Goal: Information Seeking & Learning: Learn about a topic

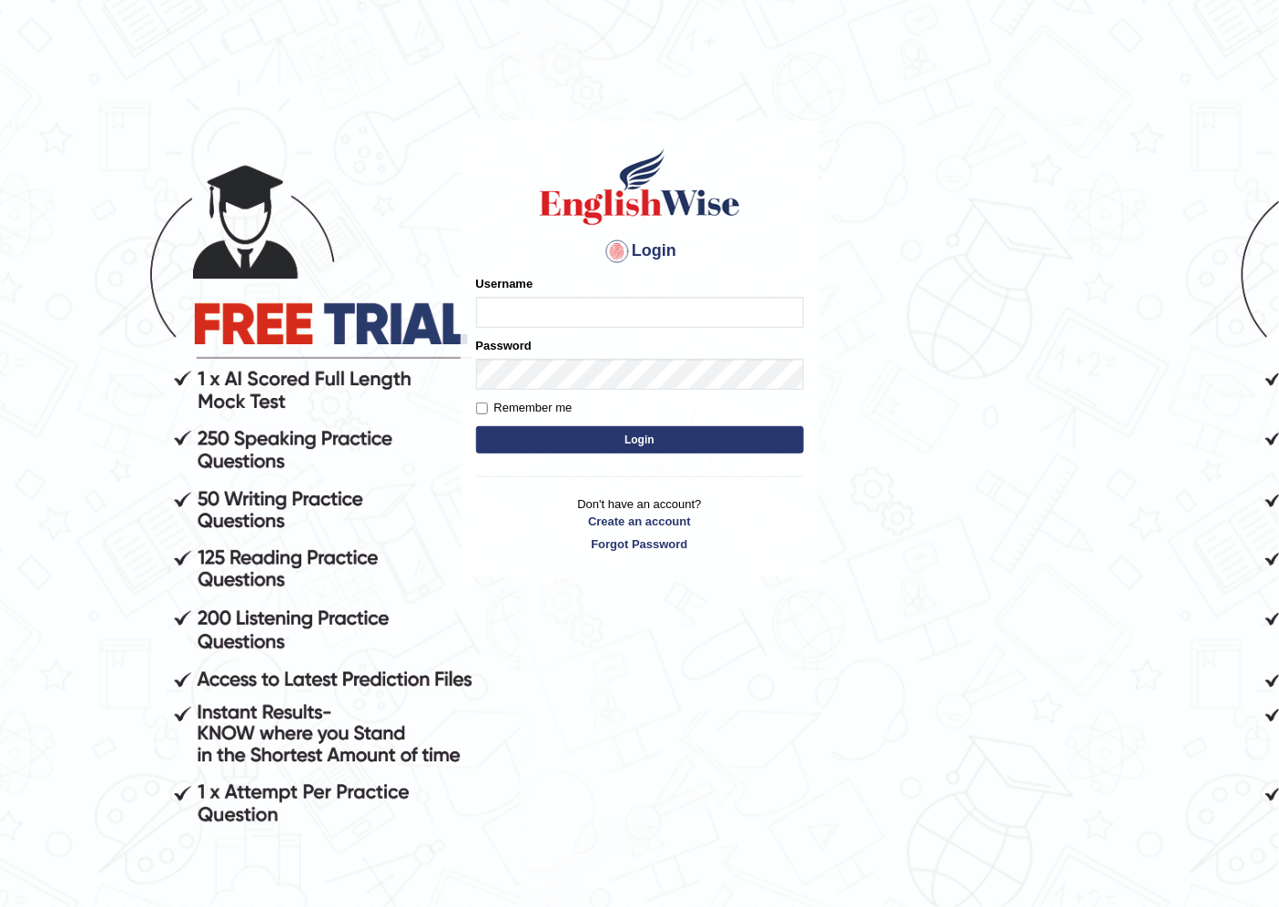
type input "susmitas_parramatta"
drag, startPoint x: 0, startPoint y: 0, endPoint x: 624, endPoint y: 314, distance: 699.0
click at [624, 314] on input "susmitas_parramatta" at bounding box center [640, 312] width 328 height 31
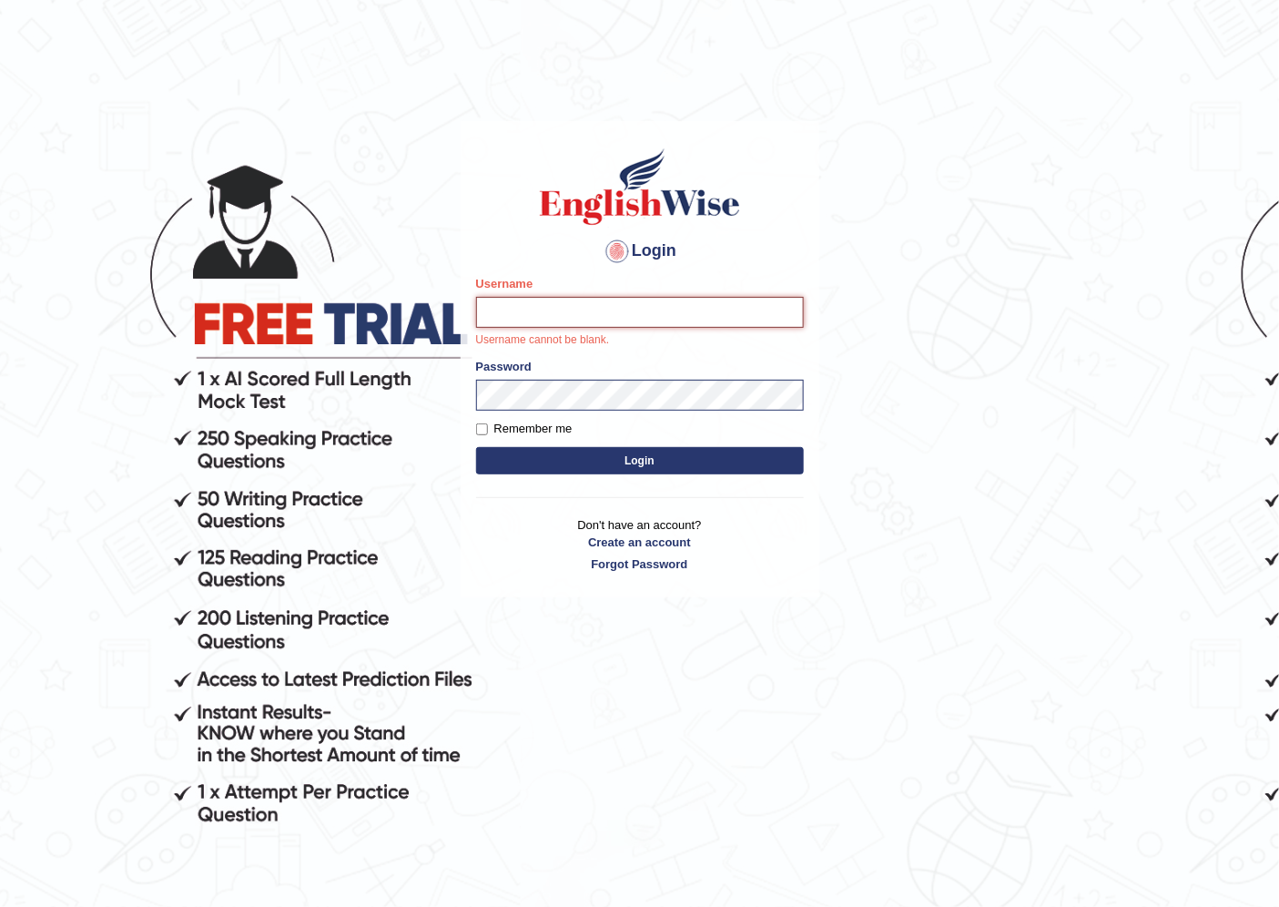
click at [641, 307] on input "Username" at bounding box center [640, 312] width 328 height 31
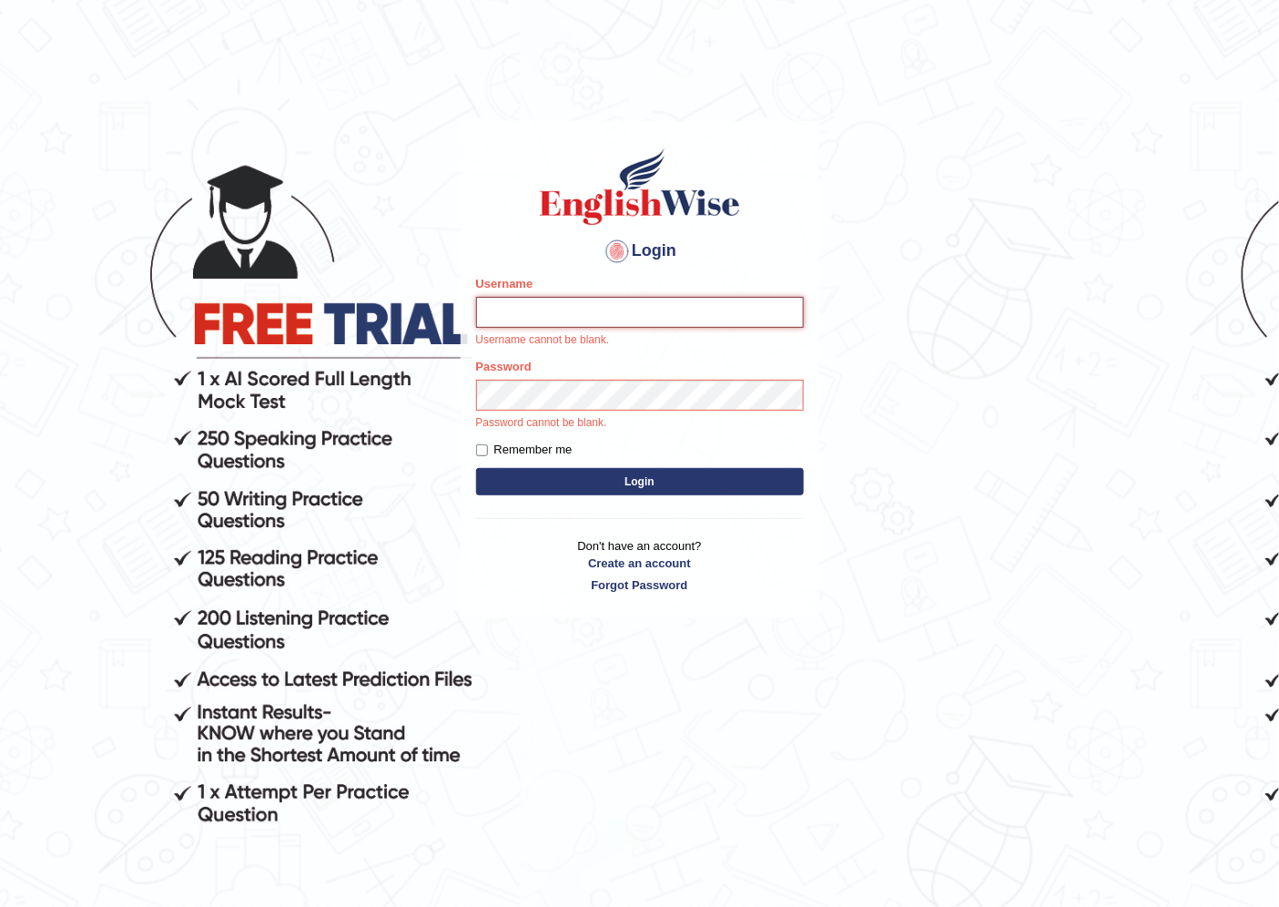
type input "j"
type input "Joanc_parramatta"
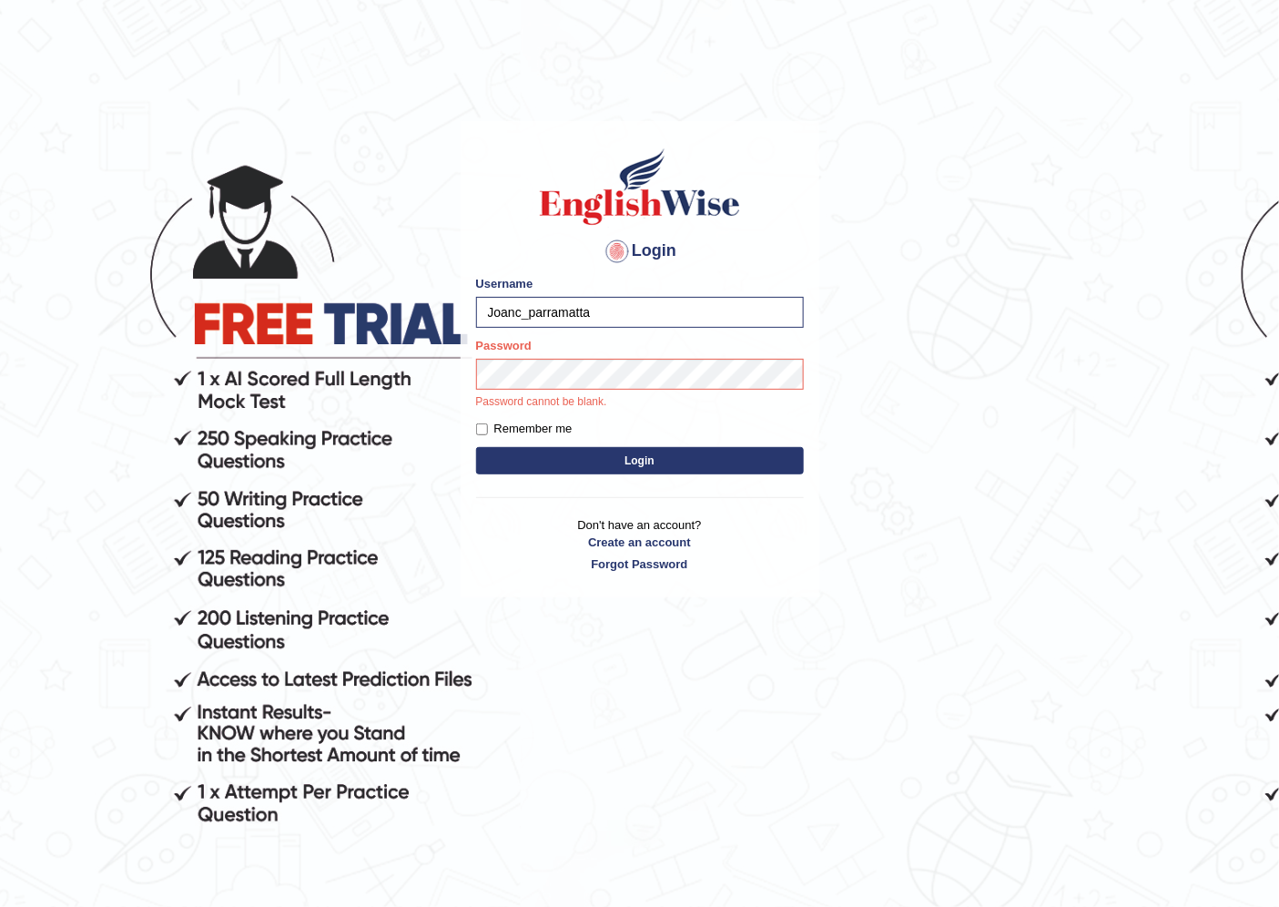
click at [958, 371] on body "Login Please fix the following errors: Username Joanc_parramatta Password Passw…" at bounding box center [639, 517] width 1279 height 907
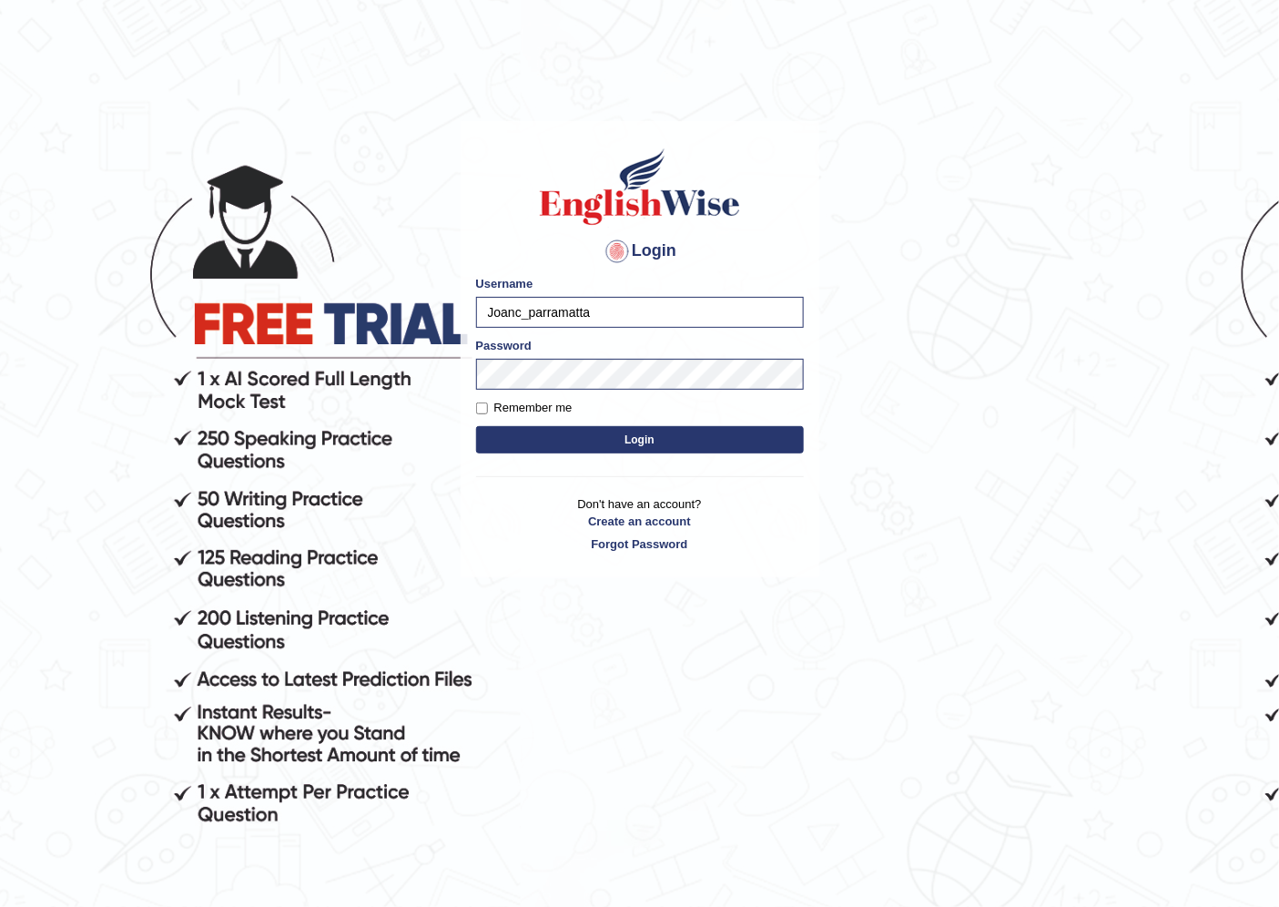
click at [641, 439] on button "Login" at bounding box center [640, 439] width 328 height 27
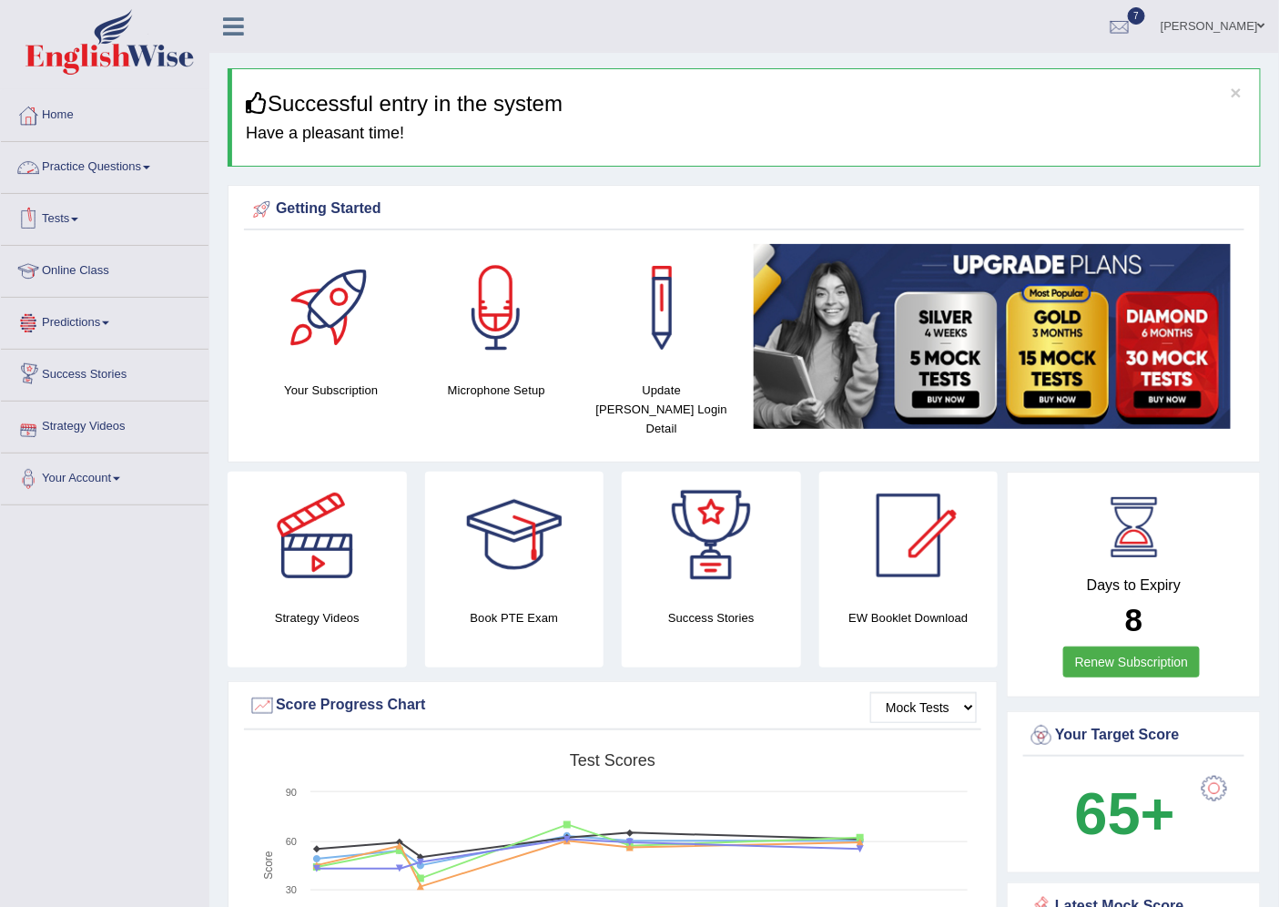
click at [112, 162] on link "Practice Questions" at bounding box center [105, 165] width 208 height 46
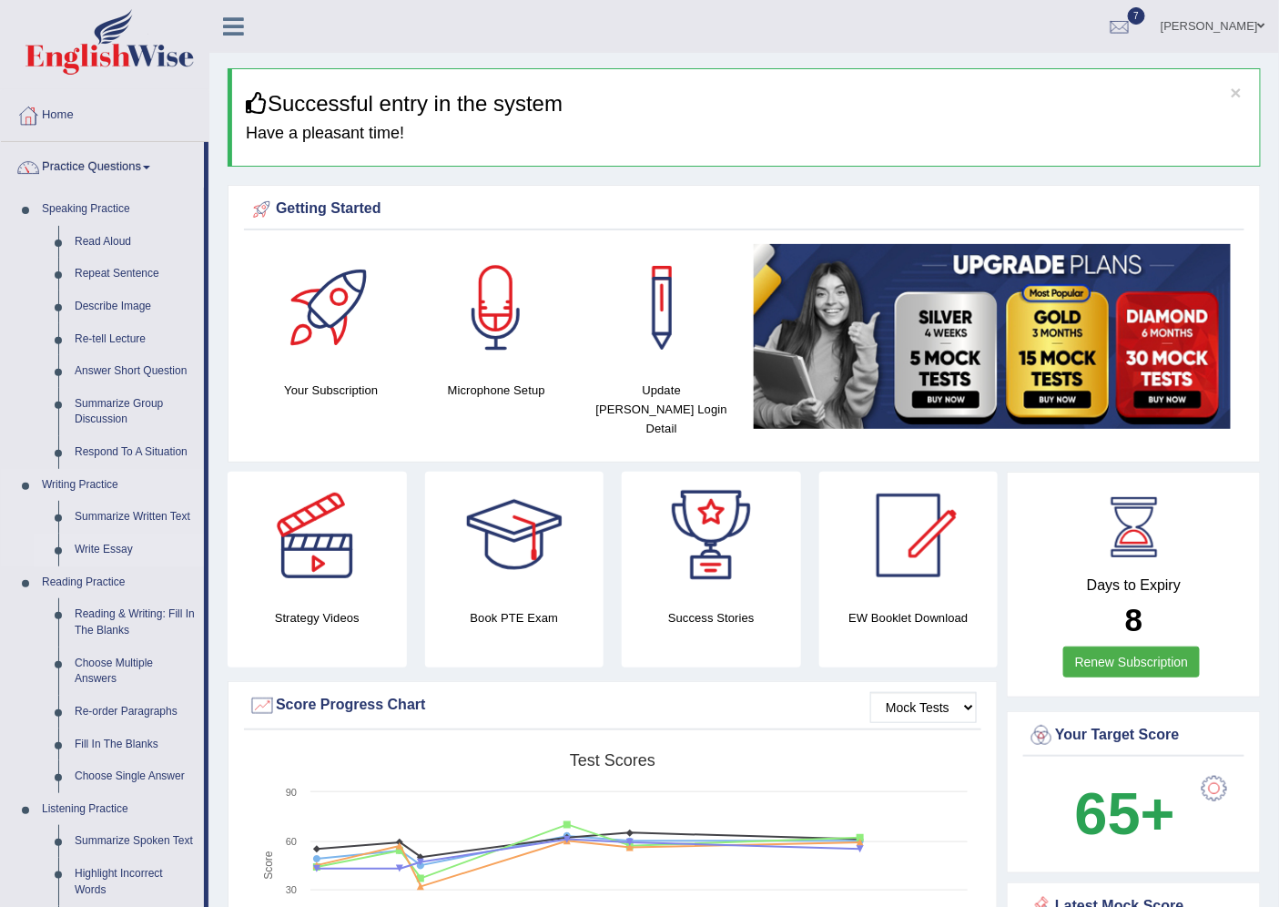
click at [96, 549] on link "Write Essay" at bounding box center [134, 549] width 137 height 33
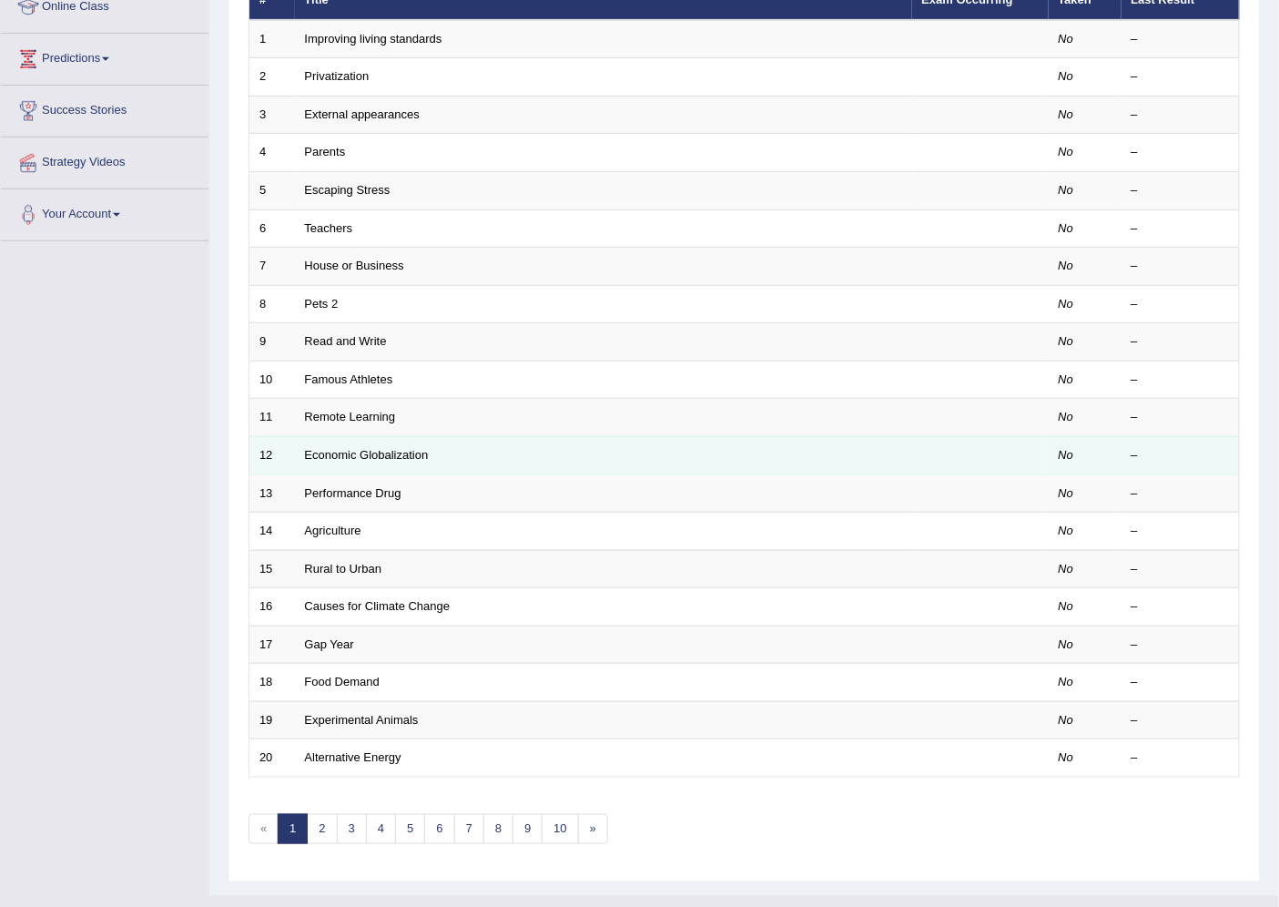
scroll to position [298, 0]
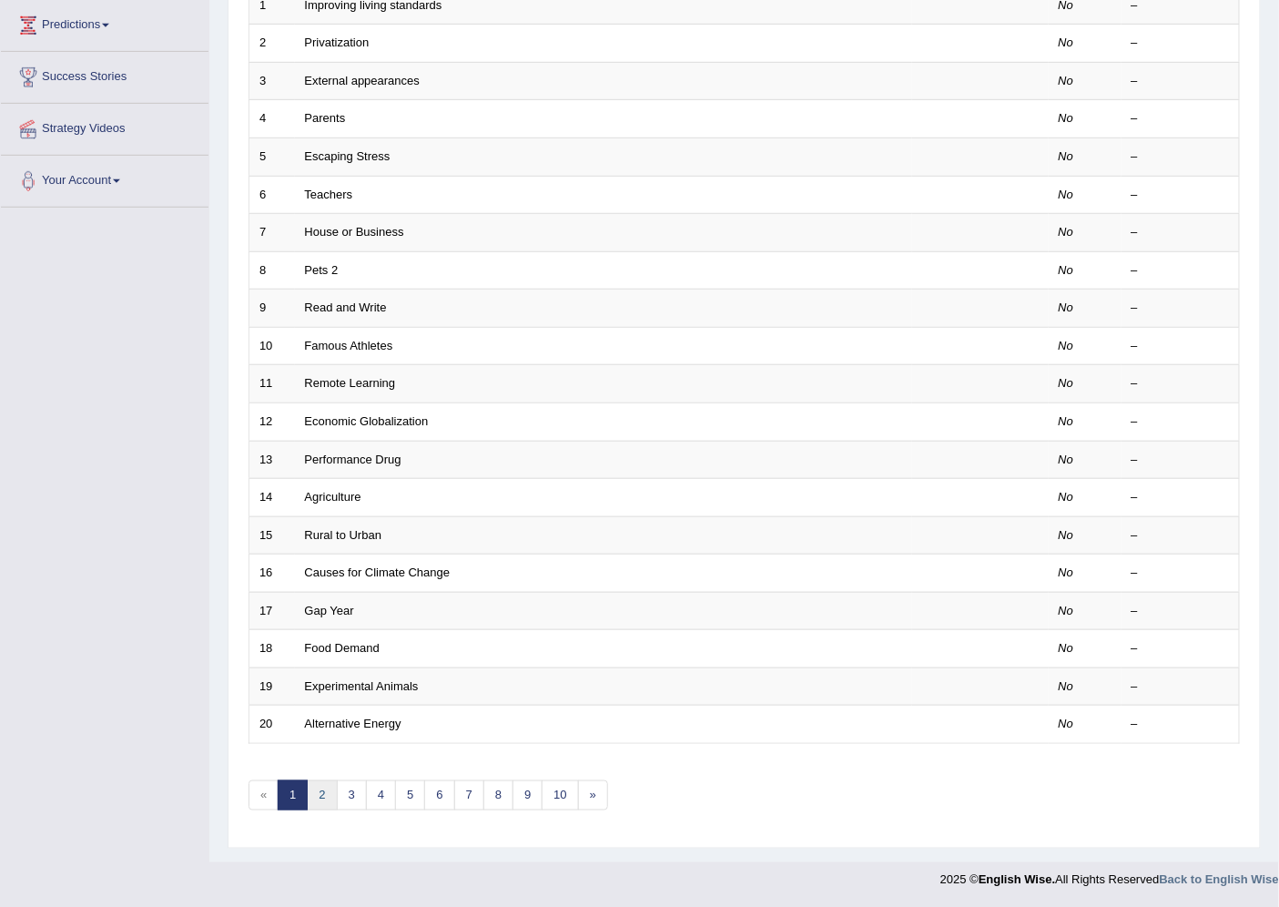
click at [322, 795] on link "2" at bounding box center [322, 795] width 30 height 30
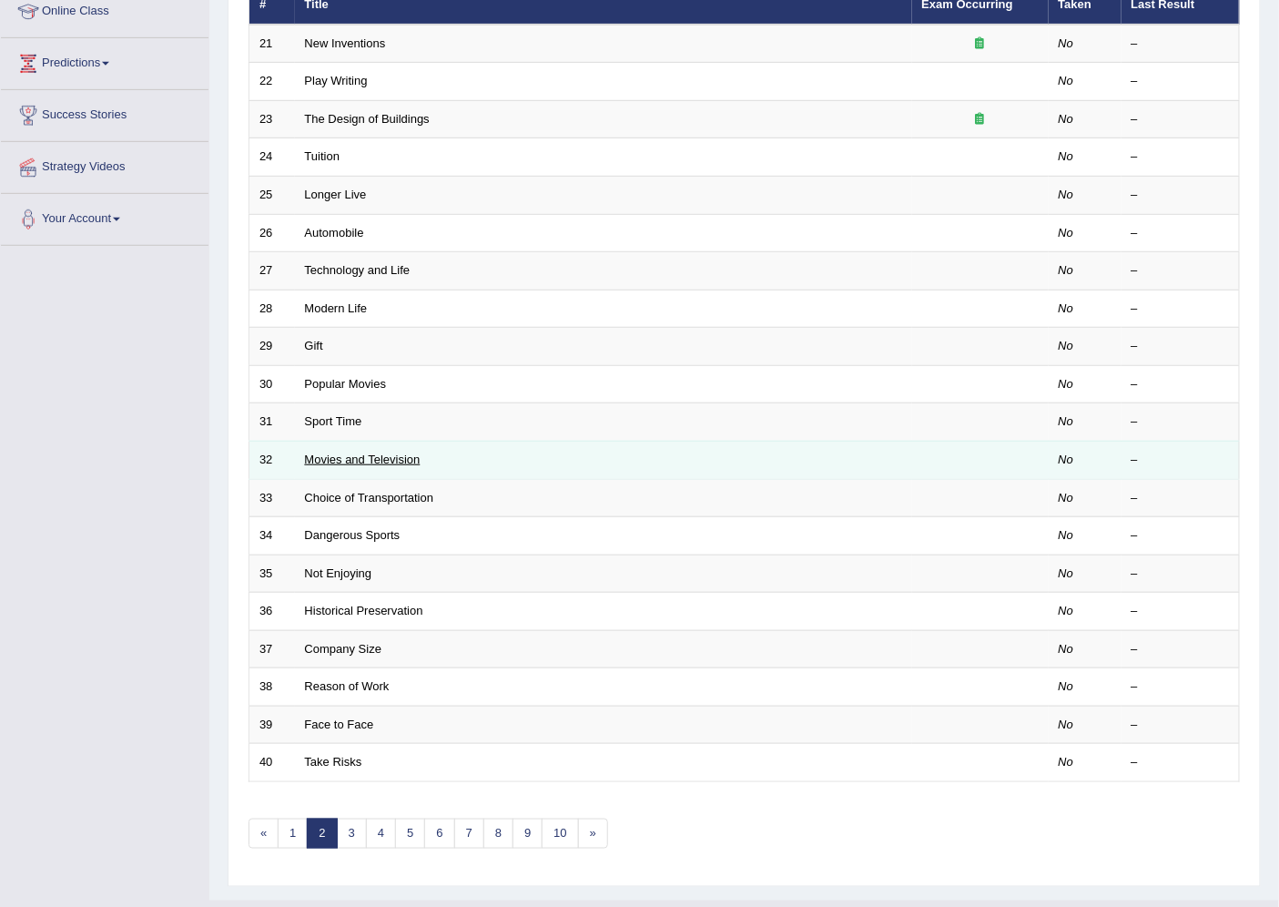
scroll to position [298, 0]
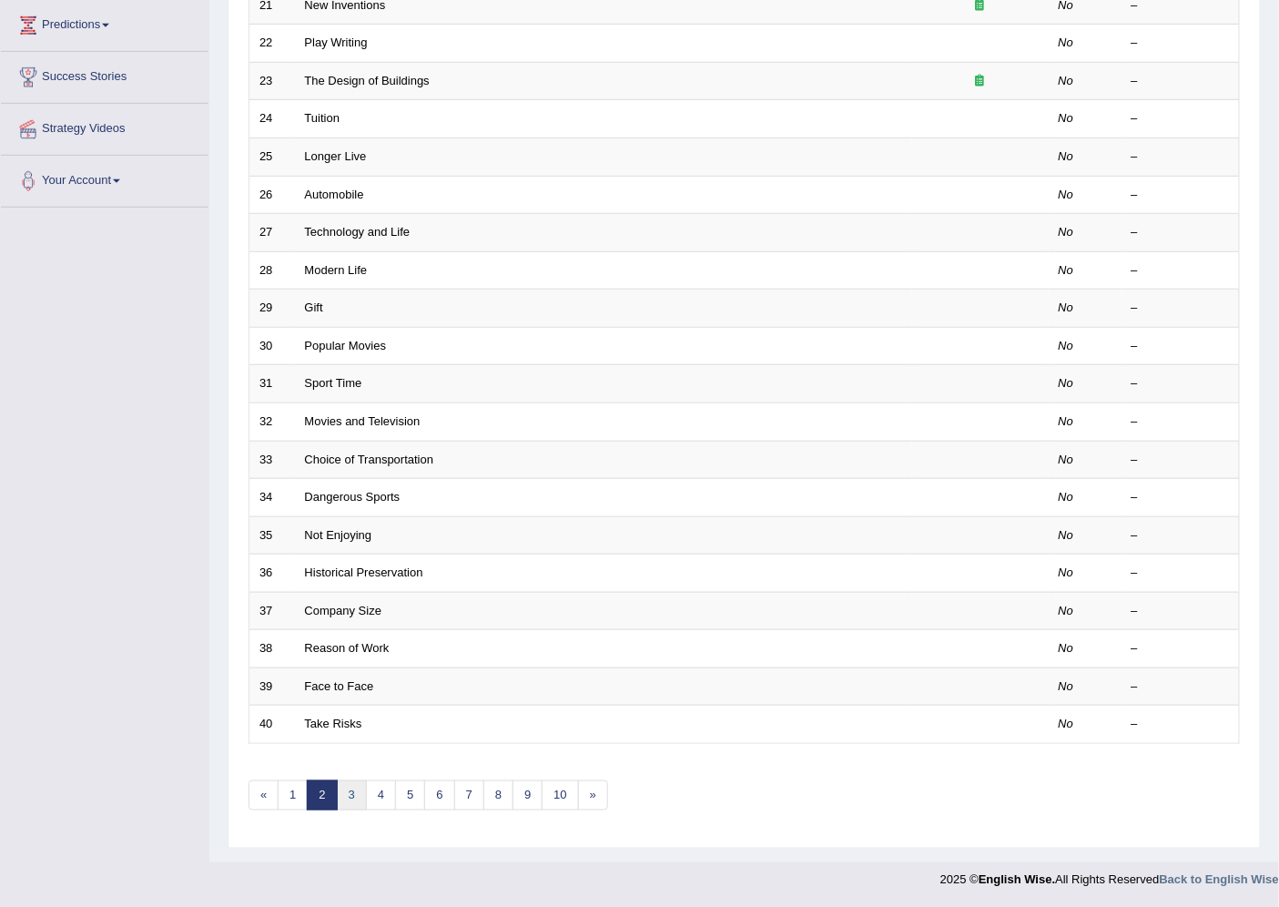
click at [350, 784] on link "3" at bounding box center [352, 795] width 30 height 30
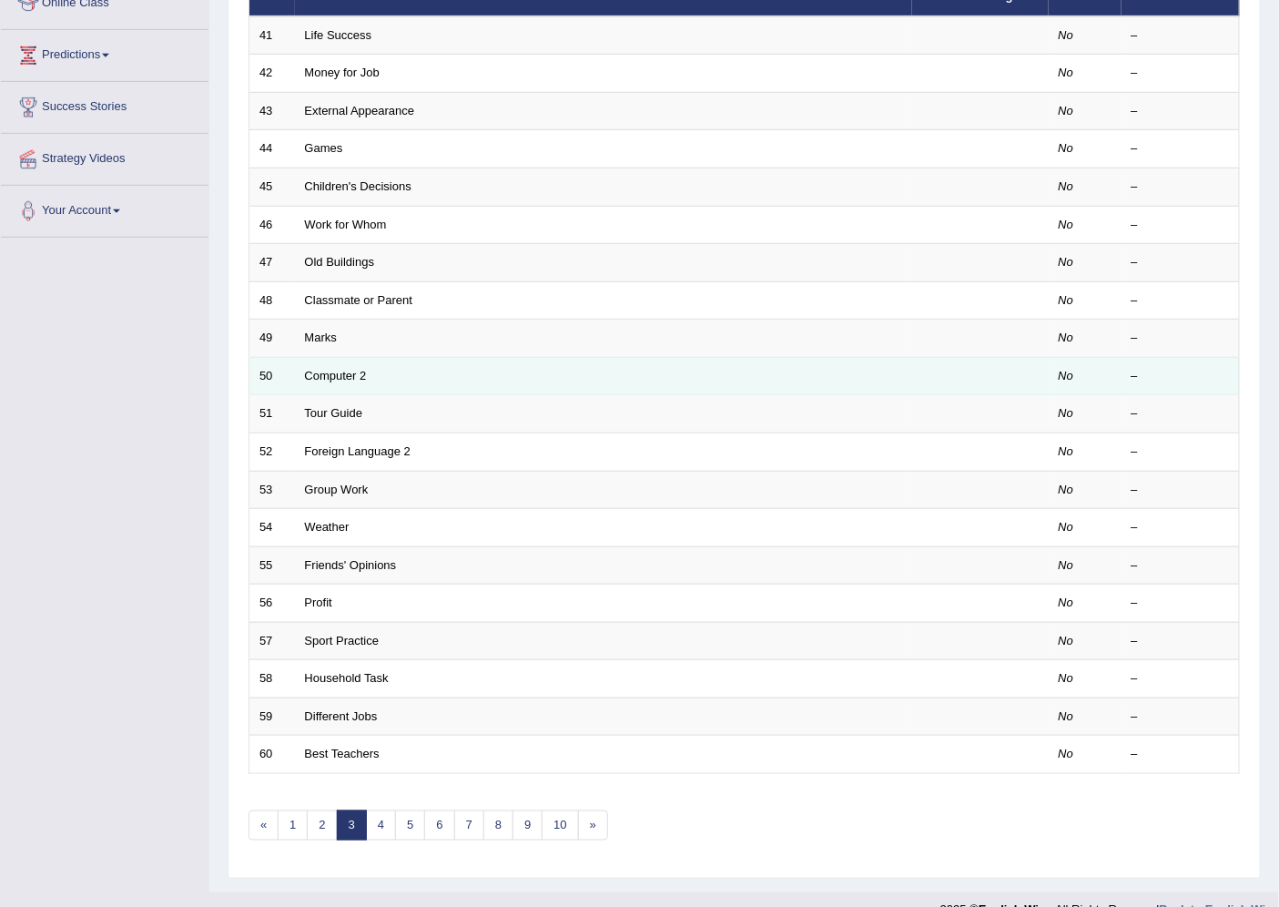
scroll to position [298, 0]
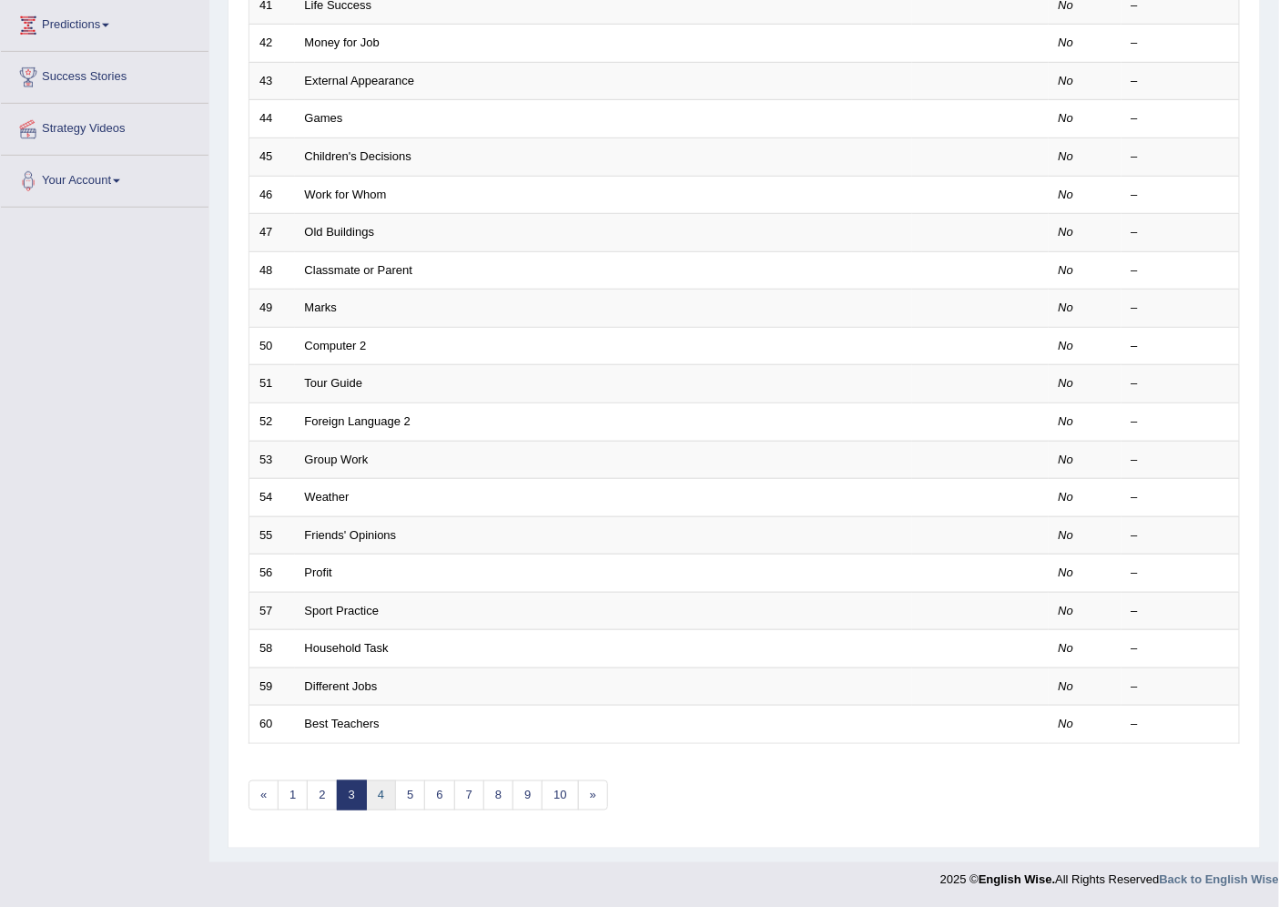
click at [383, 787] on link "4" at bounding box center [381, 795] width 30 height 30
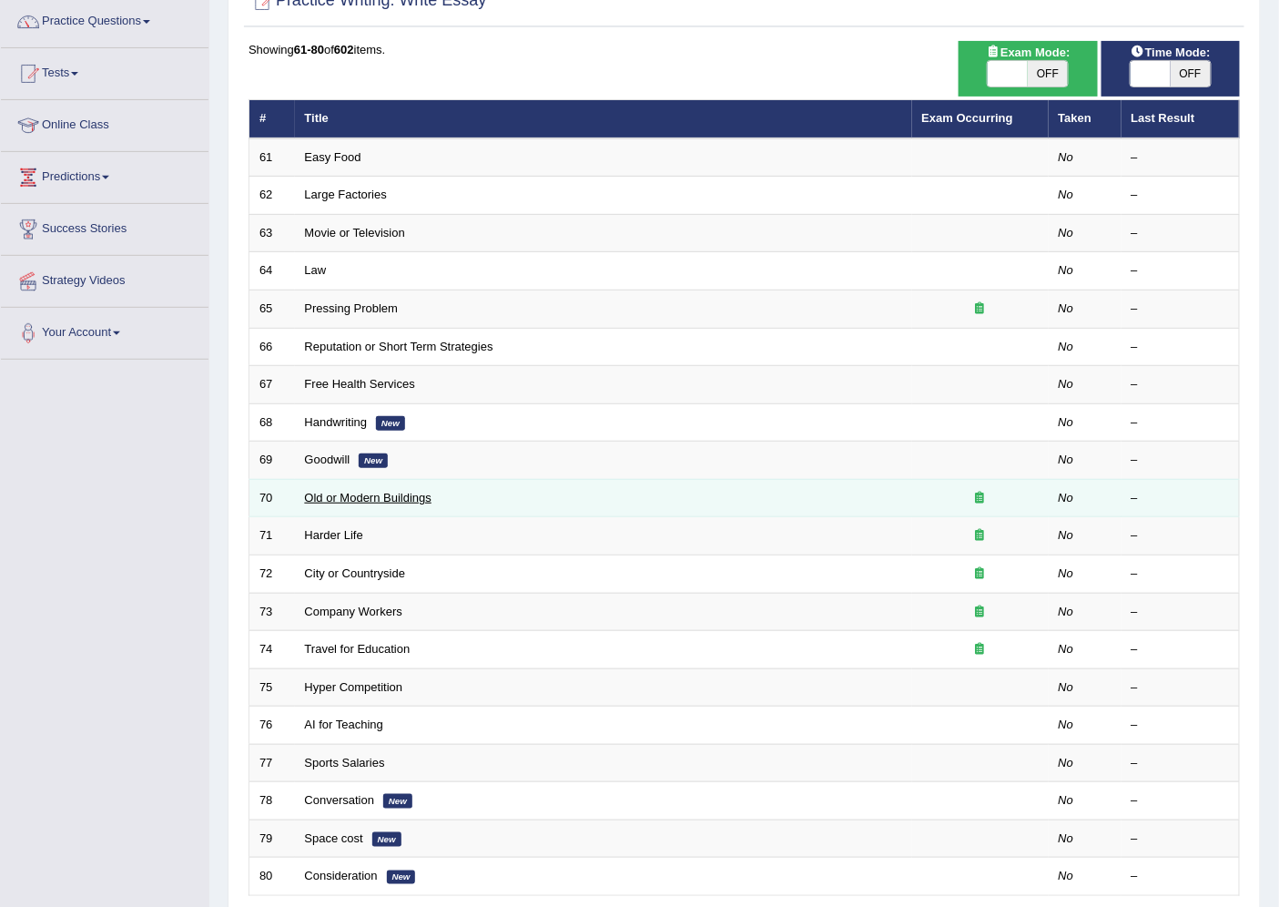
scroll to position [202, 0]
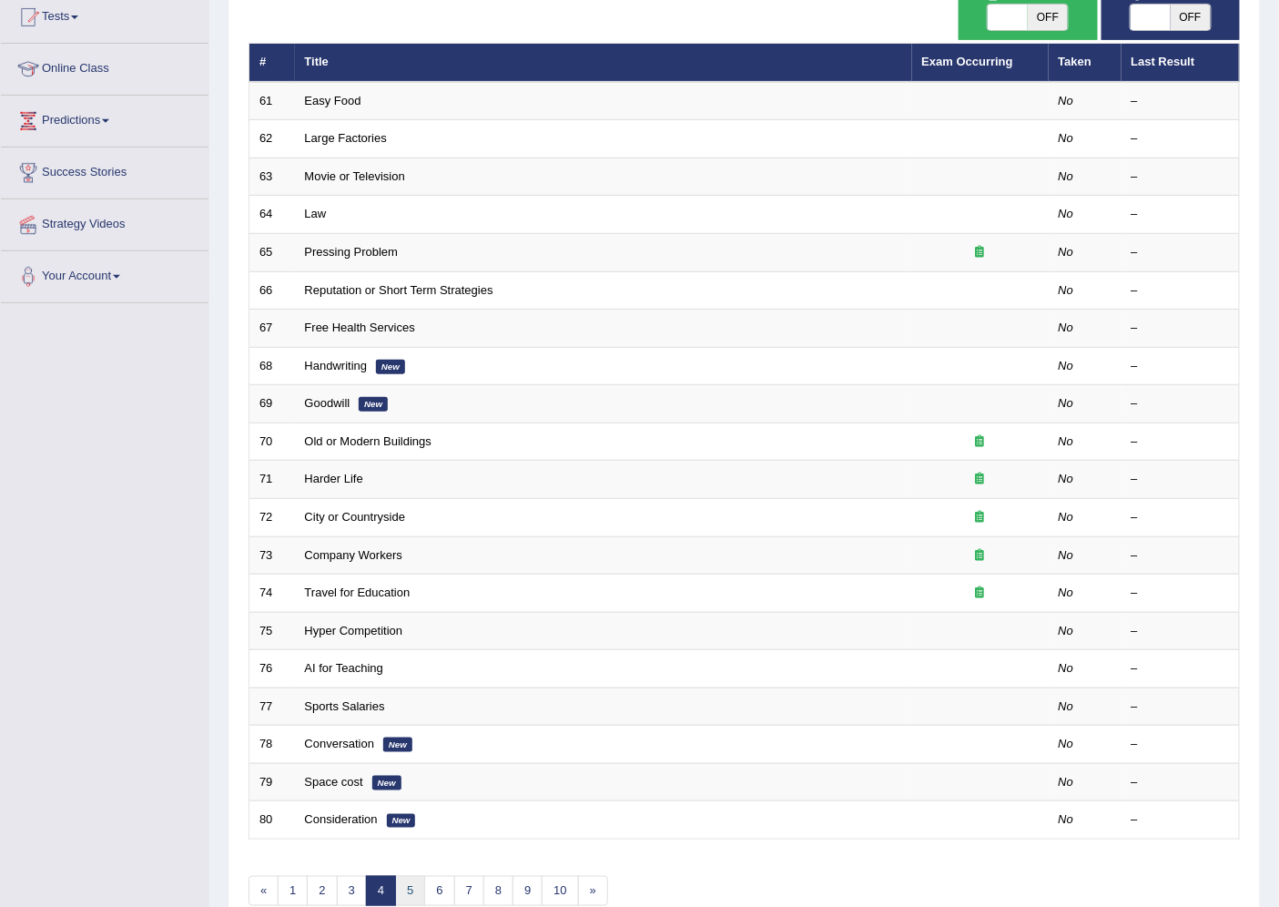
click at [411, 878] on link "5" at bounding box center [410, 891] width 30 height 30
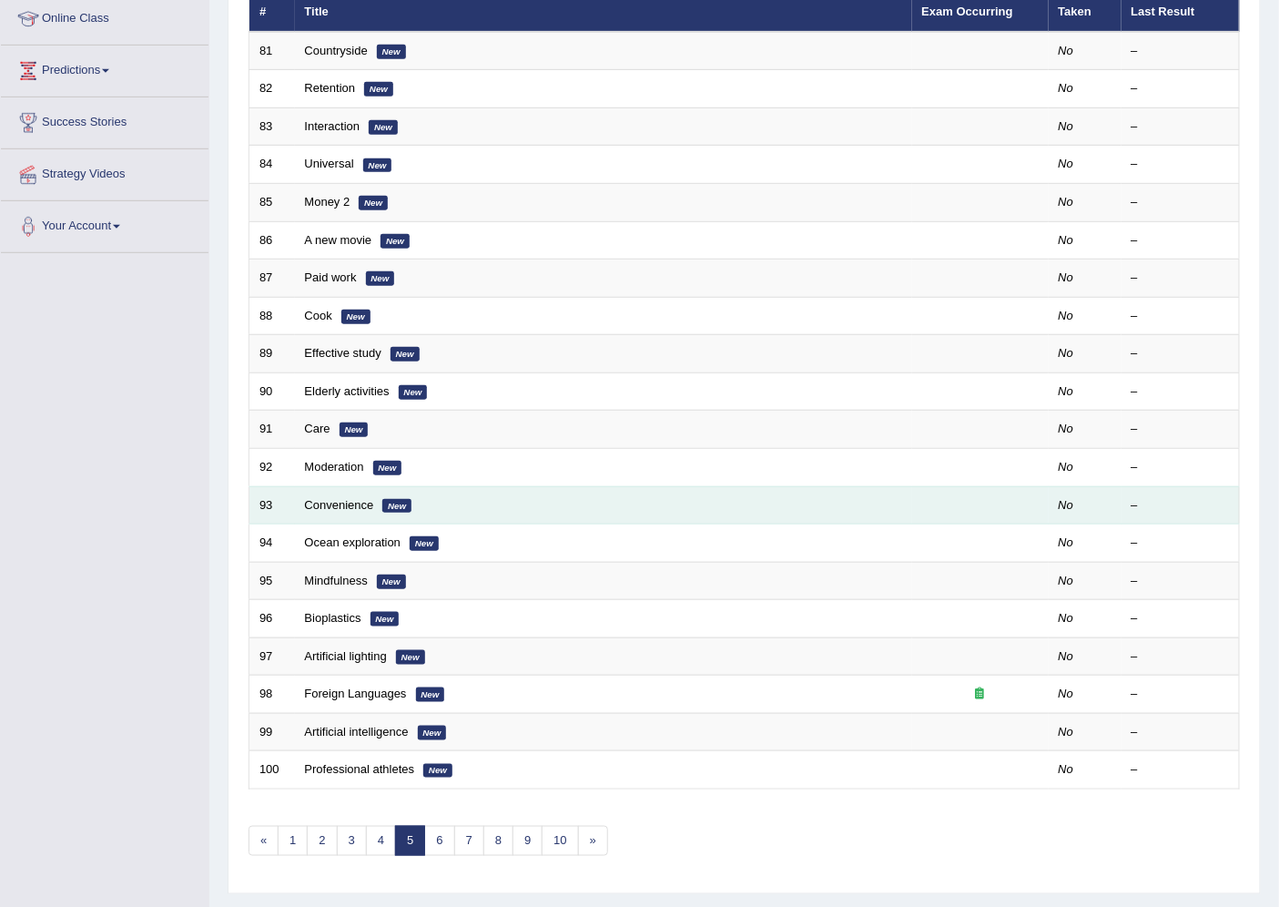
scroll to position [298, 0]
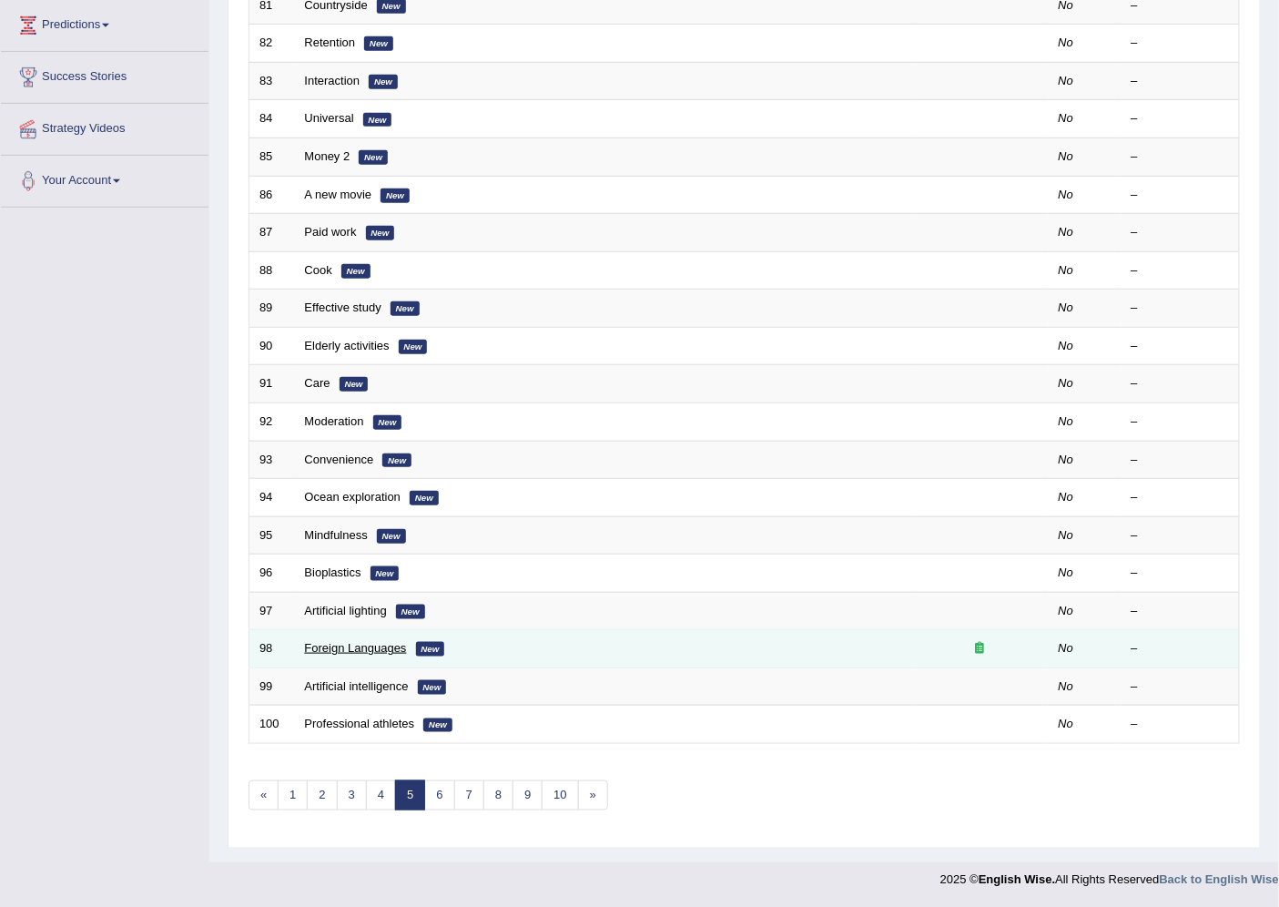
click at [364, 648] on link "Foreign Languages" at bounding box center [356, 648] width 102 height 14
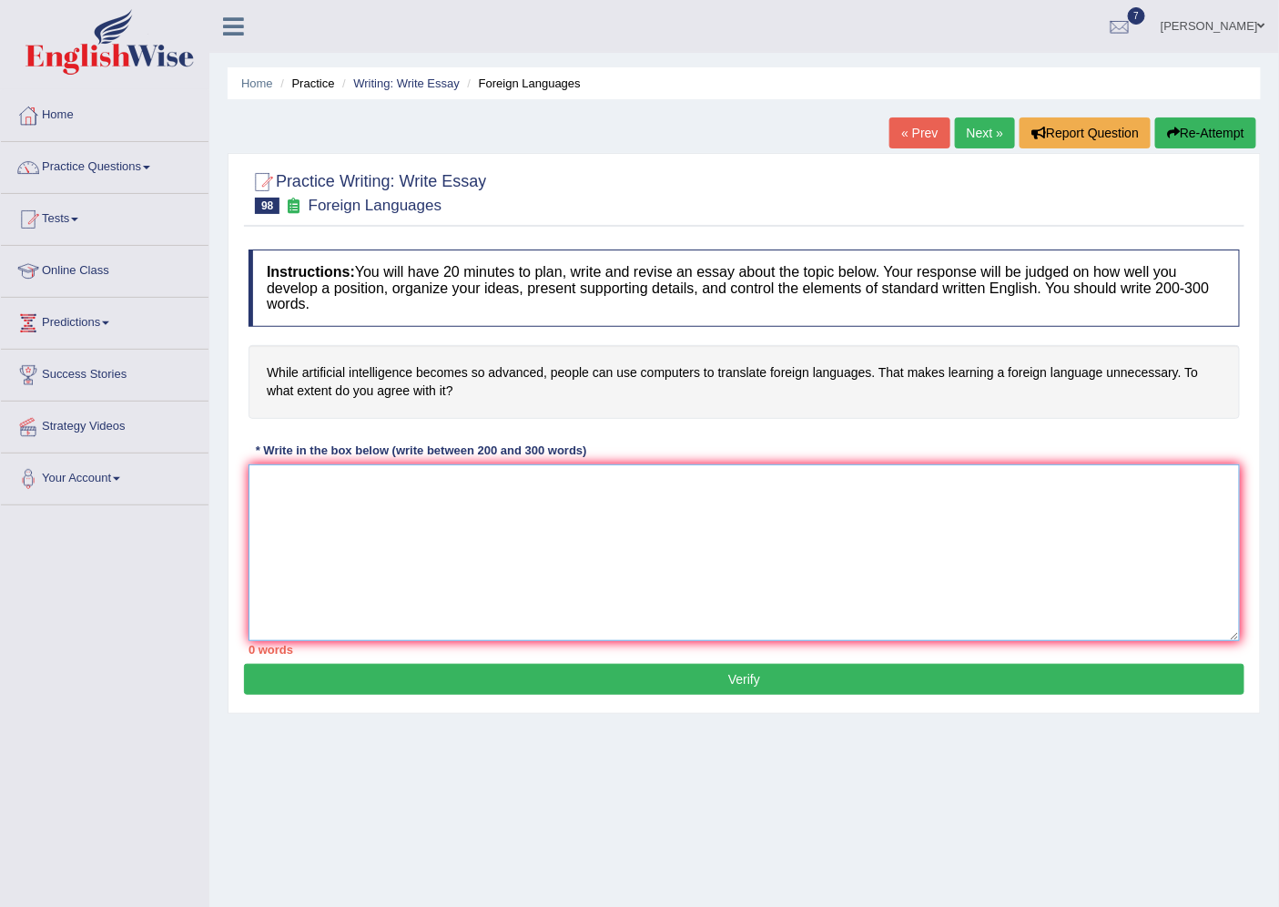
click at [294, 490] on textarea at bounding box center [744, 552] width 991 height 177
click at [416, 486] on textarea "While artificicial intelligence becomes so advanced people can use computers" at bounding box center [744, 552] width 991 height 177
click at [713, 483] on textarea "While artificicial intelligence, becomes so advanced people can use computers" at bounding box center [744, 552] width 991 height 177
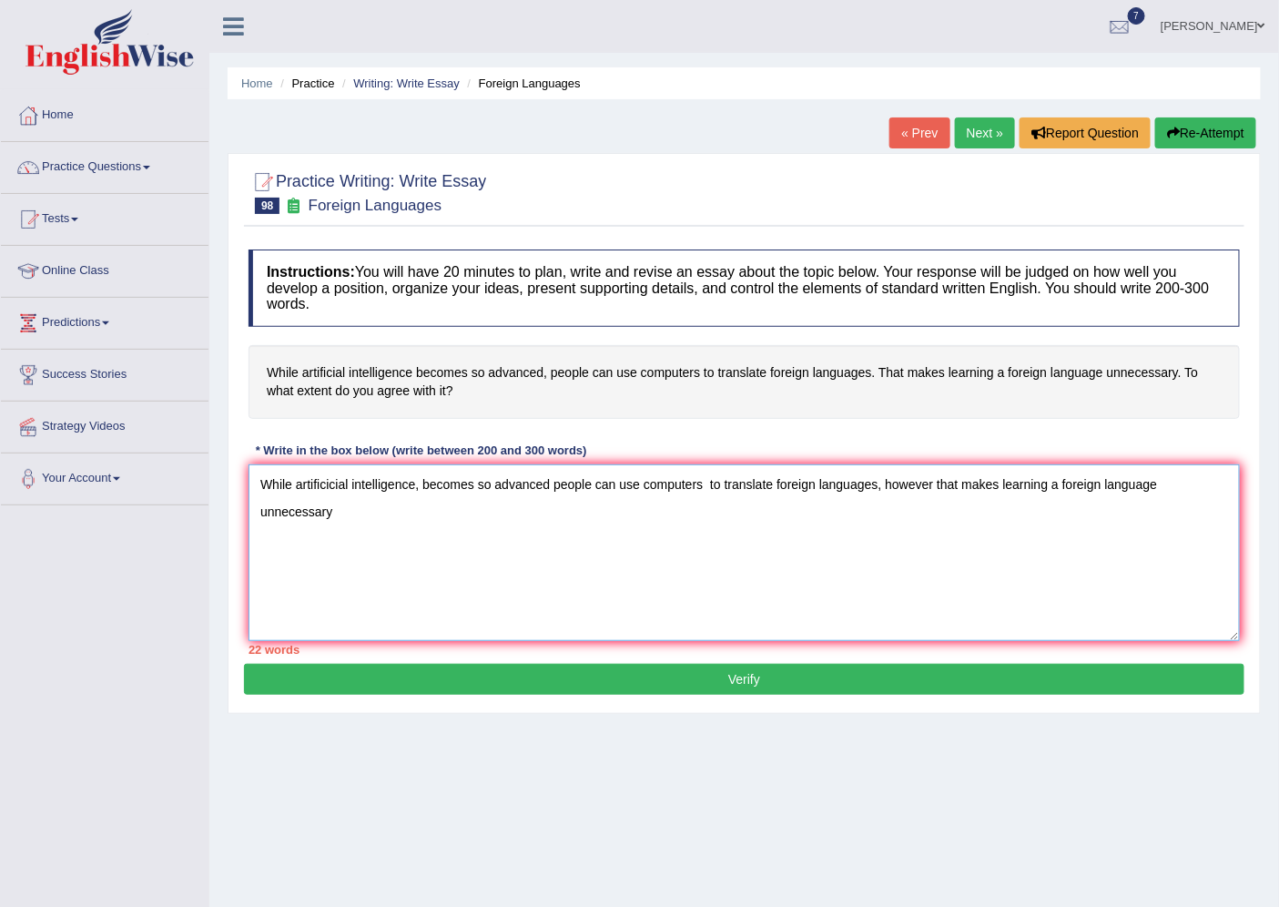
click at [933, 482] on textarea "While artificicial intelligence, becomes so advanced people can use computers t…" at bounding box center [744, 552] width 991 height 177
click at [997, 478] on textarea "While artificicial intelligence, becomes so advanced people can use computers t…" at bounding box center [744, 552] width 991 height 177
click at [1229, 482] on textarea "While artificicial intelligence, becomes so advanced people can use computers t…" at bounding box center [744, 552] width 991 height 177
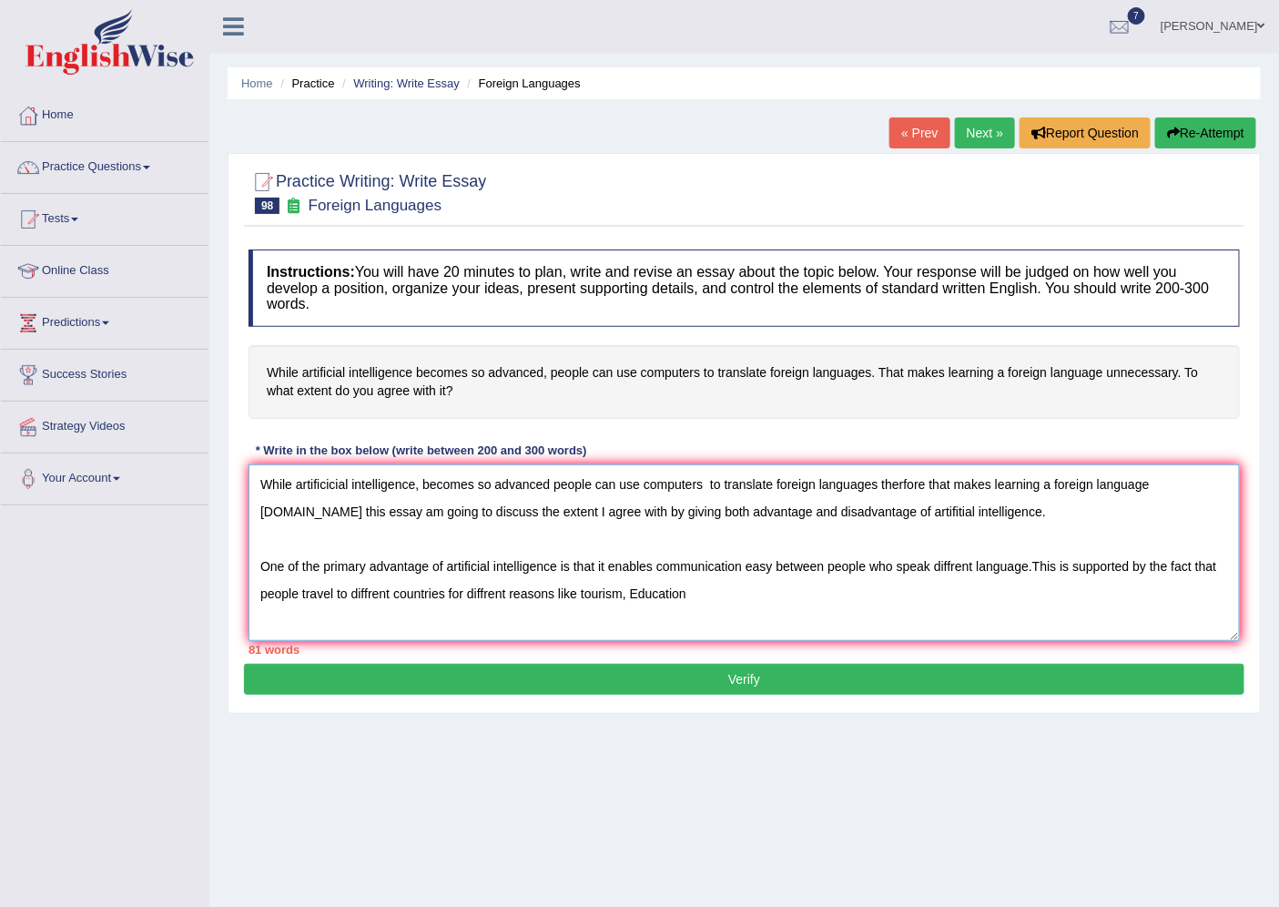
click at [585, 588] on textarea "While artificicial intelligence, becomes so advanced people can use computers t…" at bounding box center [744, 552] width 991 height 177
click at [688, 592] on textarea "While artificicial intelligence, becomes so advanced people can use computers t…" at bounding box center [744, 552] width 991 height 177
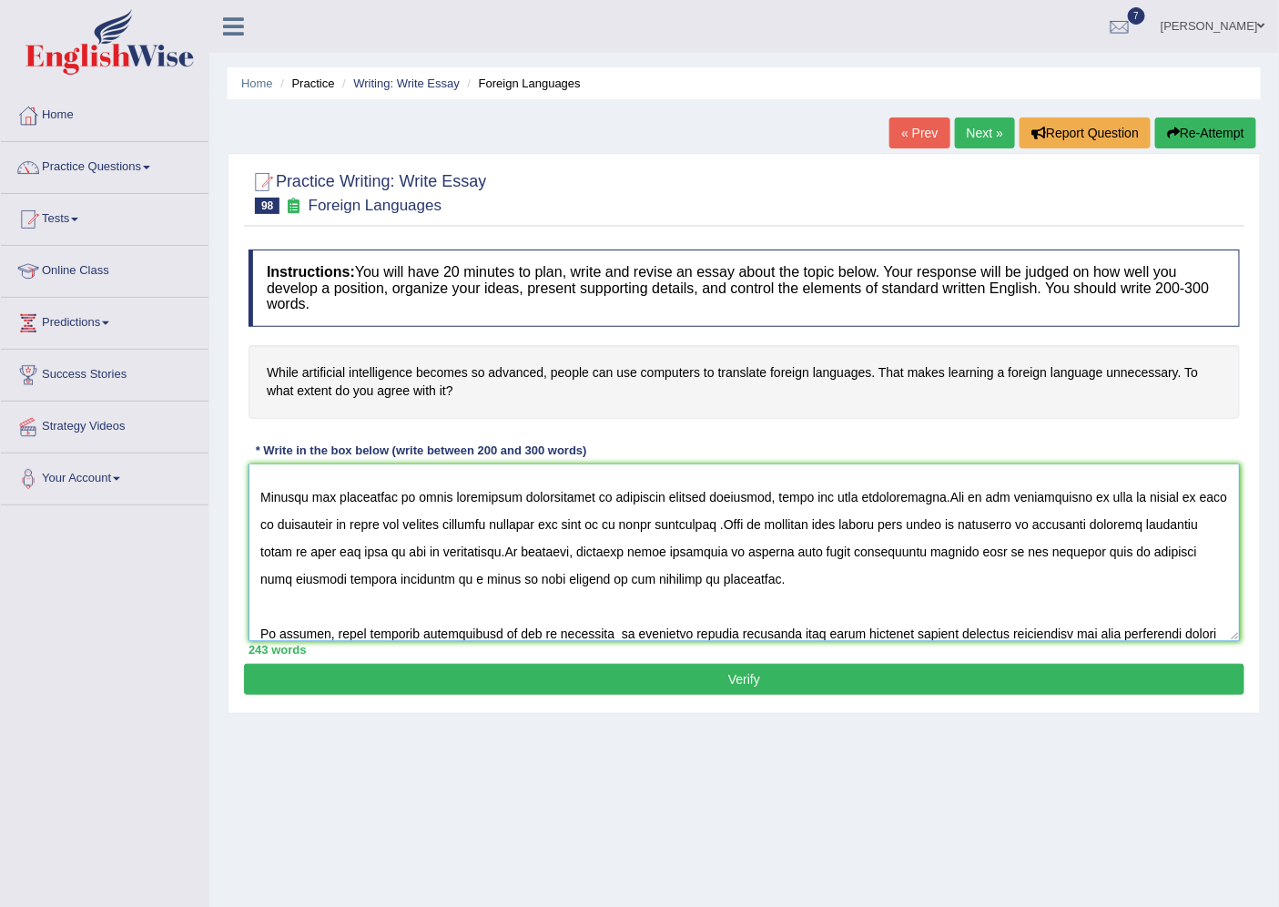
scroll to position [233, 0]
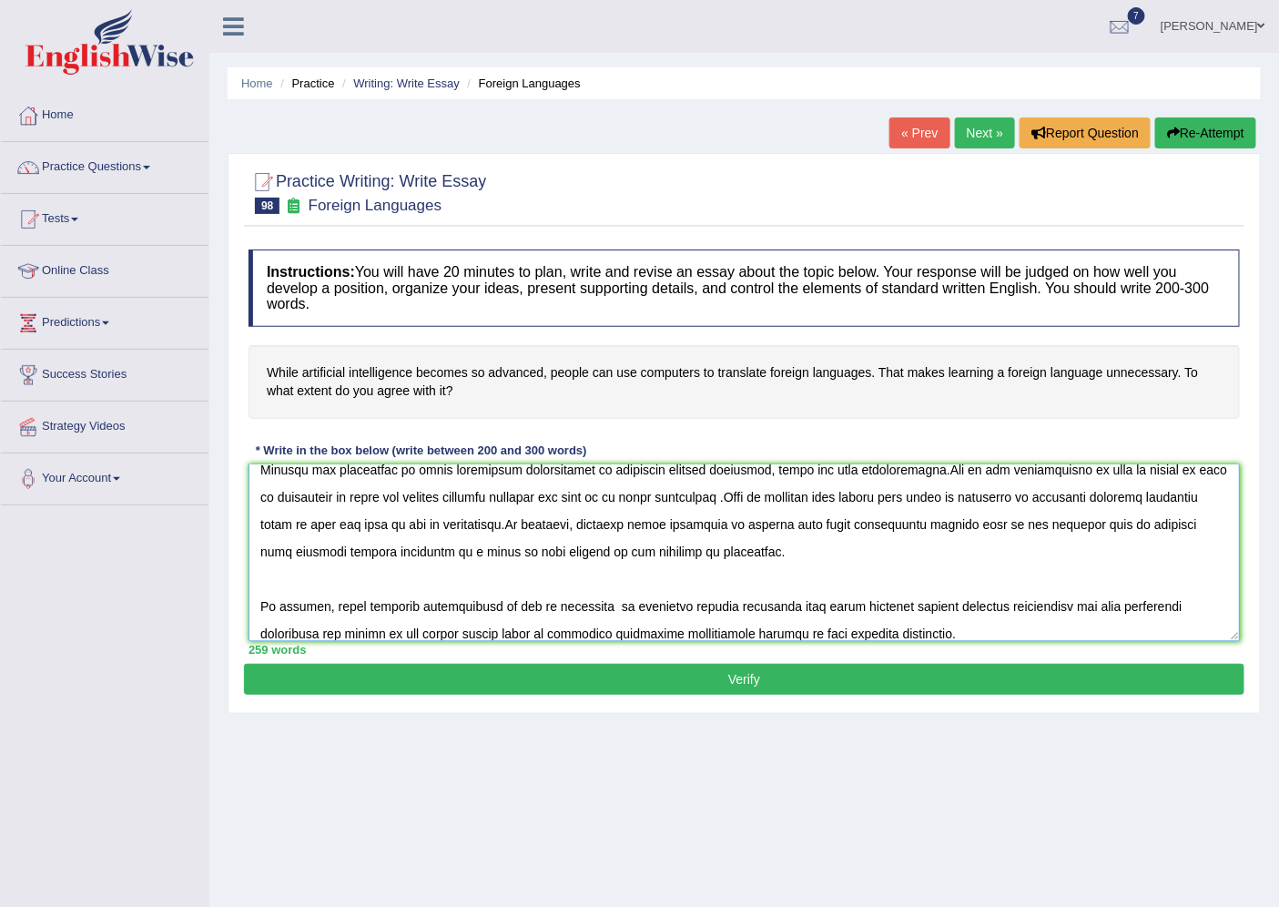
type textarea "While artificicial intelligence, becomes so advanced people can use computers t…"
click at [601, 685] on button "Verify" at bounding box center [744, 679] width 1000 height 31
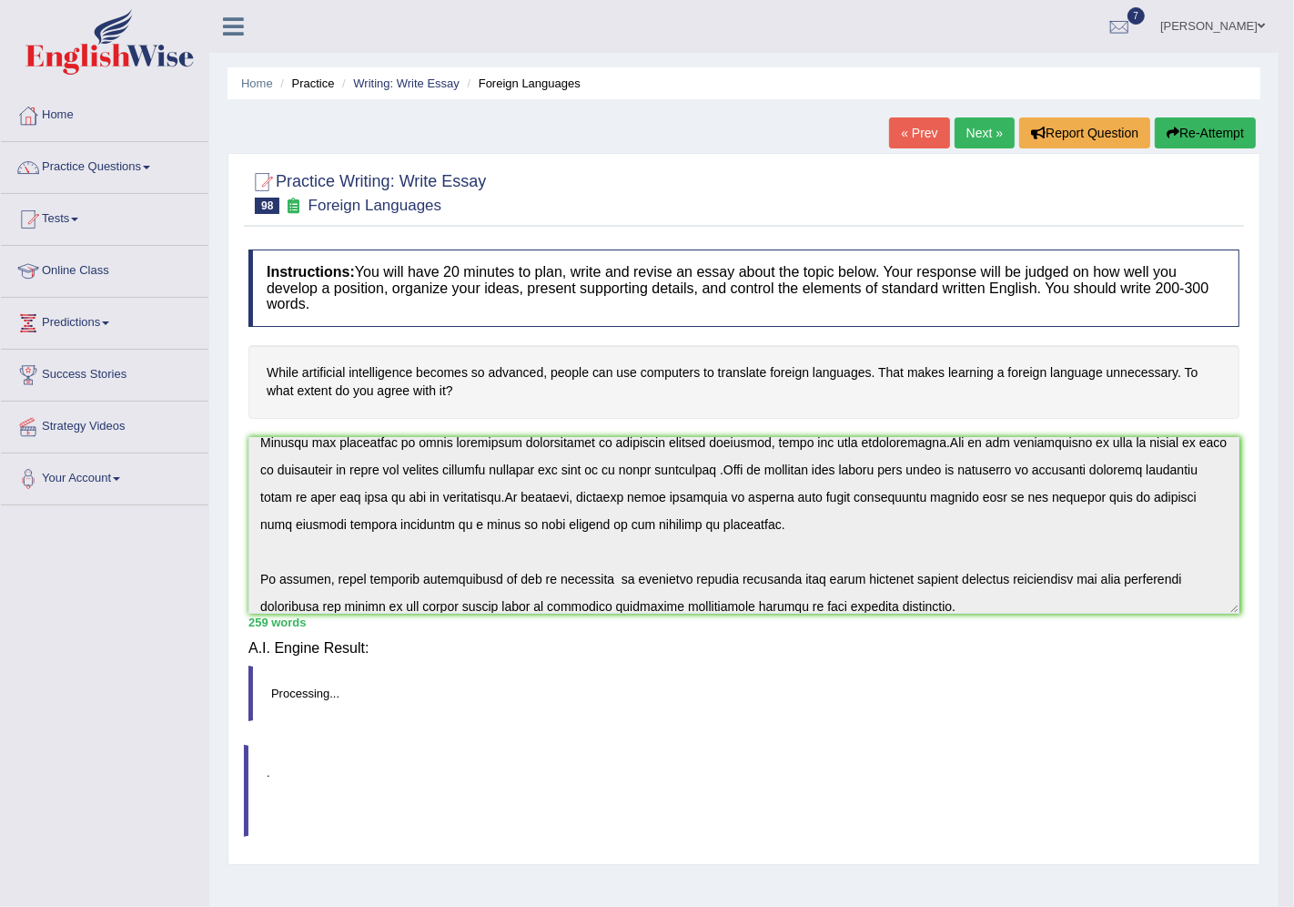
click at [601, 685] on div "Practice Writing: Write Essay 98 Foreign Languages Instructions: You will have …" at bounding box center [744, 509] width 1033 height 712
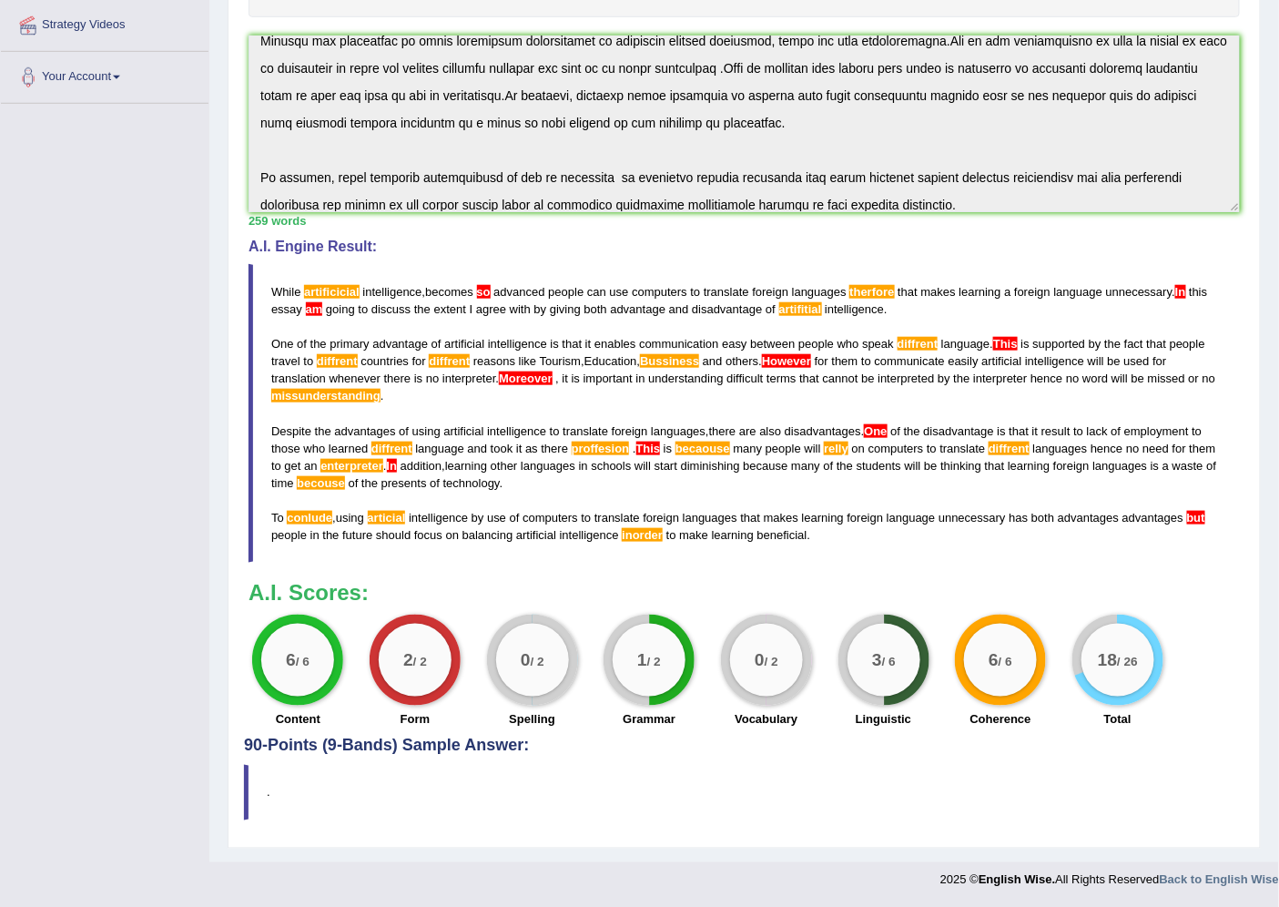
scroll to position [0, 0]
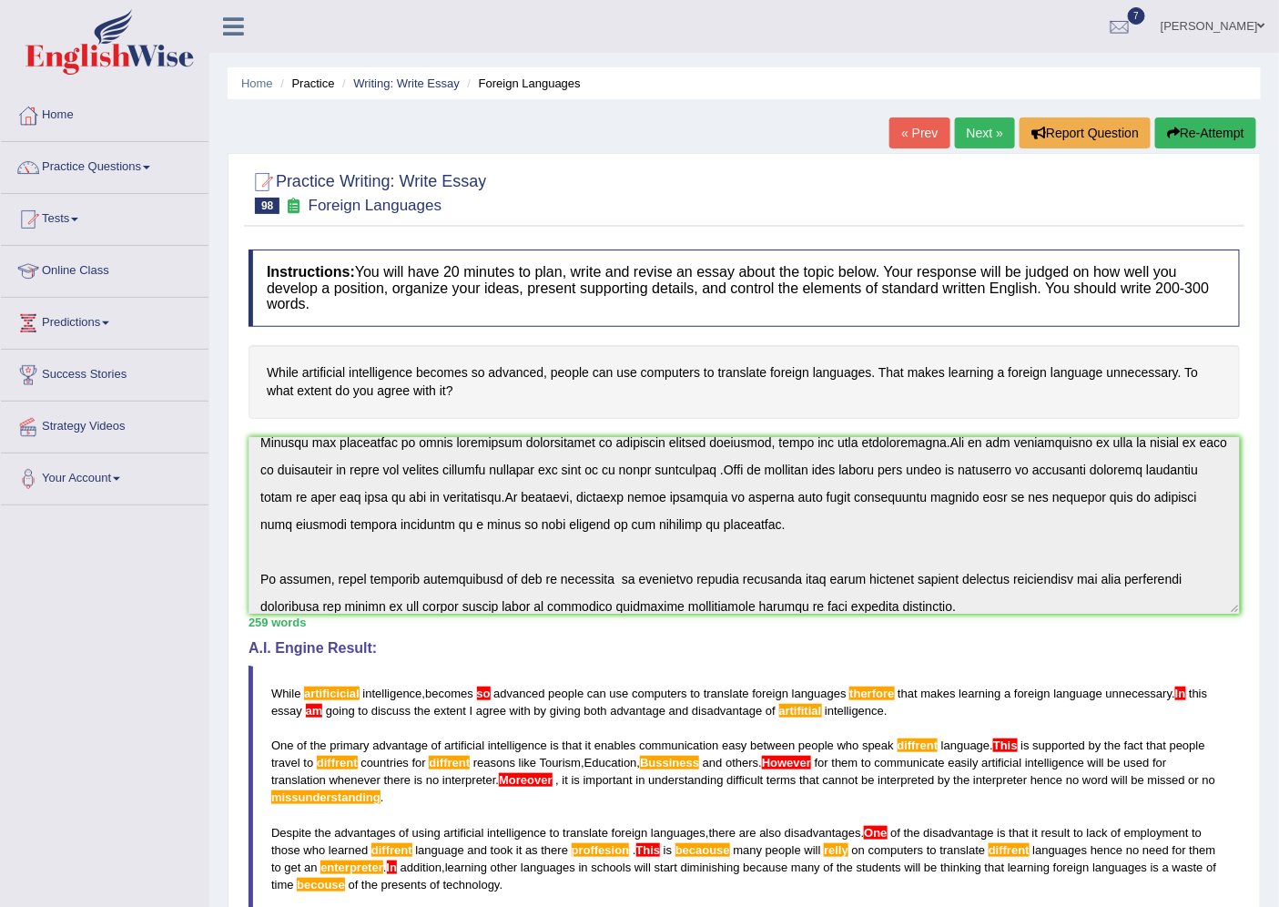
click at [122, 169] on link "Practice Questions" at bounding box center [105, 165] width 208 height 46
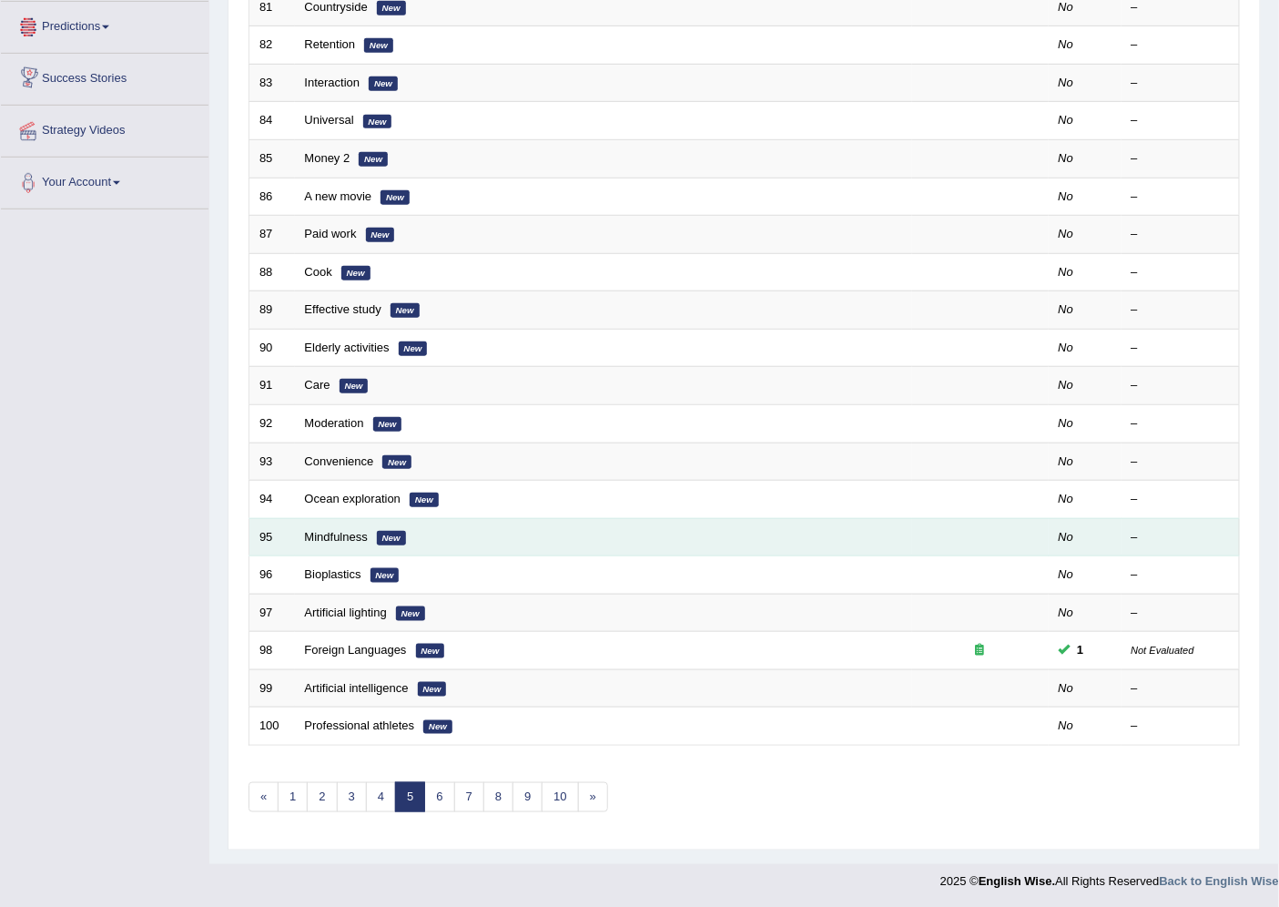
scroll to position [298, 0]
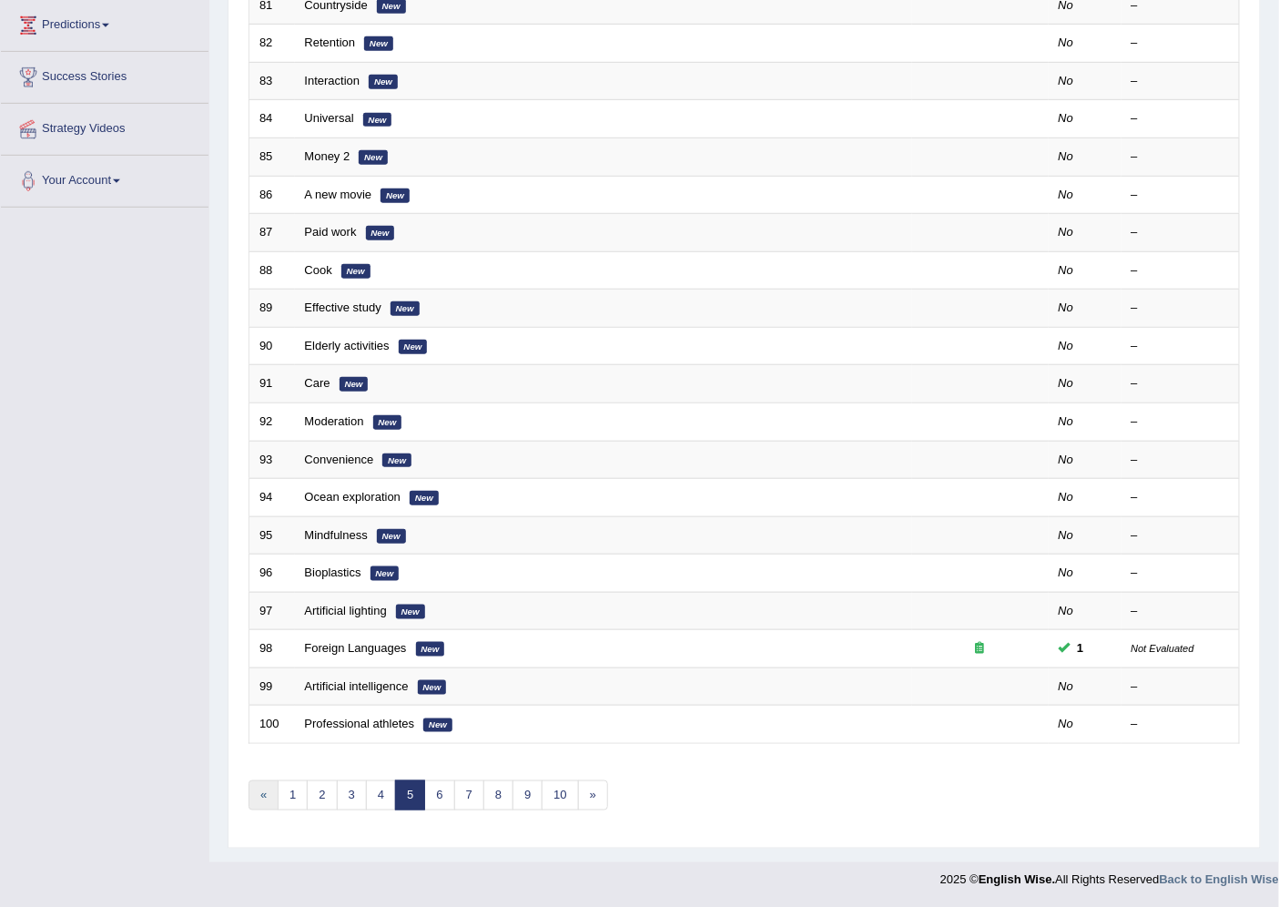
click at [268, 801] on link "«" at bounding box center [264, 795] width 30 height 30
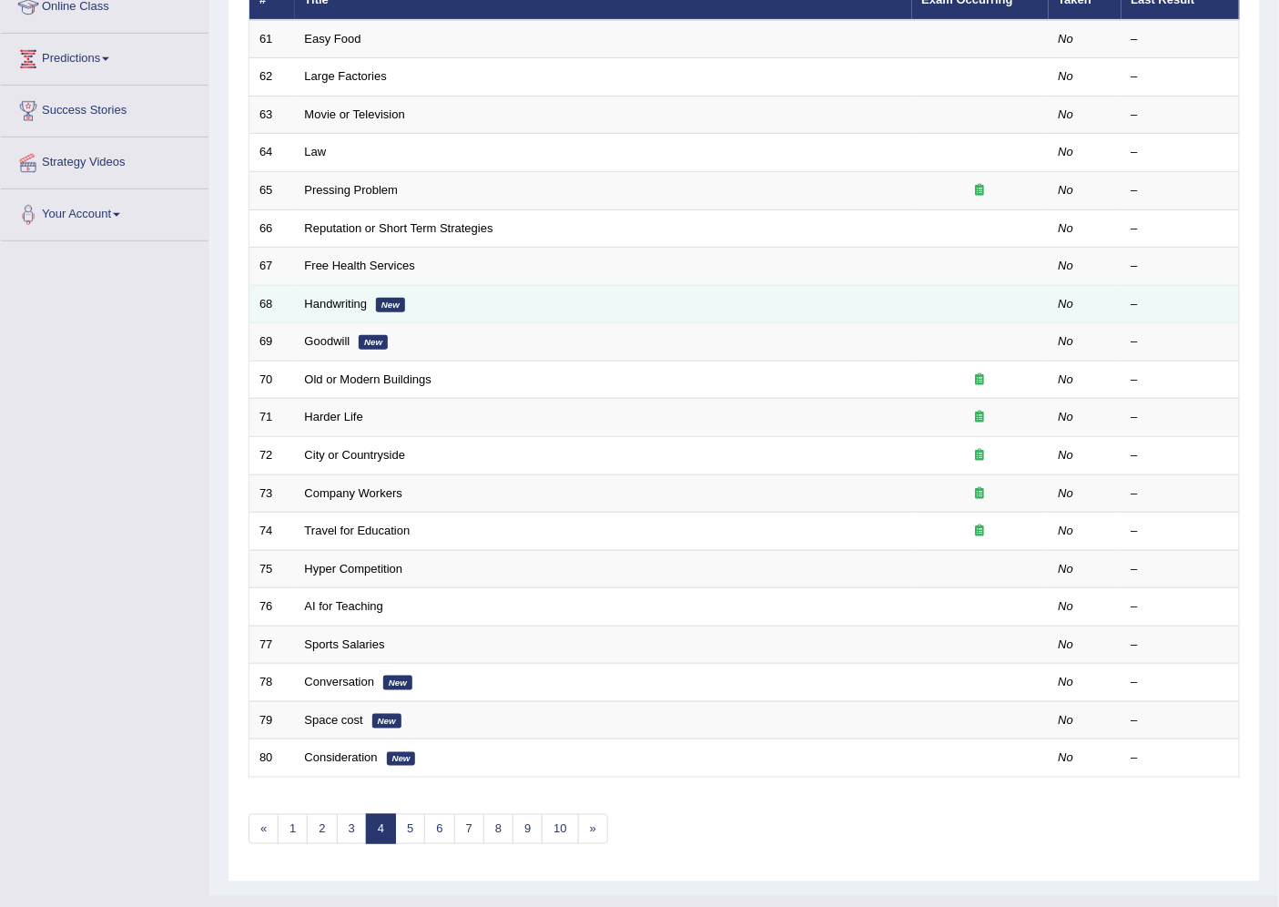
scroll to position [298, 0]
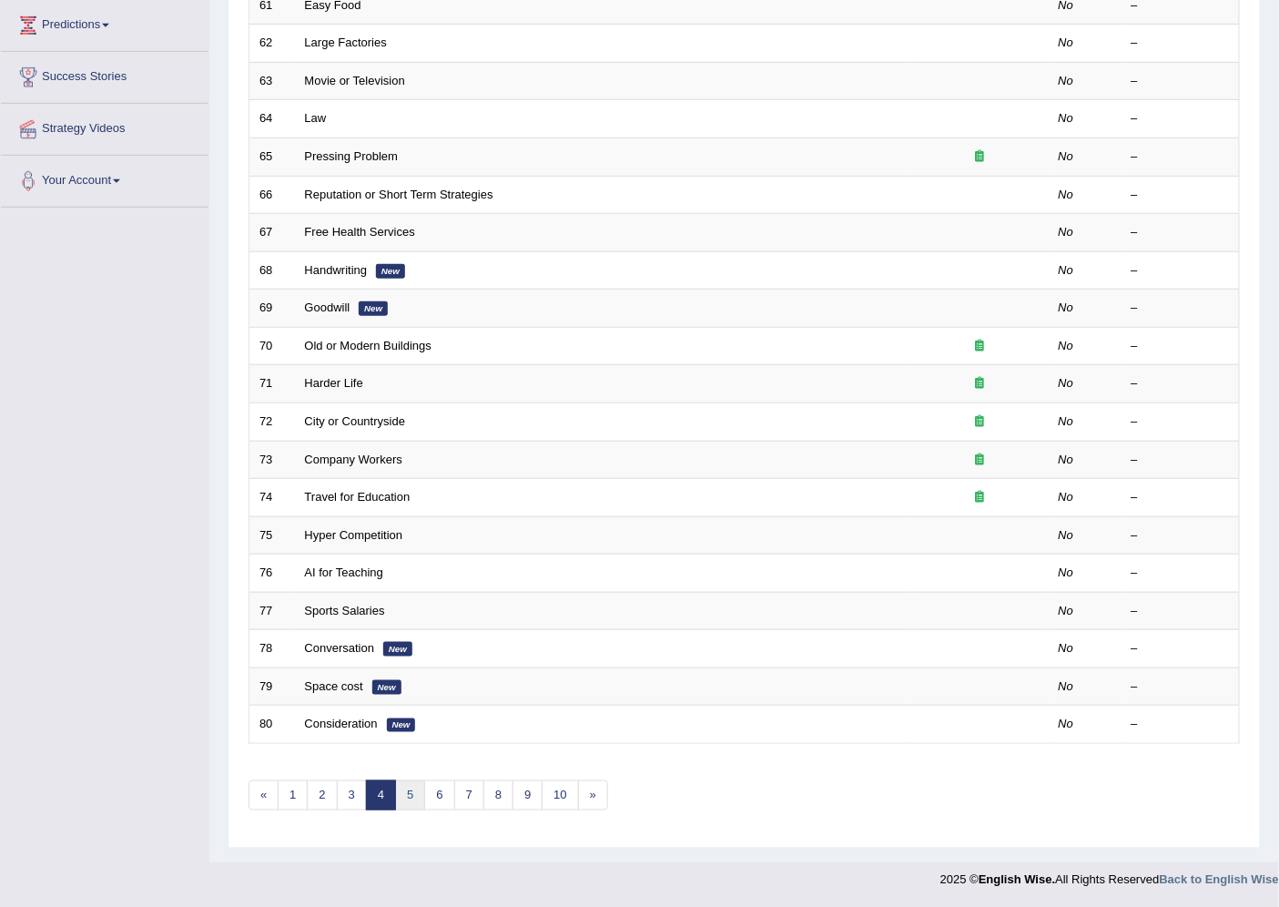
click at [408, 780] on link "5" at bounding box center [410, 795] width 30 height 30
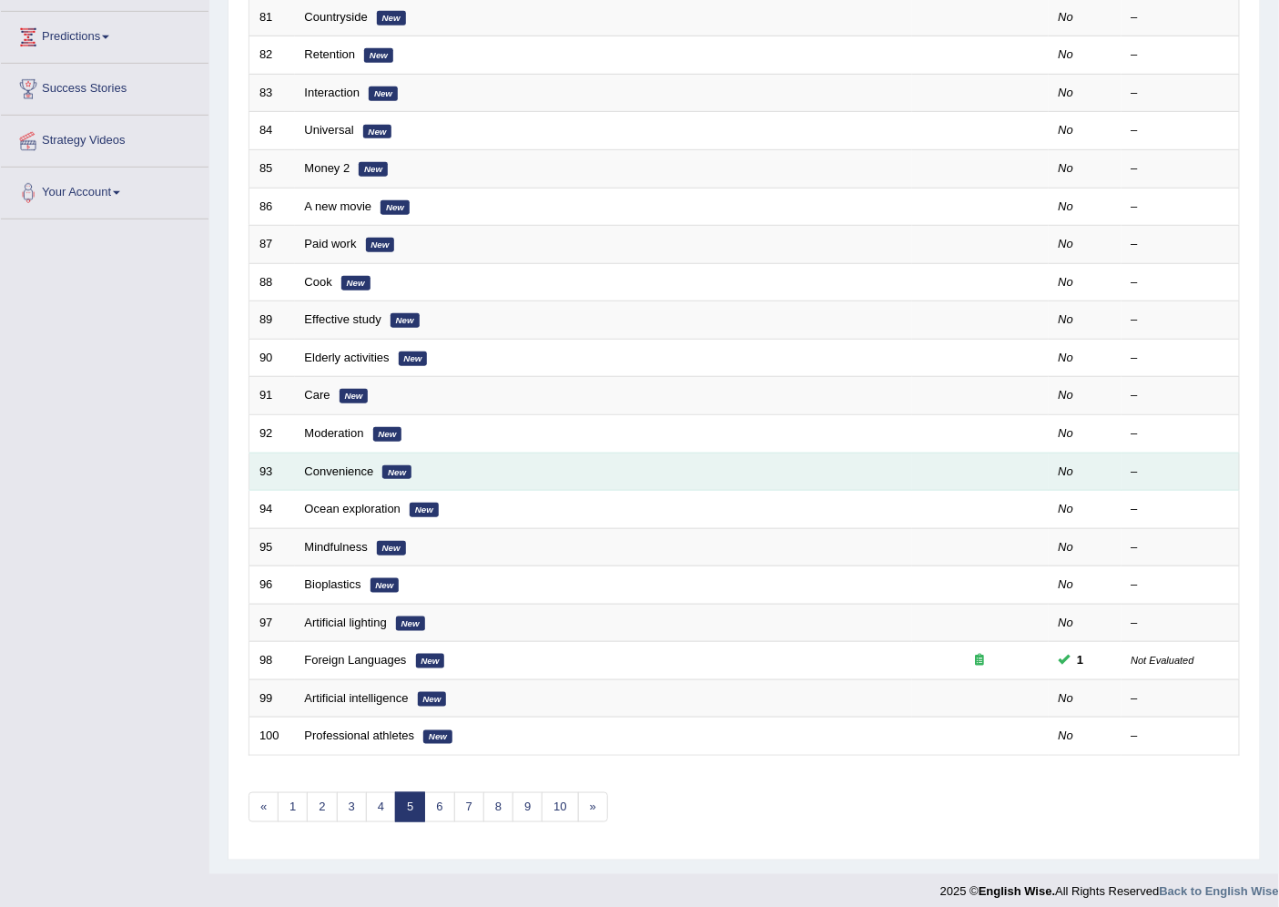
scroll to position [298, 0]
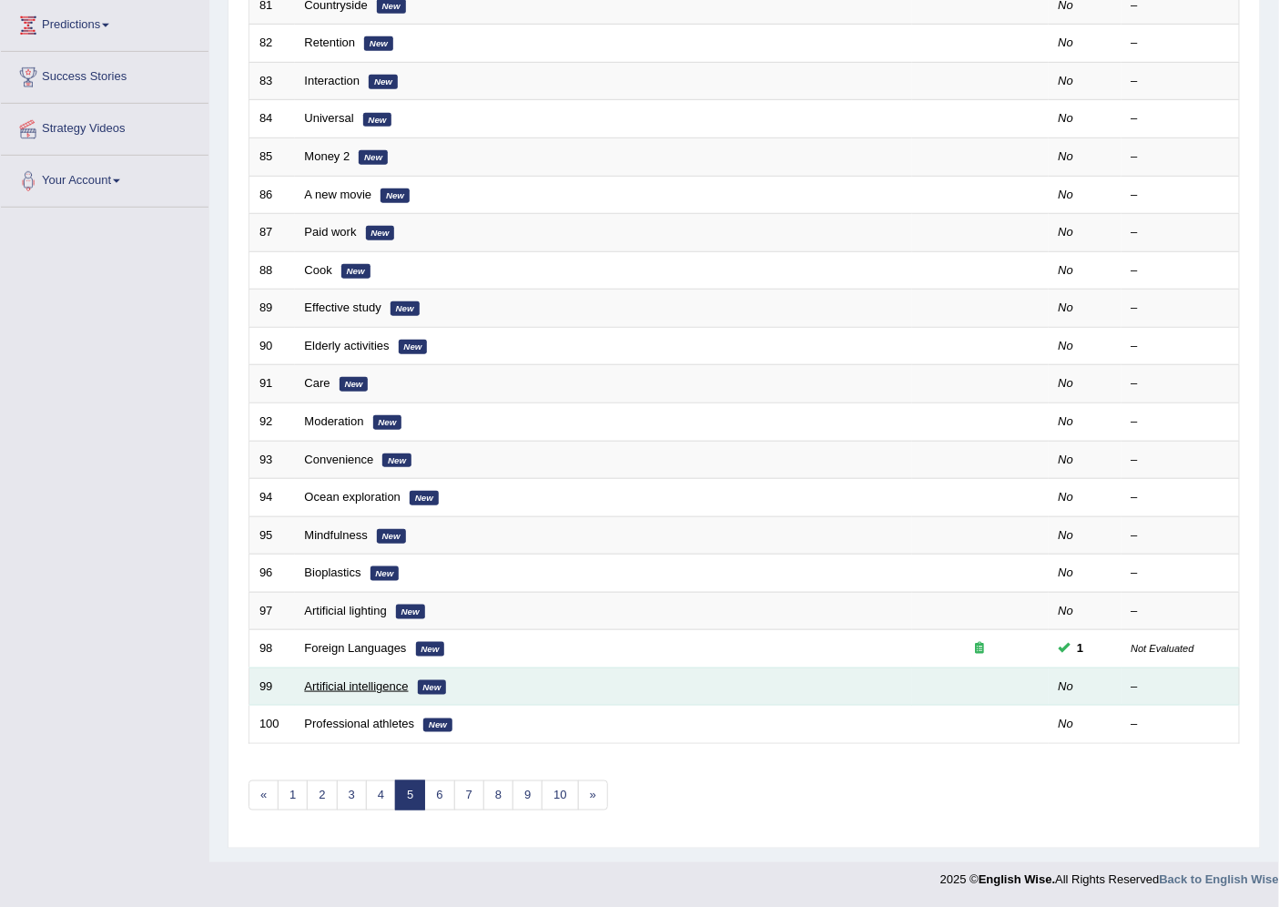
click at [361, 683] on link "Artificial intelligence" at bounding box center [357, 686] width 104 height 14
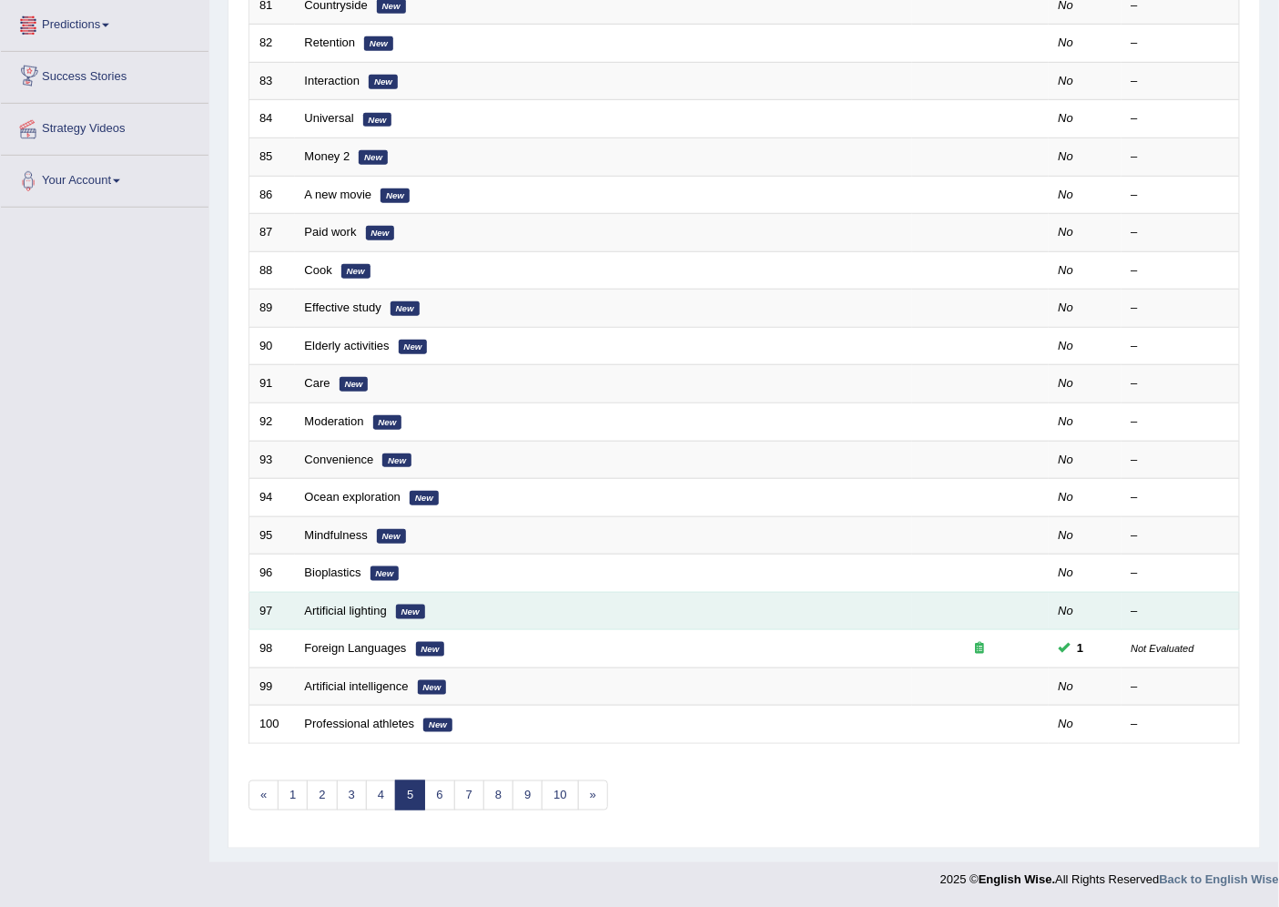
scroll to position [298, 0]
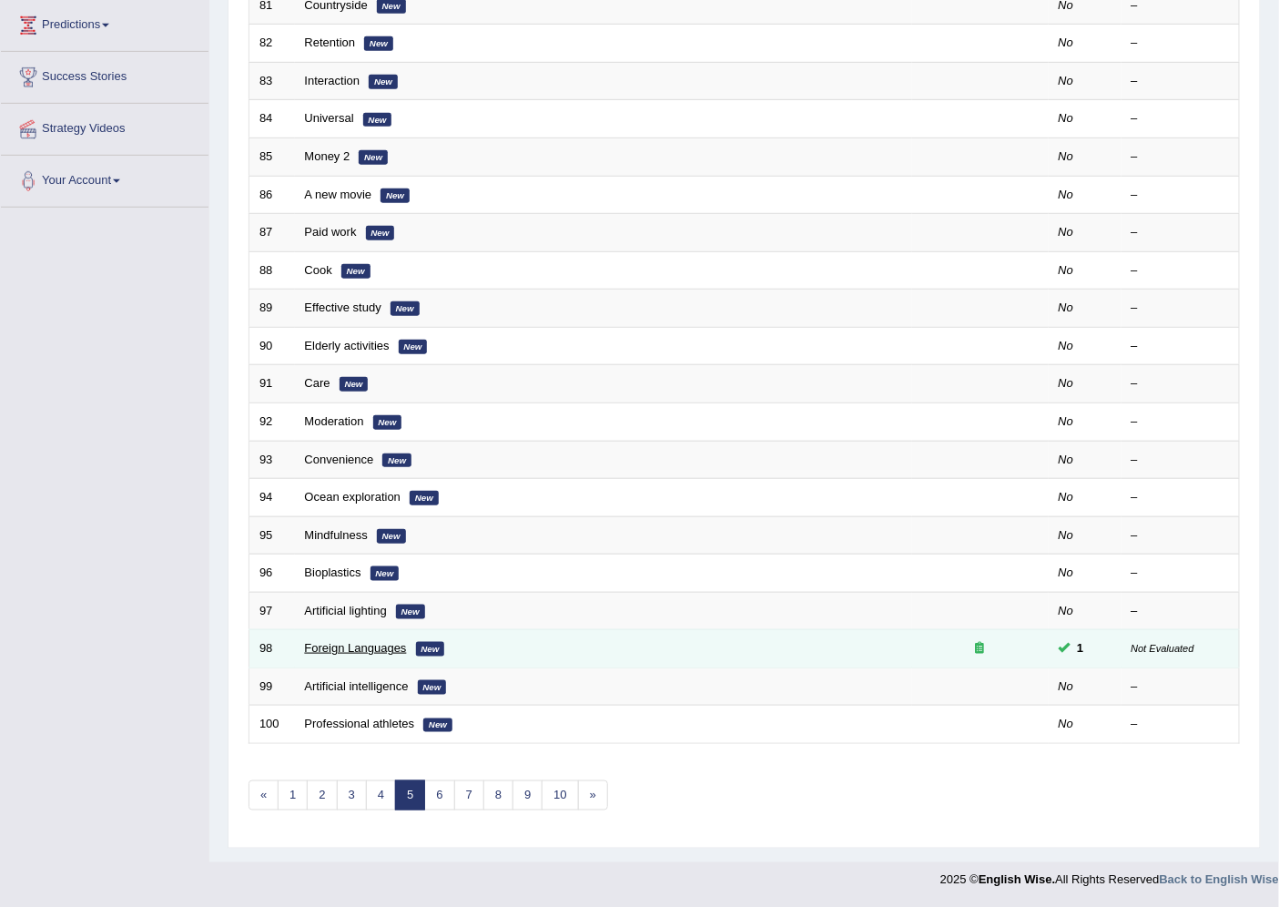
click at [384, 642] on link "Foreign Languages" at bounding box center [356, 648] width 102 height 14
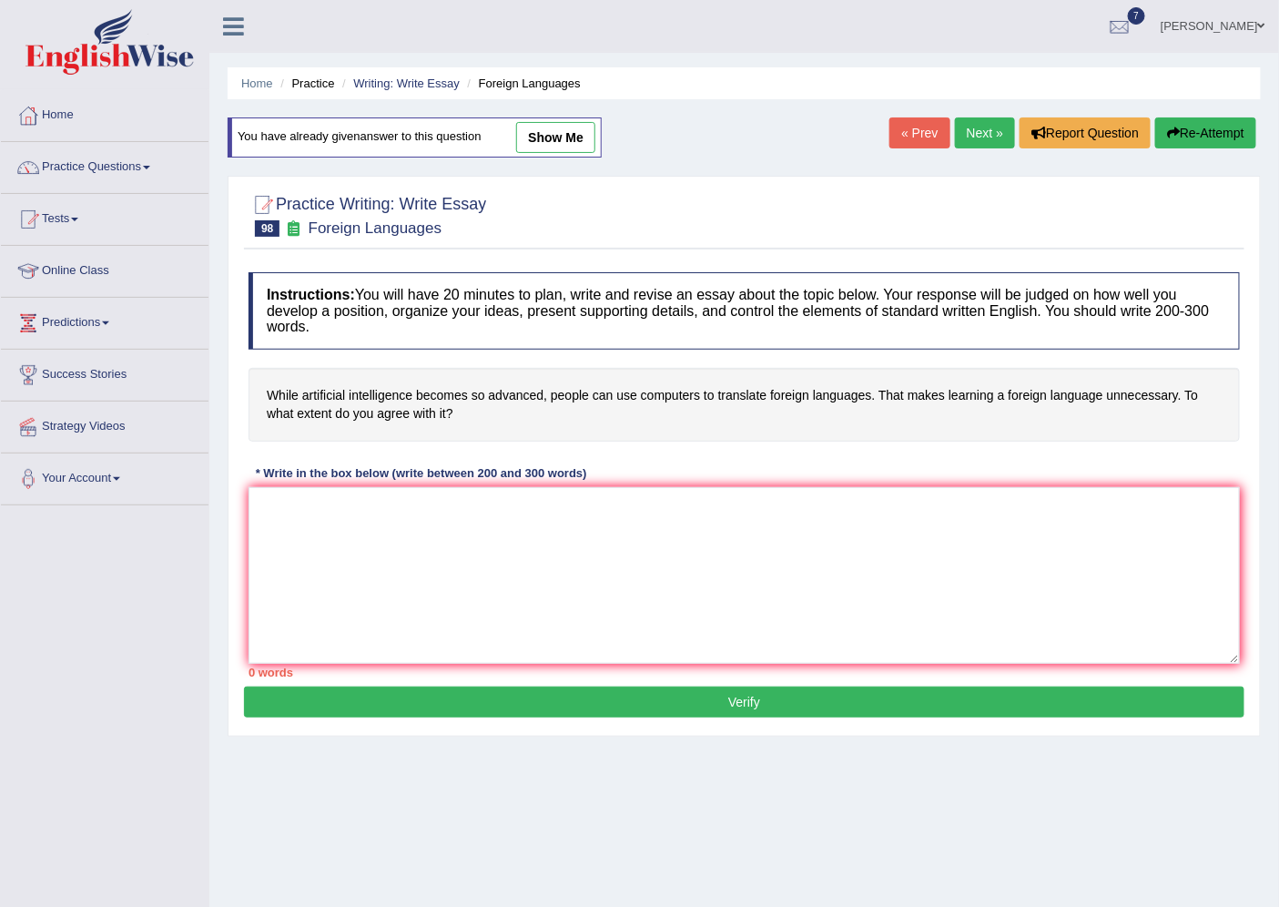
click at [902, 137] on link "« Prev" at bounding box center [919, 132] width 60 height 31
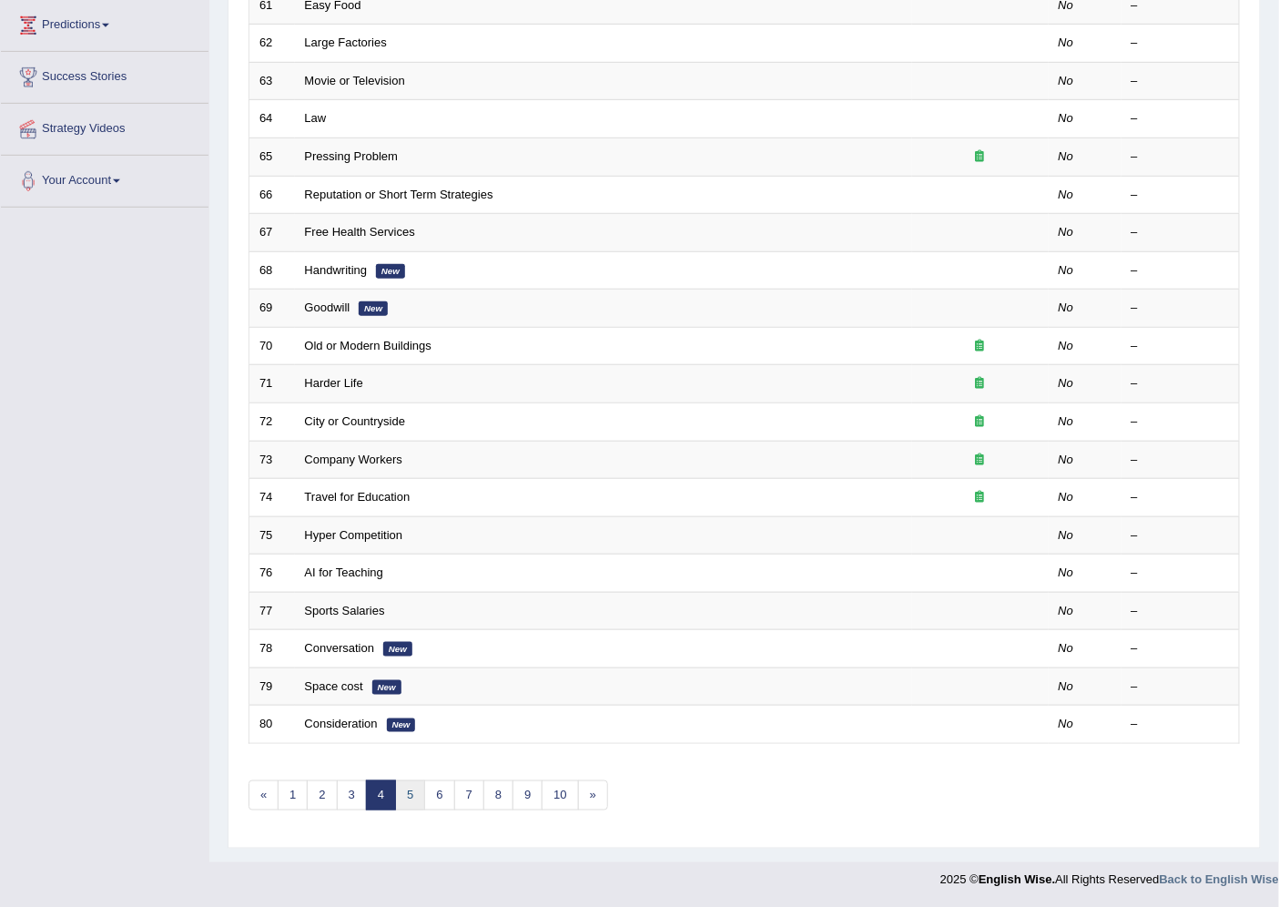
click at [410, 787] on link "5" at bounding box center [410, 795] width 30 height 30
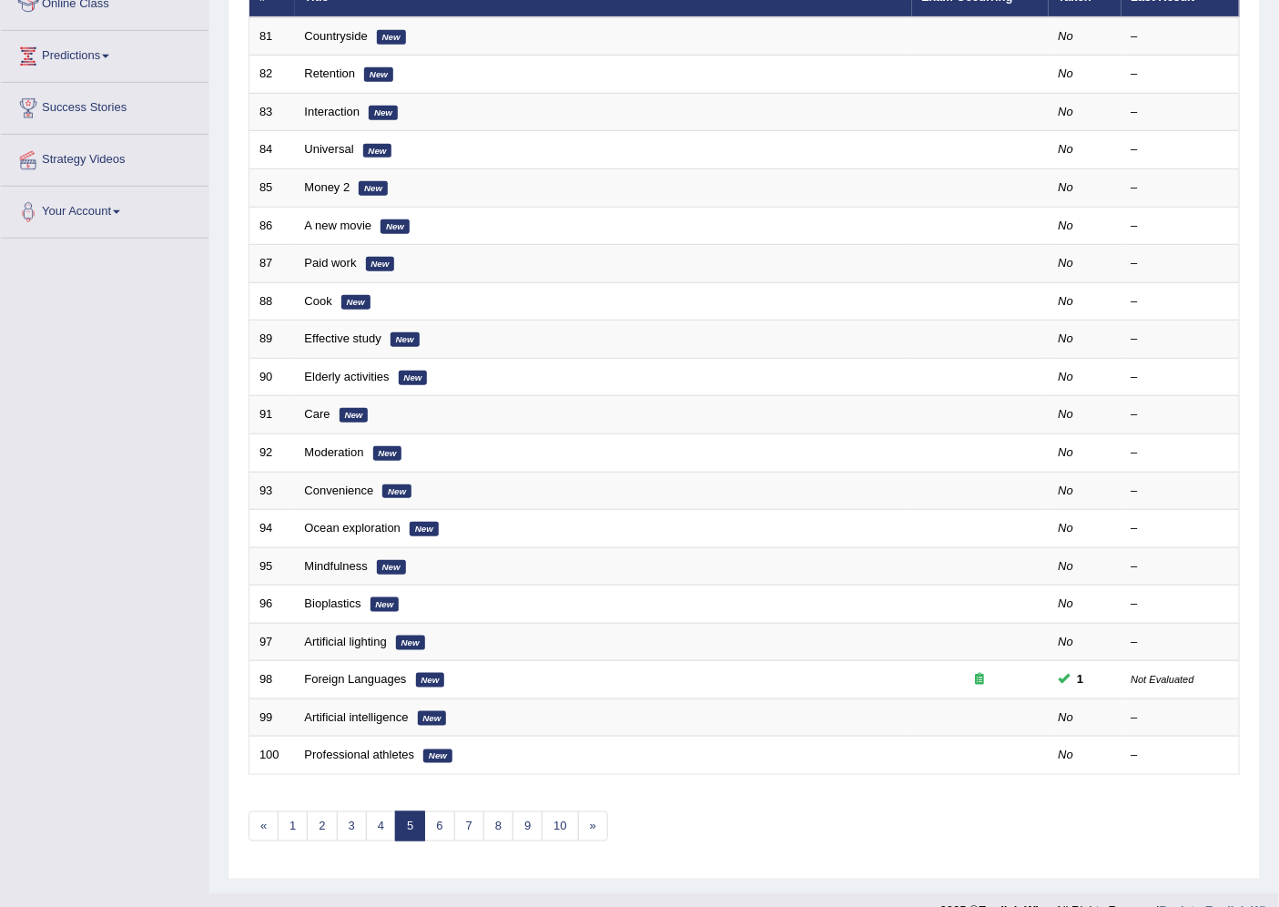
scroll to position [298, 0]
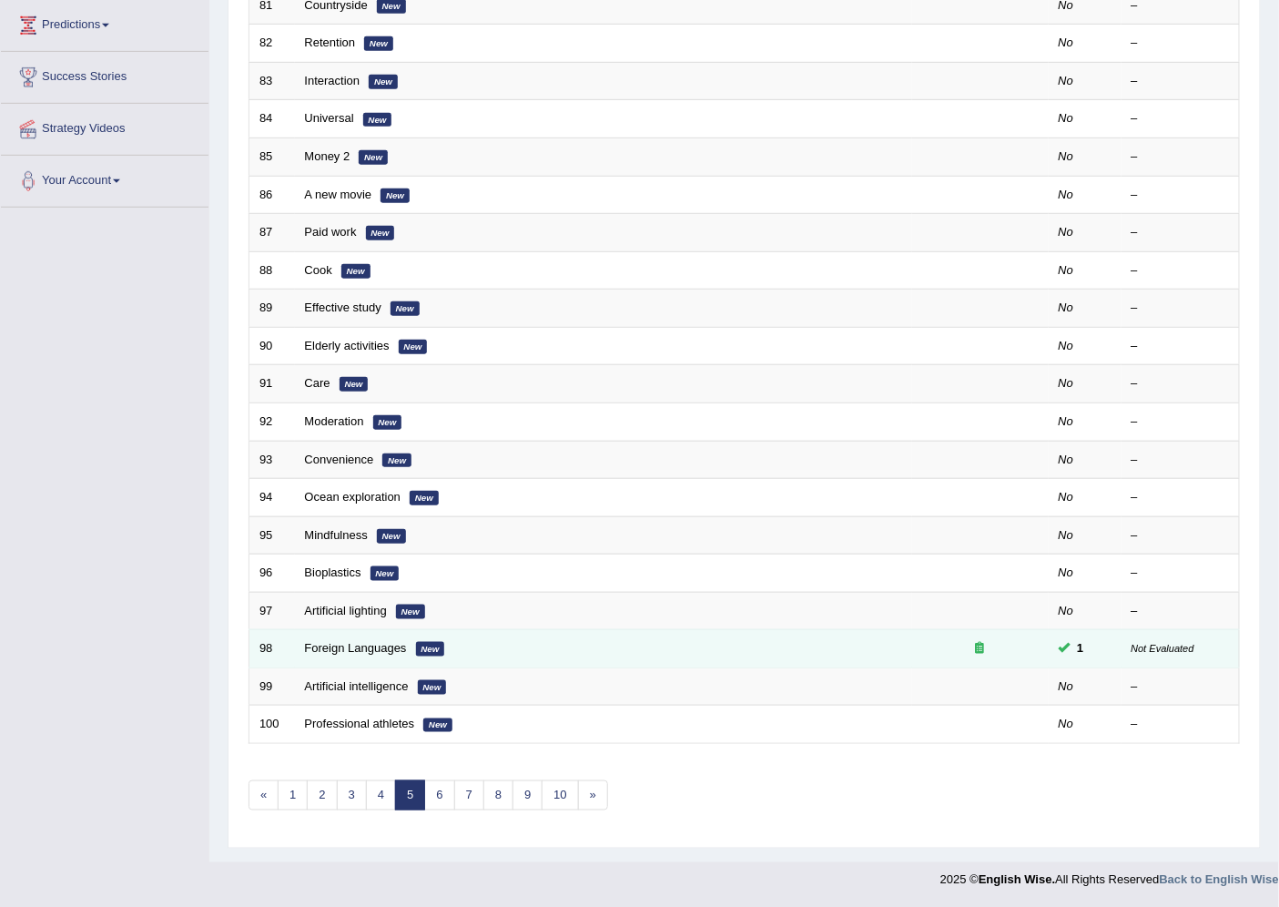
click at [980, 651] on icon at bounding box center [980, 648] width 9 height 12
click at [1068, 642] on span at bounding box center [1065, 647] width 12 height 12
click at [1153, 646] on small "Not Evaluated" at bounding box center [1163, 648] width 63 height 11
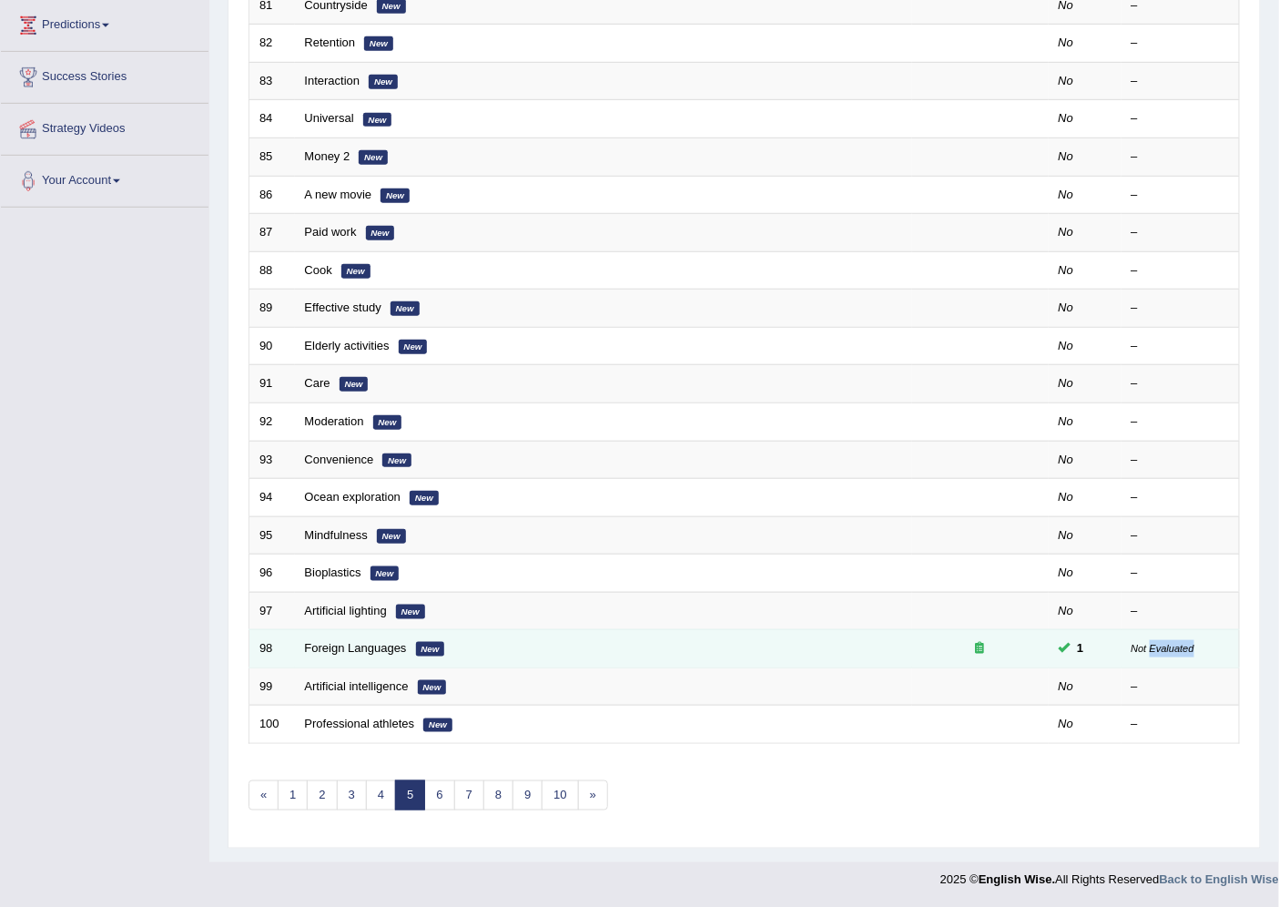
click at [1153, 646] on small "Not Evaluated" at bounding box center [1163, 648] width 63 height 11
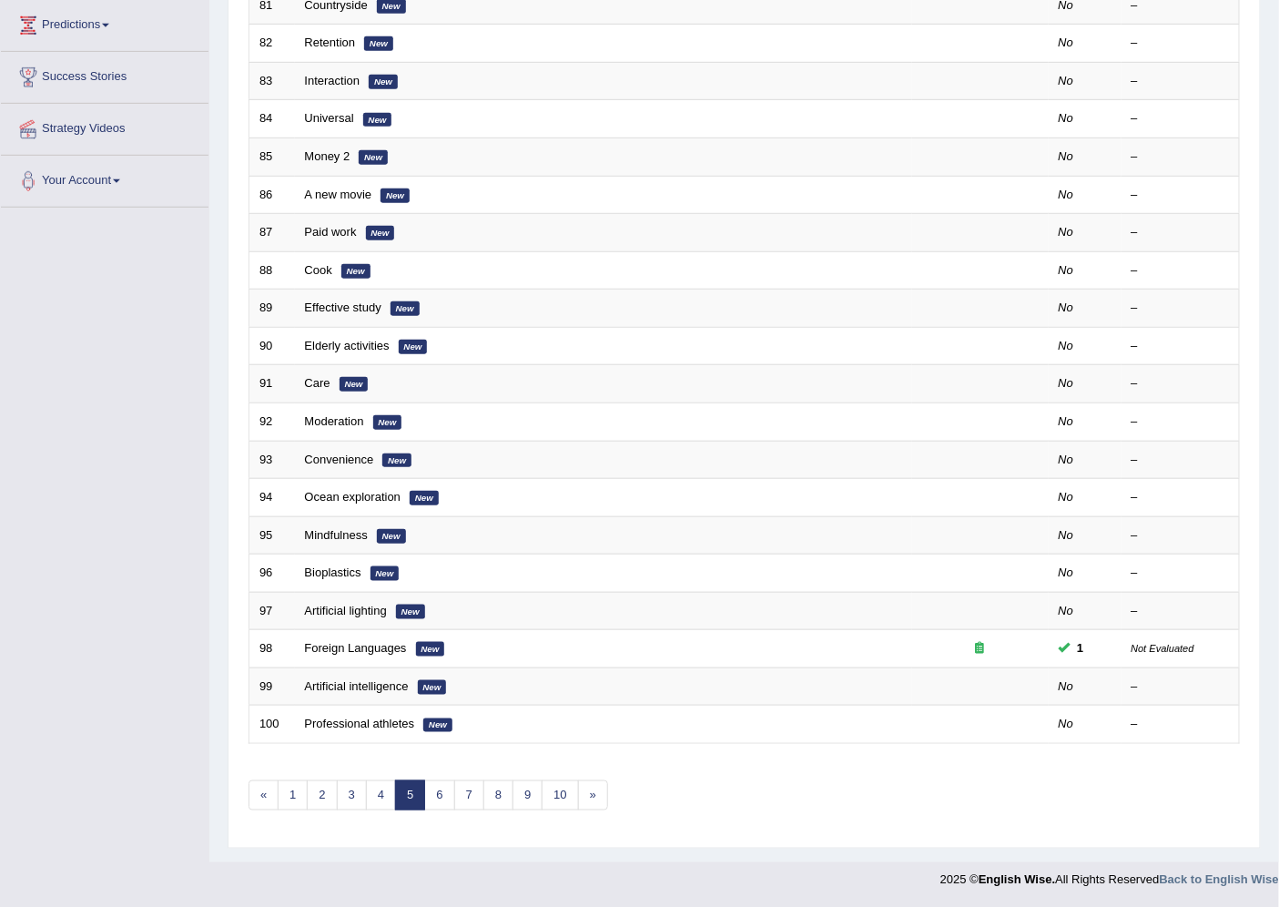
click at [5, 603] on div "Toggle navigation Home Practice Questions Speaking Practice Read Aloud Repeat S…" at bounding box center [639, 300] width 1279 height 1196
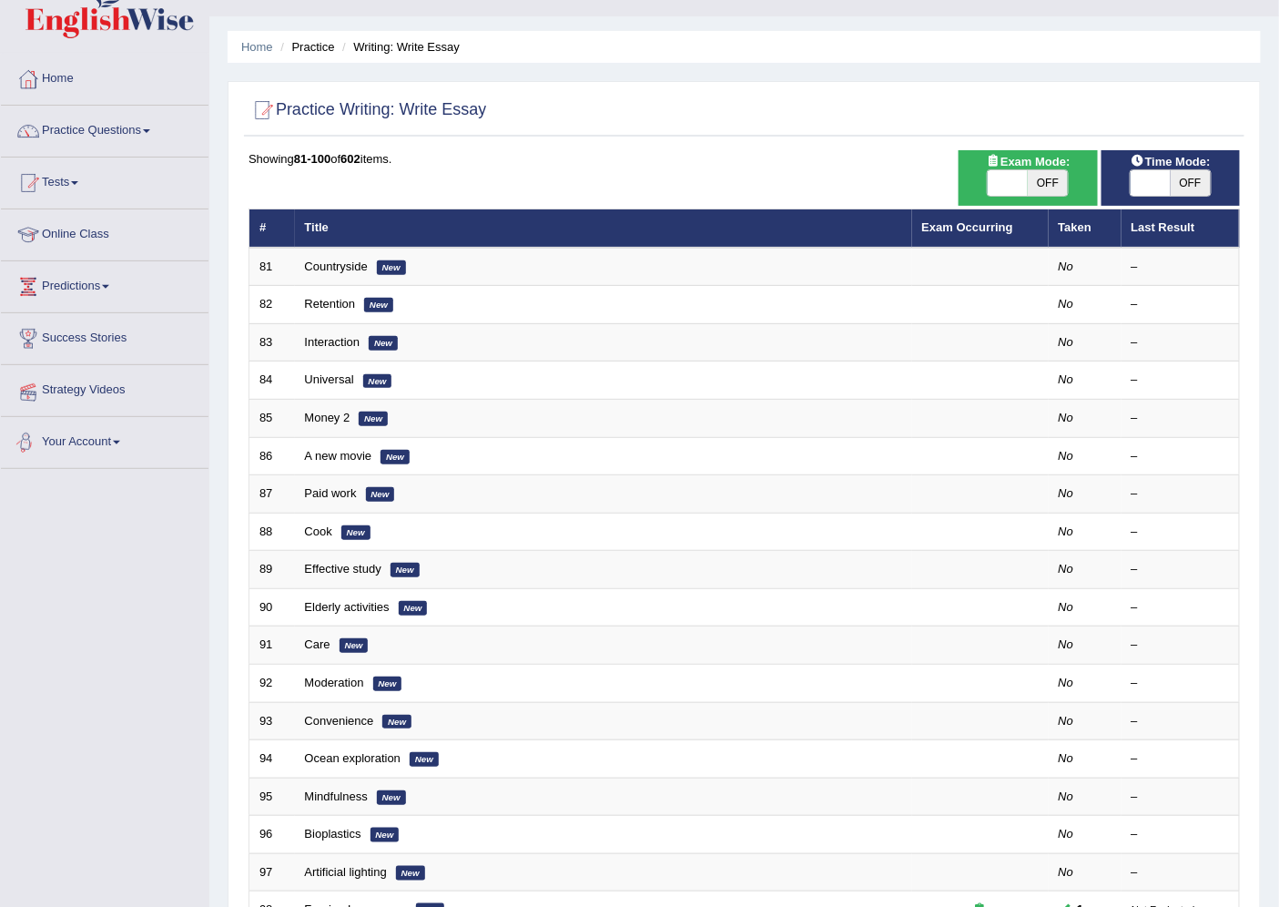
scroll to position [0, 0]
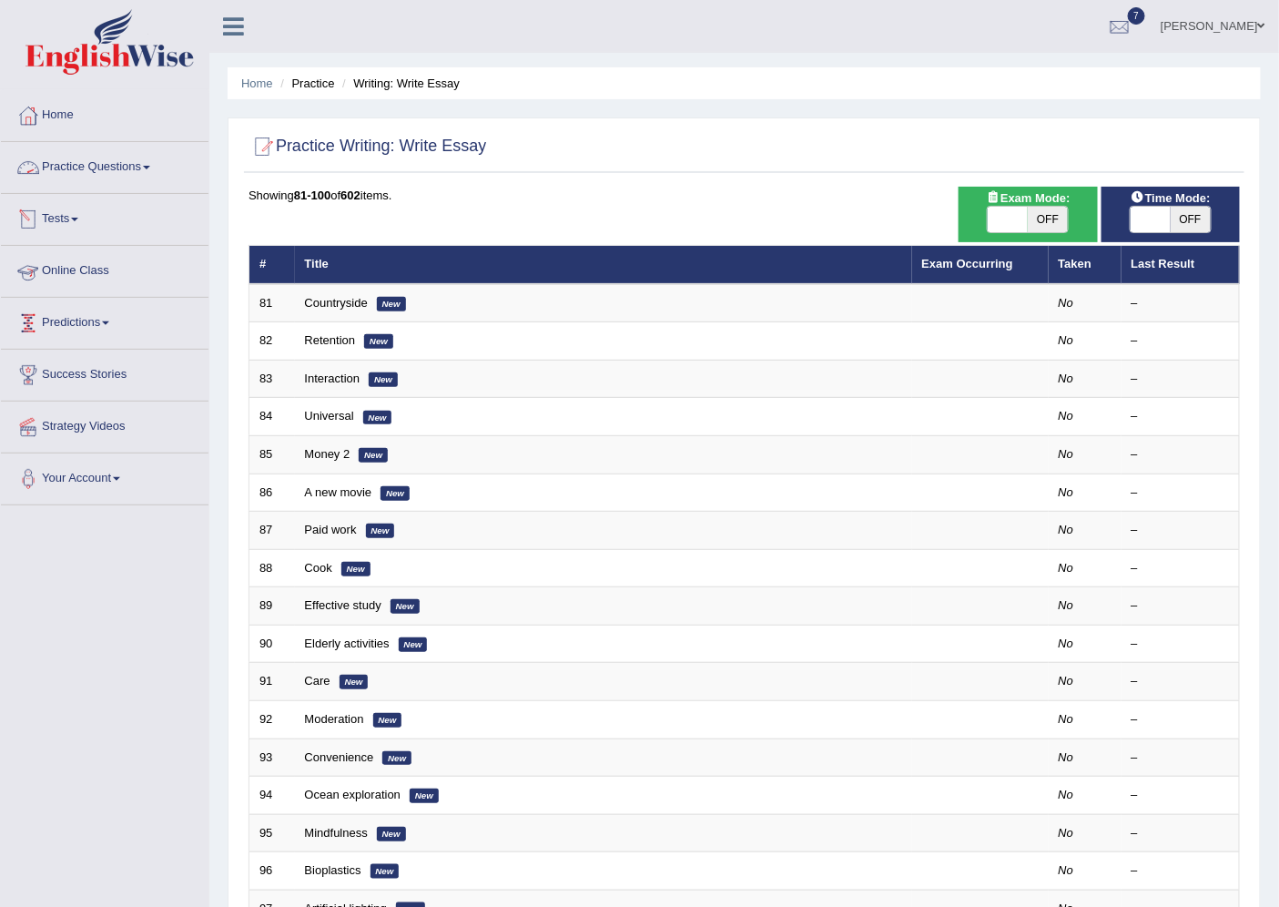
click at [109, 165] on link "Practice Questions" at bounding box center [105, 165] width 208 height 46
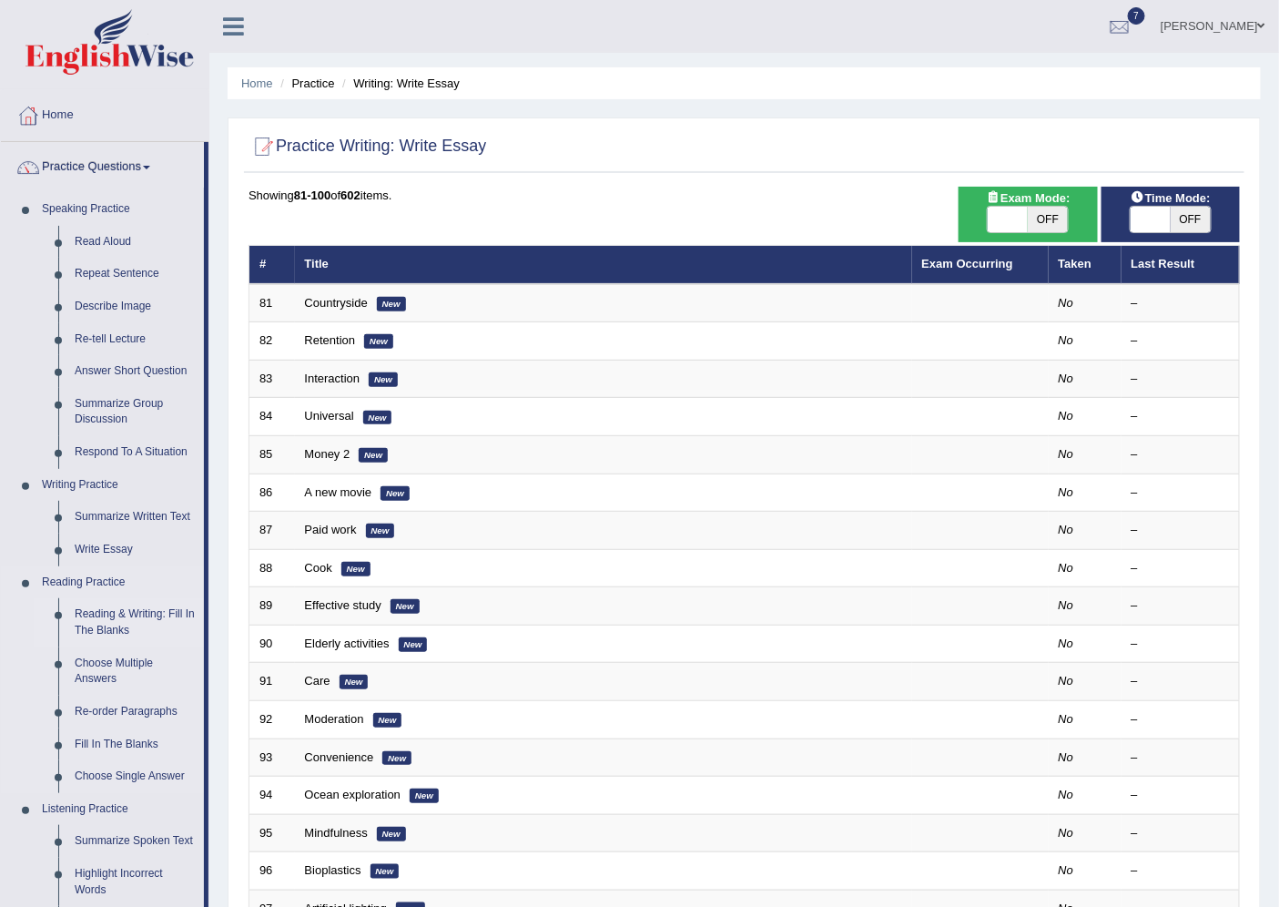
click at [82, 613] on link "Reading & Writing: Fill In The Blanks" at bounding box center [134, 622] width 137 height 48
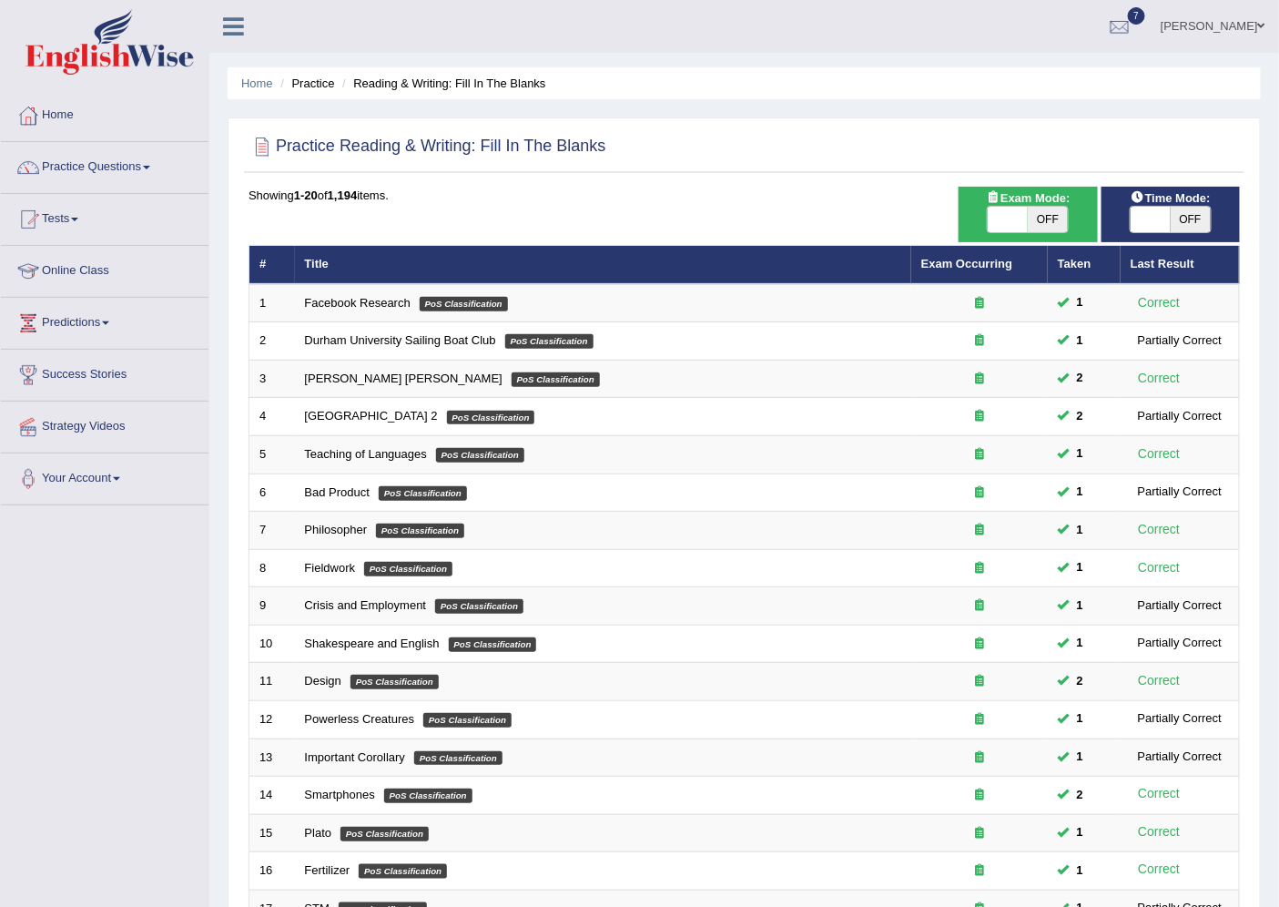
click at [1044, 219] on span "OFF" at bounding box center [1048, 219] width 40 height 25
checkbox input "true"
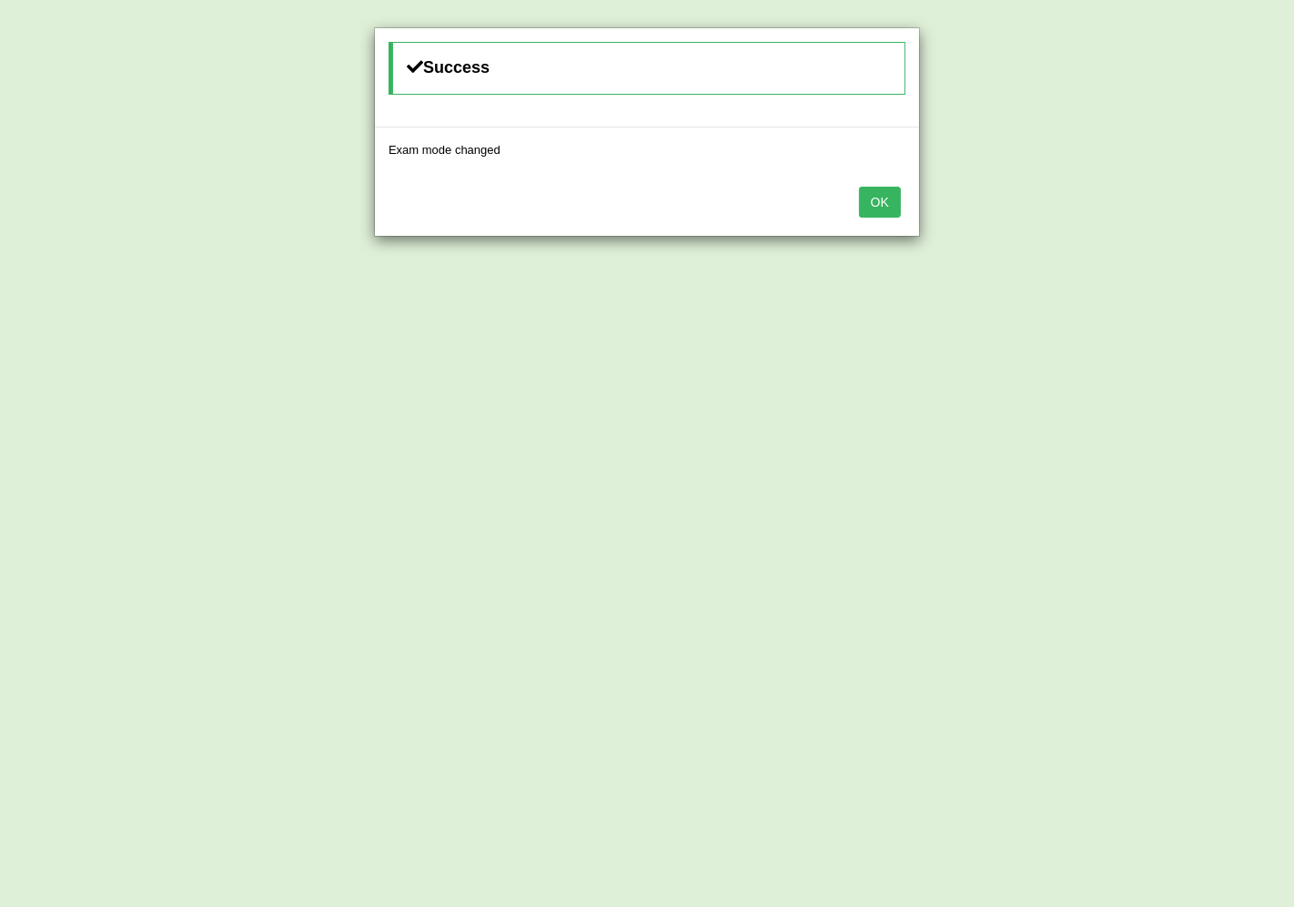
click at [893, 202] on button "OK" at bounding box center [880, 202] width 42 height 31
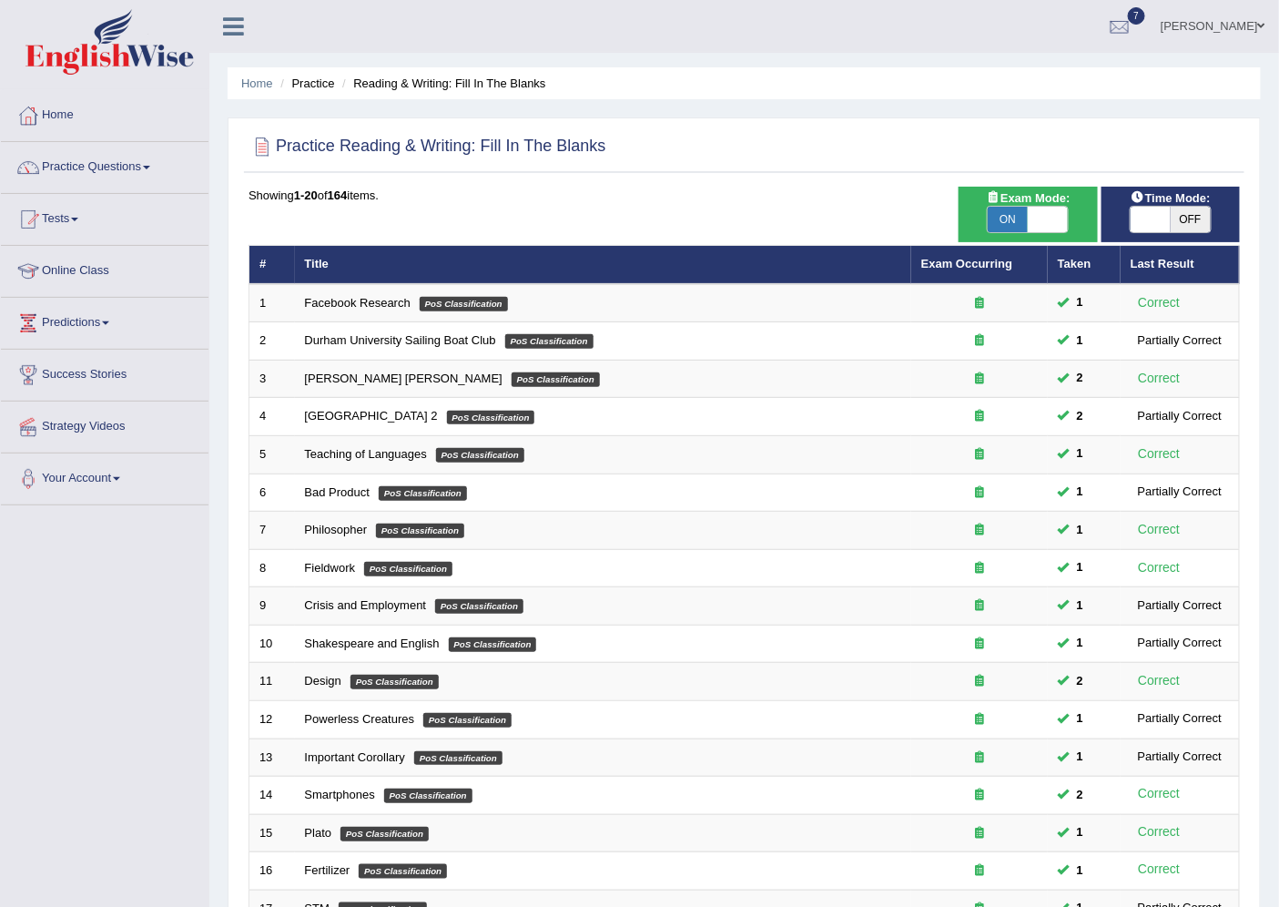
click at [1193, 217] on span "OFF" at bounding box center [1191, 219] width 40 height 25
checkbox input "true"
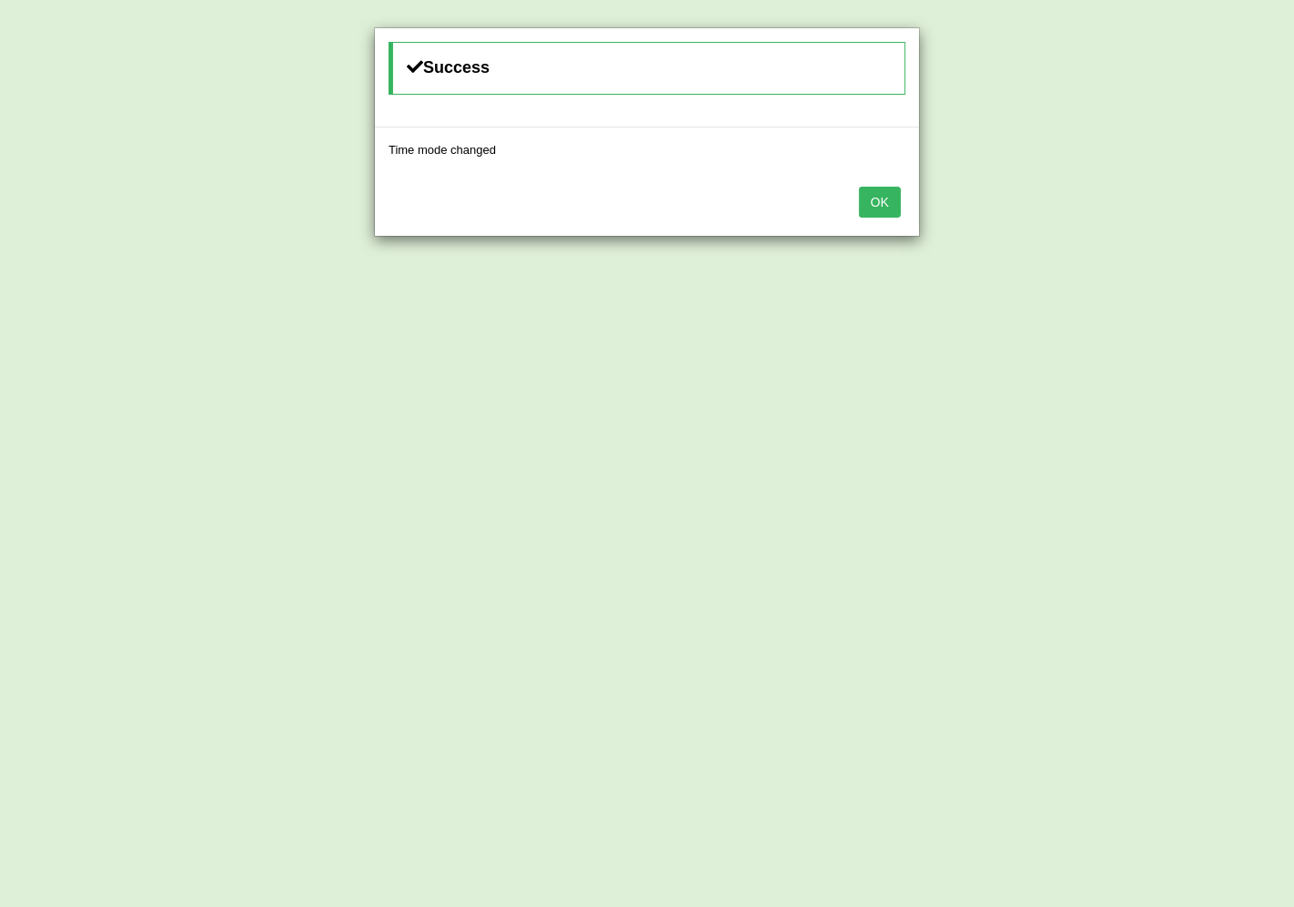
click at [894, 207] on button "OK" at bounding box center [880, 202] width 42 height 31
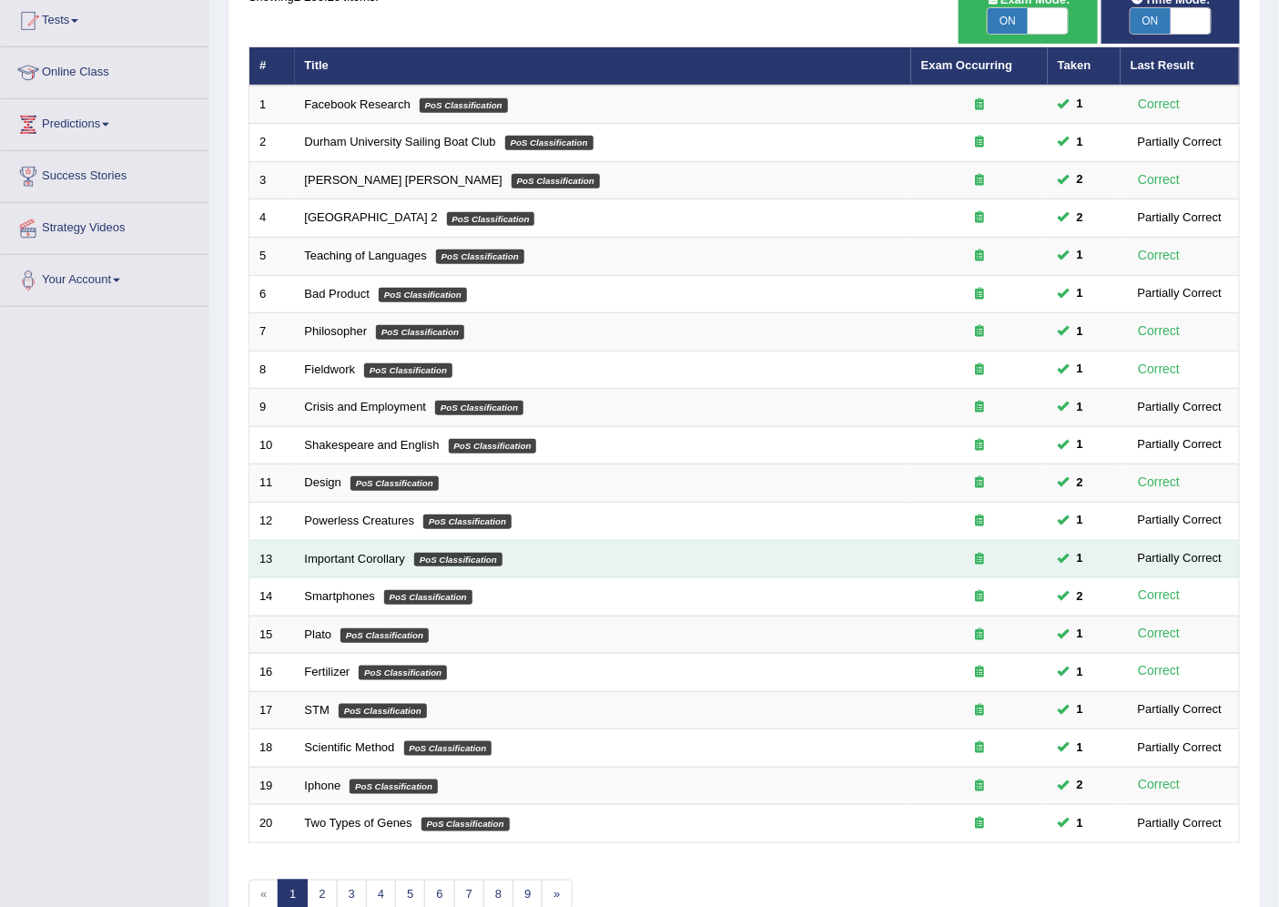
scroll to position [298, 0]
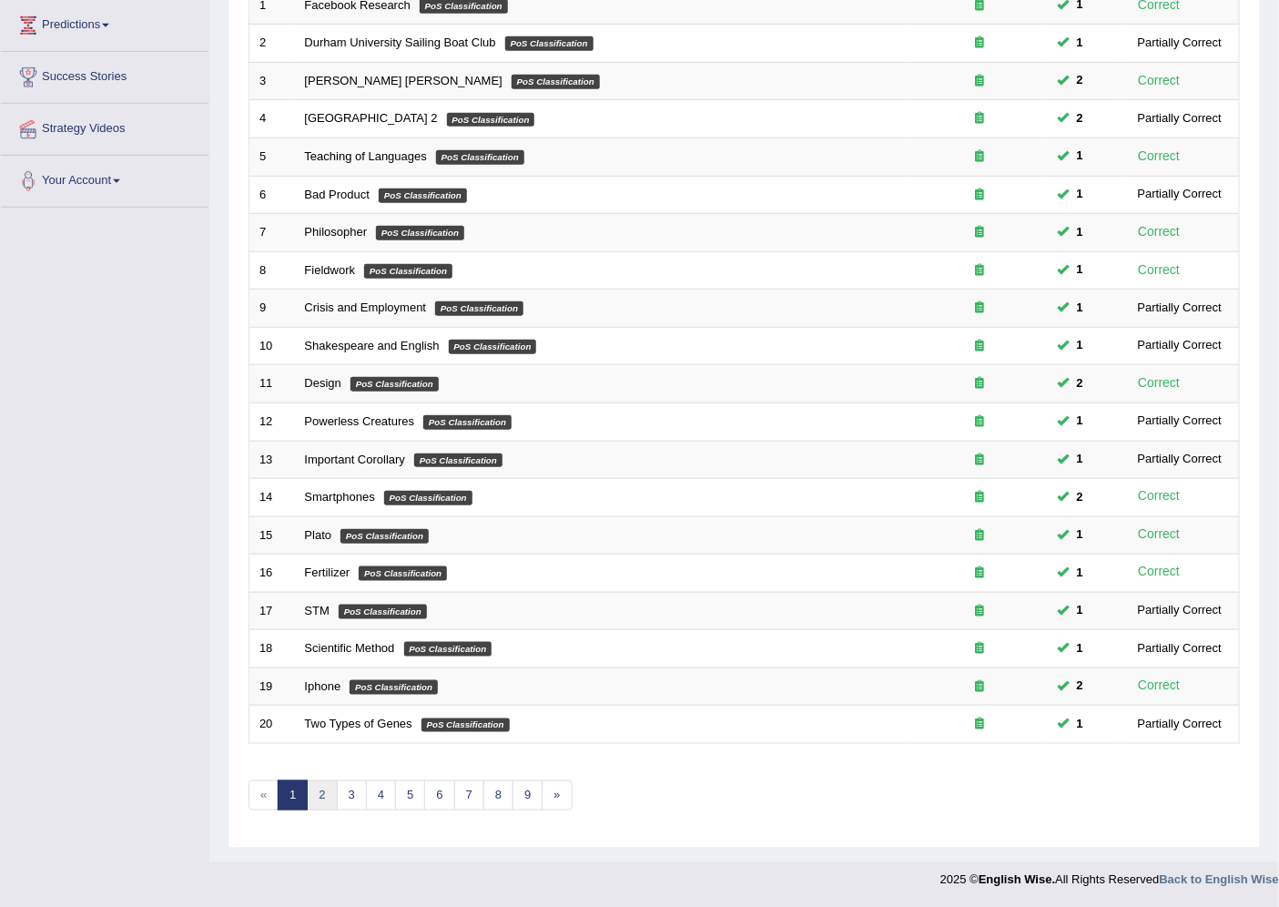
click at [322, 792] on link "2" at bounding box center [322, 795] width 30 height 30
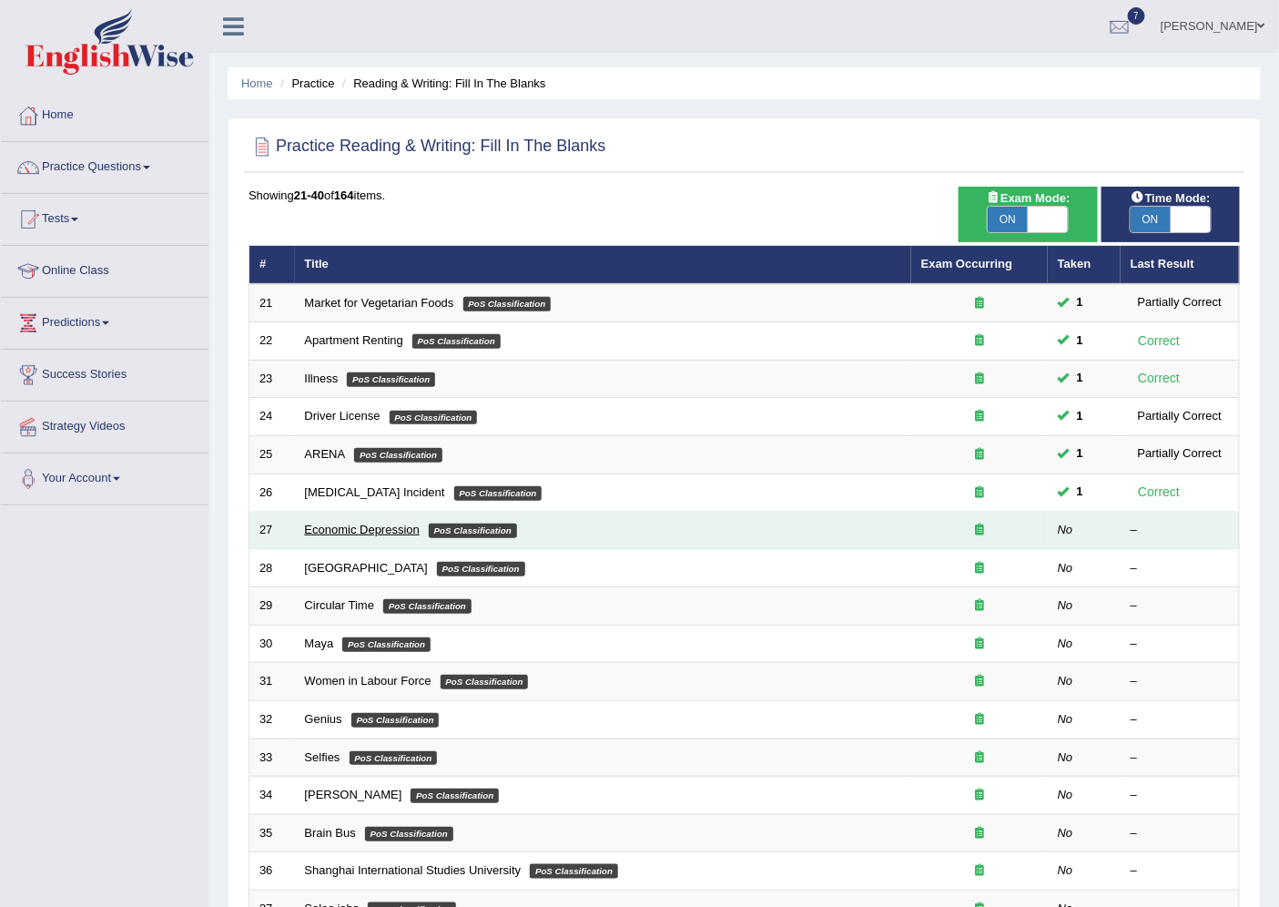
click at [359, 529] on link "Economic Depression" at bounding box center [362, 530] width 115 height 14
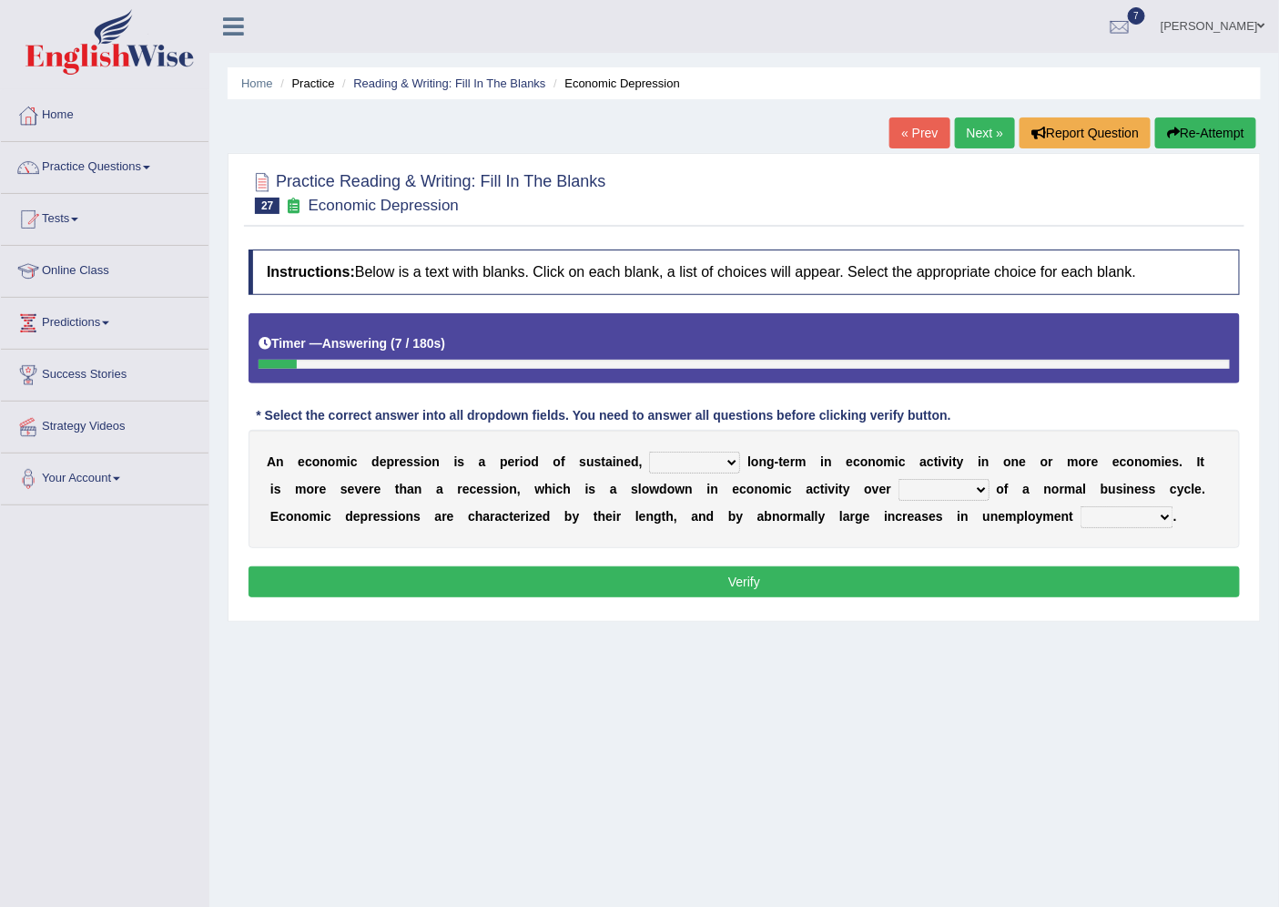
click at [730, 457] on select "variation promotion downturn reduction" at bounding box center [694, 463] width 91 height 22
click at [724, 459] on select "variation promotion downturn reduction" at bounding box center [694, 463] width 91 height 22
click at [726, 462] on select "variation promotion downturn reduction" at bounding box center [694, 463] width 91 height 22
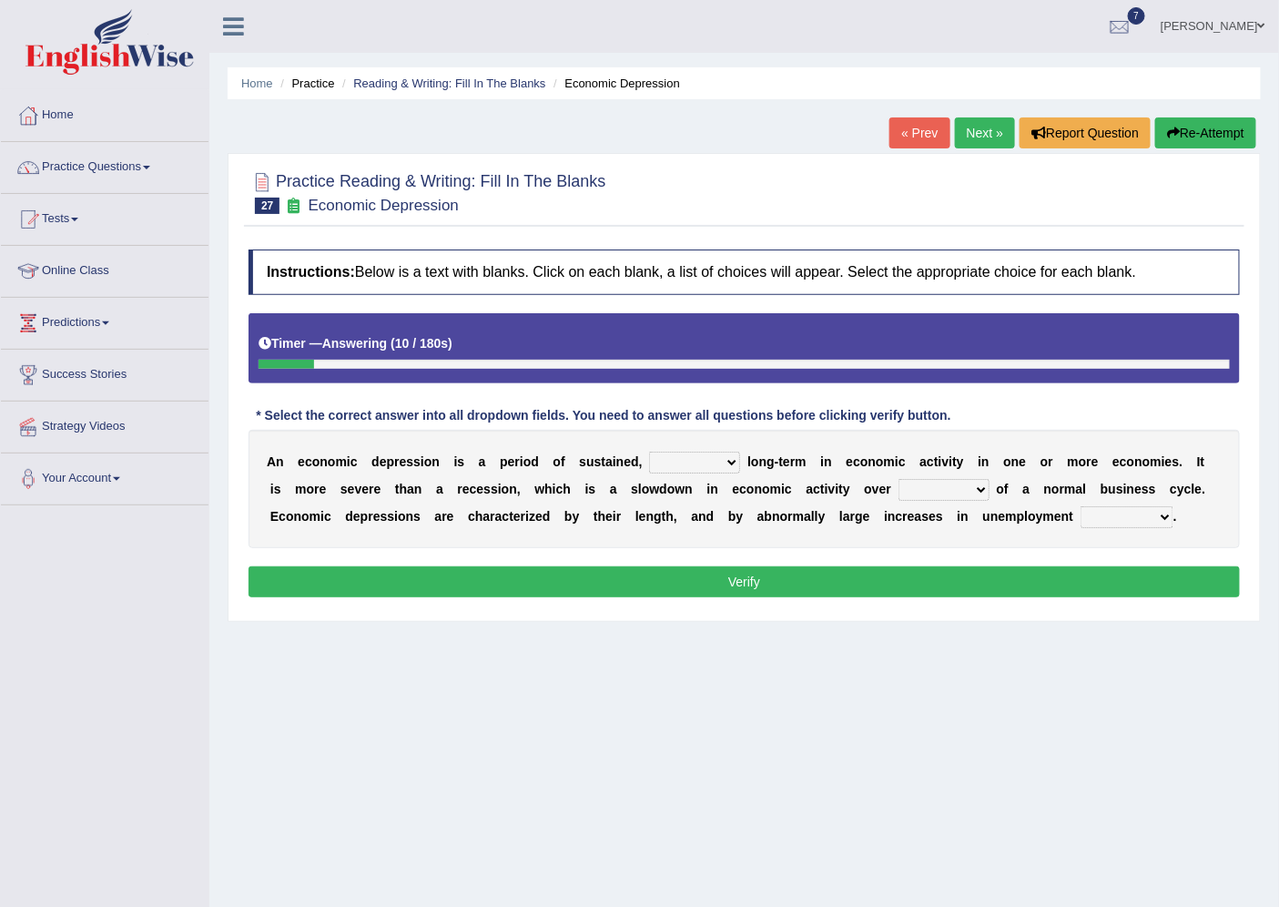
click at [726, 462] on select "variation promotion downturn reduction" at bounding box center [694, 463] width 91 height 22
click at [732, 462] on select "variation promotion downturn reduction" at bounding box center [694, 463] width 91 height 22
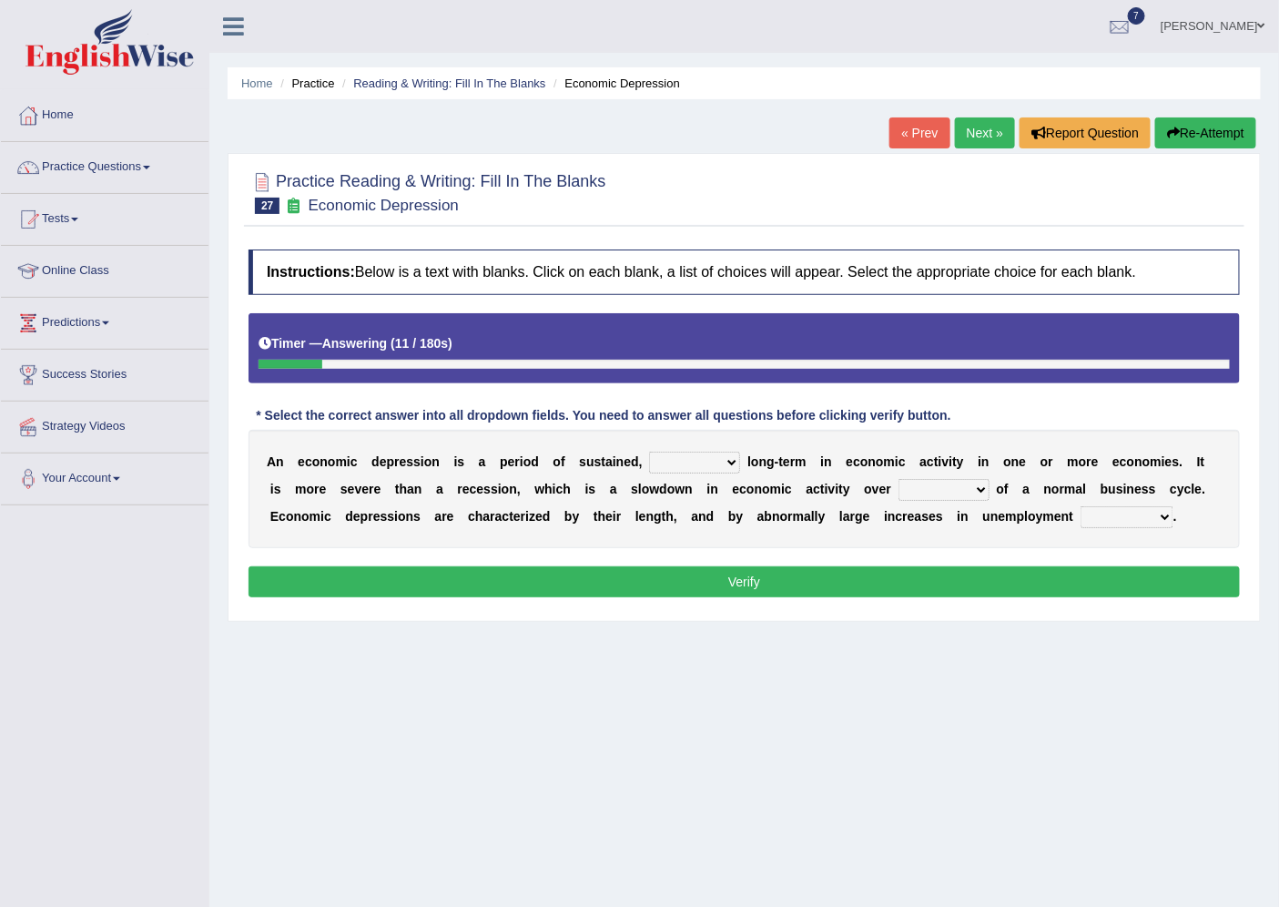
click at [732, 462] on select "variation promotion downturn reduction" at bounding box center [694, 463] width 91 height 22
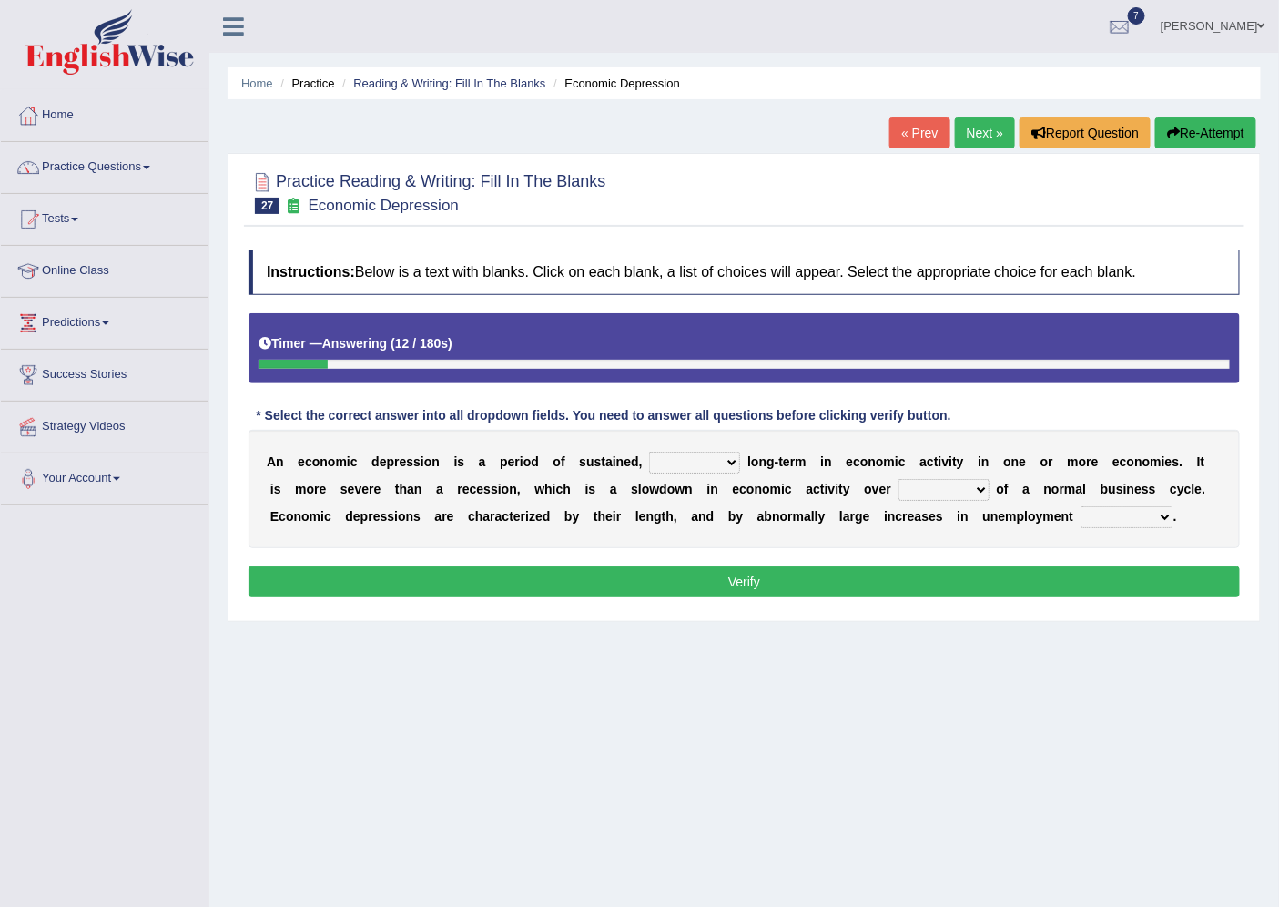
click at [732, 462] on select "variation promotion downturn reduction" at bounding box center [694, 463] width 91 height 22
click at [716, 460] on select "variation promotion downturn reduction" at bounding box center [694, 463] width 91 height 22
click at [649, 452] on select "variation promotion downturn reduction" at bounding box center [694, 463] width 91 height 22
click at [730, 462] on select "variation promotion downturn reduction" at bounding box center [694, 463] width 91 height 22
select select "reduction"
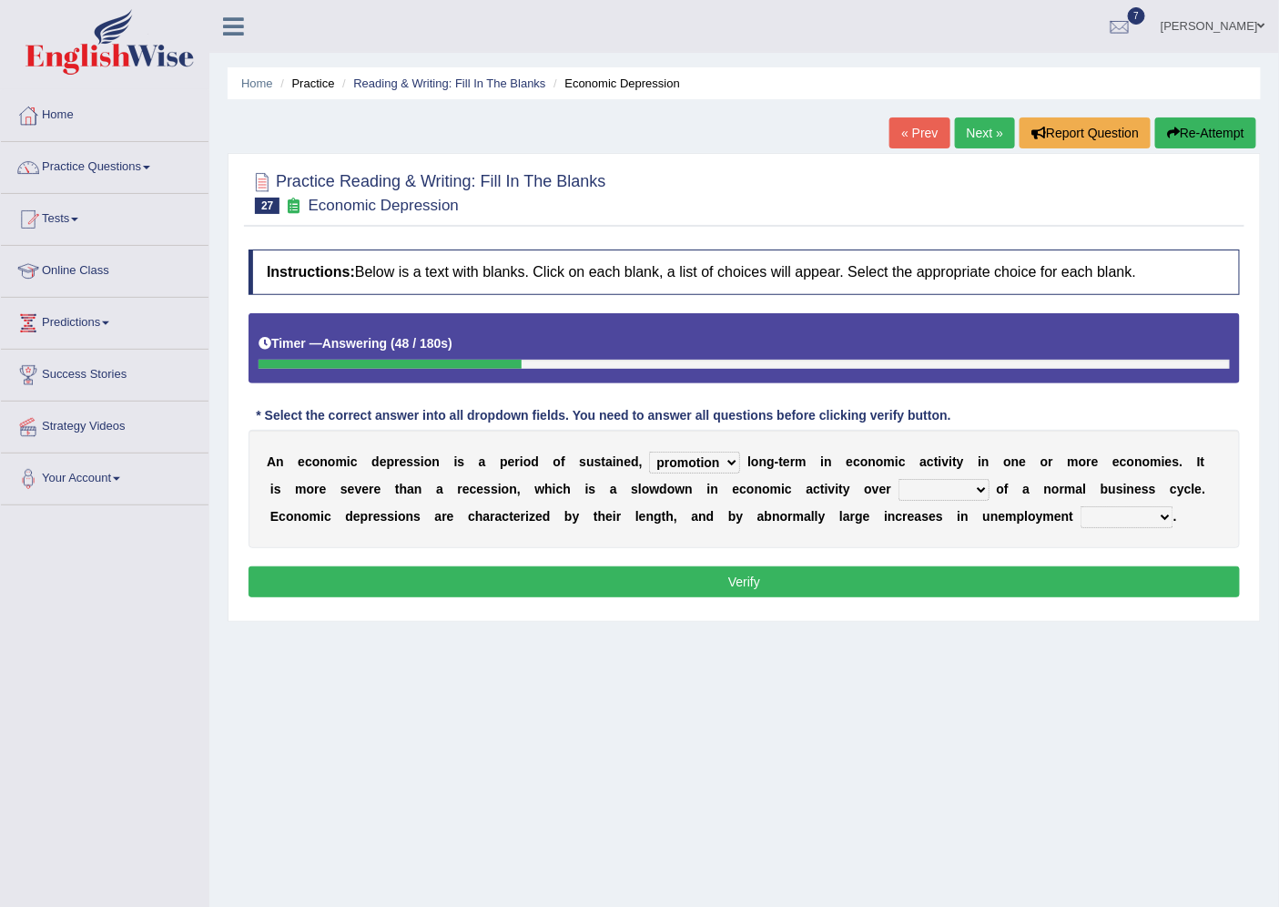
click at [649, 452] on select "variation promotion downturn reduction" at bounding box center [694, 463] width 91 height 22
click at [690, 580] on button "Verify" at bounding box center [744, 581] width 991 height 31
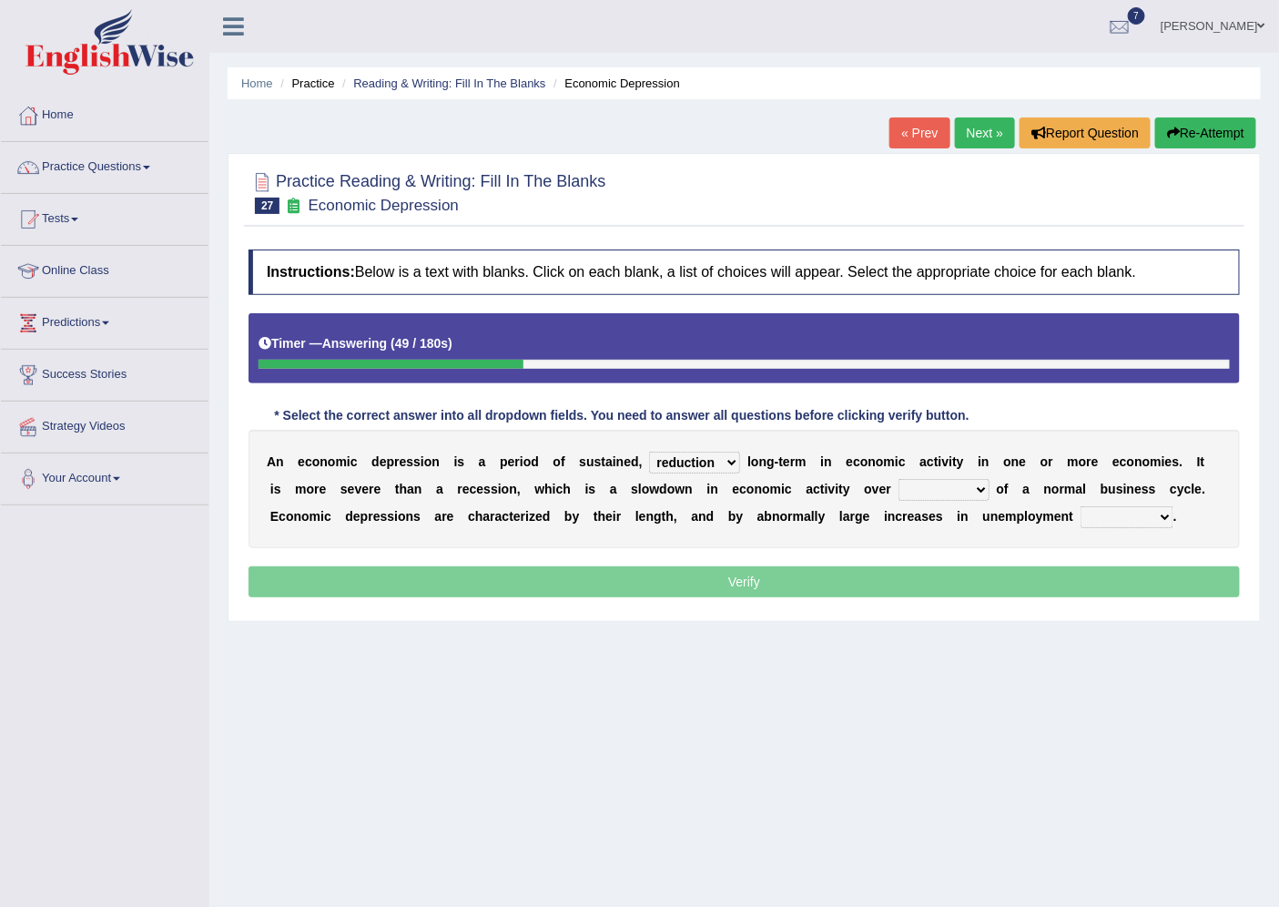
drag, startPoint x: 690, startPoint y: 580, endPoint x: 556, endPoint y: 563, distance: 134.9
click at [690, 579] on p "Verify" at bounding box center [744, 581] width 991 height 31
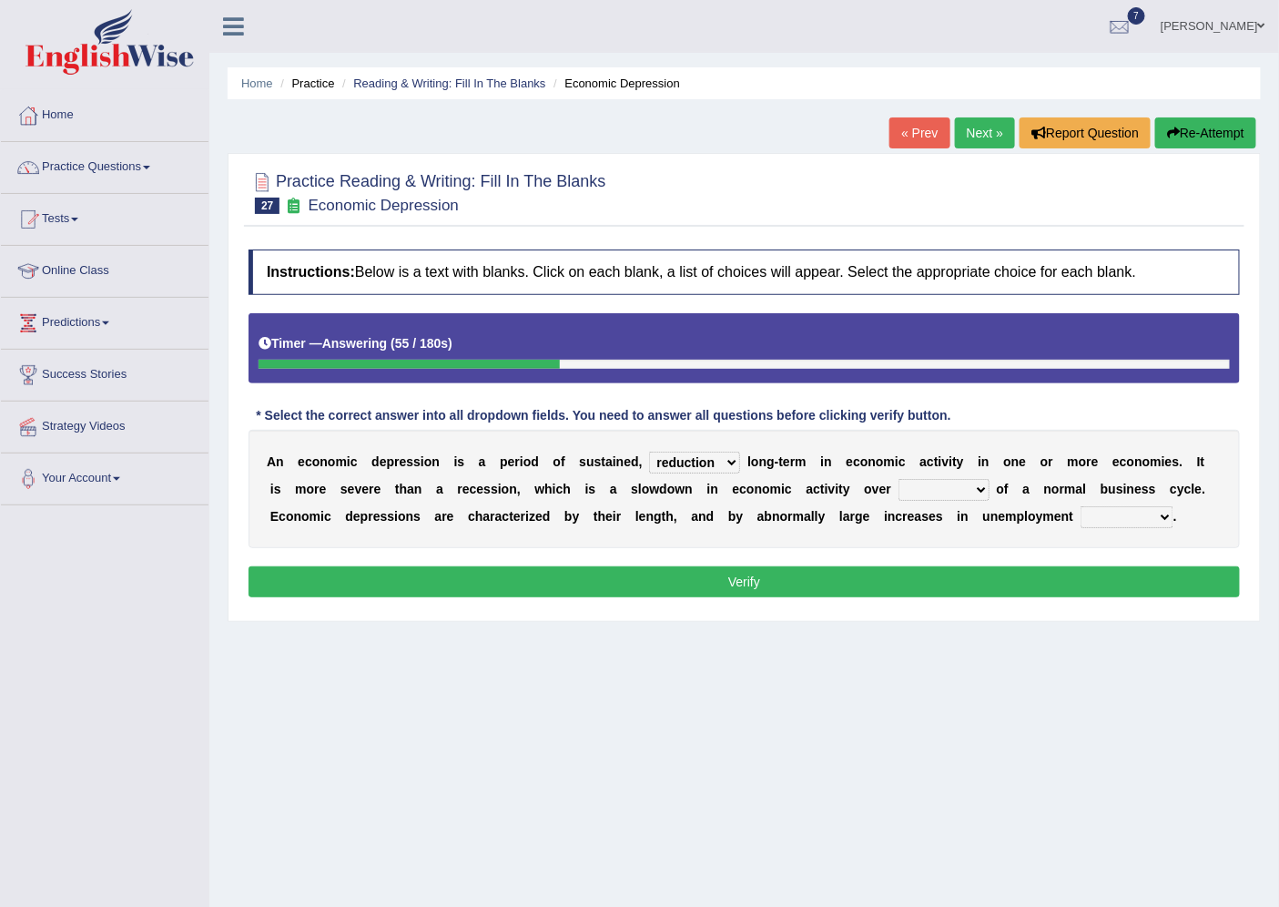
click at [979, 489] on select "an era the course a tally the year" at bounding box center [943, 490] width 91 height 22
select select "an era"
click at [898, 479] on select "an era the course a tally the year" at bounding box center [943, 490] width 91 height 22
click at [941, 540] on div "A n e c o n o m i c d e p r e s s i o n i s a p e r i o d o f s u s t a i n e d…" at bounding box center [744, 489] width 991 height 118
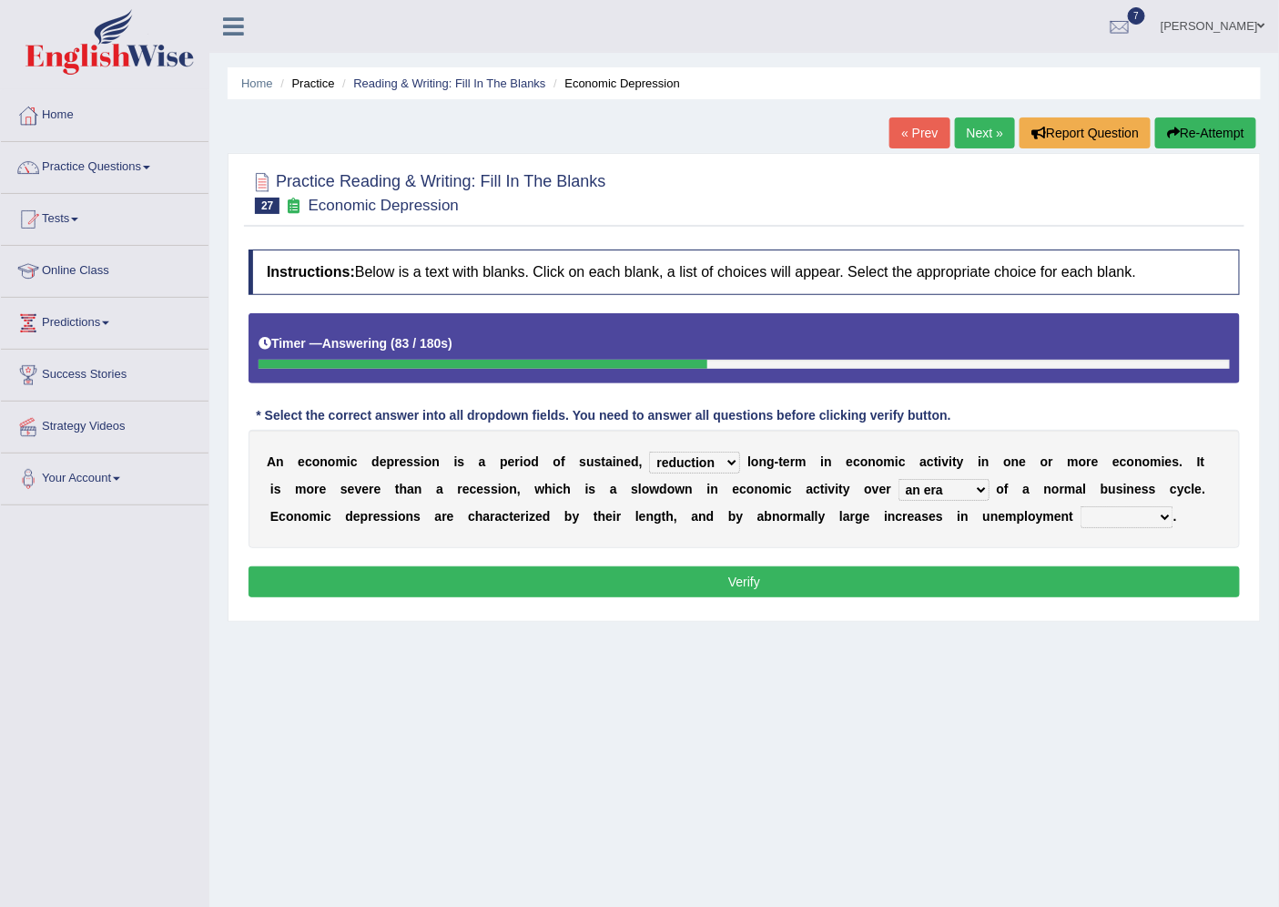
click at [1167, 516] on select "calculation bias ratio rate" at bounding box center [1127, 517] width 93 height 22
select select "rate"
click at [1081, 506] on select "calculation bias ratio rate" at bounding box center [1127, 517] width 93 height 22
drag, startPoint x: 1165, startPoint y: 525, endPoint x: 1106, endPoint y: 634, distance: 124.2
click at [1106, 634] on div "Home Practice Reading & Writing: Fill In The Blanks Economic Depression « Prev …" at bounding box center [744, 455] width 1070 height 910
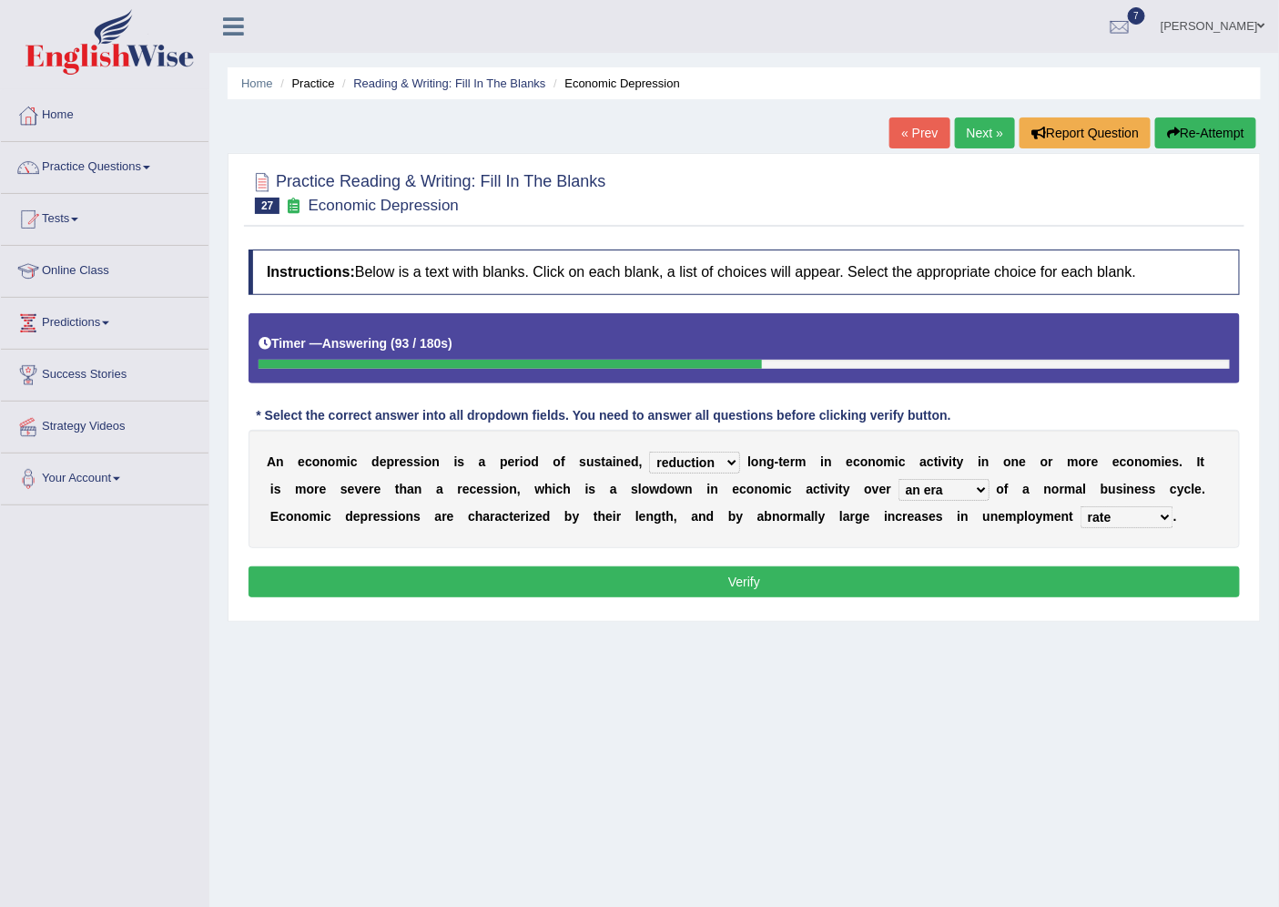
click at [726, 580] on button "Verify" at bounding box center [744, 581] width 991 height 31
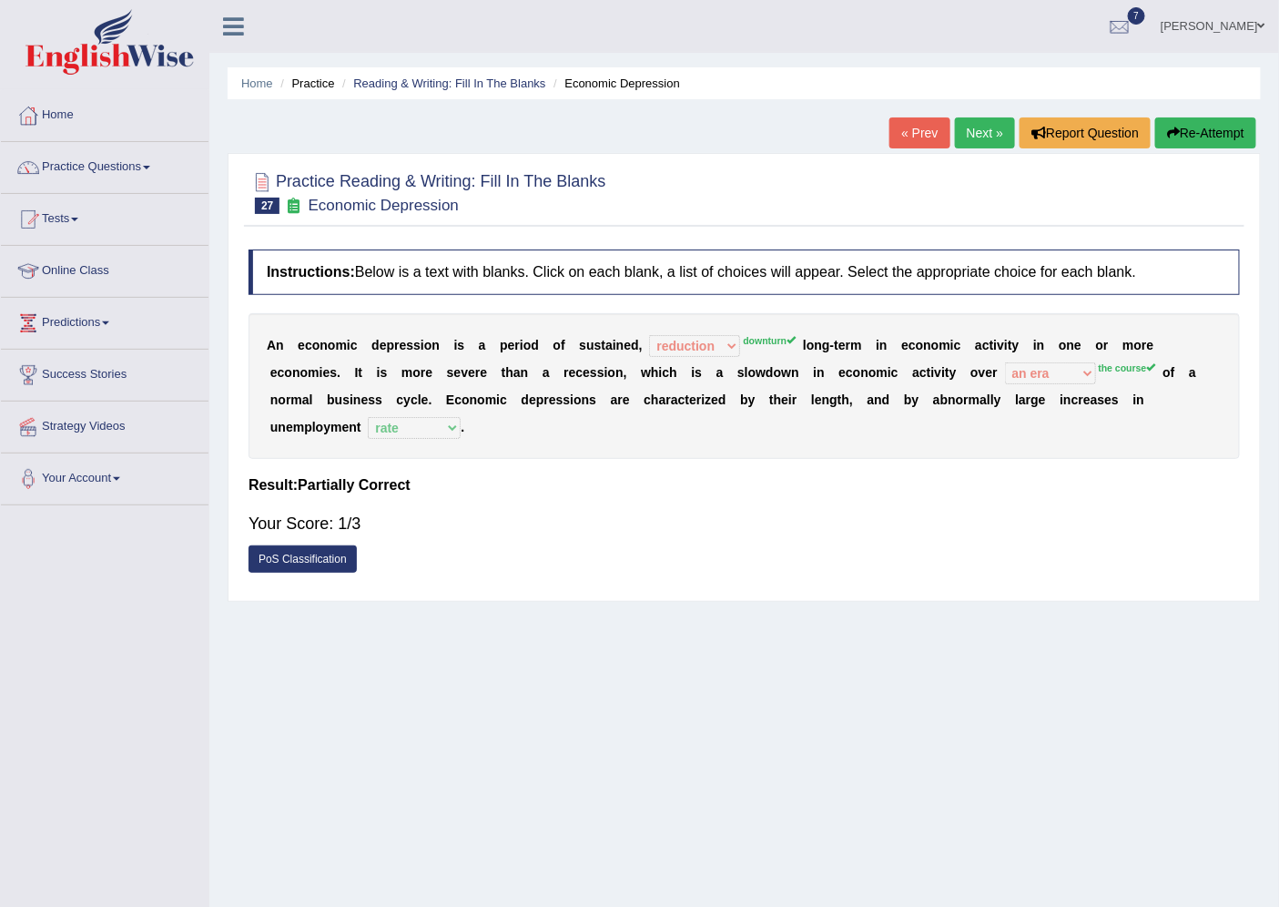
click at [976, 139] on link "Next »" at bounding box center [985, 132] width 60 height 31
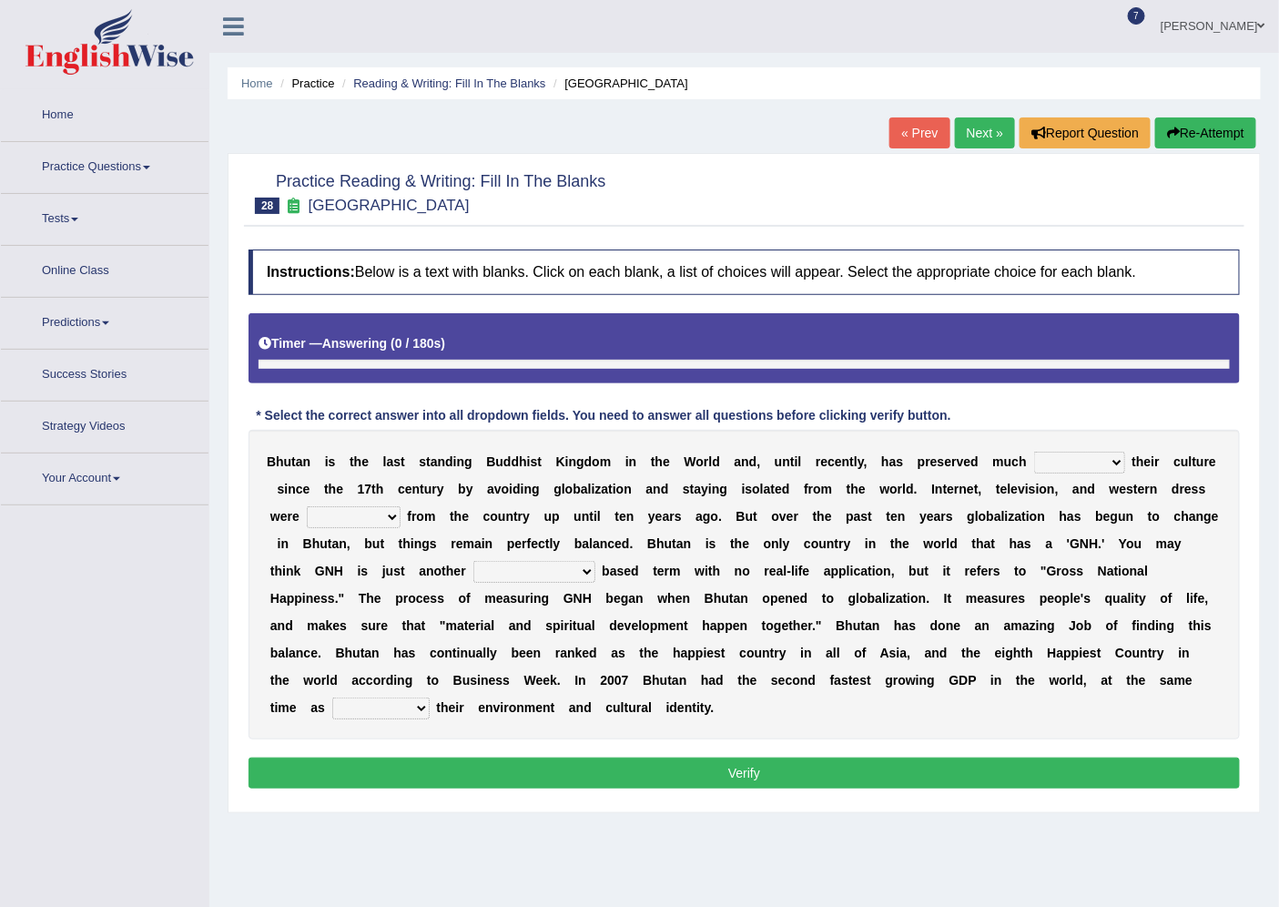
scroll to position [48, 0]
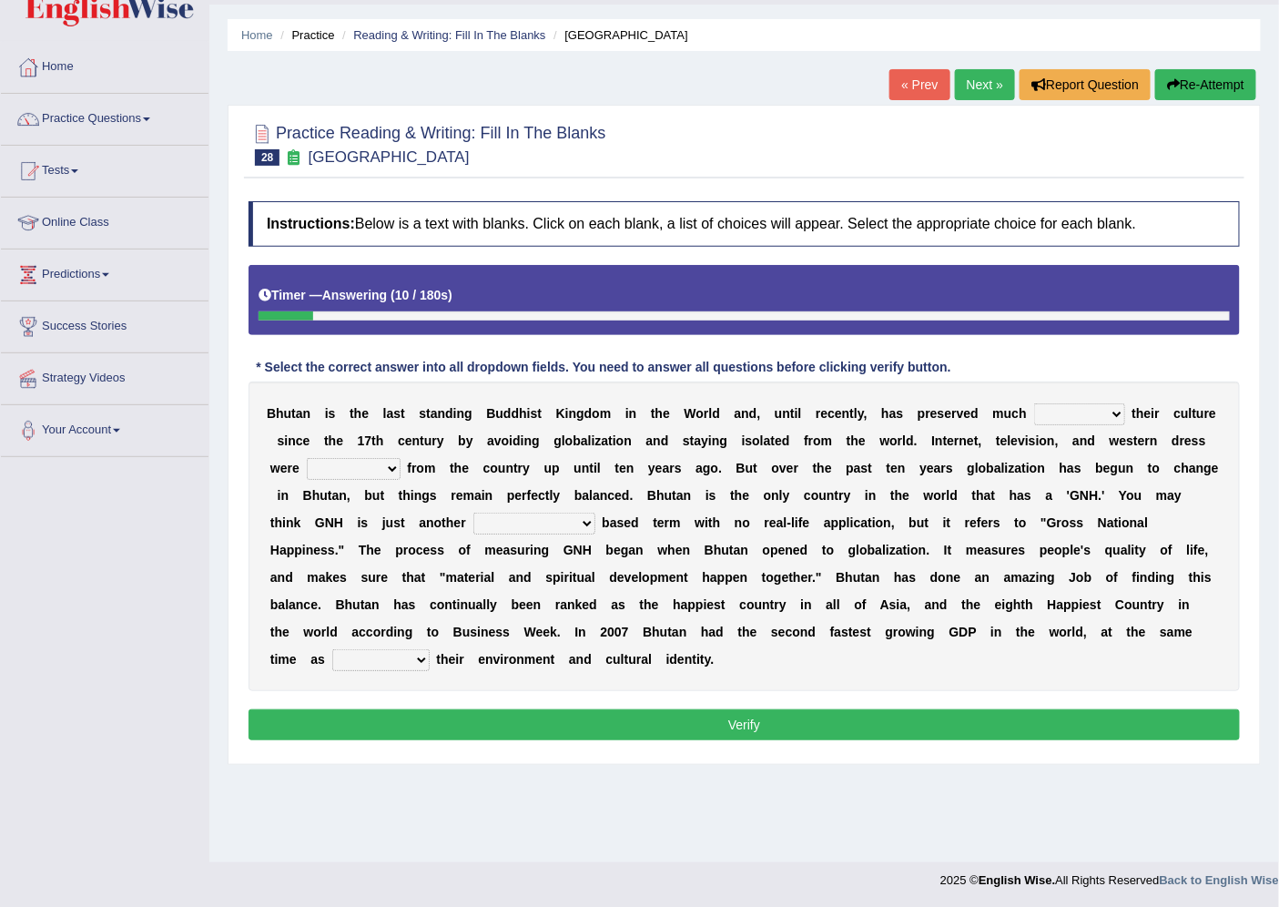
click at [1104, 416] on select "of about to for" at bounding box center [1079, 414] width 91 height 22
select select "of"
click at [1034, 403] on select "of about to for" at bounding box center [1079, 414] width 91 height 22
click at [383, 465] on select "summoned observed displayed banned" at bounding box center [354, 469] width 94 height 22
select select "banned"
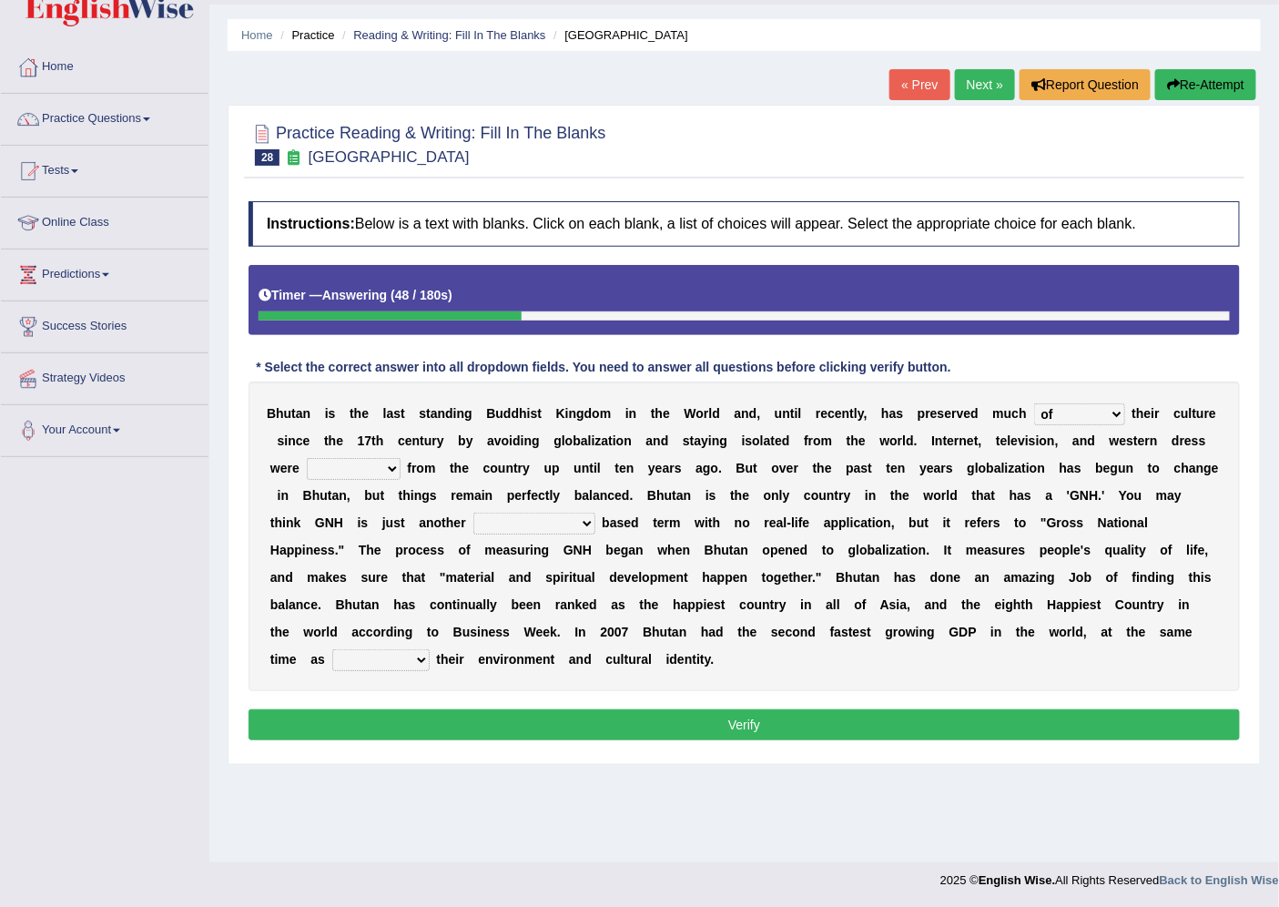
click at [307, 458] on select "summoned observed displayed banned" at bounding box center [354, 469] width 94 height 22
click at [579, 523] on select "statistically barely overwhelmingly roughly" at bounding box center [534, 524] width 122 height 22
click at [580, 523] on select "statistically barely overwhelmingly roughly" at bounding box center [534, 524] width 122 height 22
select select "statistically"
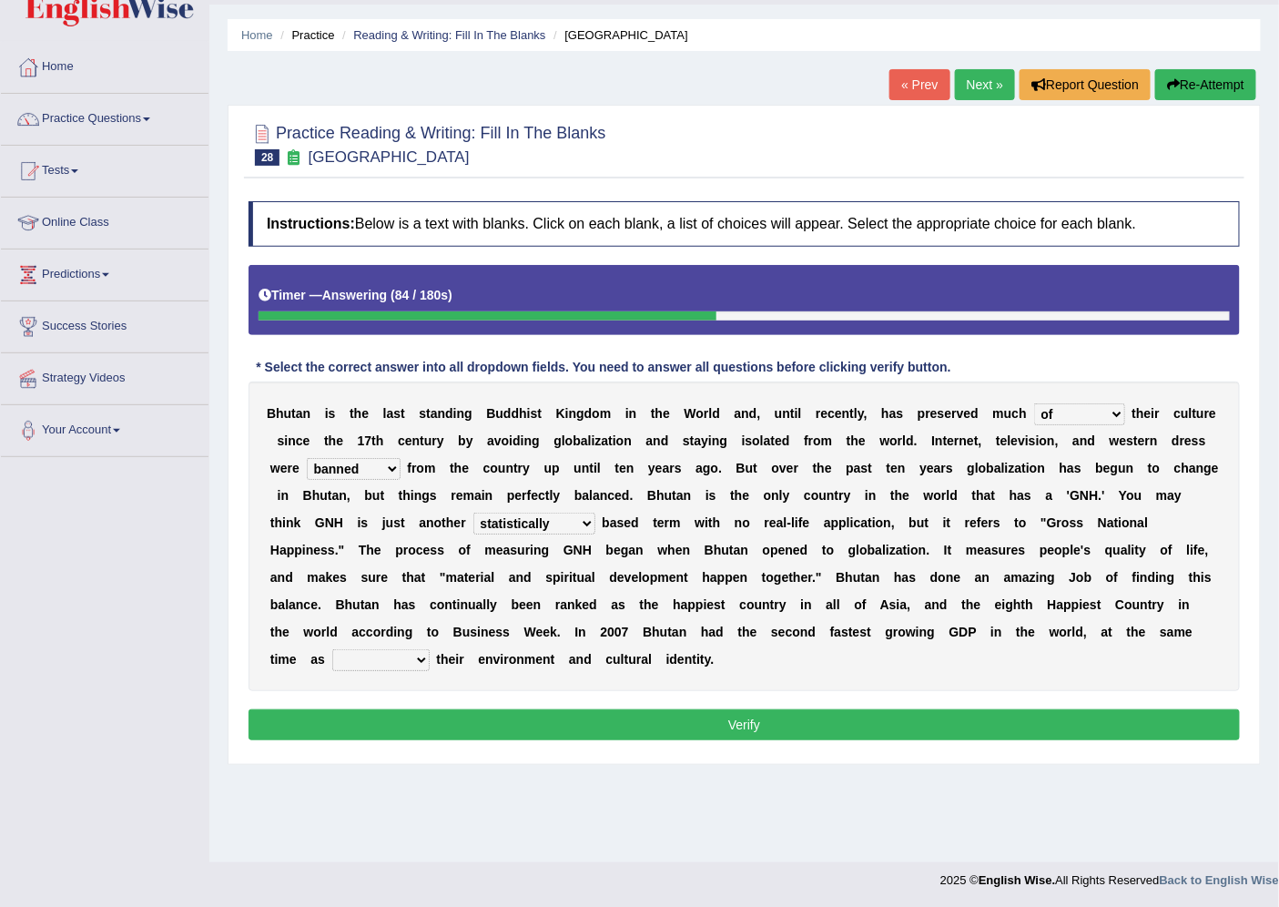
click at [473, 513] on select "statistically barely overwhelmingly roughly" at bounding box center [534, 524] width 122 height 22
click at [416, 660] on select "demeaning intruding maintaining mourning" at bounding box center [380, 660] width 97 height 22
click at [395, 659] on select "demeaning intruding maintaining mourning" at bounding box center [380, 660] width 97 height 22
select select "maintaining"
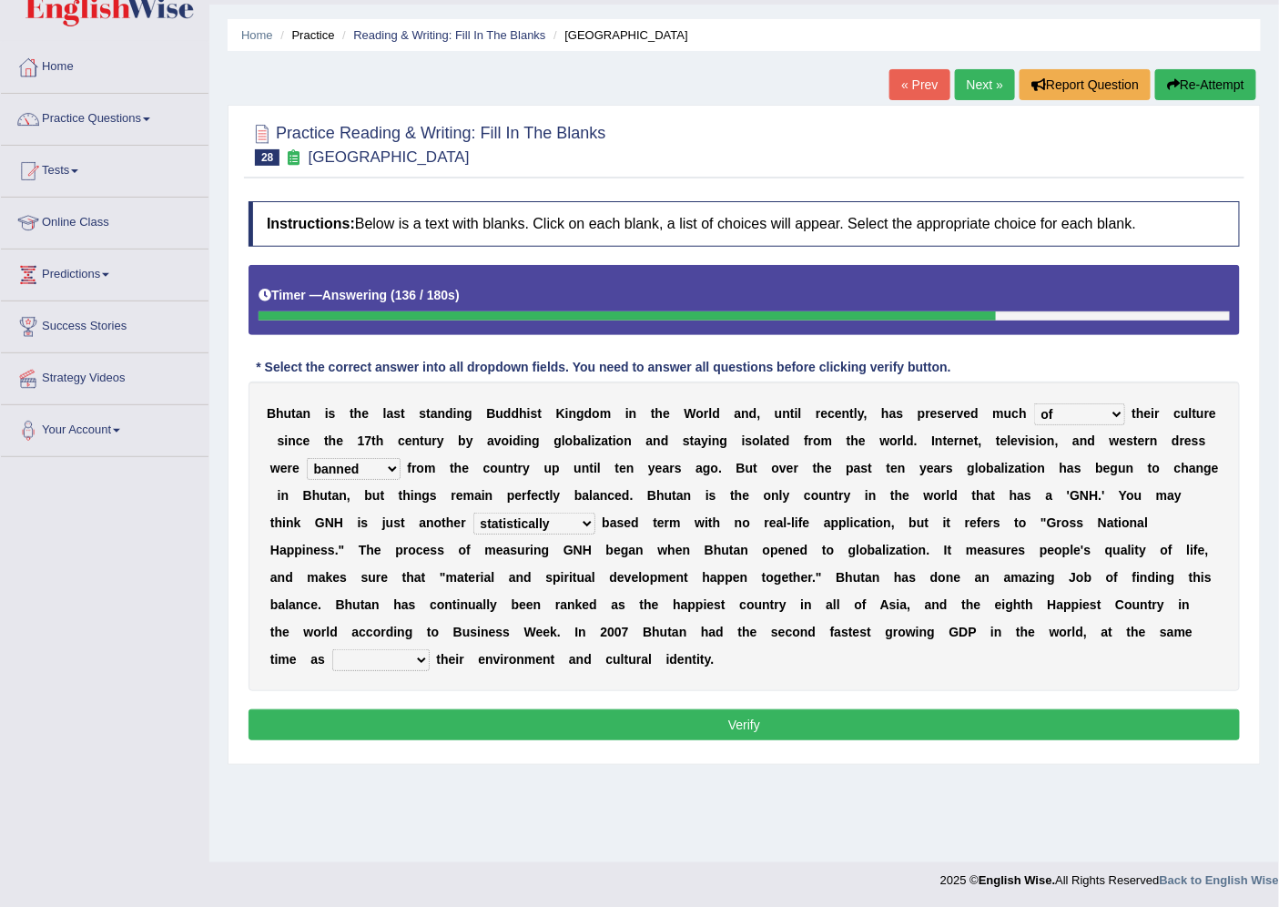
click at [332, 649] on select "demeaning intruding maintaining mourning" at bounding box center [380, 660] width 97 height 22
drag, startPoint x: 413, startPoint y: 669, endPoint x: 386, endPoint y: 753, distance: 88.1
click at [386, 753] on div "Instructions: Below is a text with blanks. Click on each blank, a list of choic…" at bounding box center [744, 473] width 1000 height 563
click at [444, 726] on button "Verify" at bounding box center [744, 724] width 991 height 31
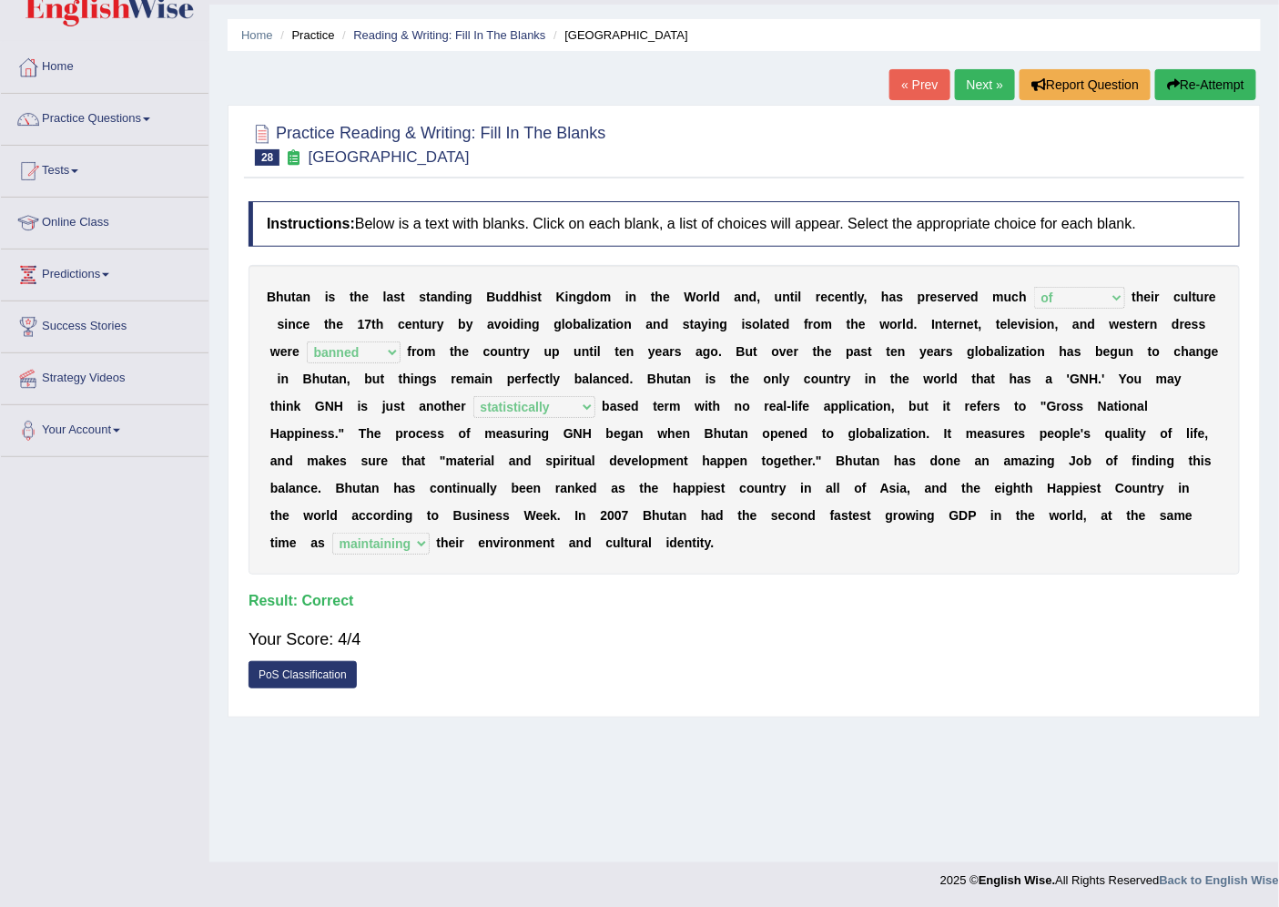
click at [968, 76] on link "Next »" at bounding box center [985, 84] width 60 height 31
click at [968, 77] on link "Next »" at bounding box center [985, 84] width 60 height 31
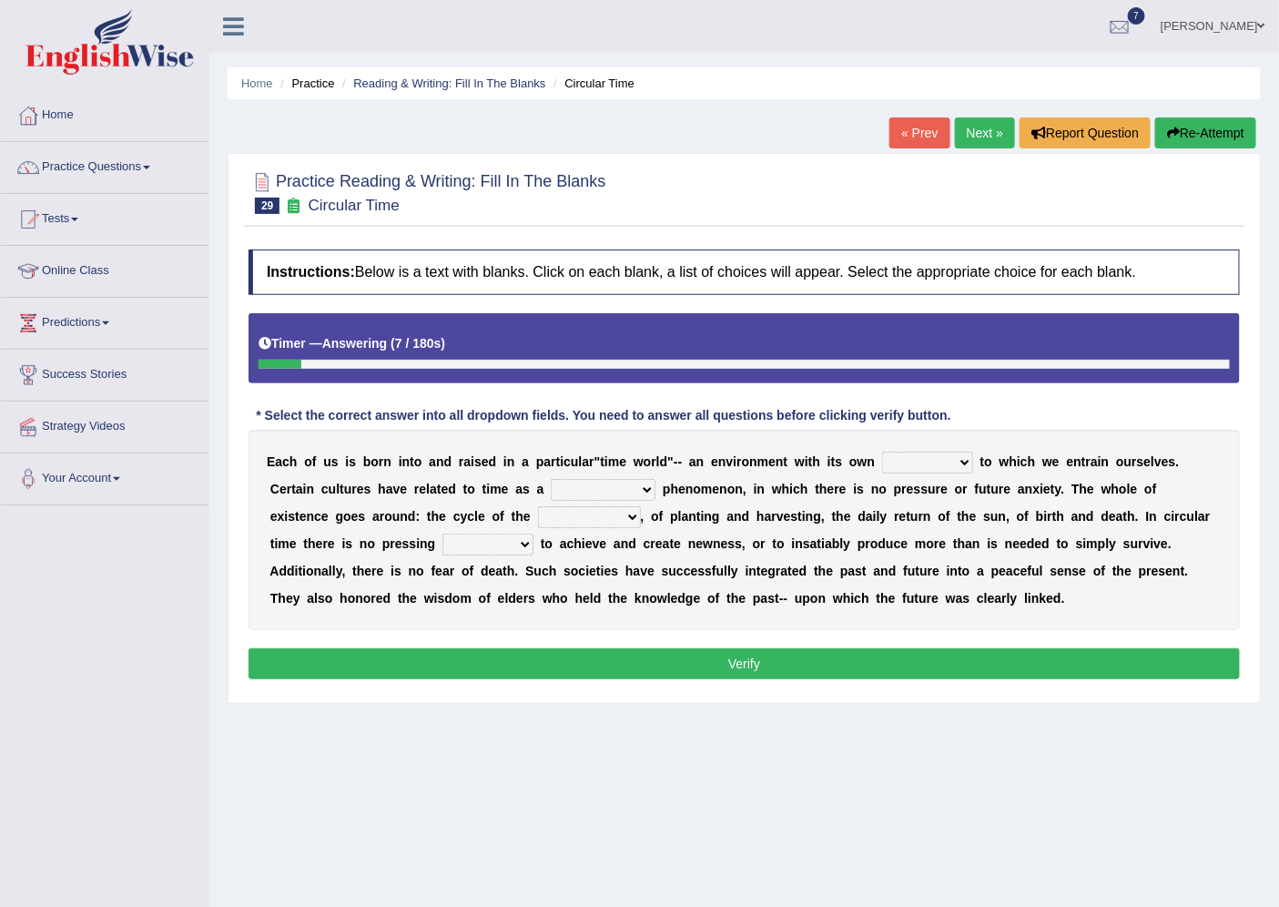
click at [963, 464] on select "area shape rhythm inclination" at bounding box center [927, 463] width 91 height 22
select select "inclination"
click at [882, 452] on select "area shape rhythm inclination" at bounding box center [927, 463] width 91 height 22
click at [635, 489] on select "cyclical conventional recycling cylindrical" at bounding box center [603, 490] width 105 height 22
select select "cyclical"
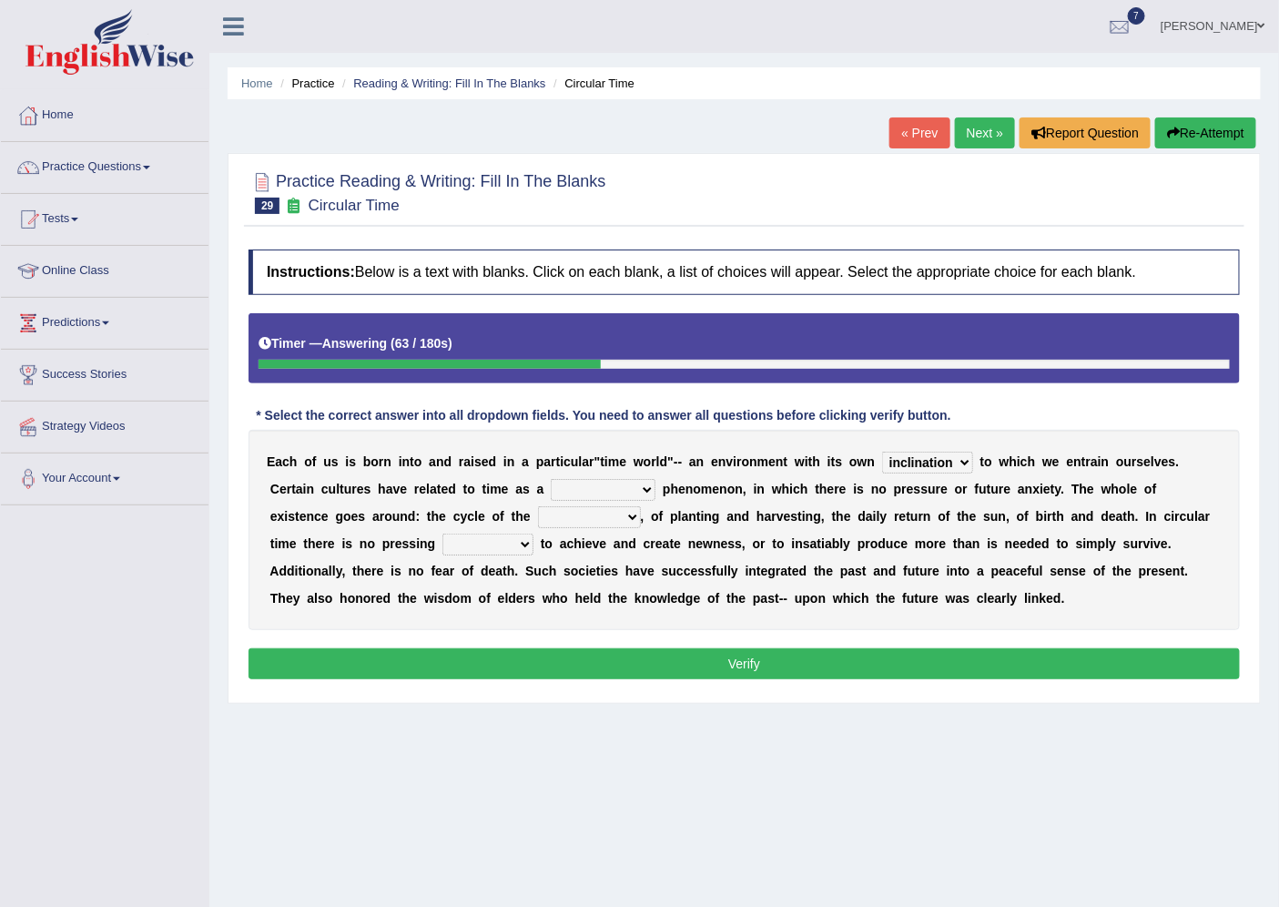
click at [551, 479] on select "cyclical conventional recycling cylindrical" at bounding box center [603, 490] width 105 height 22
click at [623, 513] on select "days seasons arrangement periods" at bounding box center [589, 517] width 103 height 22
select select "seasons"
click at [538, 506] on select "days seasons arrangement periods" at bounding box center [589, 517] width 103 height 22
drag, startPoint x: 577, startPoint y: 590, endPoint x: 594, endPoint y: 580, distance: 19.2
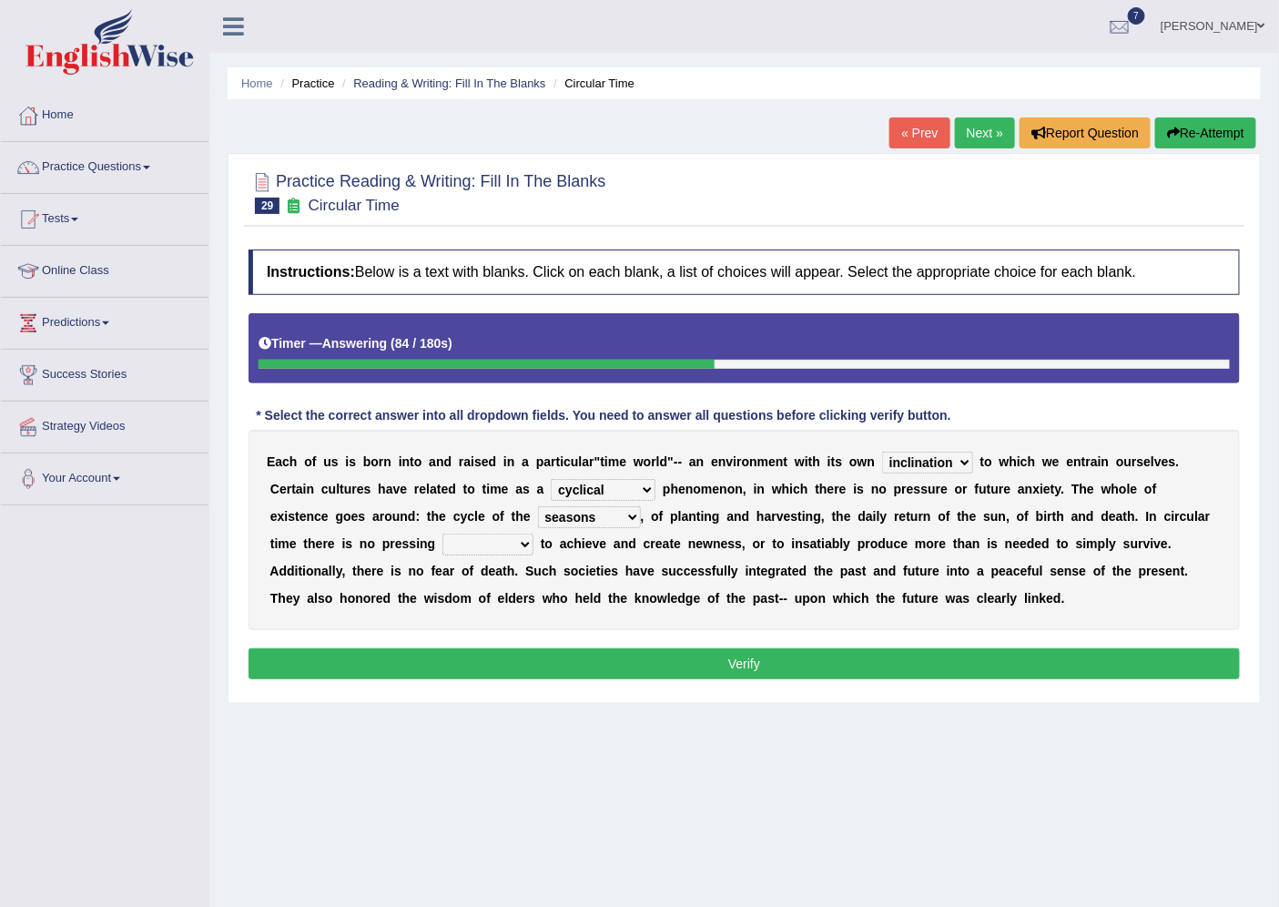
click at [578, 591] on b "h" at bounding box center [579, 598] width 8 height 15
click at [516, 544] on select "issue point cause need" at bounding box center [487, 544] width 91 height 22
select select "need"
click at [442, 533] on select "issue point cause need" at bounding box center [487, 544] width 91 height 22
click at [583, 650] on button "Verify" at bounding box center [744, 663] width 991 height 31
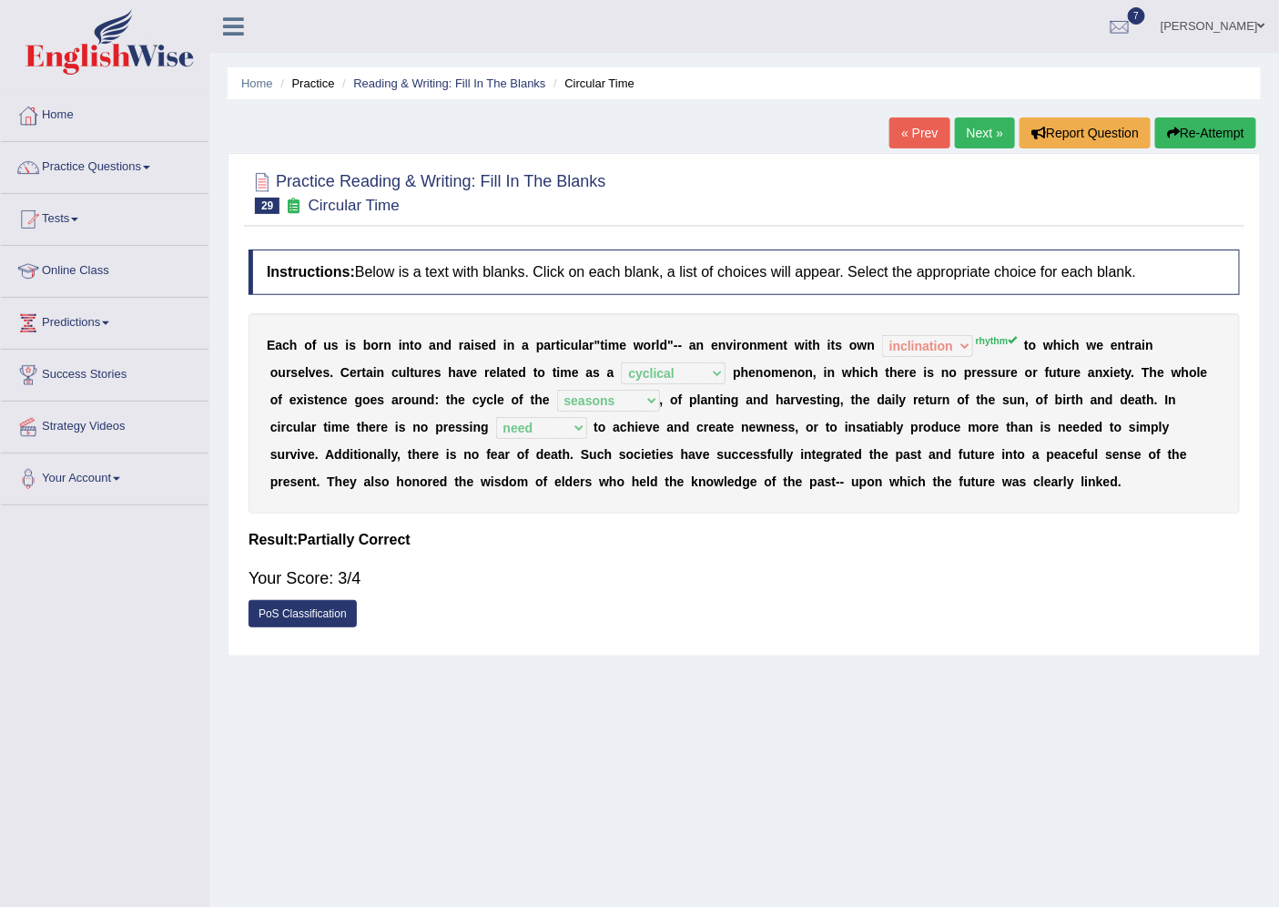
click at [972, 140] on link "Next »" at bounding box center [985, 132] width 60 height 31
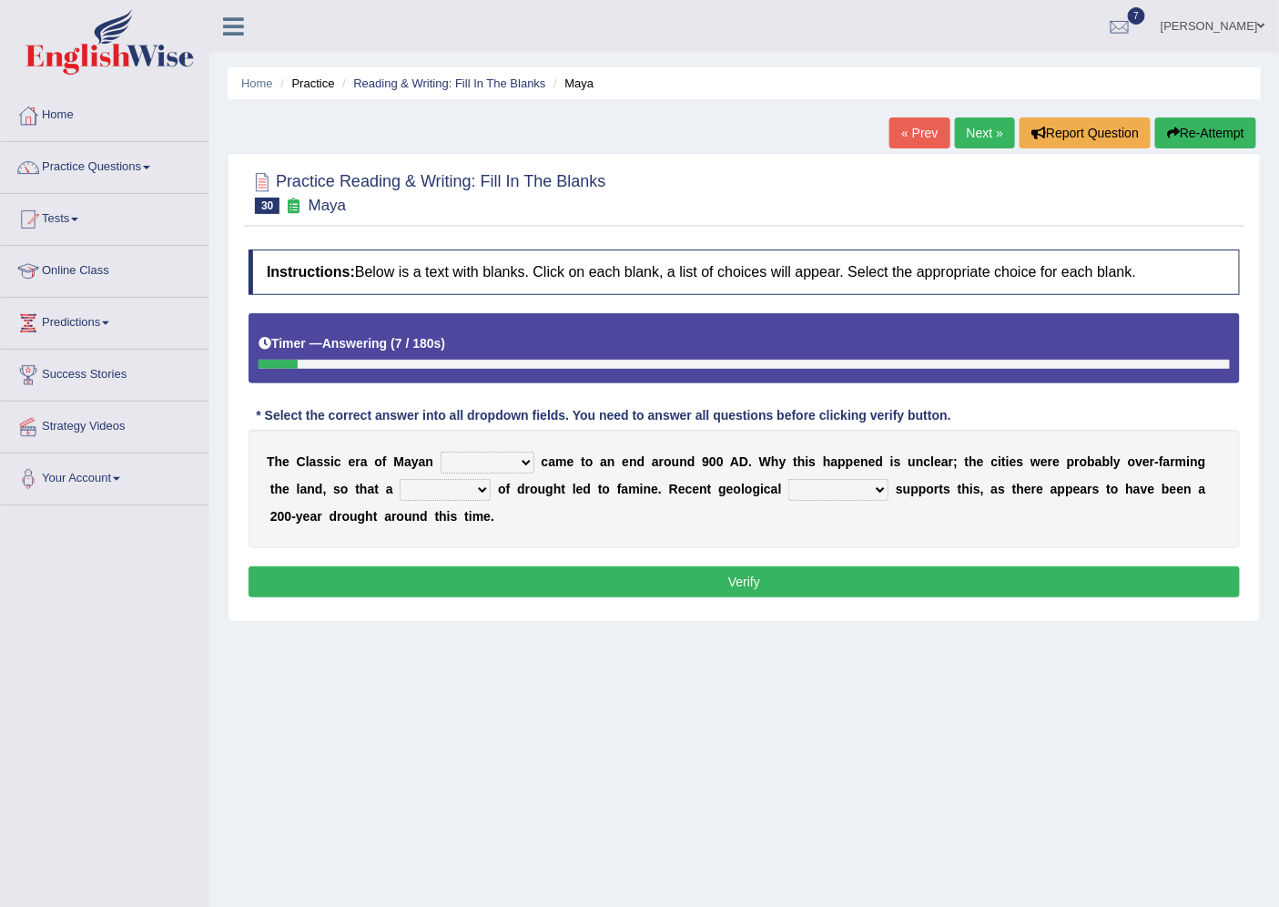
click at [522, 456] on select "community society civilization class" at bounding box center [488, 463] width 94 height 22
select select "community"
click at [441, 452] on select "community society civilization class" at bounding box center [488, 463] width 94 height 22
click at [479, 489] on select "time period range phase" at bounding box center [445, 490] width 91 height 22
select select "period"
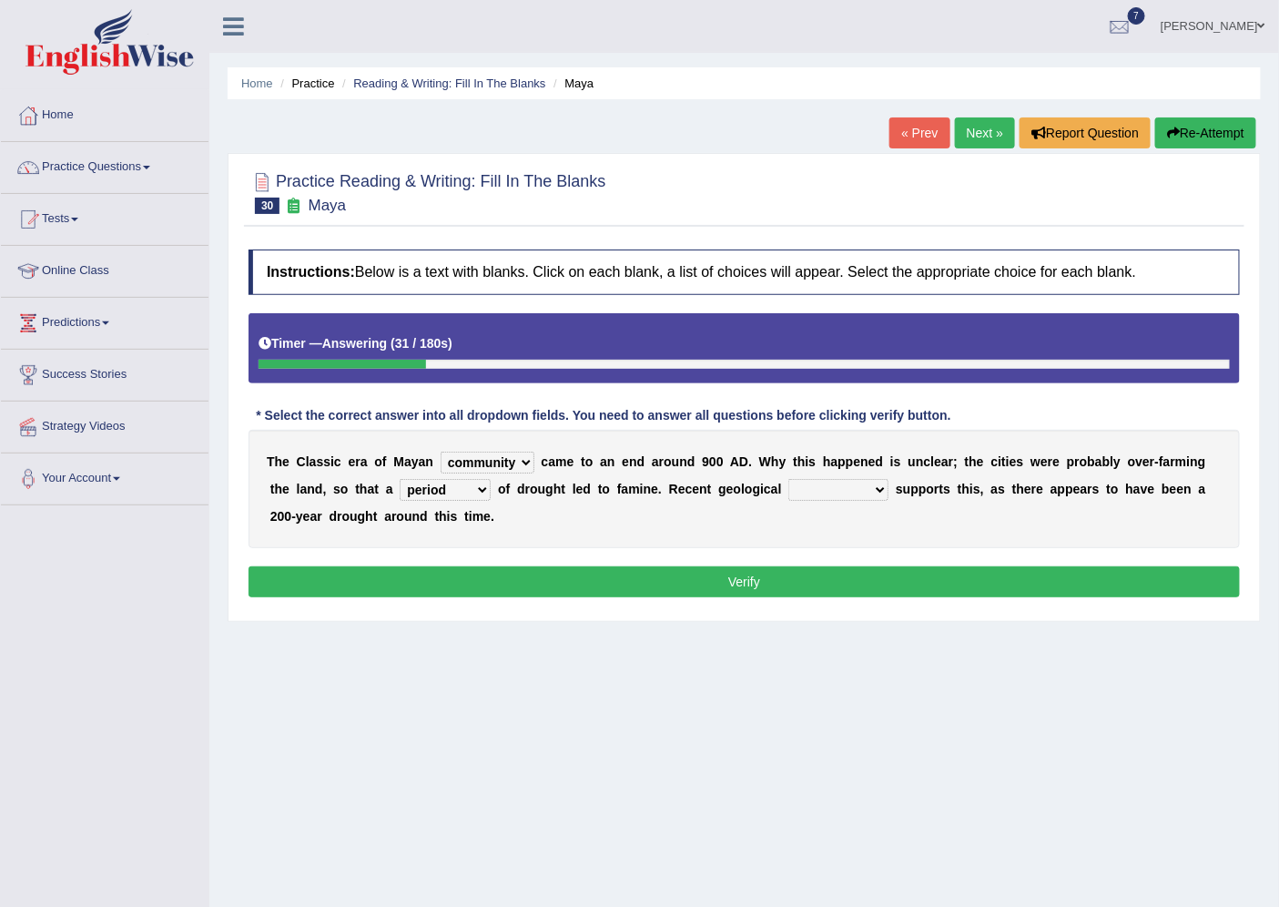
click at [400, 479] on select "time period range phase" at bounding box center [445, 490] width 91 height 22
click at [876, 487] on select "research test examination exploitation" at bounding box center [838, 490] width 100 height 22
select select "research"
click at [788, 479] on select "research test examination exploitation" at bounding box center [838, 490] width 100 height 22
drag, startPoint x: 867, startPoint y: 499, endPoint x: 851, endPoint y: 532, distance: 36.2
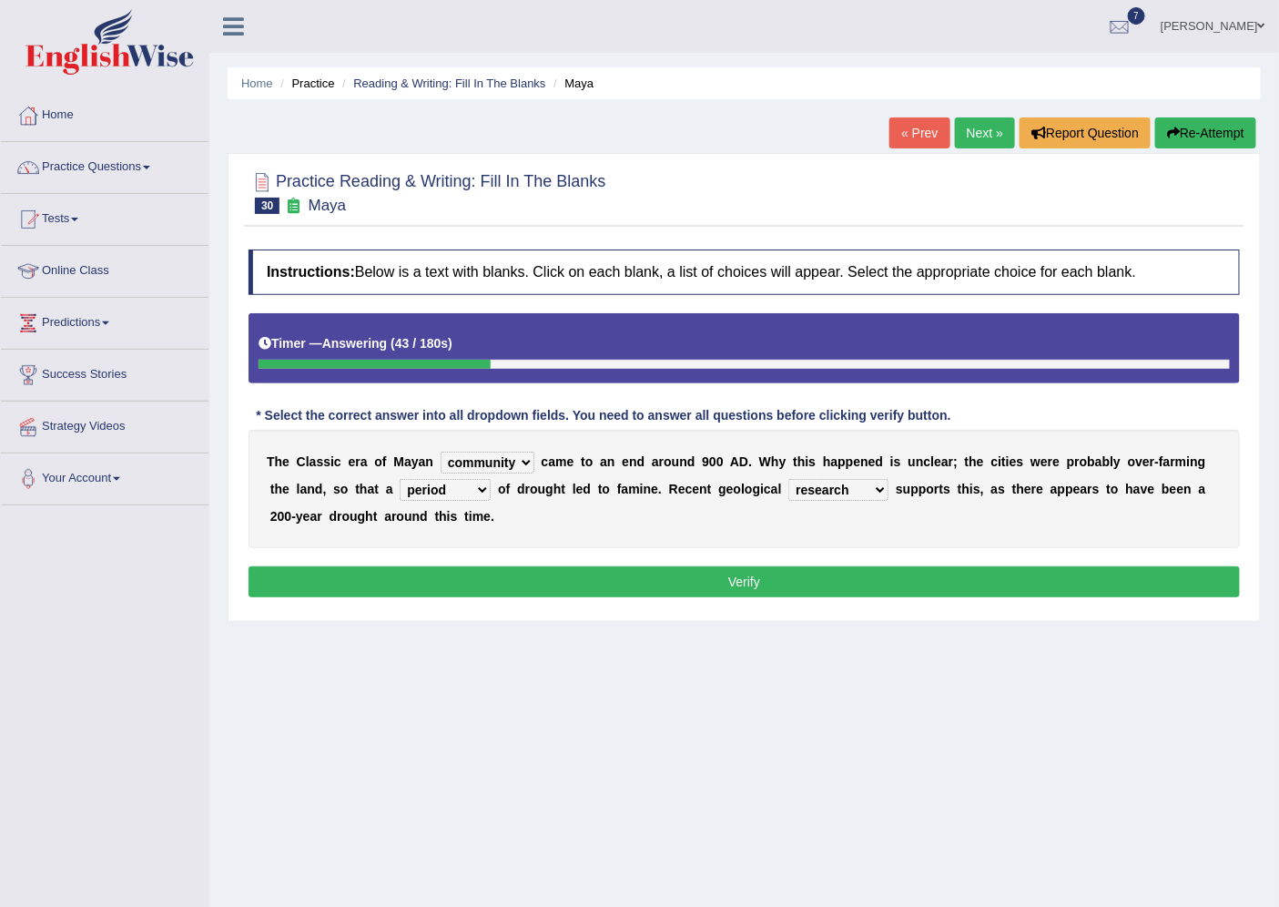
click at [851, 532] on div "T h e C l a s s i c e r a o f M [PERSON_NAME] community society civilization cl…" at bounding box center [744, 489] width 991 height 118
click at [692, 584] on button "Verify" at bounding box center [744, 581] width 991 height 31
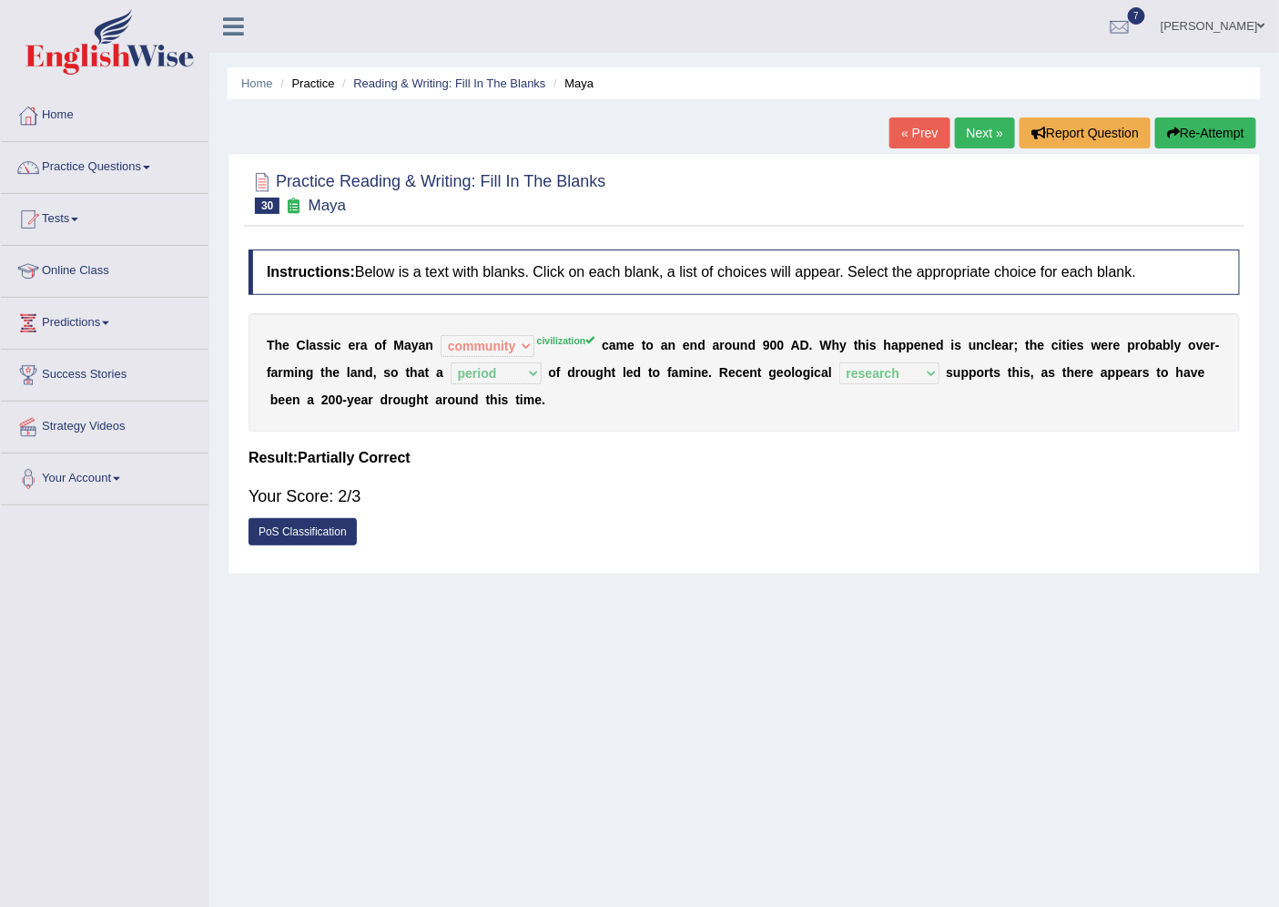
click at [972, 131] on link "Next »" at bounding box center [985, 132] width 60 height 31
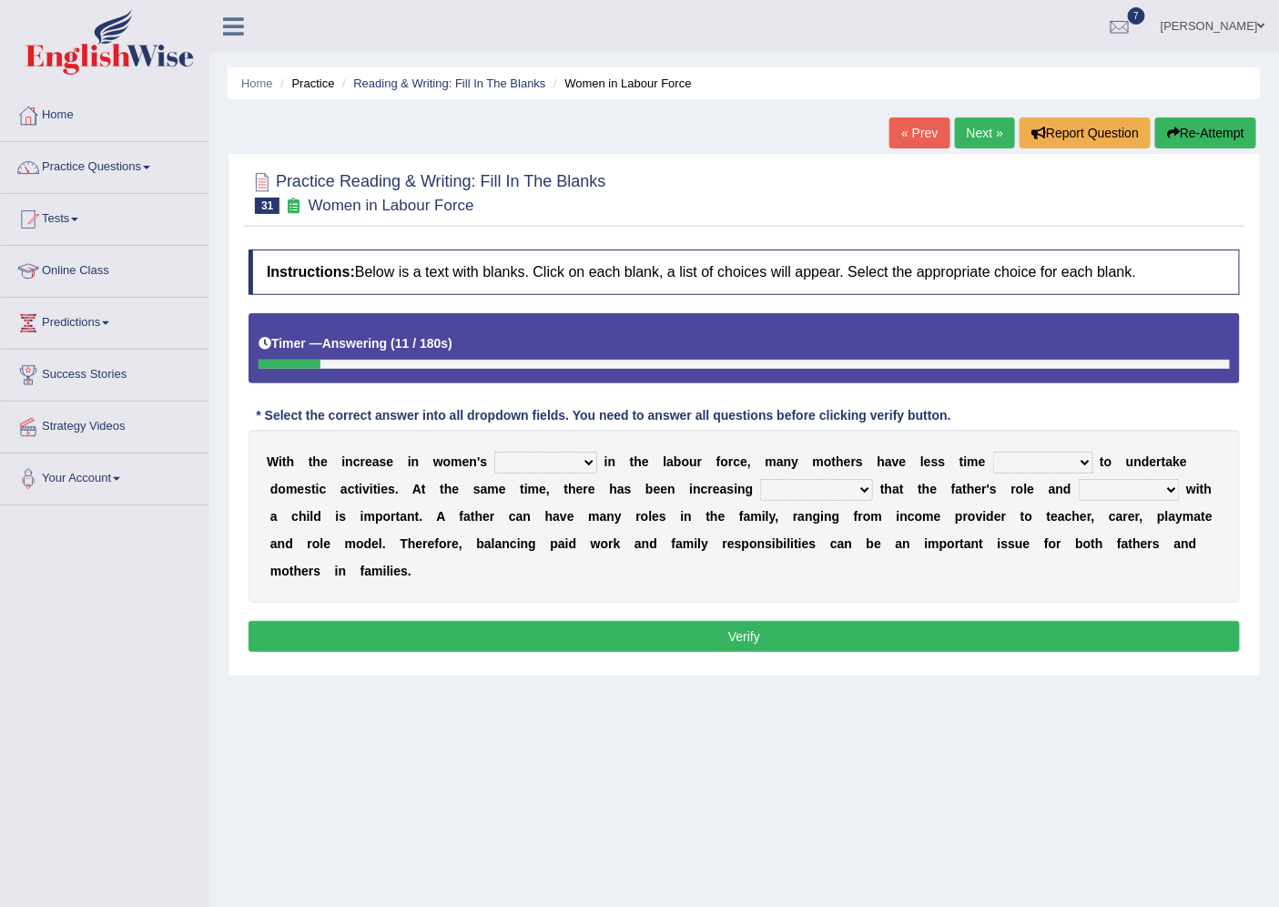
click at [585, 459] on select "attendance substitution participation definition" at bounding box center [545, 463] width 103 height 22
select select "participation"
click at [494, 452] on select "attendance substitution participation definition" at bounding box center [545, 463] width 103 height 22
click at [1081, 462] on select "available related consumable useful" at bounding box center [1043, 463] width 100 height 22
select select "available"
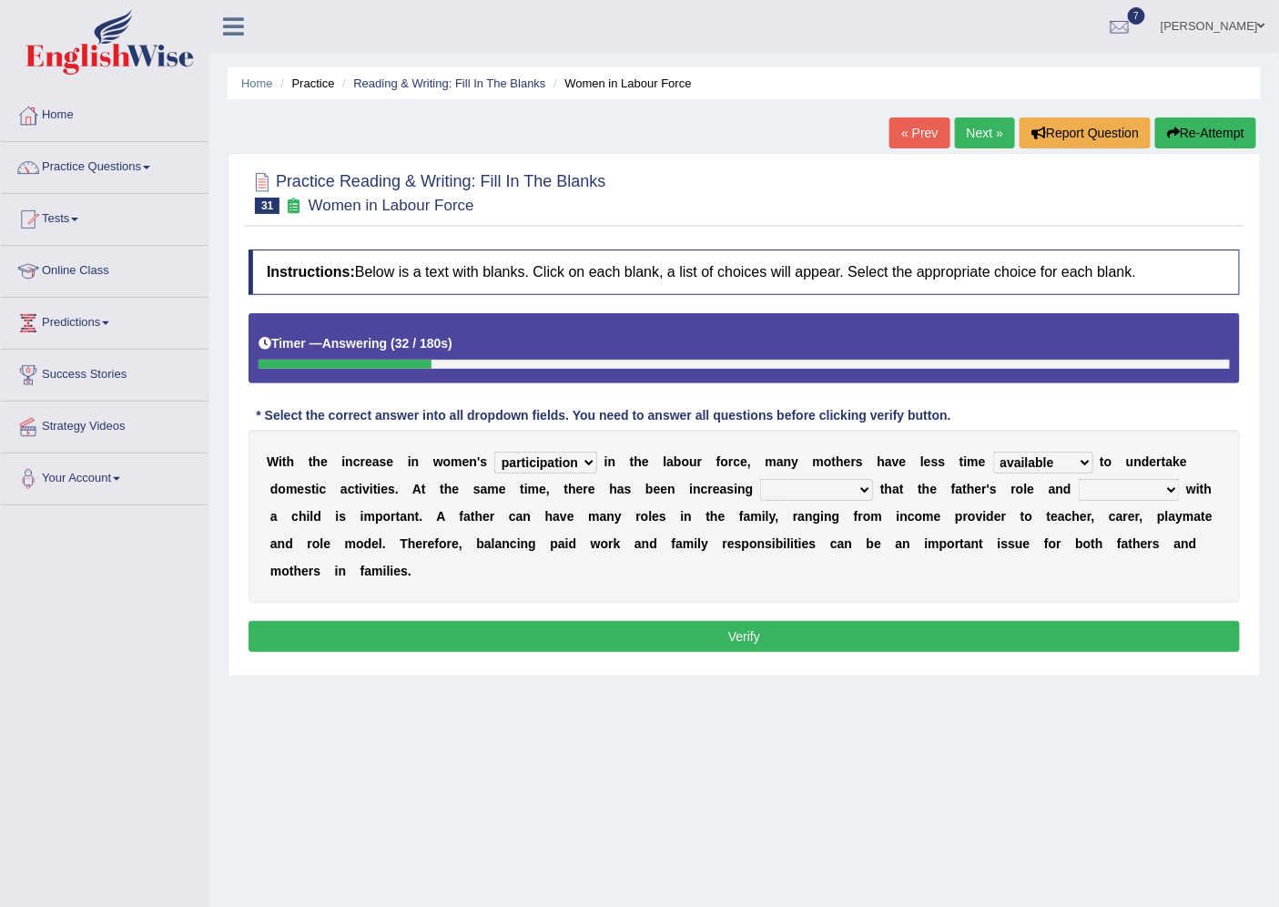
click at [993, 452] on select "available related consumable useful" at bounding box center [1043, 463] width 100 height 22
click at [858, 484] on select "recognition discrimination resolution recreation" at bounding box center [816, 490] width 113 height 22
click at [1147, 485] on select "scholarship realtionship worship employment" at bounding box center [1129, 490] width 101 height 22
select select "realtionship"
click at [1080, 479] on select "scholarship realtionship worship employment" at bounding box center [1129, 490] width 101 height 22
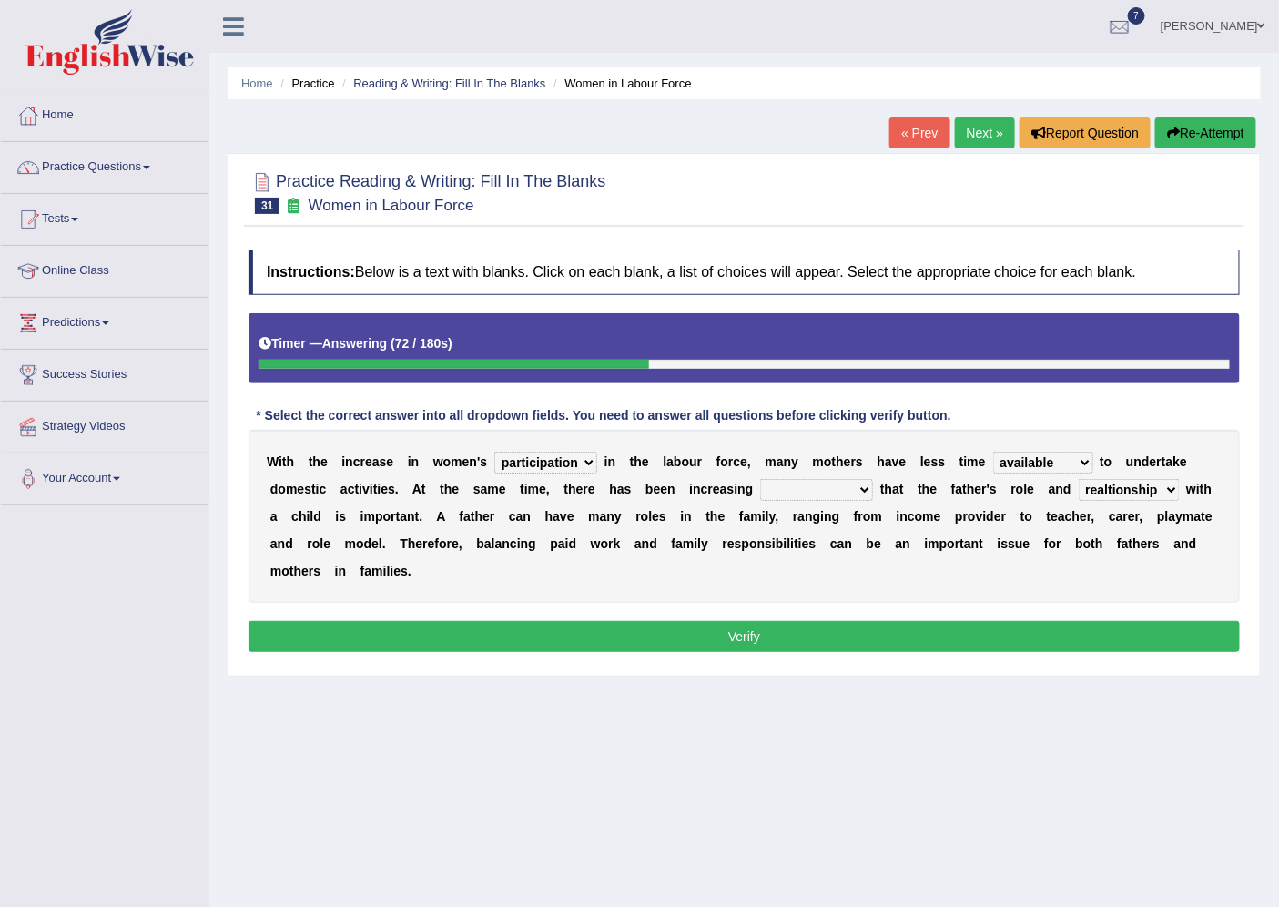
click at [860, 487] on select "recognition discrimination resolution recreation" at bounding box center [816, 490] width 113 height 22
select select "resolution"
click at [760, 479] on select "recognition discrimination resolution recreation" at bounding box center [816, 490] width 113 height 22
click at [848, 490] on select "recognition discrimination resolution recreation" at bounding box center [816, 490] width 113 height 22
click at [572, 547] on b "d" at bounding box center [573, 543] width 8 height 15
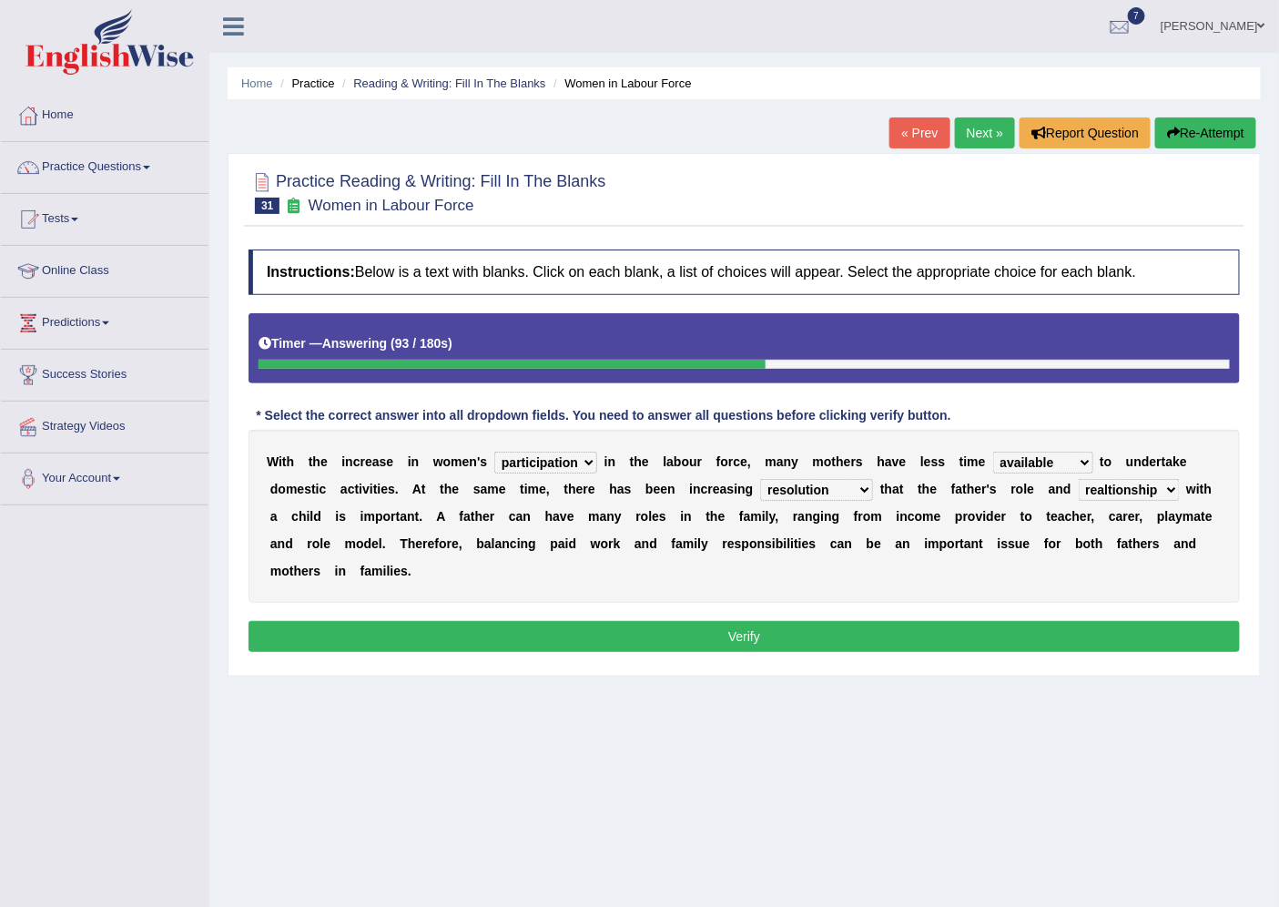
click at [643, 630] on button "Verify" at bounding box center [744, 636] width 991 height 31
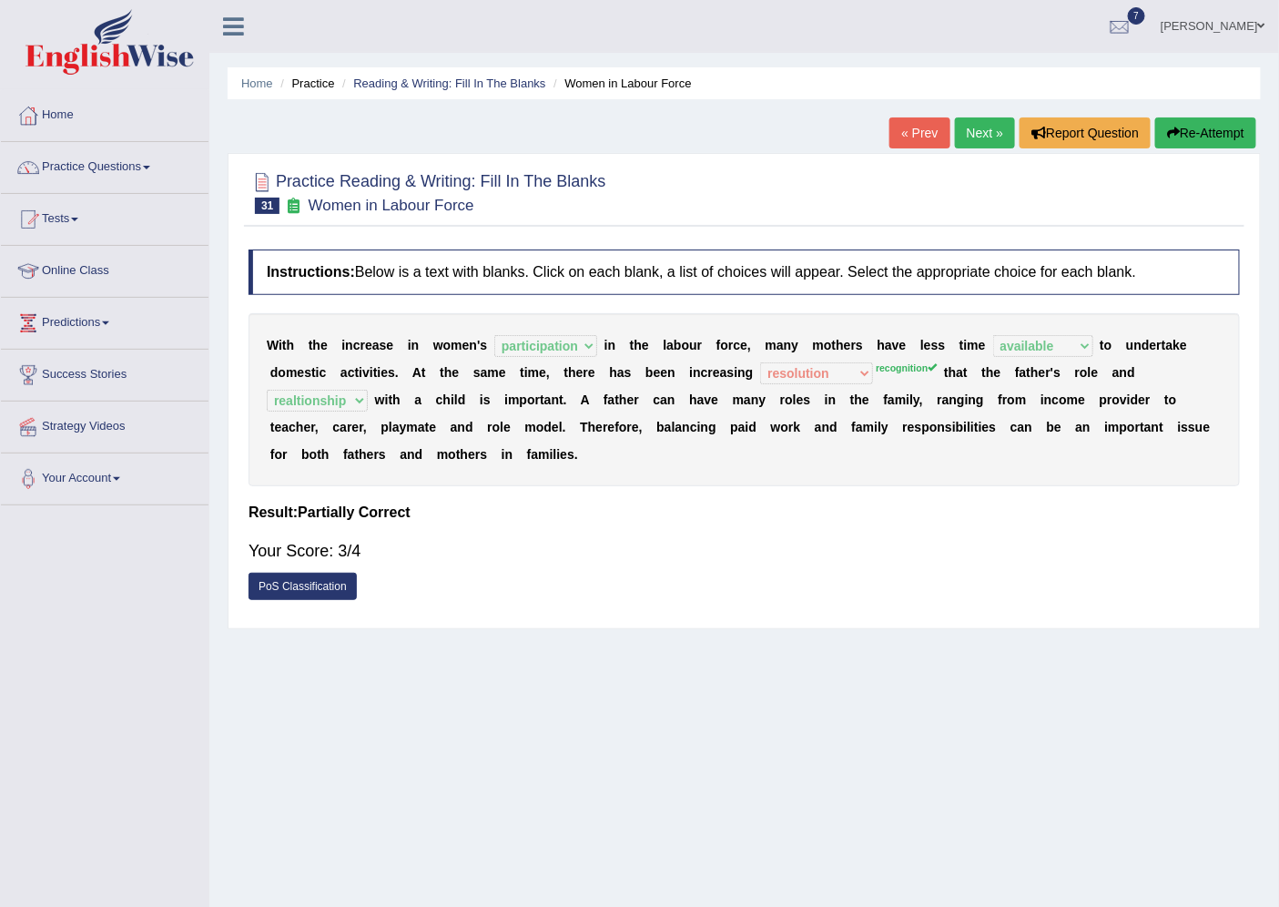
click at [974, 124] on link "Next »" at bounding box center [985, 132] width 60 height 31
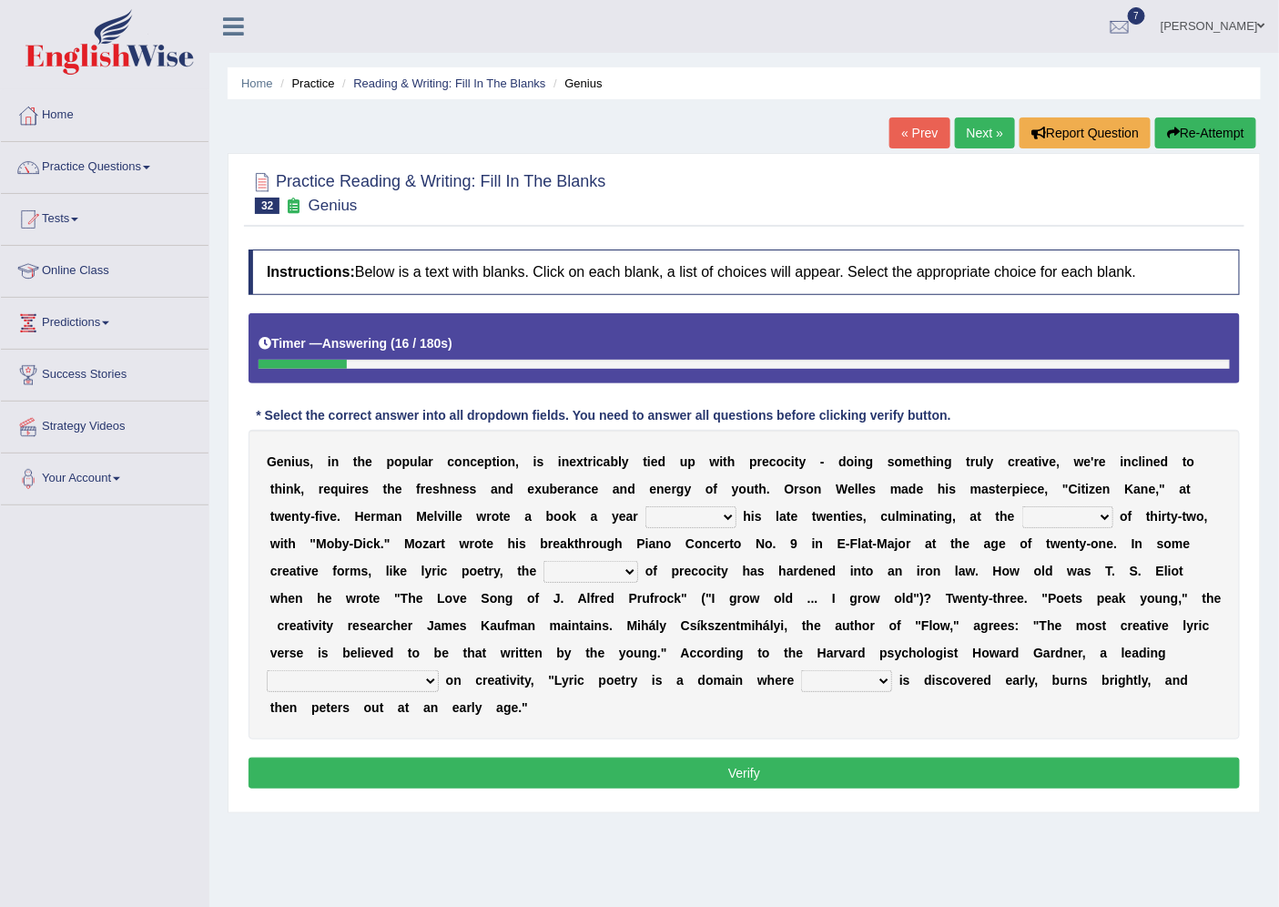
click at [728, 513] on select "on without through over" at bounding box center [690, 517] width 91 height 22
click at [729, 513] on select "on without through over" at bounding box center [690, 517] width 91 height 22
click at [698, 516] on select "on without through over" at bounding box center [690, 517] width 91 height 22
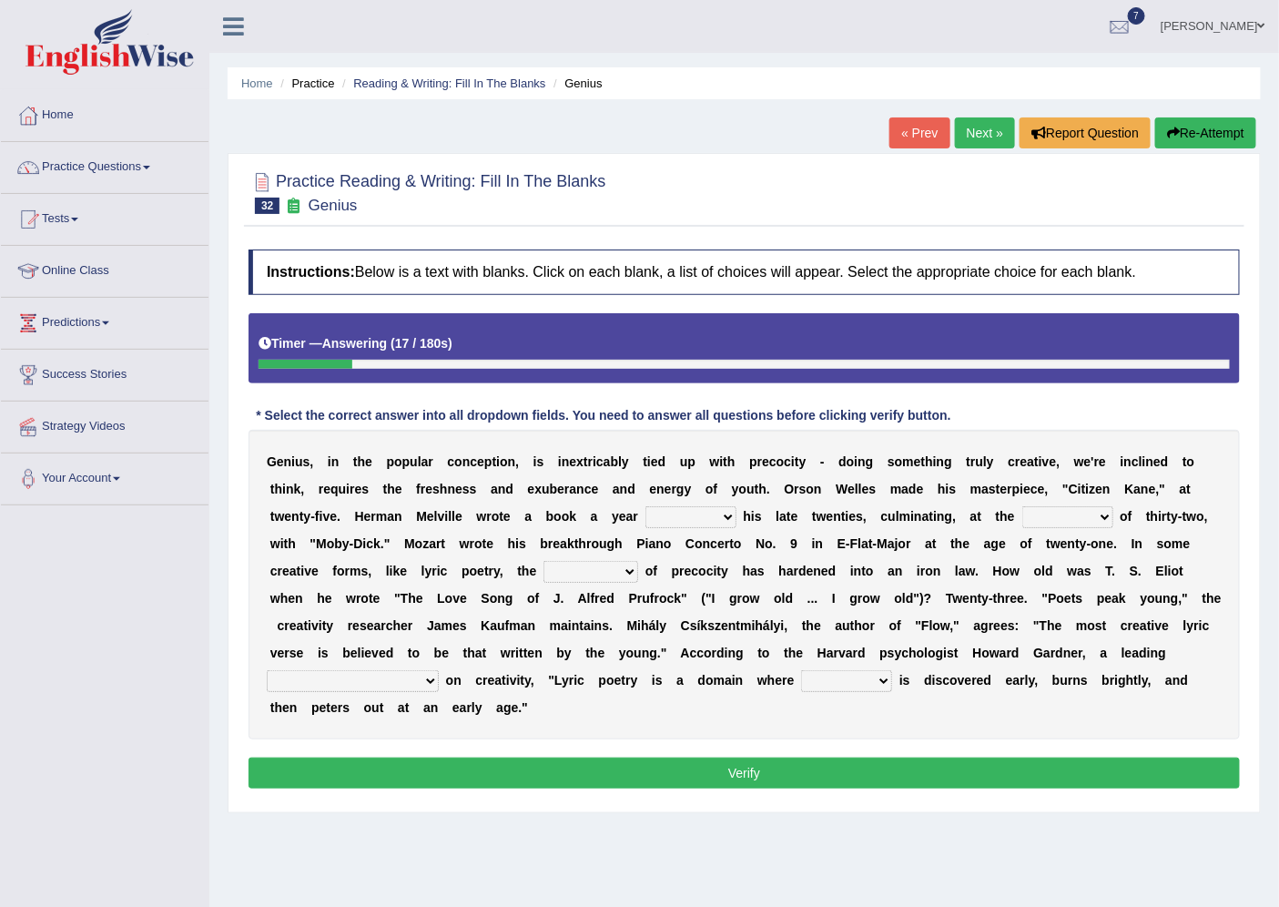
click at [698, 516] on select "on without through over" at bounding box center [690, 517] width 91 height 22
select select "on"
click at [645, 506] on select "on without through over" at bounding box center [690, 517] width 91 height 22
click at [1099, 513] on select "proportion rate age cost" at bounding box center [1067, 517] width 91 height 22
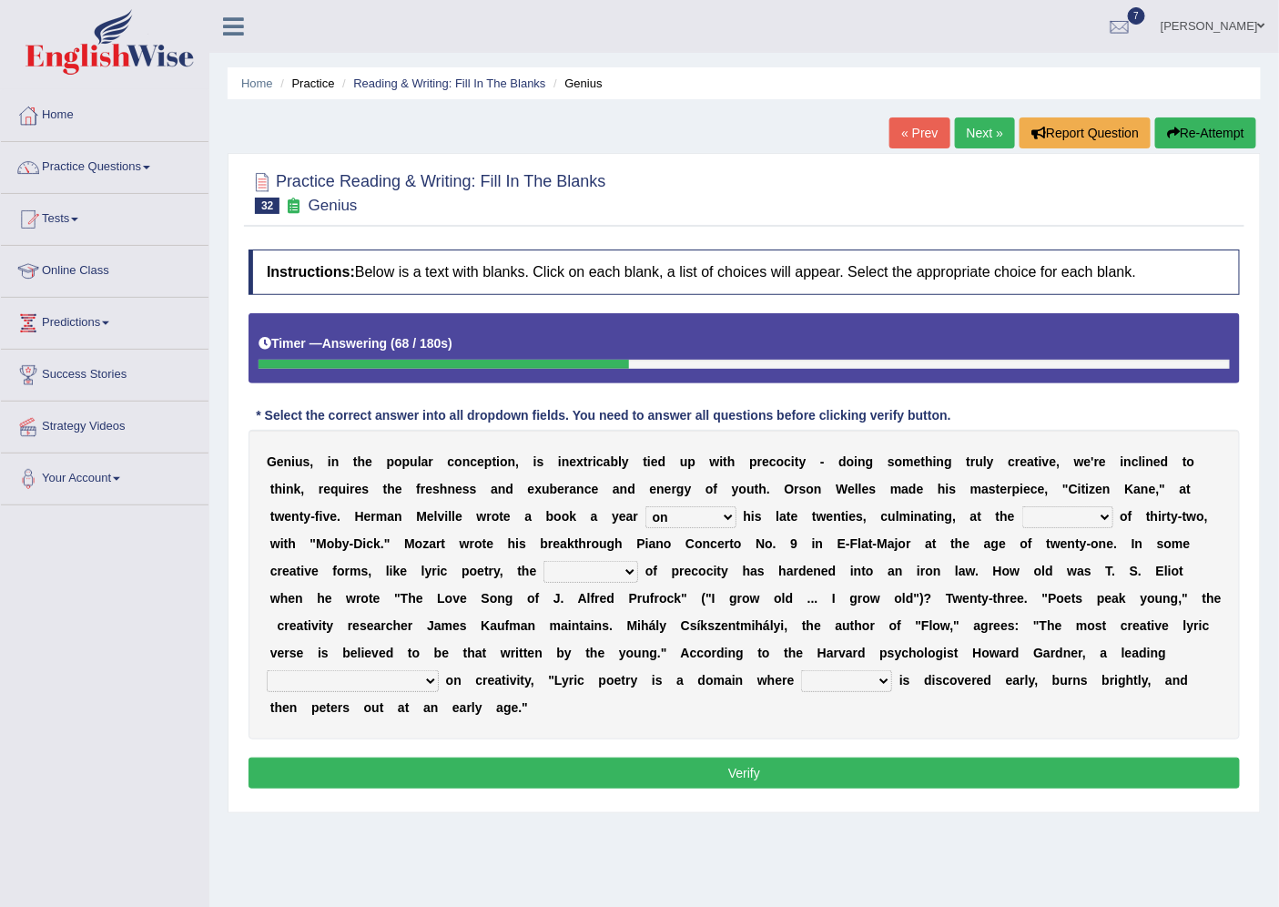
select select "proportion"
click at [1022, 506] on select "proportion rate age cost" at bounding box center [1067, 517] width 91 height 22
drag, startPoint x: 1097, startPoint y: 526, endPoint x: 1056, endPoint y: 564, distance: 56.0
click at [1056, 564] on b at bounding box center [1056, 570] width 7 height 15
click at [628, 567] on select "junction importance structure inferiority" at bounding box center [590, 572] width 95 height 22
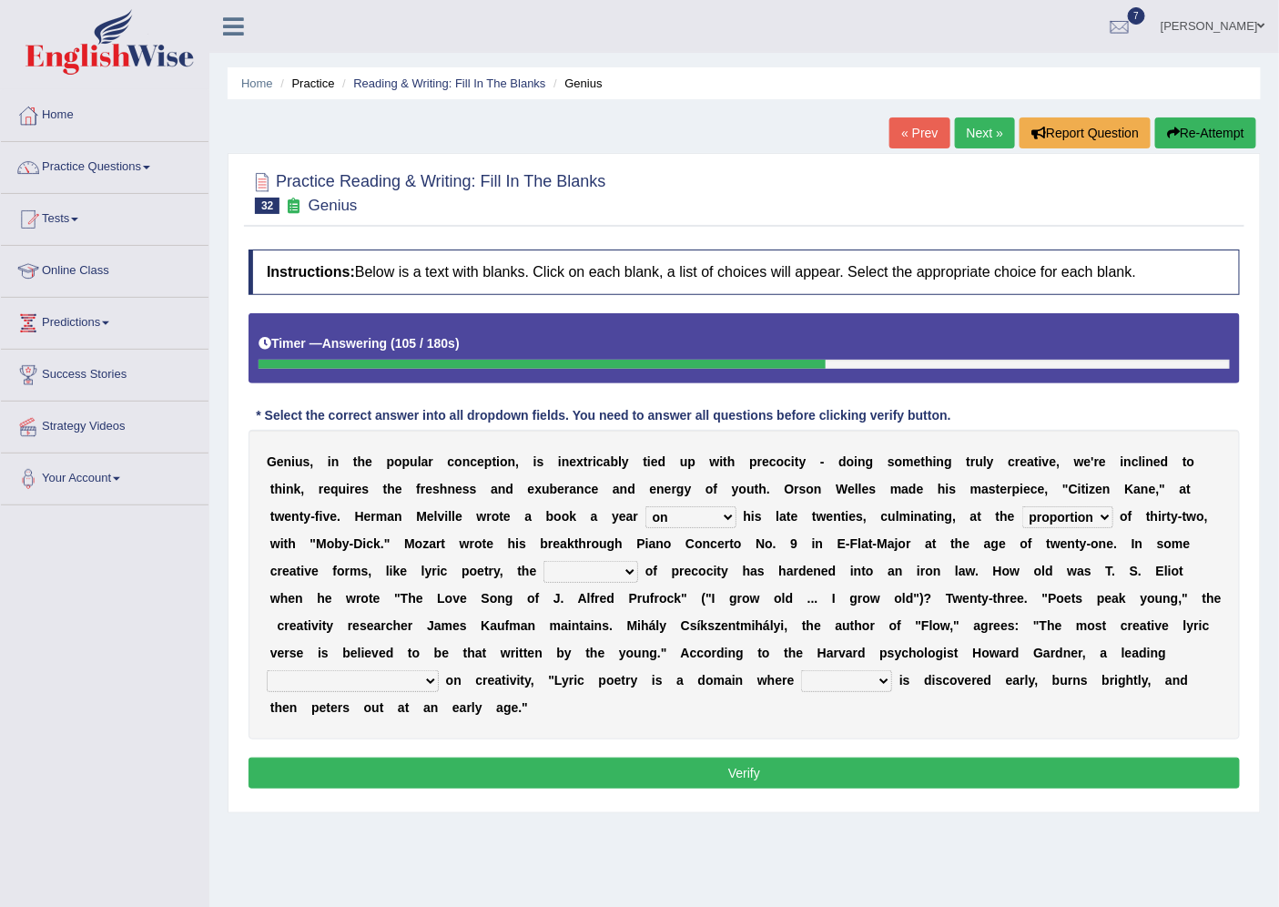
select select "importance"
click at [543, 561] on select "junction importance structure inferiority" at bounding box center [590, 572] width 95 height 22
click at [344, 678] on select "master supremacy authority atheist" at bounding box center [353, 681] width 172 height 22
select select "master"
click at [267, 670] on select "master supremacy authority atheist" at bounding box center [353, 681] width 172 height 22
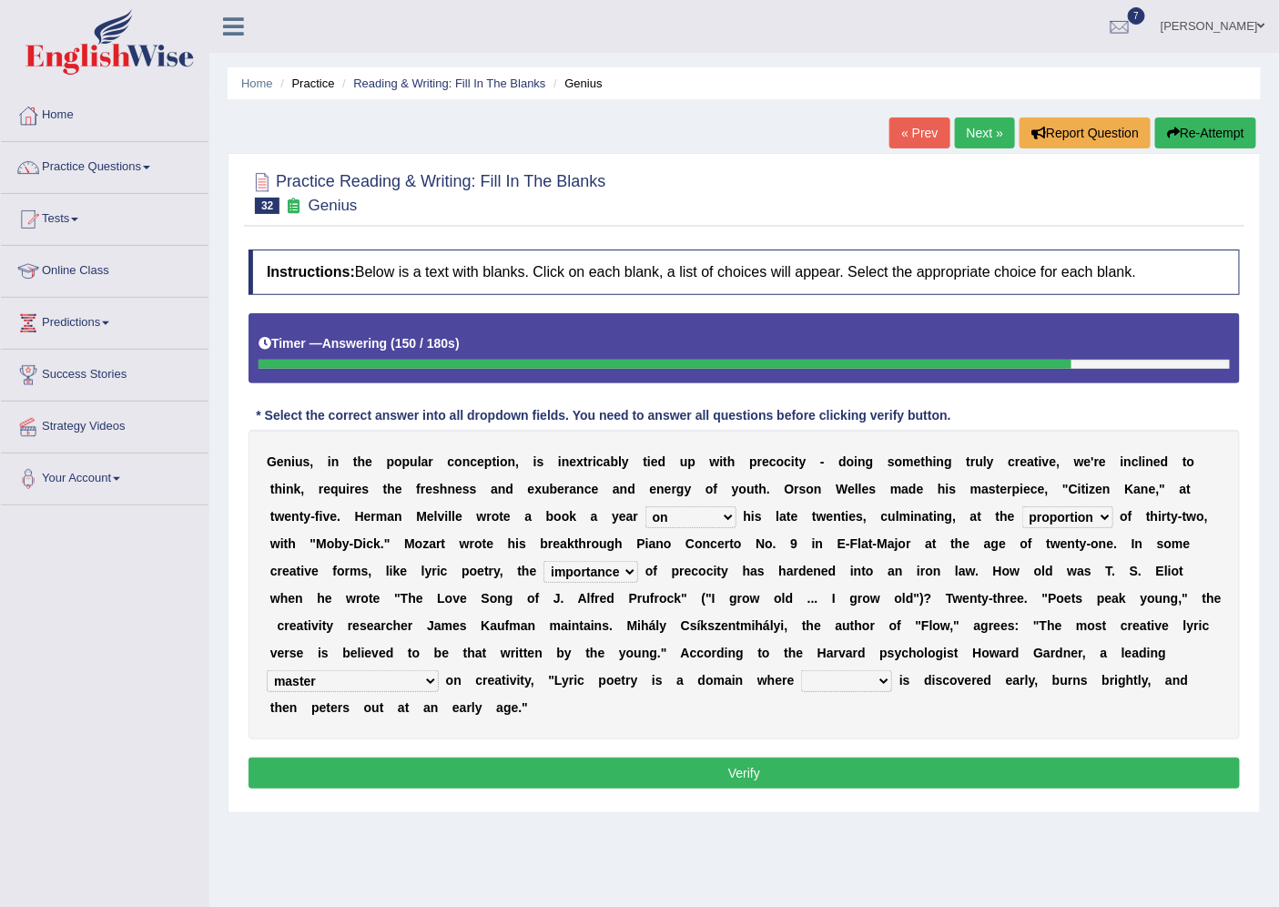
click at [801, 678] on select "fire derk offender talent" at bounding box center [846, 681] width 91 height 22
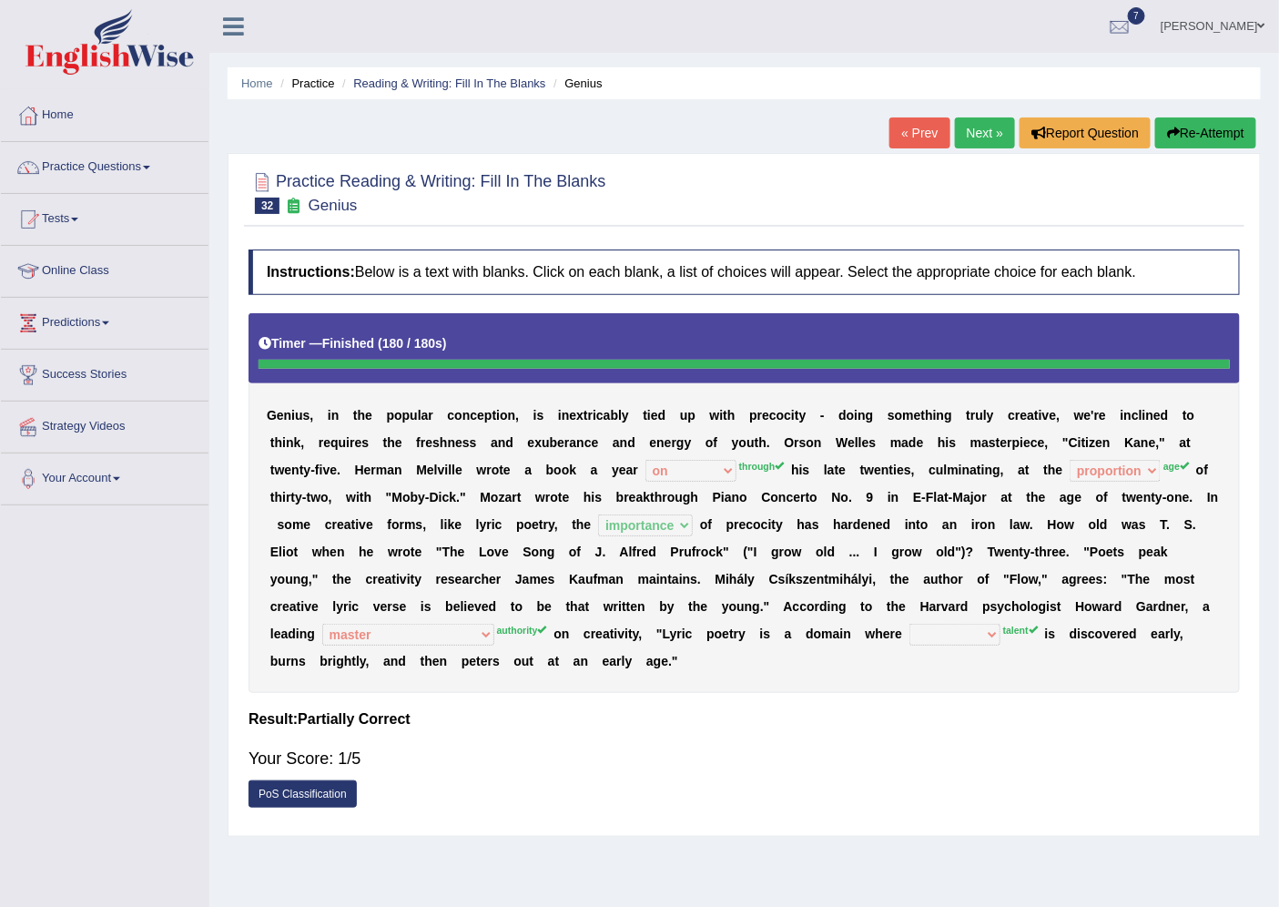
click at [1186, 131] on button "Re-Attempt" at bounding box center [1205, 132] width 101 height 31
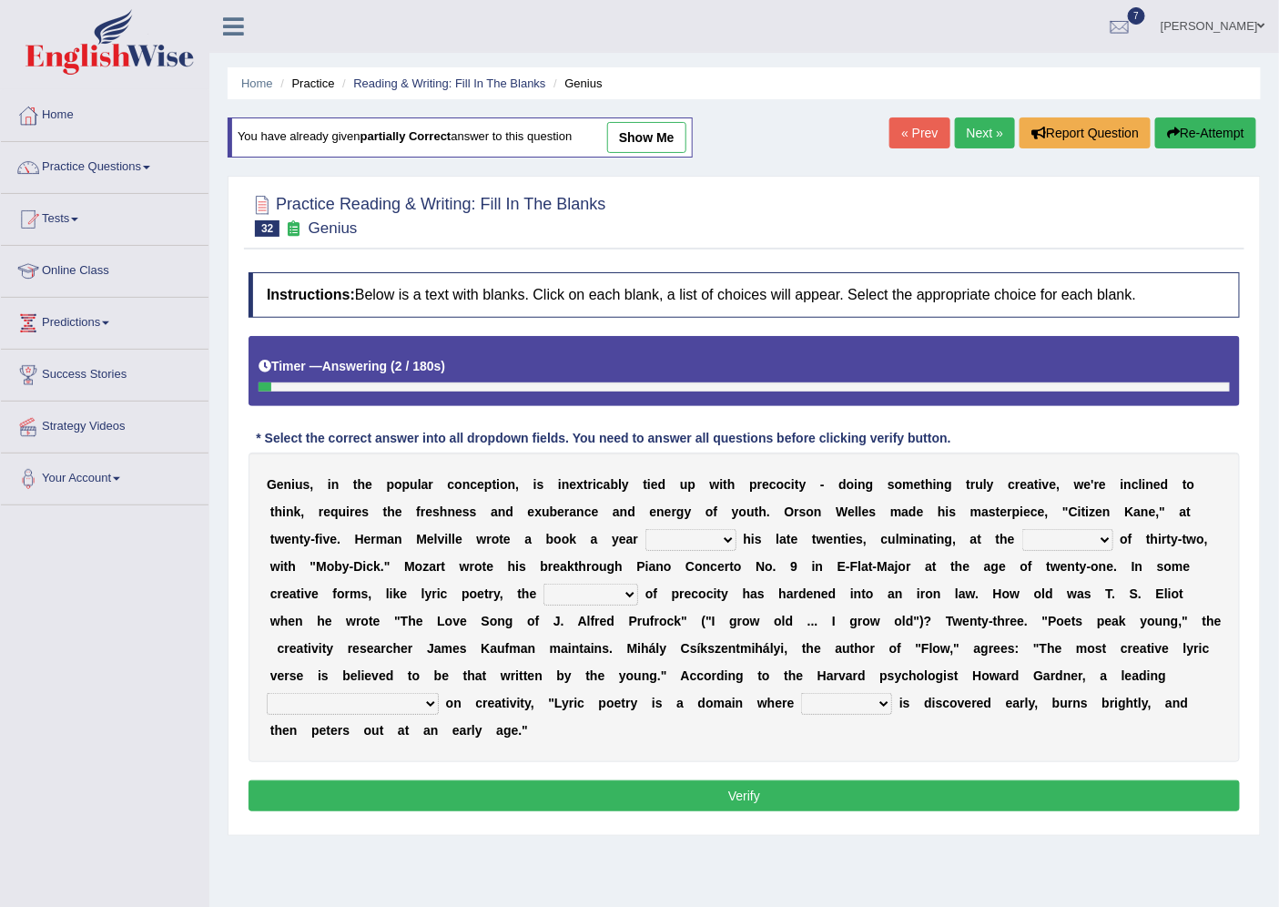
click at [730, 540] on select "on without through over" at bounding box center [690, 540] width 91 height 22
select select "through"
click at [645, 529] on select "on without through over" at bounding box center [690, 540] width 91 height 22
click at [1092, 533] on select "proportion rate age cost" at bounding box center [1067, 540] width 91 height 22
select select "age"
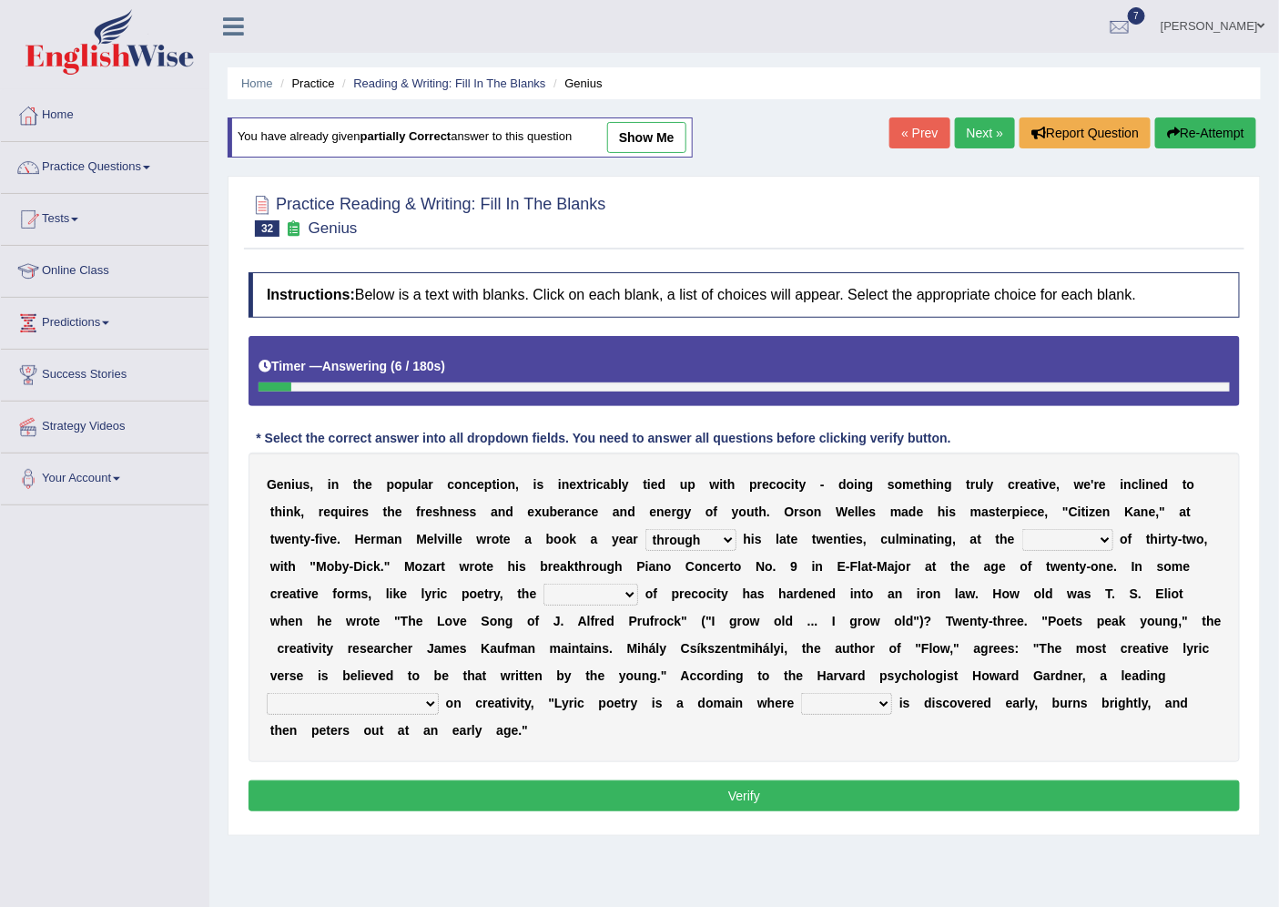
click at [1022, 529] on select "proportion rate age cost" at bounding box center [1067, 540] width 91 height 22
drag, startPoint x: 1079, startPoint y: 549, endPoint x: 1035, endPoint y: 635, distance: 96.9
click at [1040, 635] on div "G e n i u s , i n t h e p o p u l a r c o n c e p t i o n , i s i n e x t r i c…" at bounding box center [744, 607] width 991 height 310
click at [631, 593] on select "junction importance structure inferiority" at bounding box center [590, 595] width 95 height 22
select select "importance"
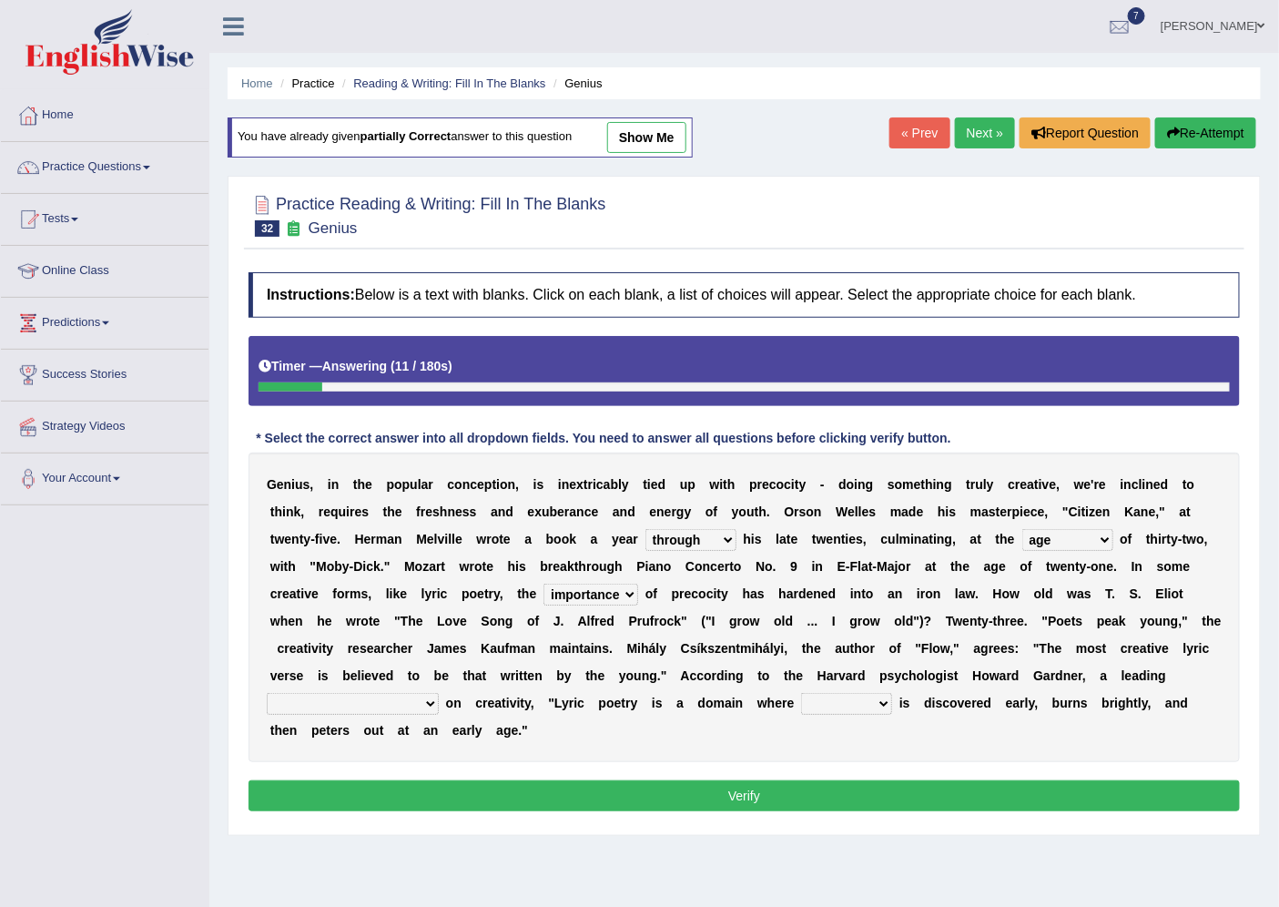
click at [543, 584] on select "junction importance structure inferiority" at bounding box center [590, 595] width 95 height 22
click at [605, 661] on div "G e n i u s , i n t h e p o p u l a r c o n c e p t i o n , i s i n e x t r i c…" at bounding box center [744, 607] width 991 height 310
click at [344, 698] on select "master supremacy authority [DEMOGRAPHIC_DATA]" at bounding box center [353, 704] width 172 height 22
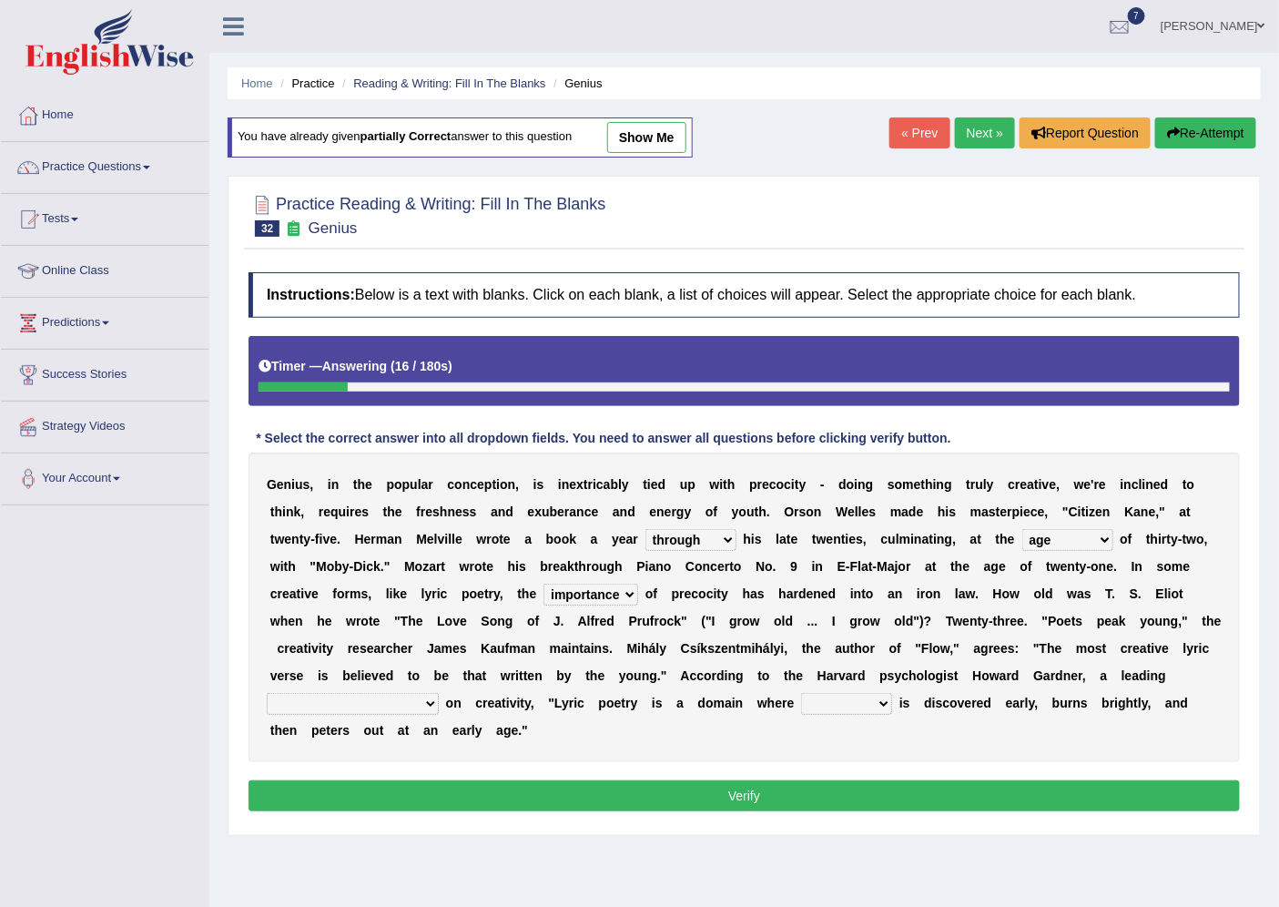
select select "authority"
click at [267, 693] on select "master supremacy authority [DEMOGRAPHIC_DATA]" at bounding box center [353, 704] width 172 height 22
click at [801, 701] on select "fire derk offender talent" at bounding box center [846, 704] width 91 height 22
select select "talent"
click at [801, 693] on select "fire derk offender talent" at bounding box center [846, 704] width 91 height 22
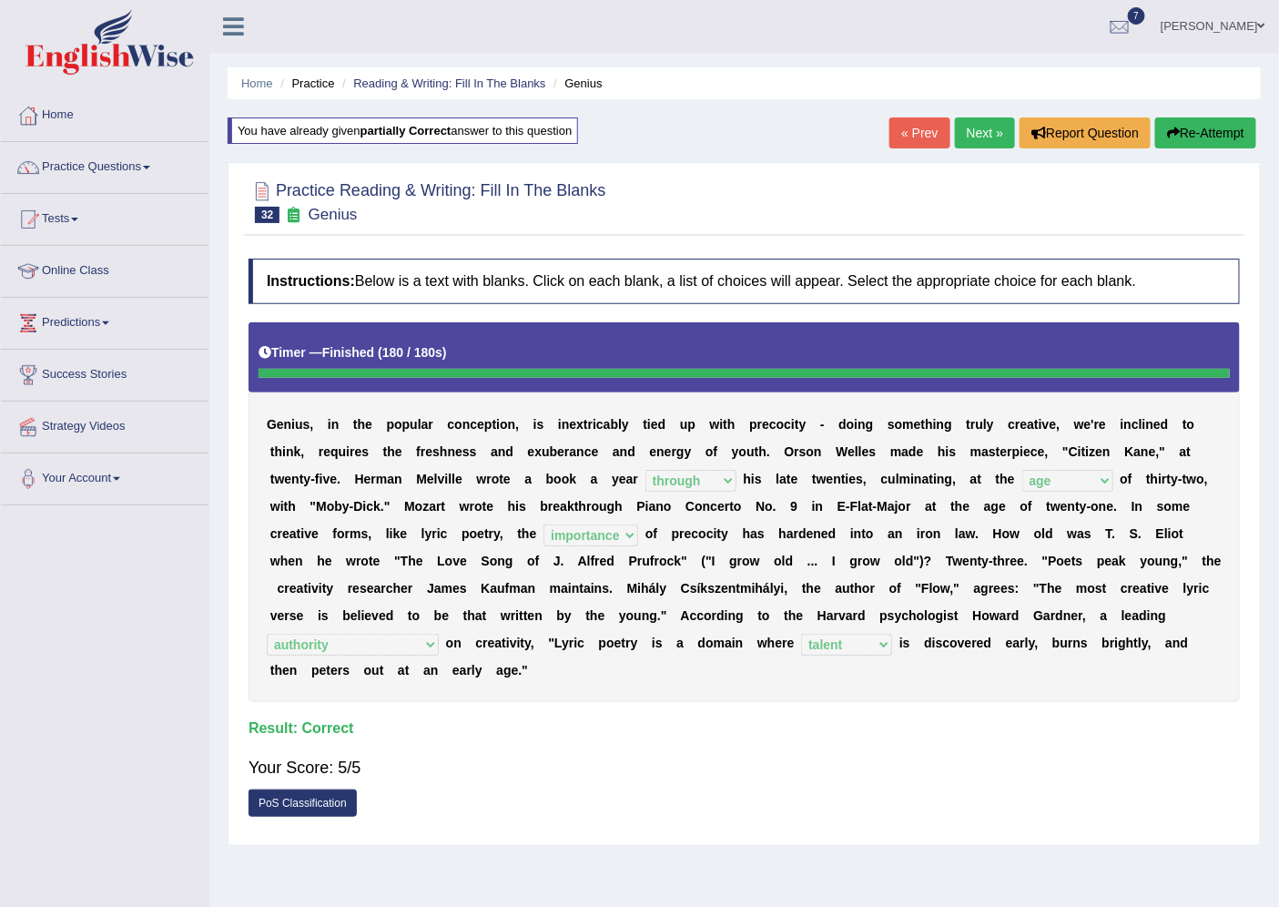
click at [976, 132] on link "Next »" at bounding box center [985, 132] width 60 height 31
click at [979, 132] on link "Next »" at bounding box center [985, 132] width 60 height 31
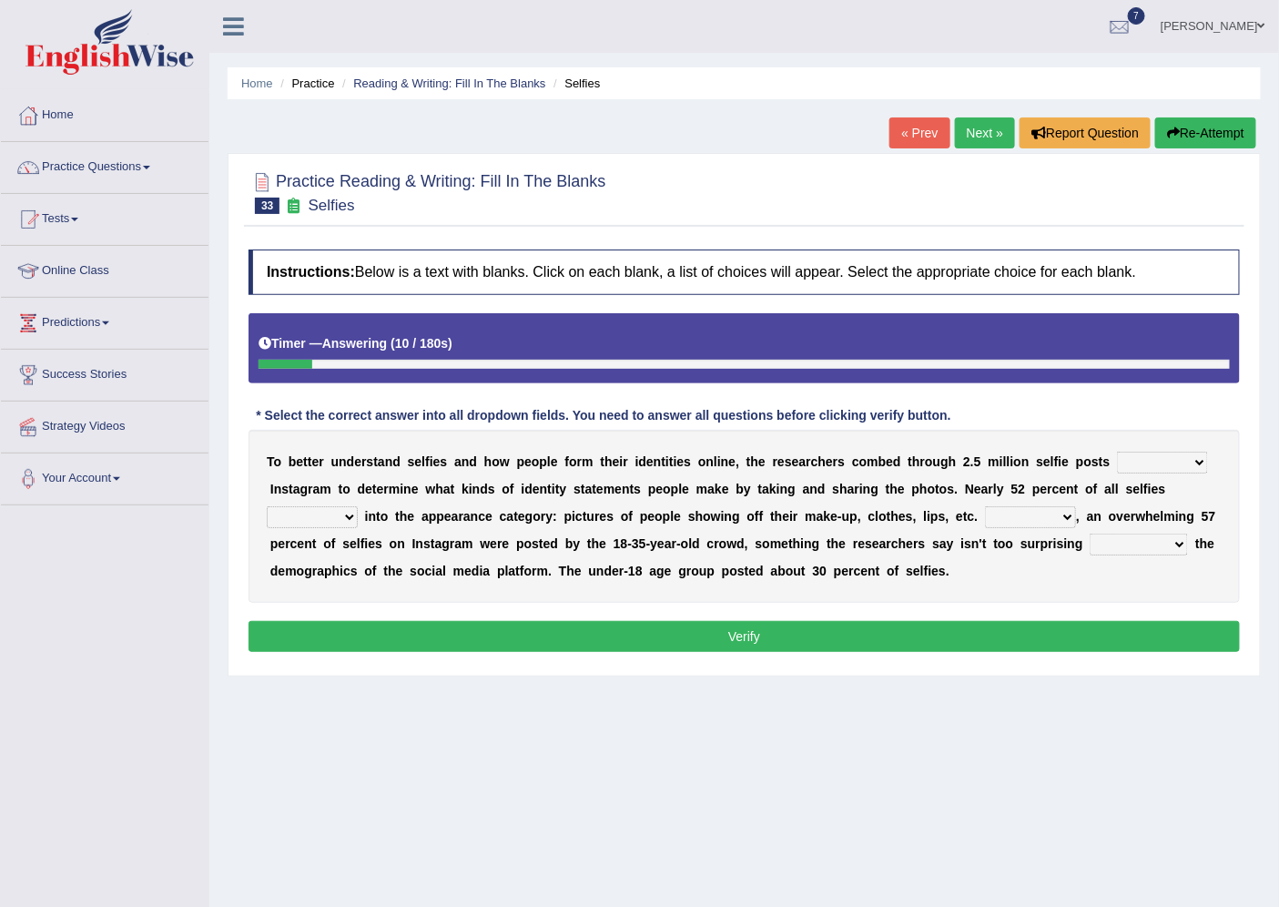
click at [1198, 461] on select "of in above on" at bounding box center [1162, 463] width 91 height 22
select select "on"
click at [1117, 452] on select "of in above on" at bounding box center [1162, 463] width 91 height 22
click at [350, 517] on select "fall fallen fell falls" at bounding box center [312, 517] width 91 height 22
select select "fall"
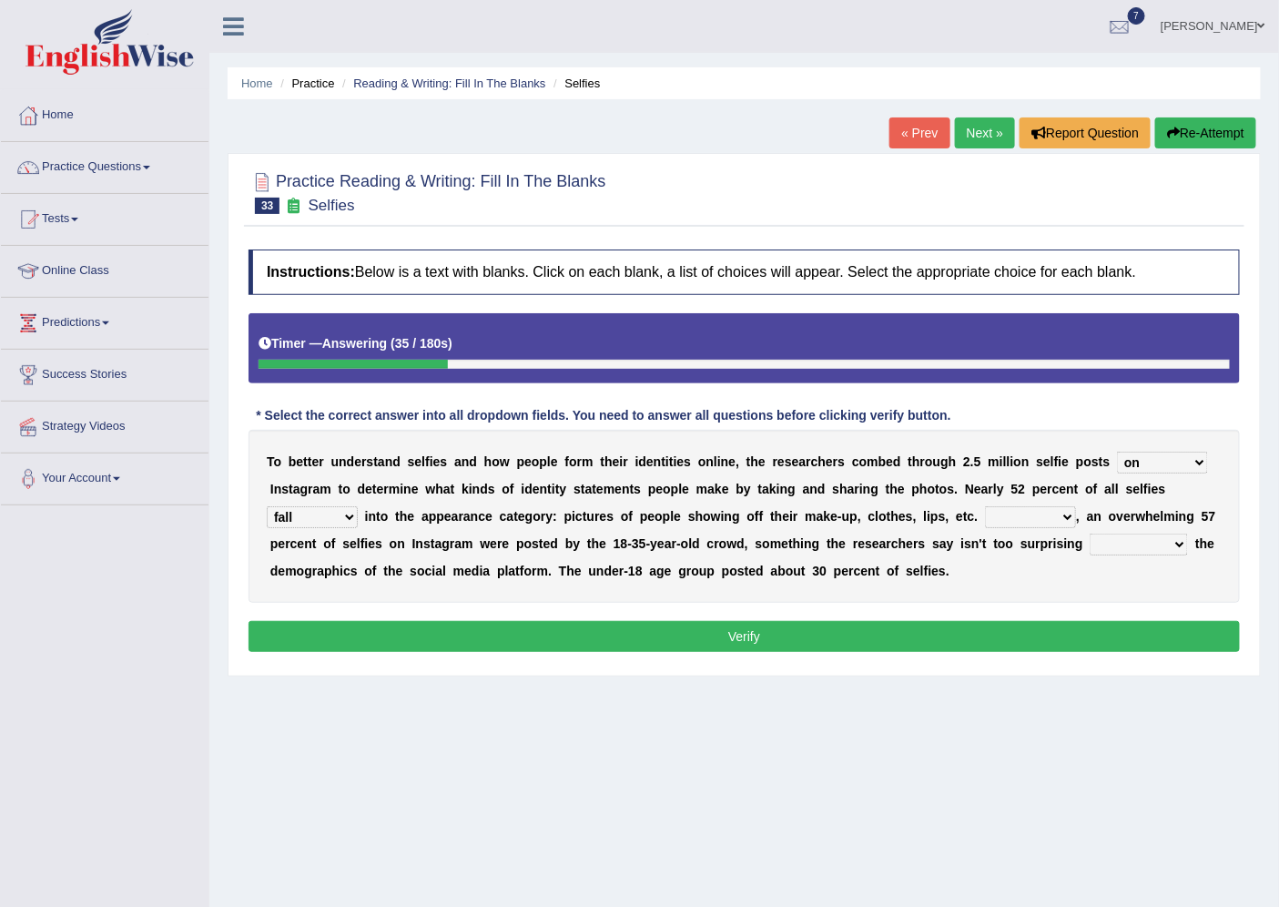
click at [267, 506] on select "fall fallen fell falls" at bounding box center [312, 517] width 91 height 22
click at [1067, 513] on select "Along with Although Overall However" at bounding box center [1030, 517] width 91 height 22
click at [1062, 515] on select "Along with Although Overall However" at bounding box center [1030, 517] width 91 height 22
click at [1061, 515] on select "Along with Although Overall However" at bounding box center [1030, 517] width 91 height 22
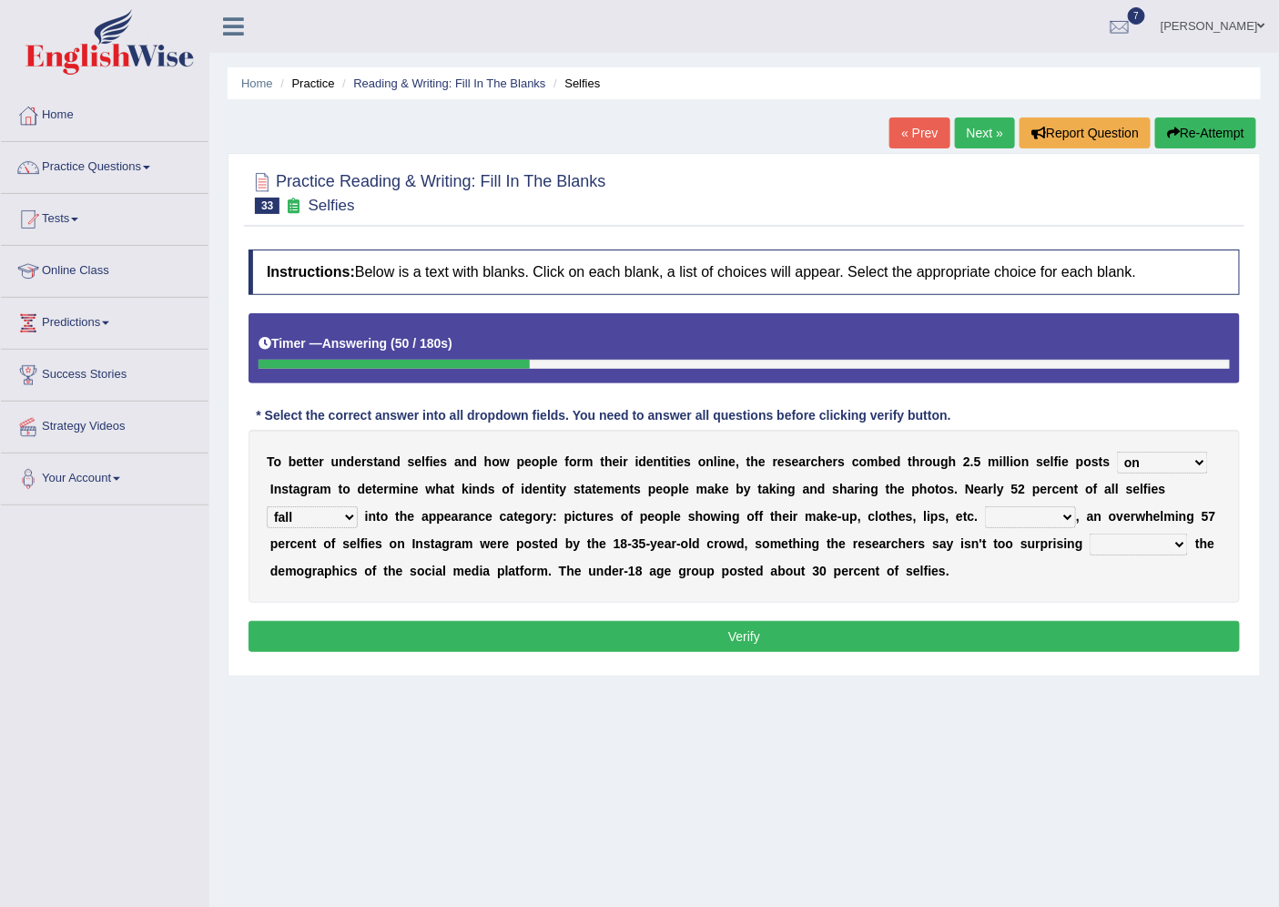
click at [1044, 517] on select "Along with Although Overall However" at bounding box center [1030, 517] width 91 height 22
select select "However"
click at [985, 506] on select "Along with Although Overall However" at bounding box center [1030, 517] width 91 height 22
click at [1172, 543] on select "consider considered considering to consider" at bounding box center [1139, 544] width 98 height 22
select select "considering"
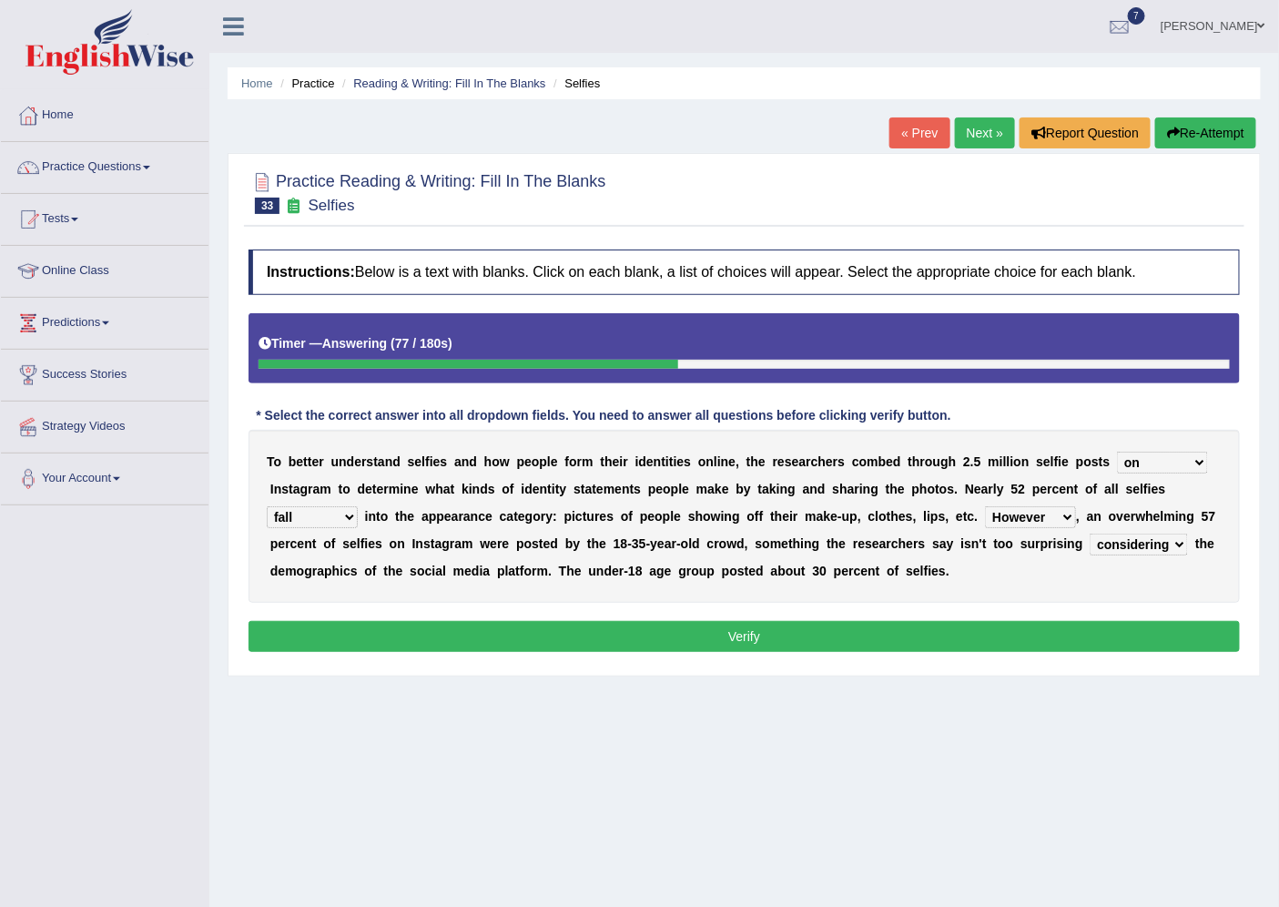
click at [1090, 533] on select "consider considered considering to consider" at bounding box center [1139, 544] width 98 height 22
click at [743, 634] on button "Verify" at bounding box center [744, 636] width 991 height 31
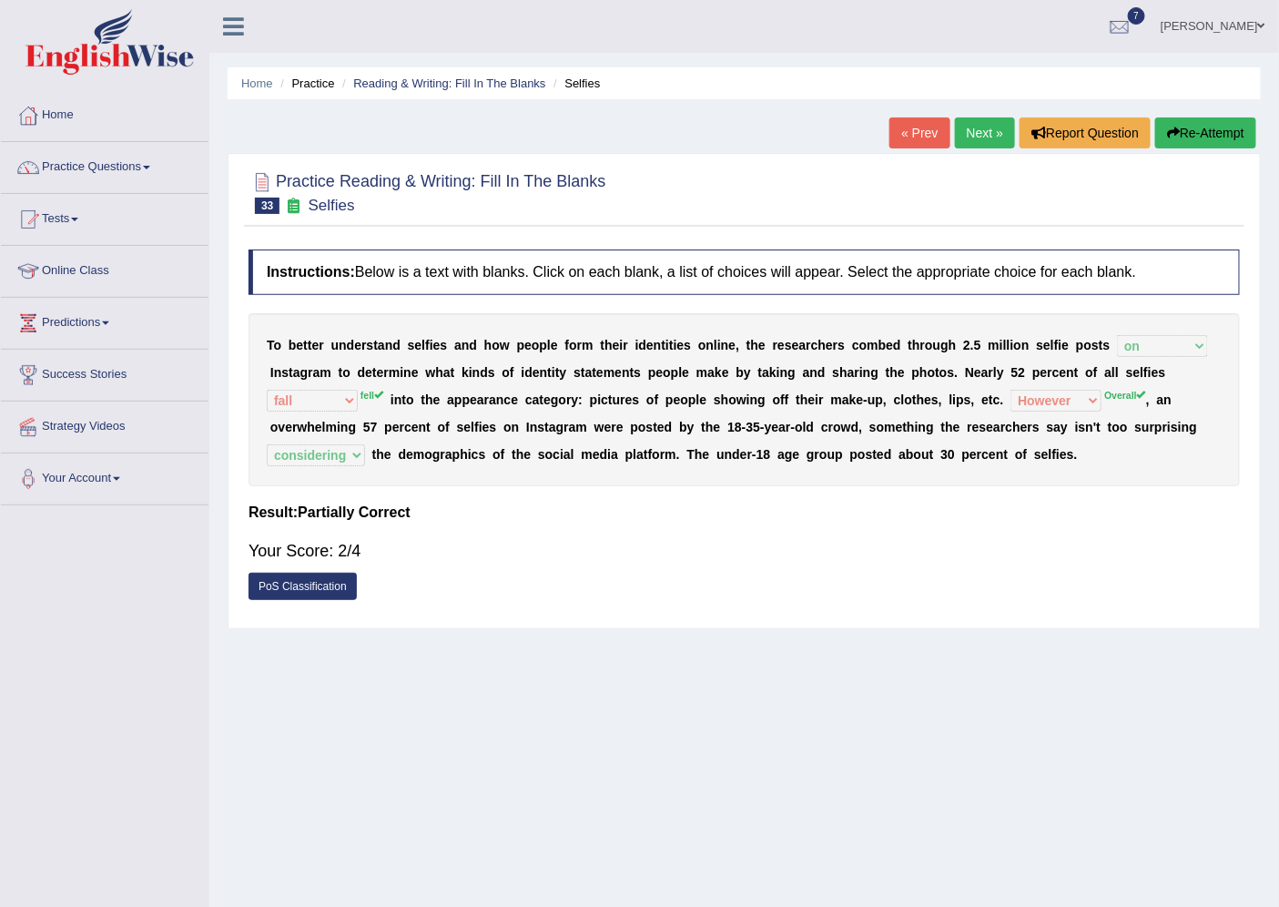
click at [975, 126] on link "Next »" at bounding box center [985, 132] width 60 height 31
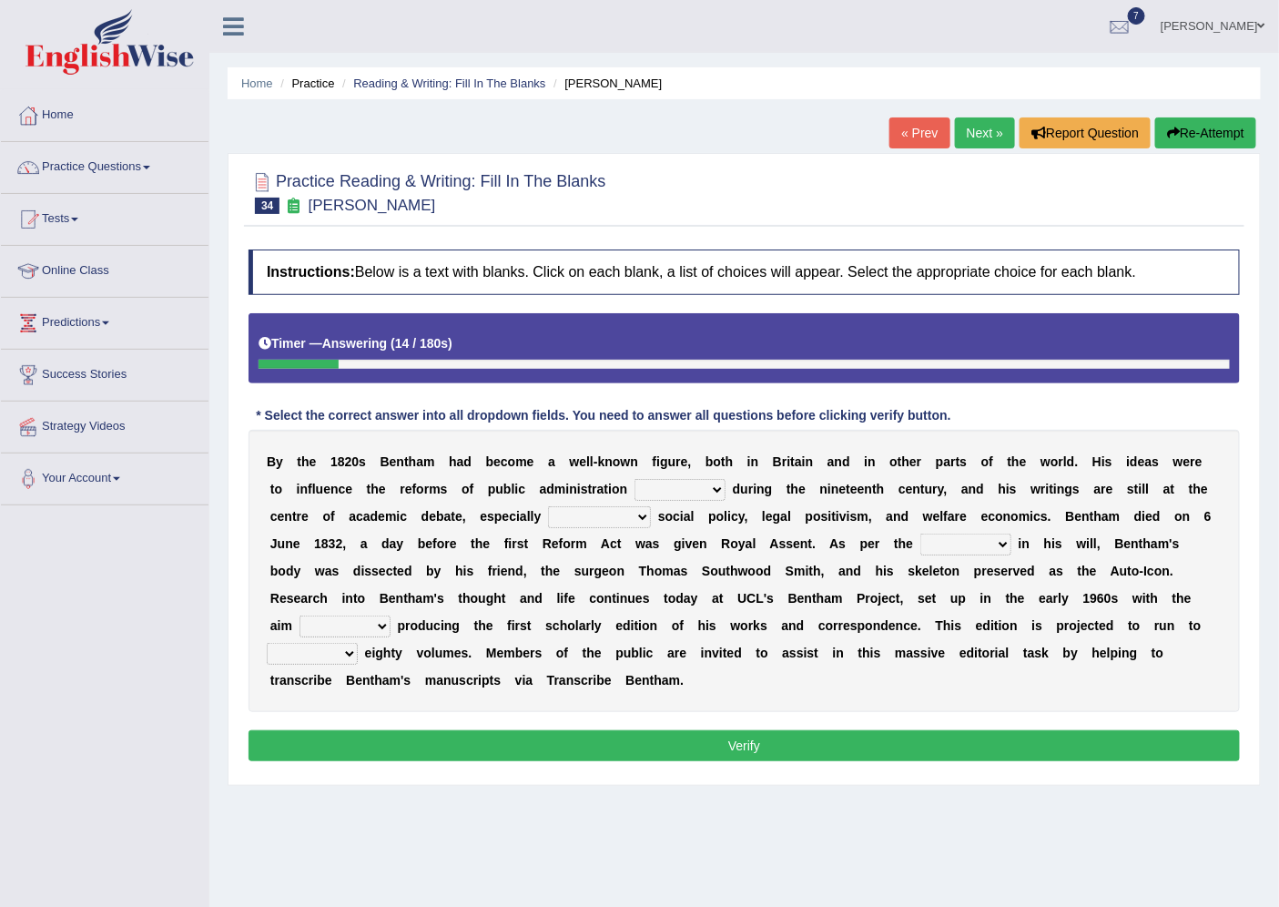
click at [715, 492] on select "made caused taken happened" at bounding box center [679, 490] width 91 height 22
select select "made"
click at [634, 479] on select "made caused taken happened" at bounding box center [679, 490] width 91 height 22
click at [655, 543] on b "s" at bounding box center [656, 543] width 7 height 15
click at [639, 513] on select "as regards compared to as long as in case of" at bounding box center [599, 517] width 103 height 22
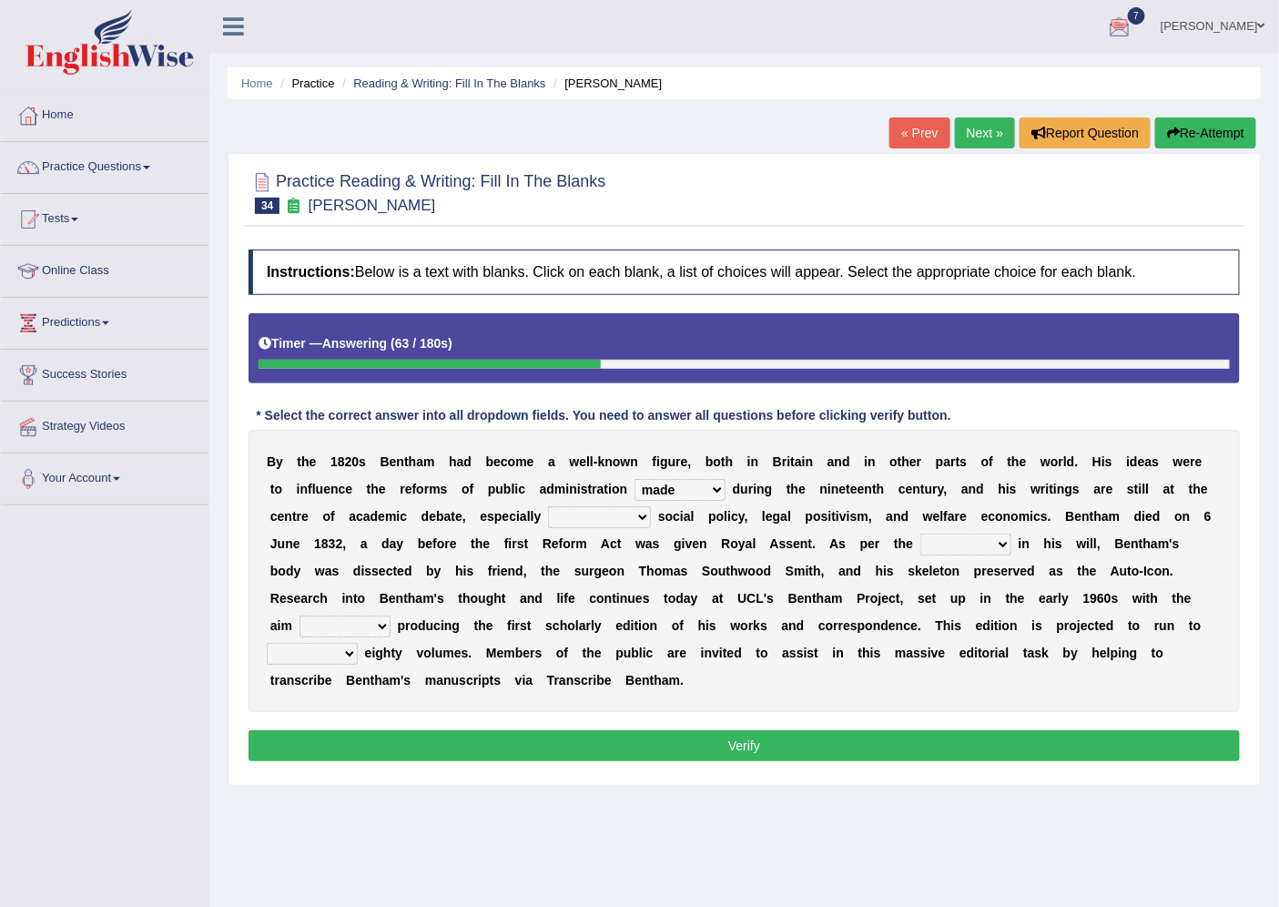
select select "in case of"
click at [548, 506] on select "as regards compared to as long as in case of" at bounding box center [599, 517] width 103 height 22
click at [990, 535] on select "directions parts categories levels" at bounding box center [965, 544] width 91 height 22
select select "directions"
click at [920, 533] on select "directions parts categories levels" at bounding box center [965, 544] width 91 height 22
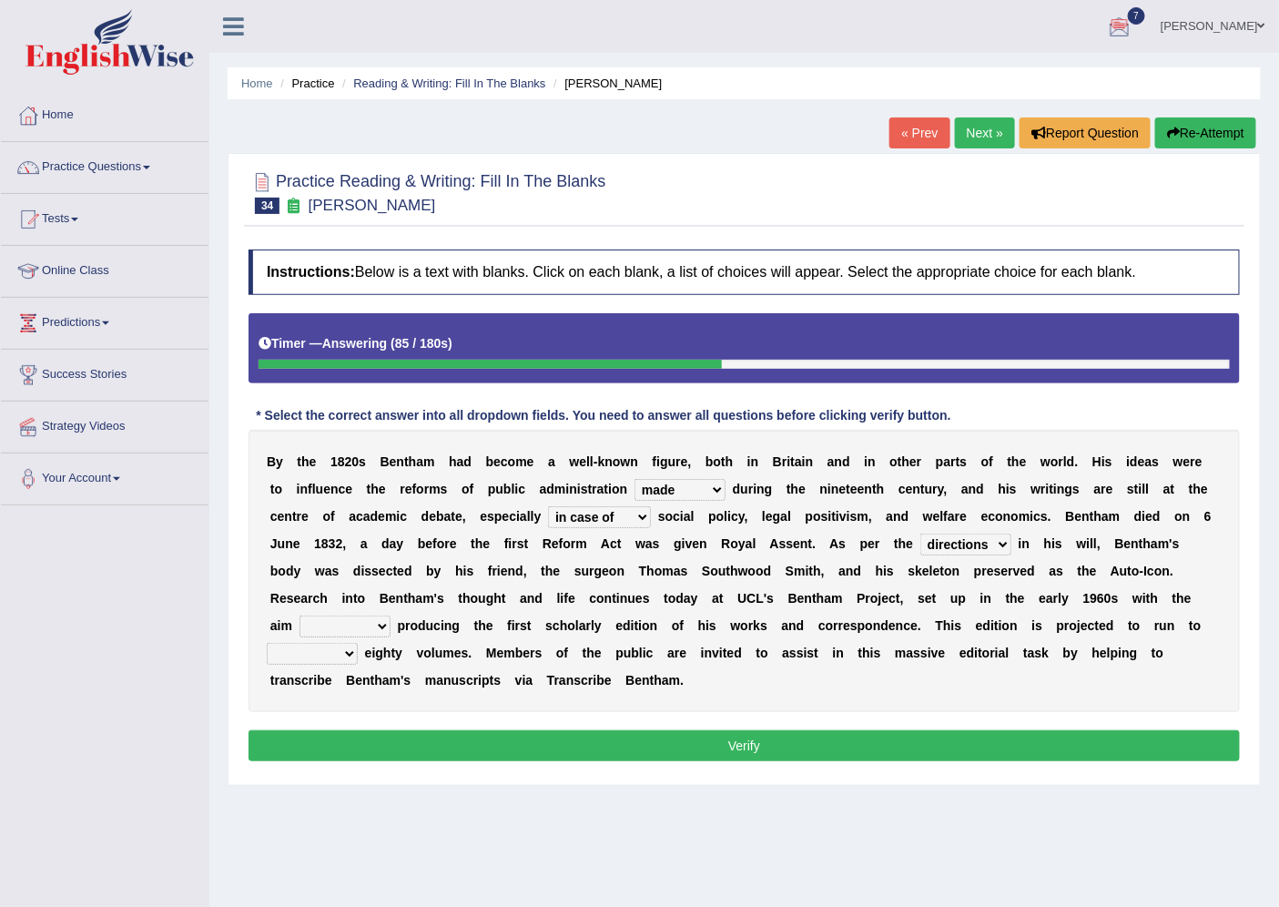
click at [951, 593] on b "u" at bounding box center [954, 598] width 8 height 15
click at [379, 626] on select "for about as of" at bounding box center [344, 626] width 91 height 22
select select "about"
click at [299, 615] on select "for about as of" at bounding box center [344, 626] width 91 height 22
click at [346, 688] on div "B y t h e 1 8 2 0 s B e n t h a m h a d b e c o m e a w e l l - k n o w n f i g…" at bounding box center [744, 571] width 991 height 282
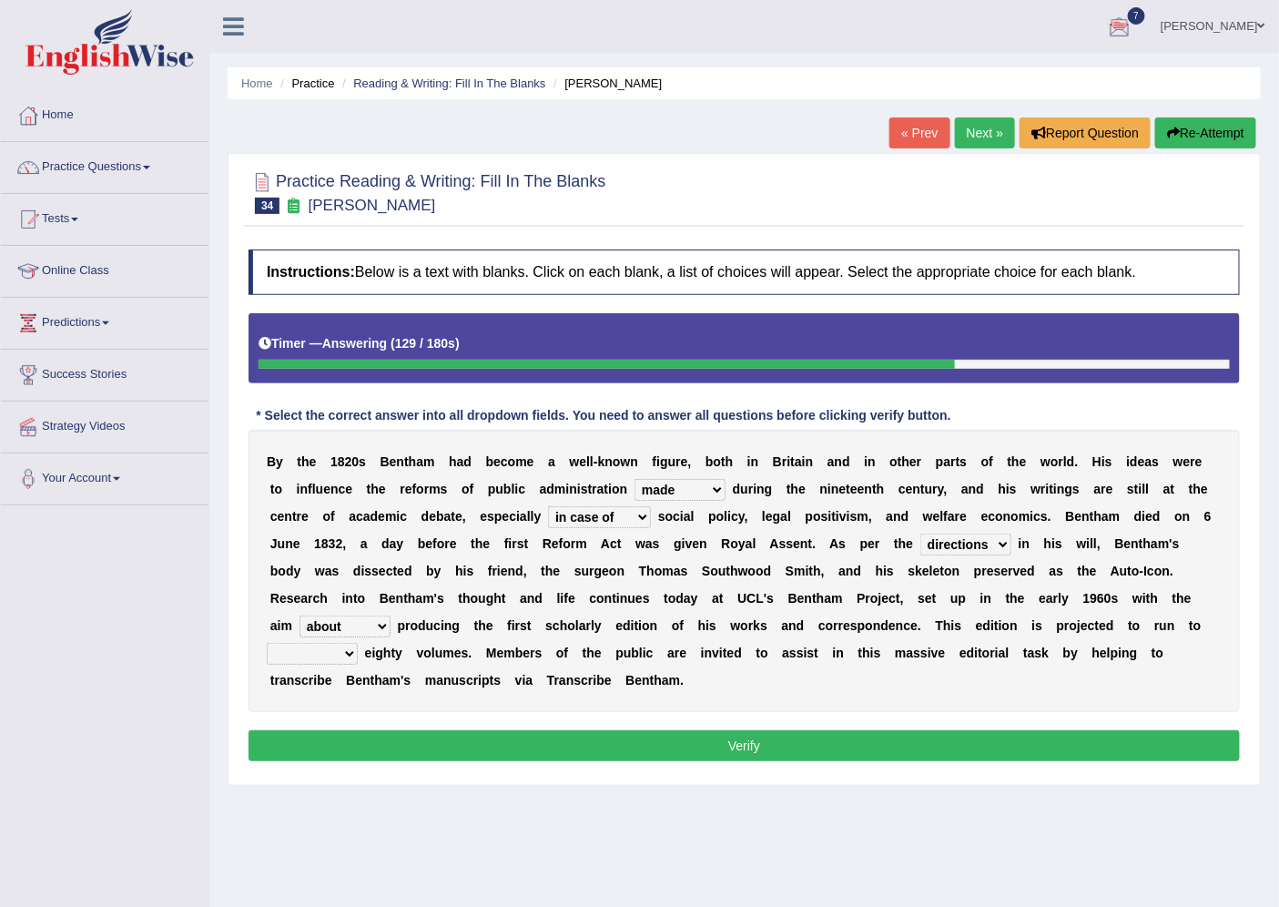
click at [341, 653] on select "mostly almost just some" at bounding box center [312, 654] width 91 height 22
select select "almost"
click at [267, 643] on select "mostly almost just some" at bounding box center [312, 654] width 91 height 22
click at [347, 656] on select "mostly almost just some" at bounding box center [312, 654] width 91 height 22
click at [524, 570] on b "," at bounding box center [525, 570] width 4 height 15
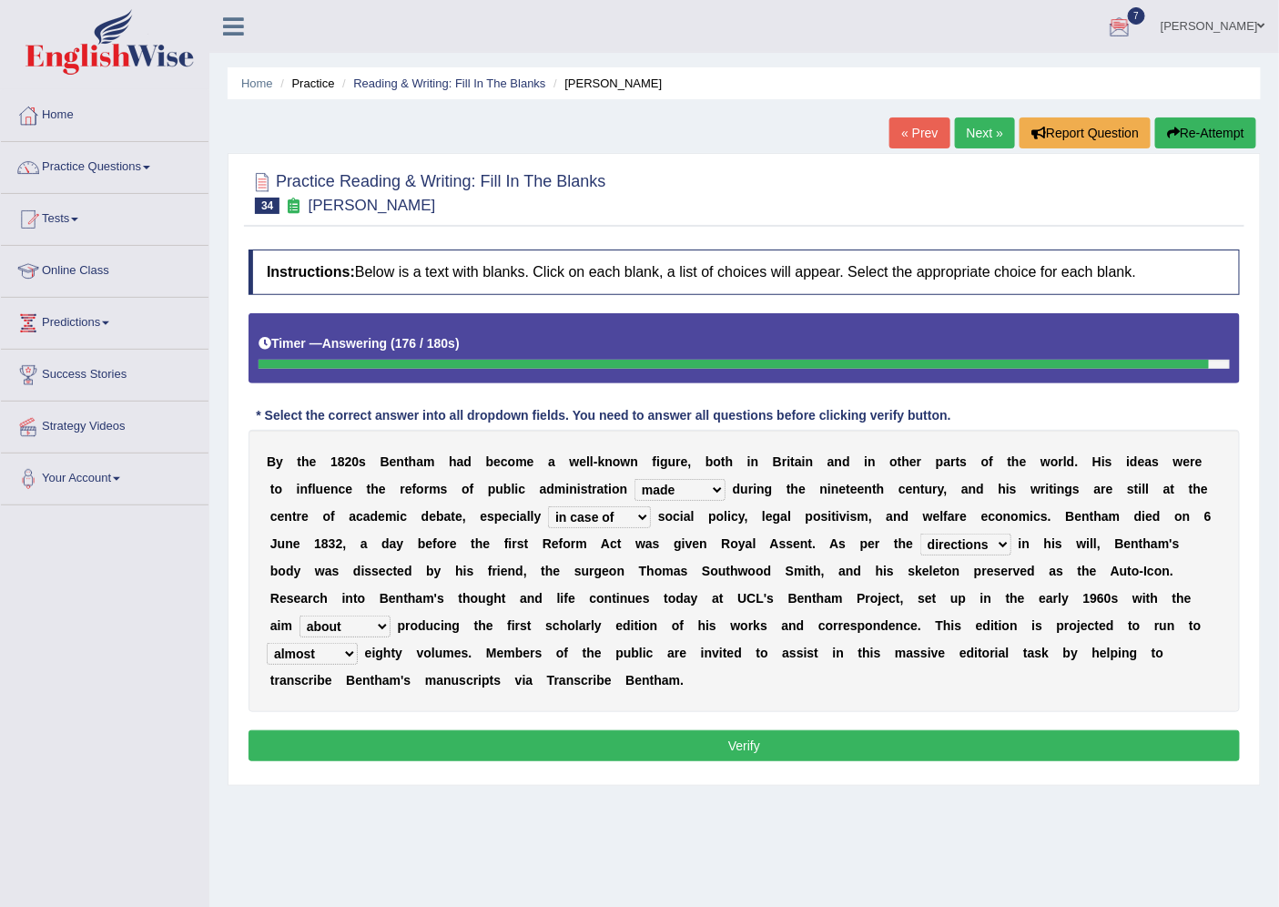
click at [584, 740] on button "Verify" at bounding box center [744, 745] width 991 height 31
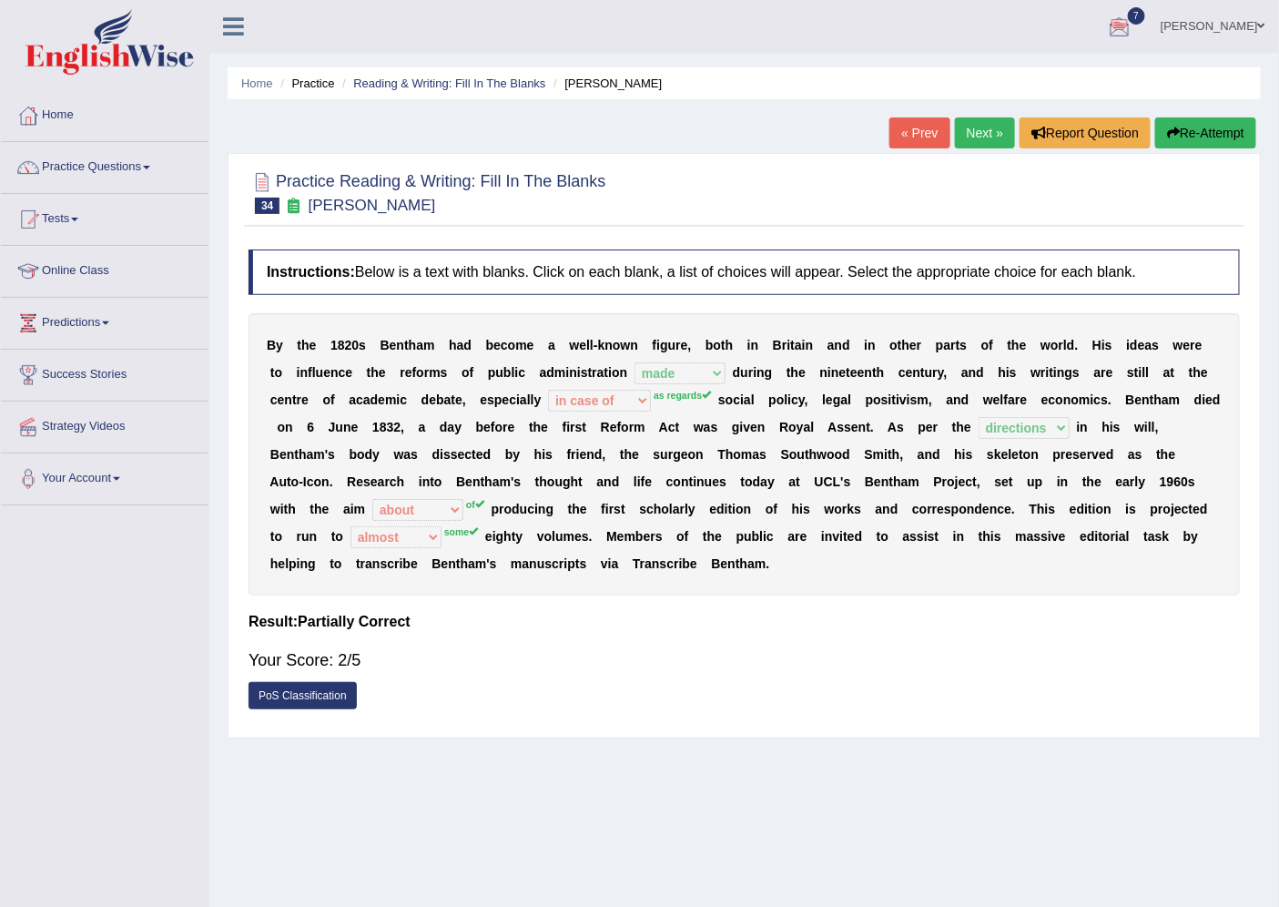
click at [969, 127] on link "Next »" at bounding box center [985, 132] width 60 height 31
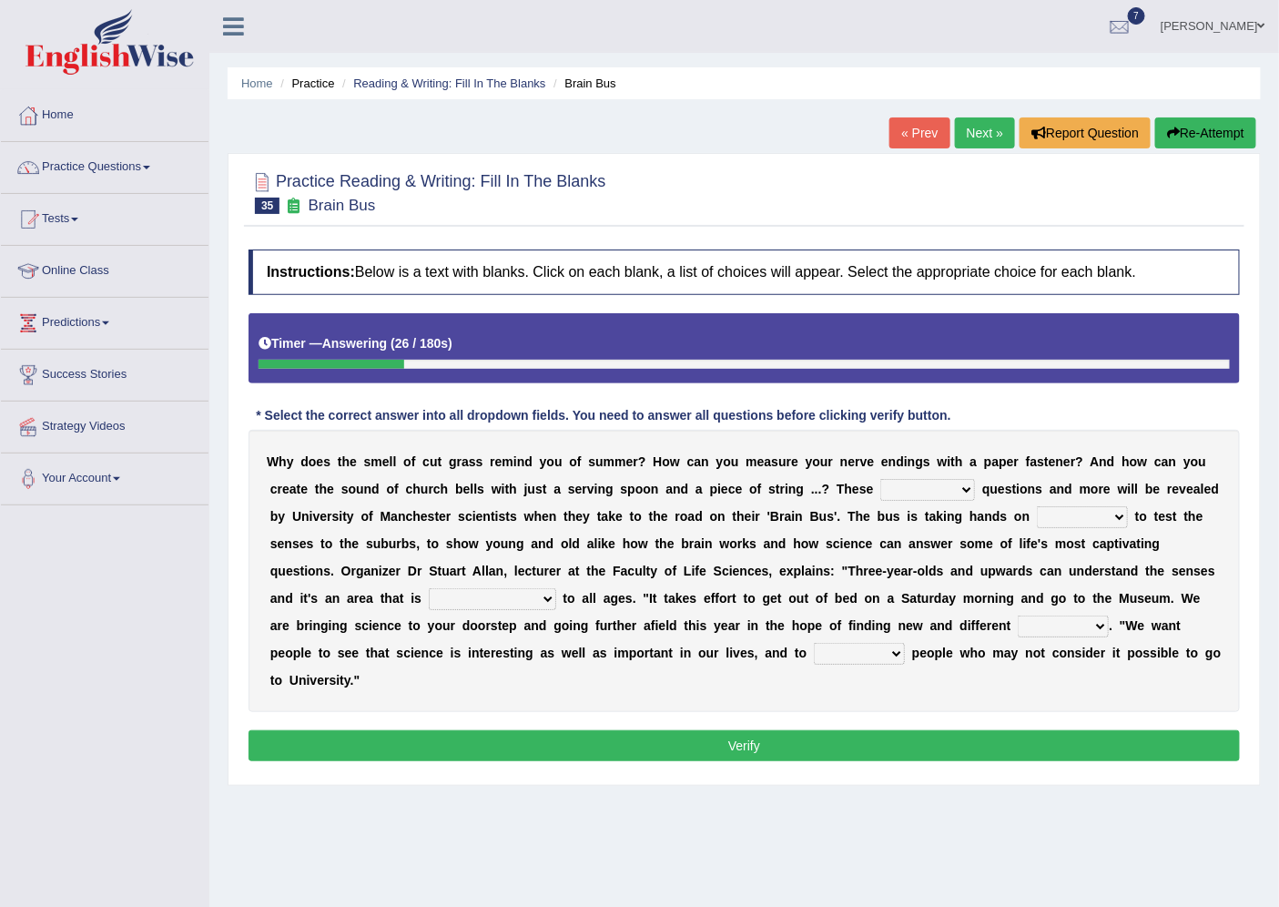
click at [957, 489] on select "fascinating unattended gratuitous underlying" at bounding box center [927, 490] width 95 height 22
select select "fascinating"
click at [880, 479] on select "fascinating unattended gratuitous underlying" at bounding box center [927, 490] width 95 height 22
click at [1115, 514] on select "activities mages facets revenues" at bounding box center [1082, 517] width 91 height 22
select select "mages"
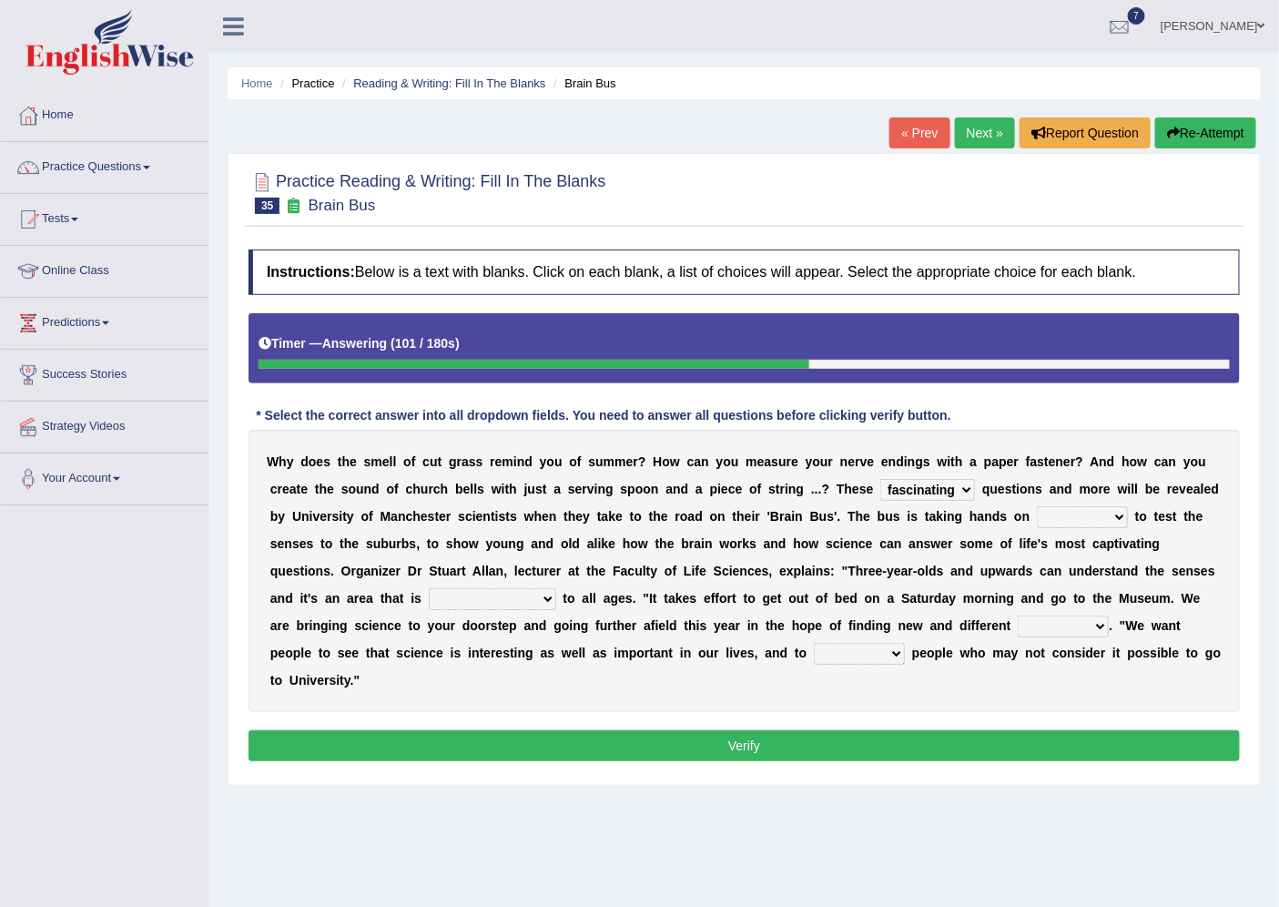
click at [1037, 506] on select "activities mages facets revenues" at bounding box center [1082, 517] width 91 height 22
click at [546, 601] on select "misleading disproportionate intriguing proximal" at bounding box center [492, 599] width 127 height 22
select select "proximal"
click at [429, 588] on select "misleading disproportionate intriguing proximal" at bounding box center [492, 599] width 127 height 22
click at [1095, 622] on select "groups mobs auditors audiences" at bounding box center [1063, 626] width 91 height 22
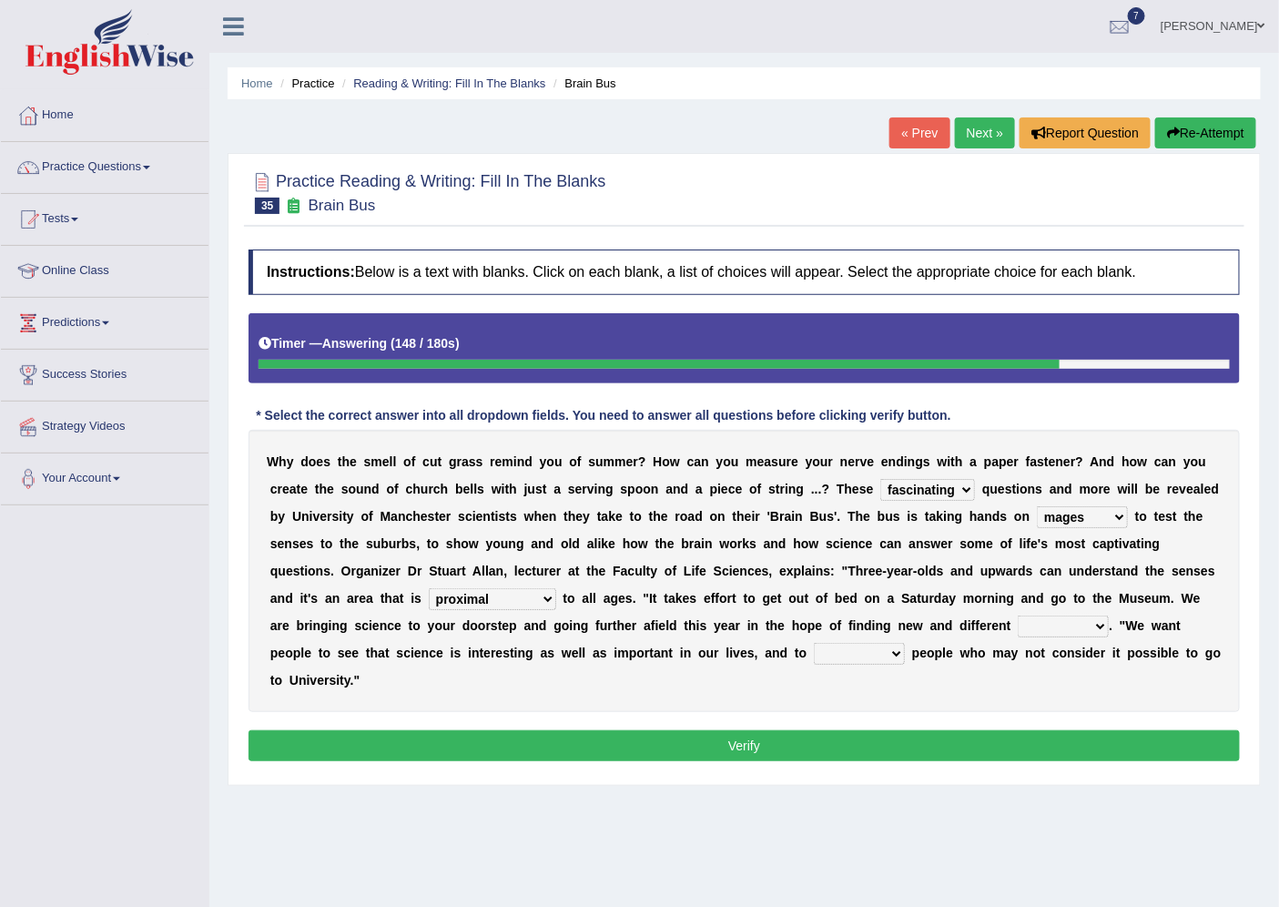
select select "groups"
click at [1018, 615] on select "groups mobs auditors audiences" at bounding box center [1063, 626] width 91 height 22
click at [892, 650] on select "force plead credit encourage" at bounding box center [859, 654] width 91 height 22
select select "encourage"
click at [814, 643] on select "force plead credit encourage" at bounding box center [859, 654] width 91 height 22
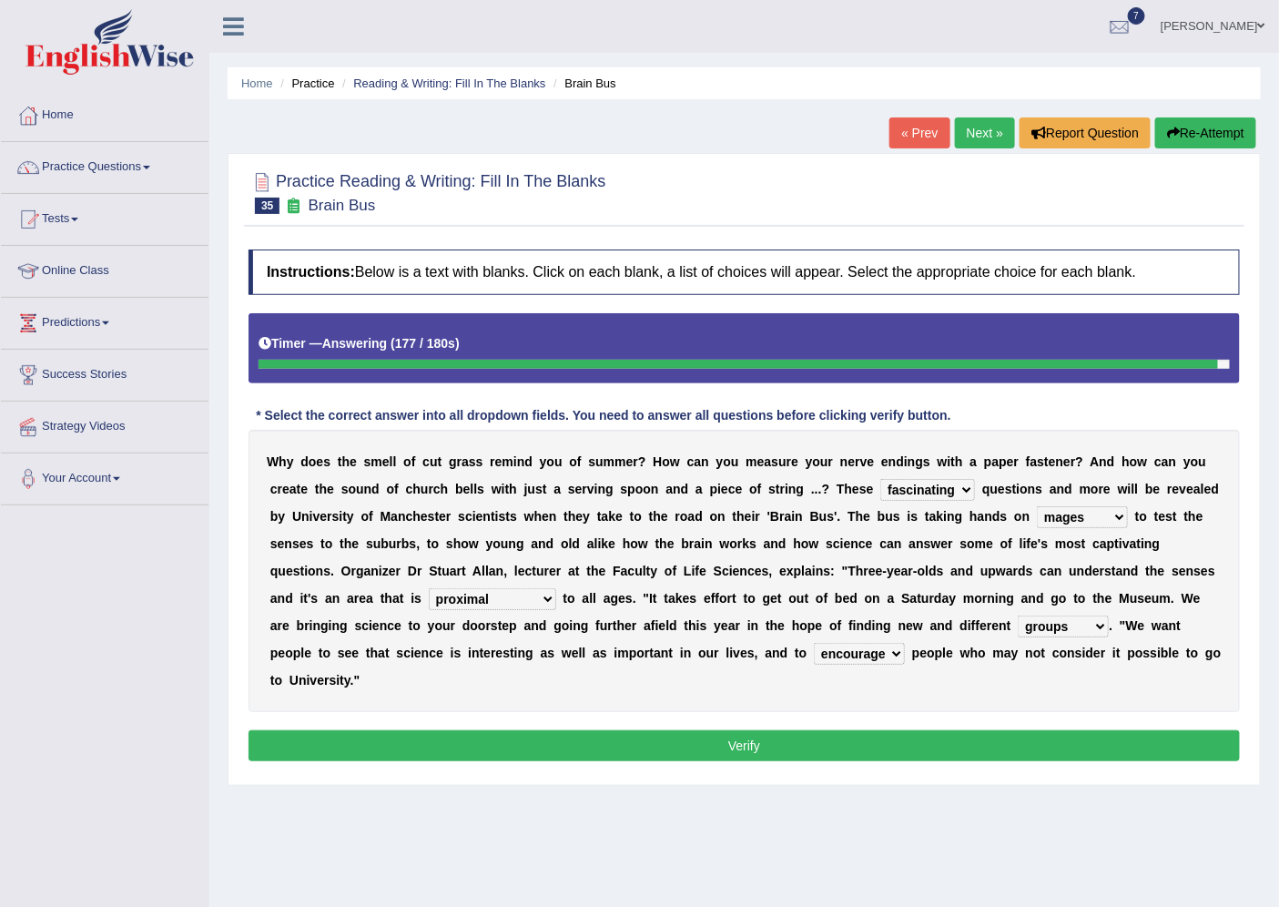
click at [1099, 624] on select "groups mobs auditors audiences" at bounding box center [1063, 626] width 91 height 22
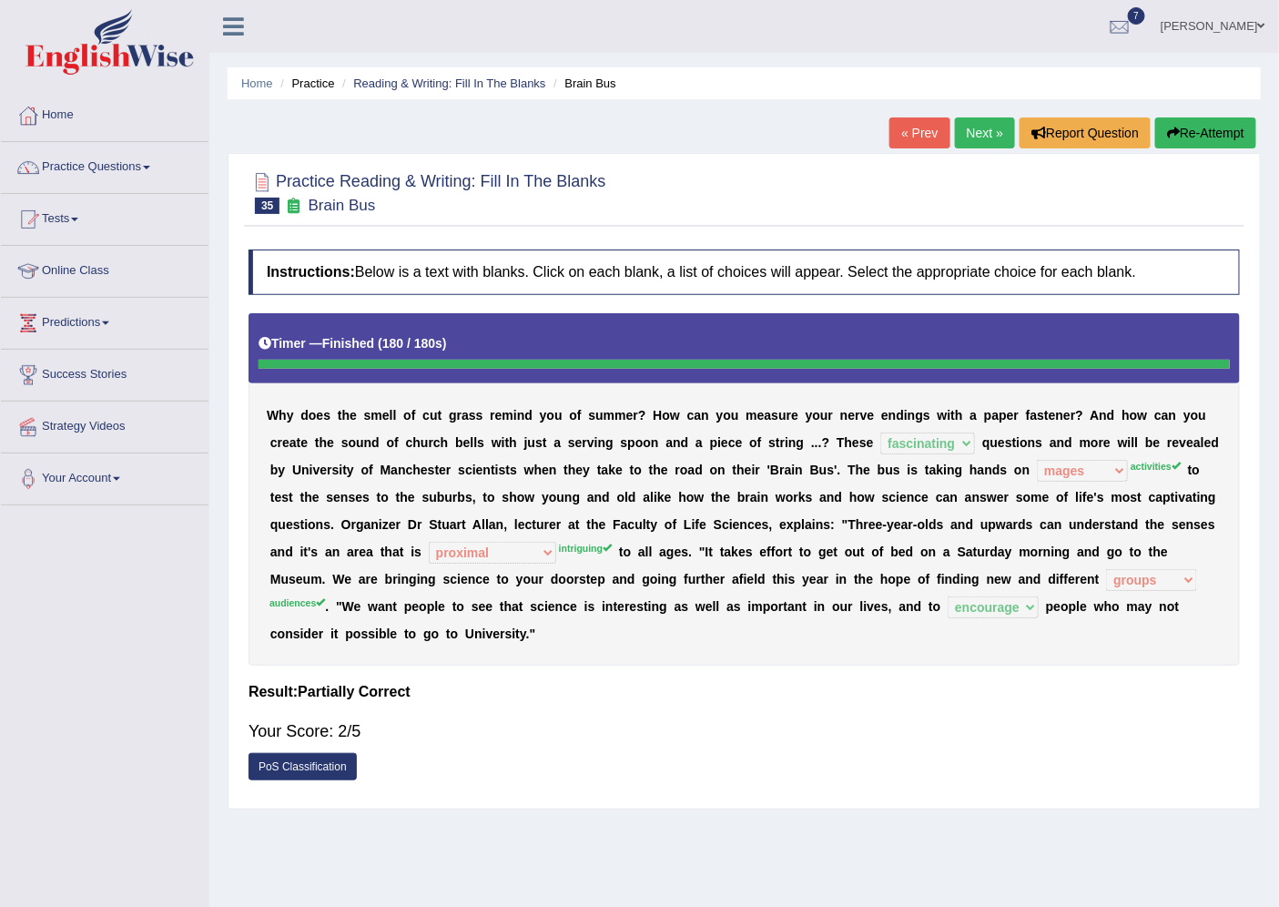
click at [65, 113] on link "Home" at bounding box center [105, 113] width 208 height 46
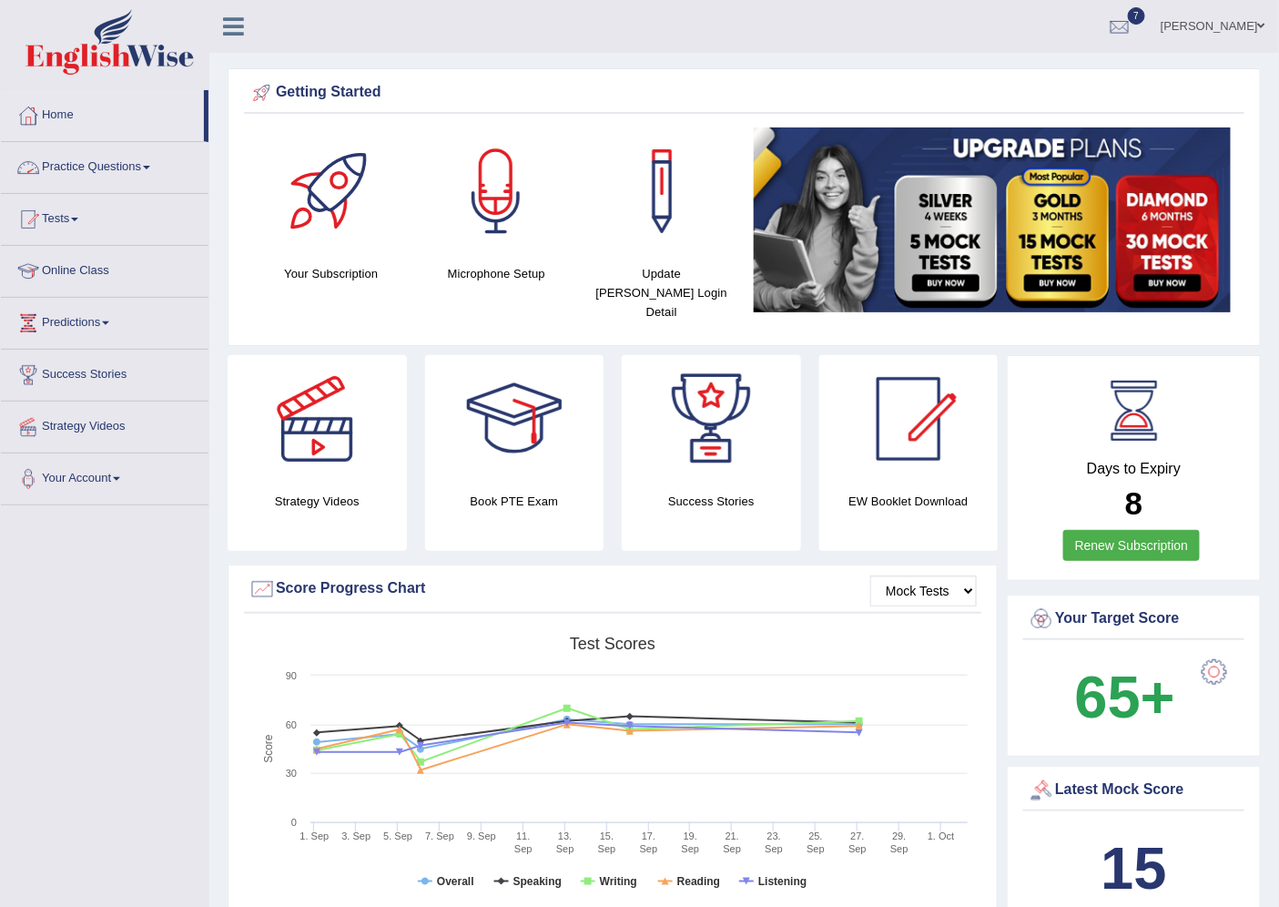
drag, startPoint x: 139, startPoint y: 166, endPoint x: 148, endPoint y: 170, distance: 10.2
click at [141, 167] on link "Practice Questions" at bounding box center [105, 165] width 208 height 46
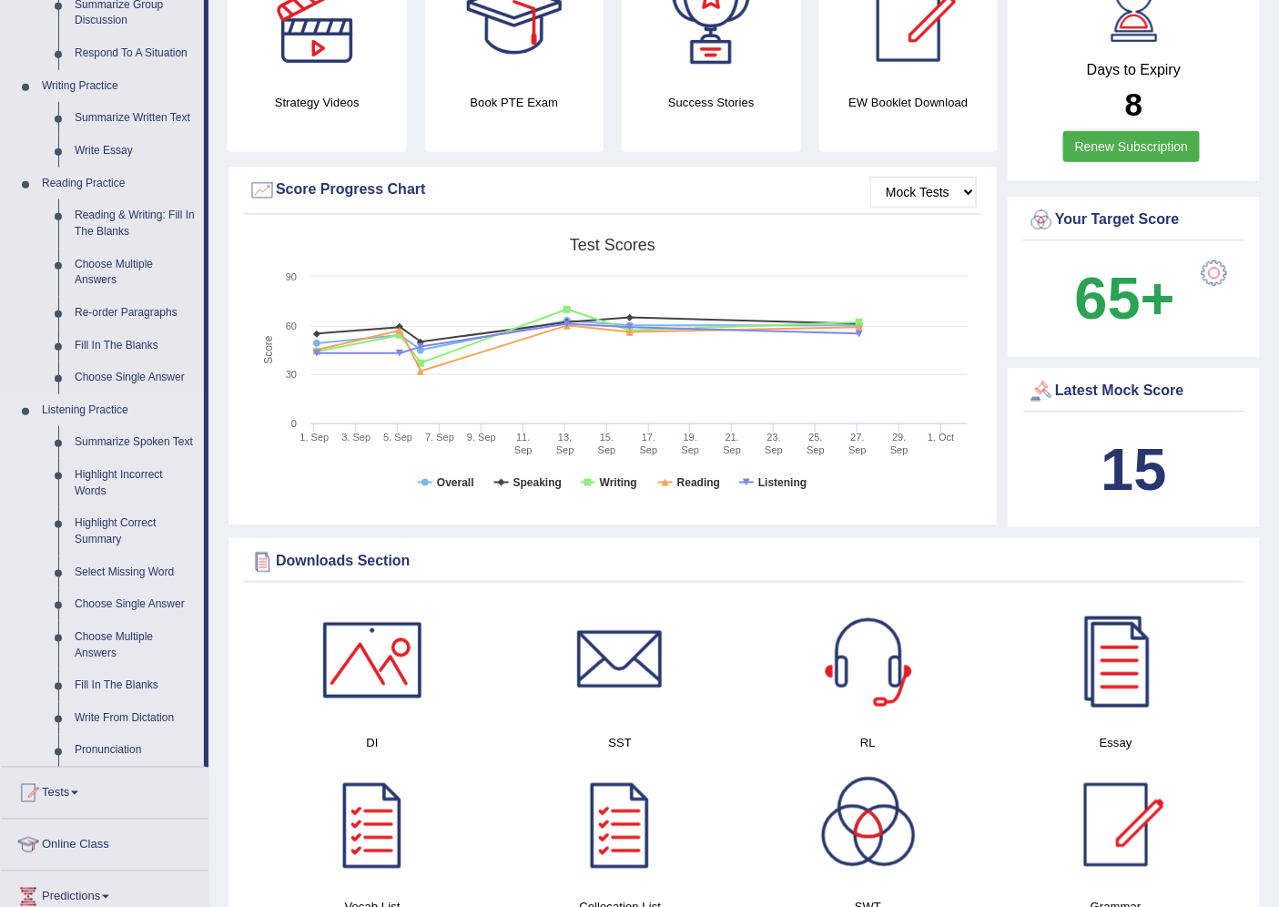
scroll to position [404, 0]
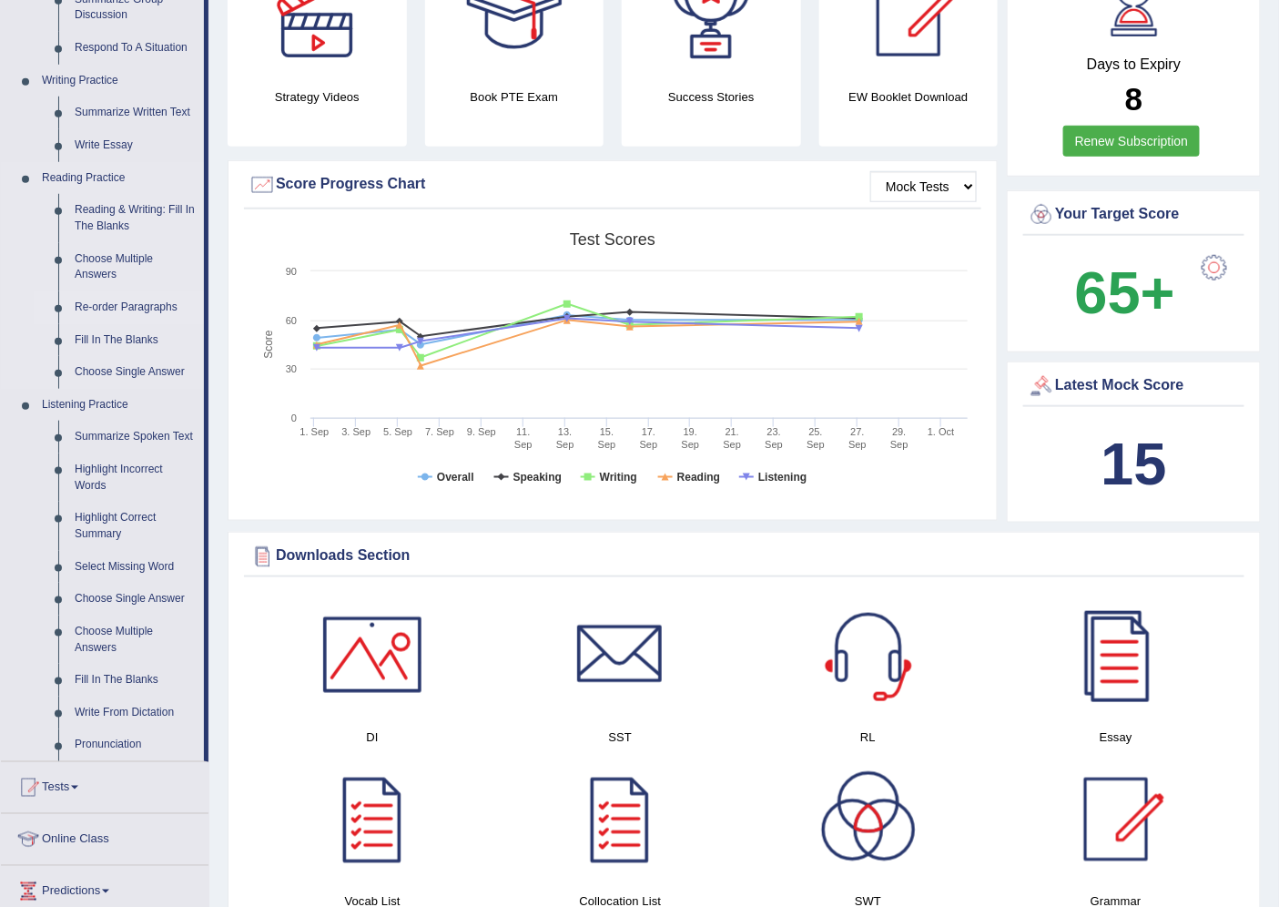
click at [94, 306] on link "Re-order Paragraphs" at bounding box center [134, 307] width 137 height 33
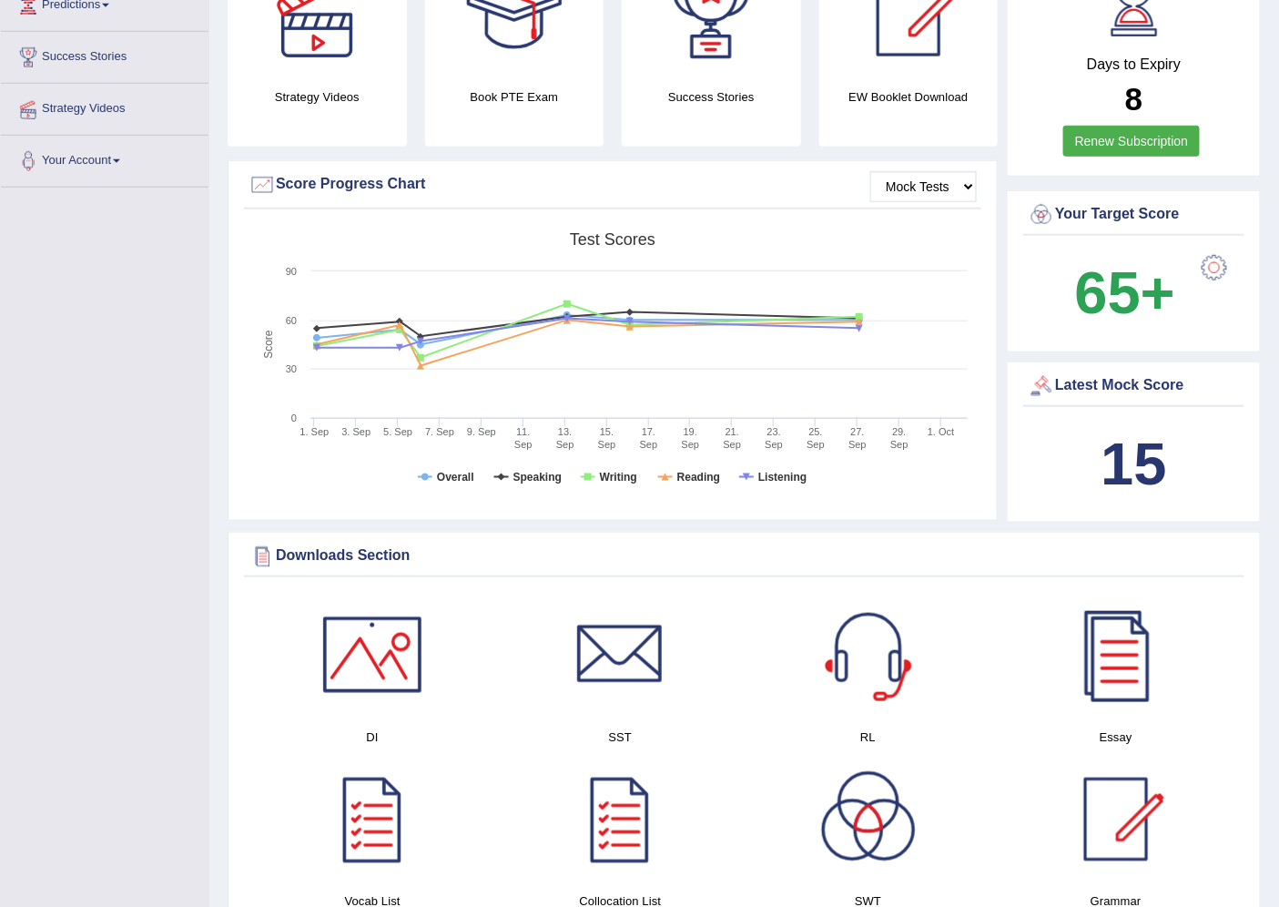
scroll to position [467, 0]
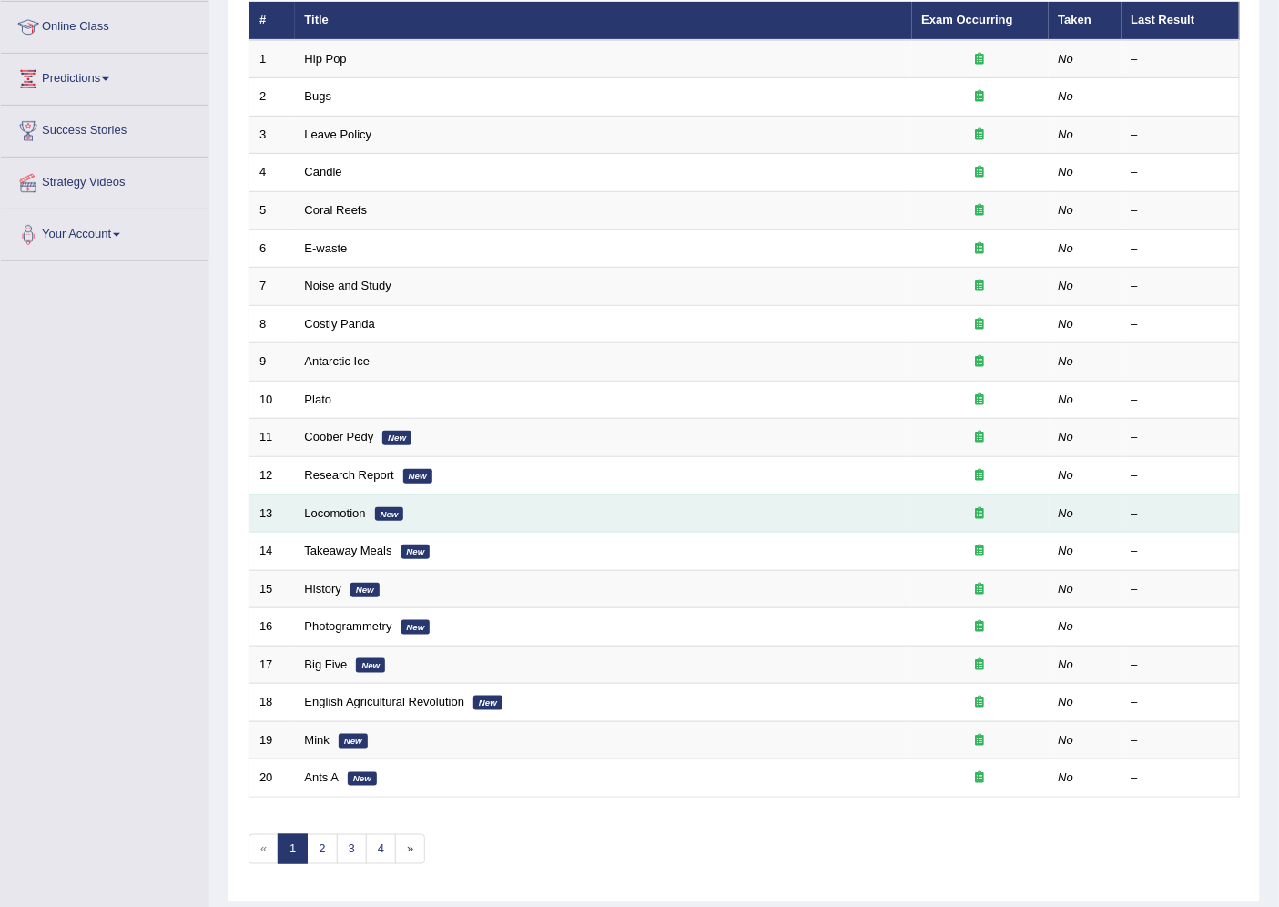
scroll to position [298, 0]
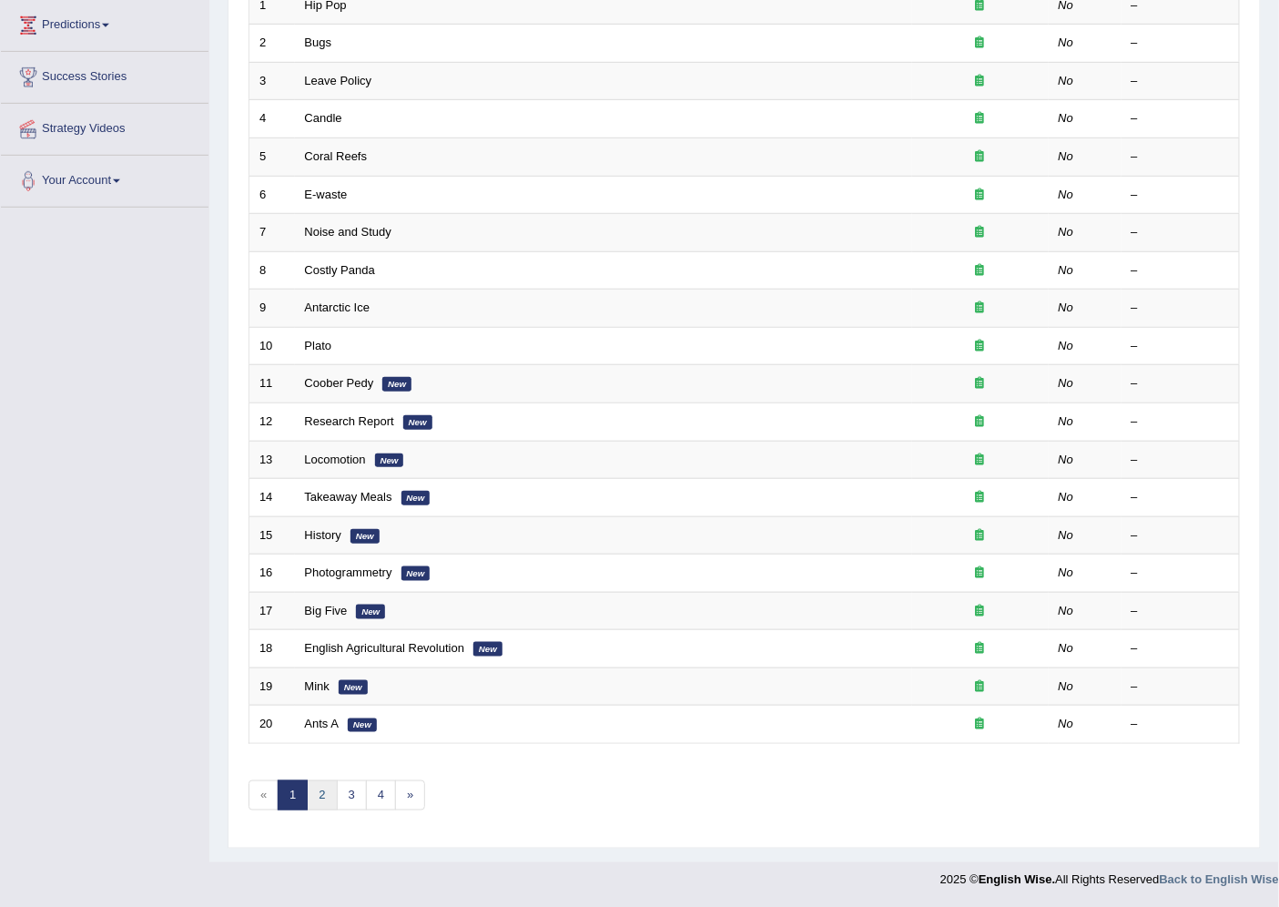
click at [320, 798] on link "2" at bounding box center [322, 795] width 30 height 30
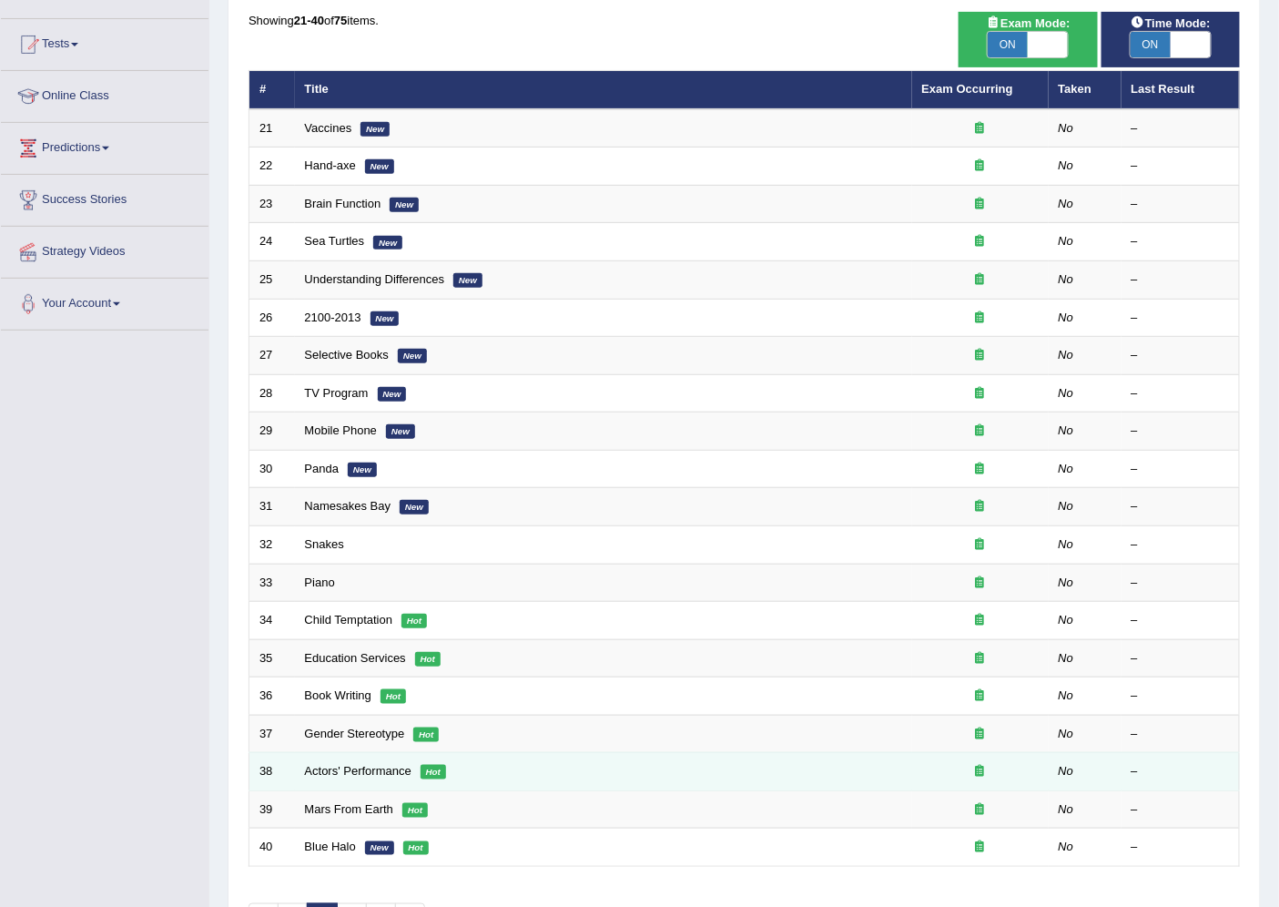
scroll to position [202, 0]
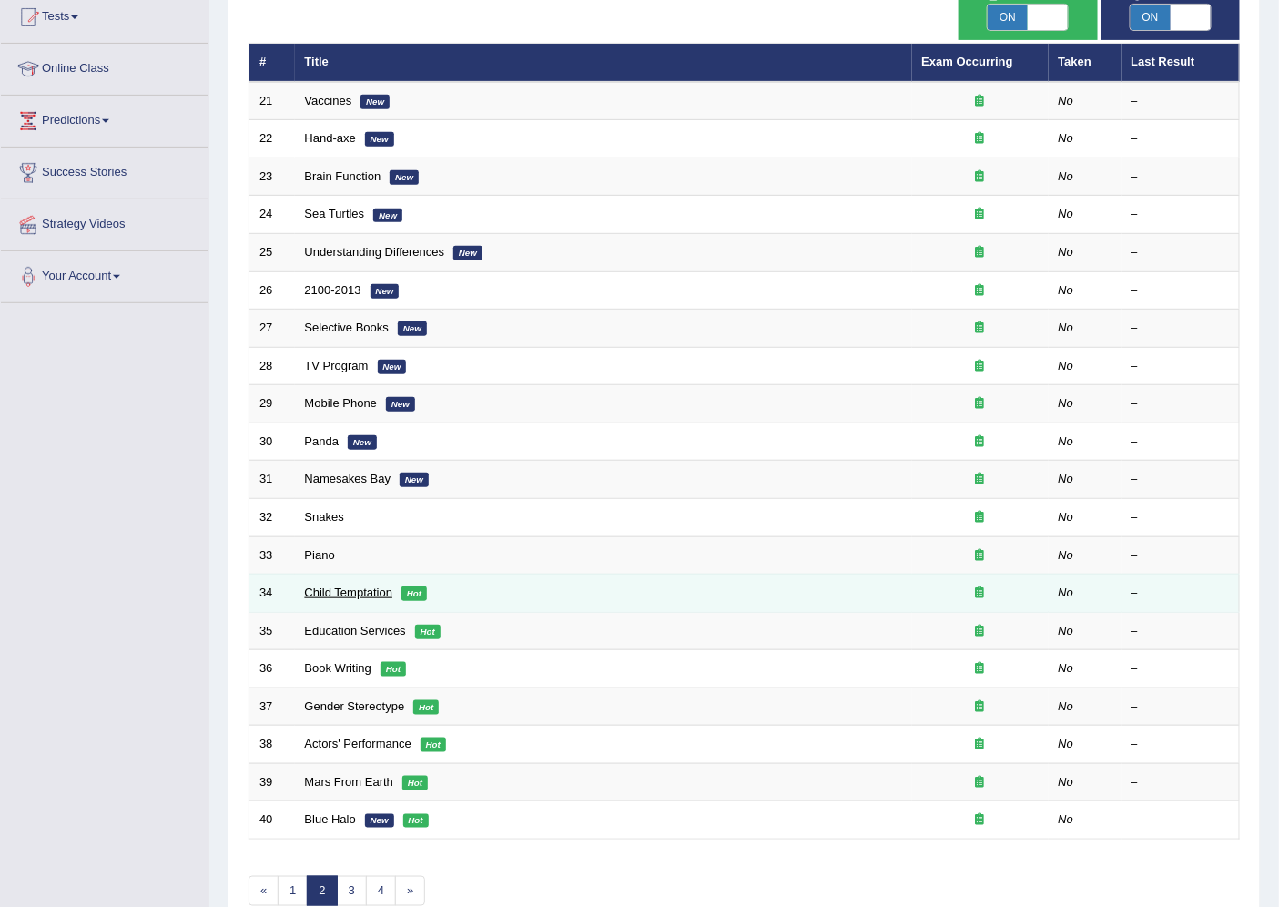
click at [323, 590] on link "Child Temptation" at bounding box center [349, 592] width 88 height 14
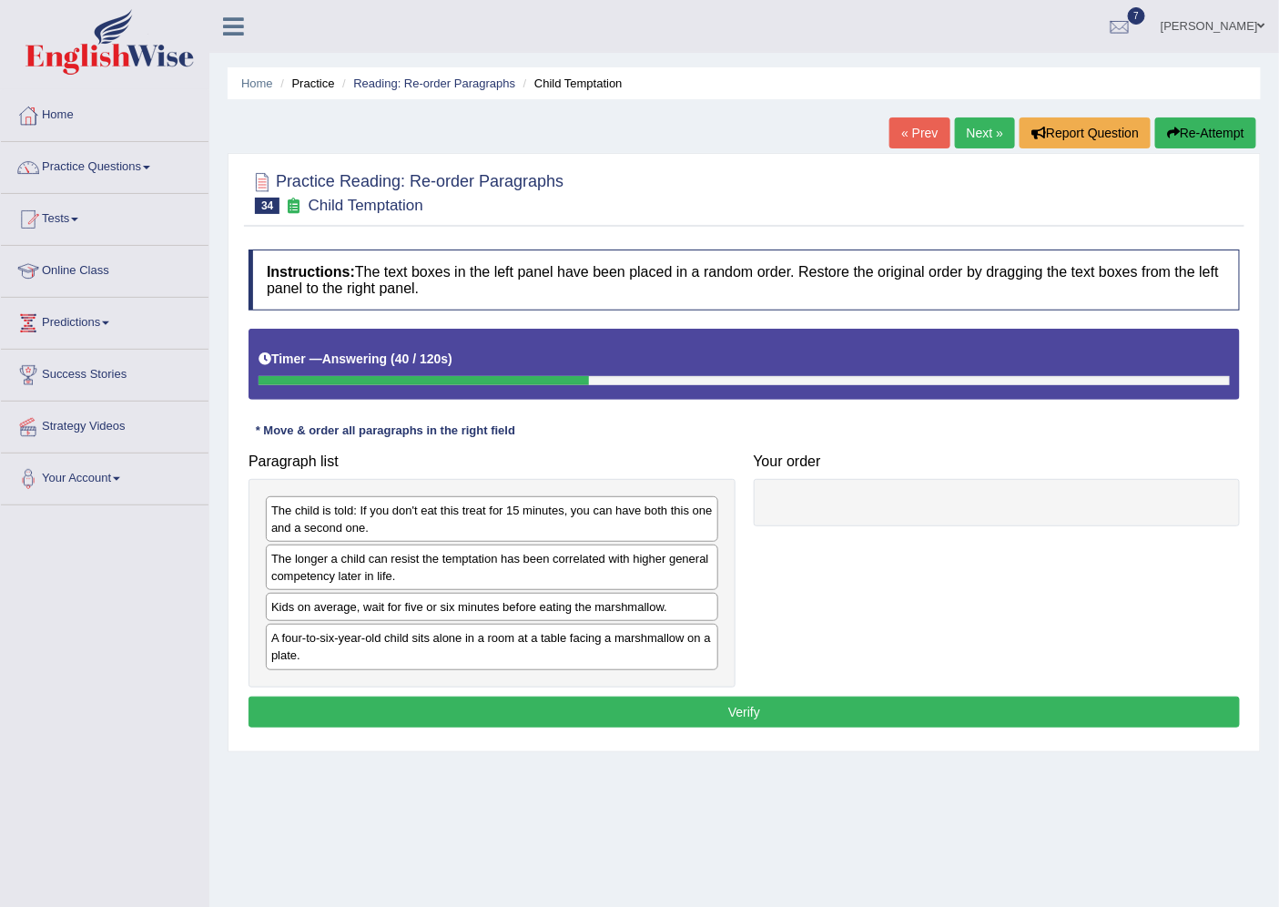
click at [440, 639] on div "A four-to-six-year-old child sits alone in a room at a table facing a marshmall…" at bounding box center [492, 647] width 452 height 46
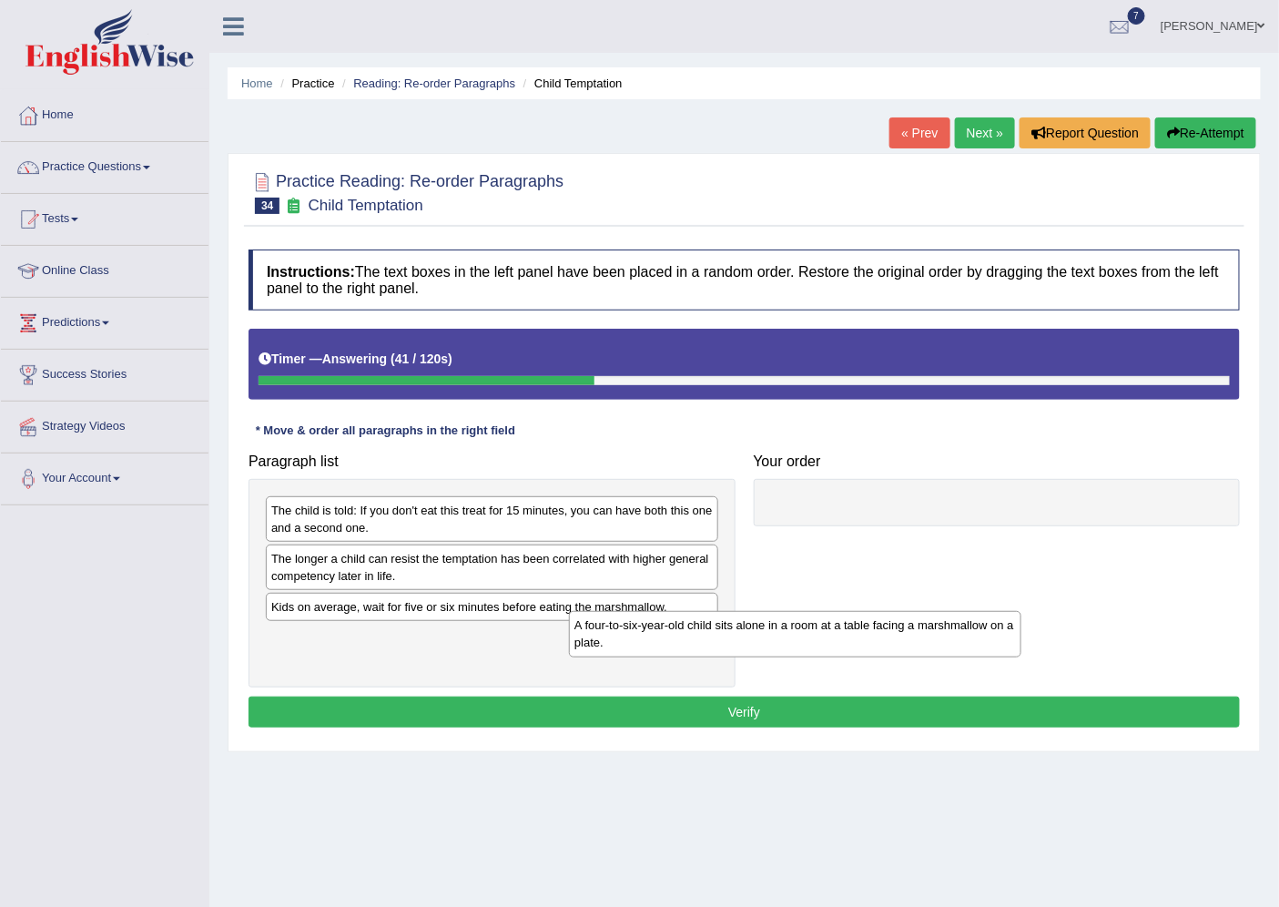
drag, startPoint x: 440, startPoint y: 639, endPoint x: 786, endPoint y: 612, distance: 347.0
click at [776, 615] on div "A four-to-six-year-old child sits alone in a room at a table facing a marshmall…" at bounding box center [795, 634] width 452 height 46
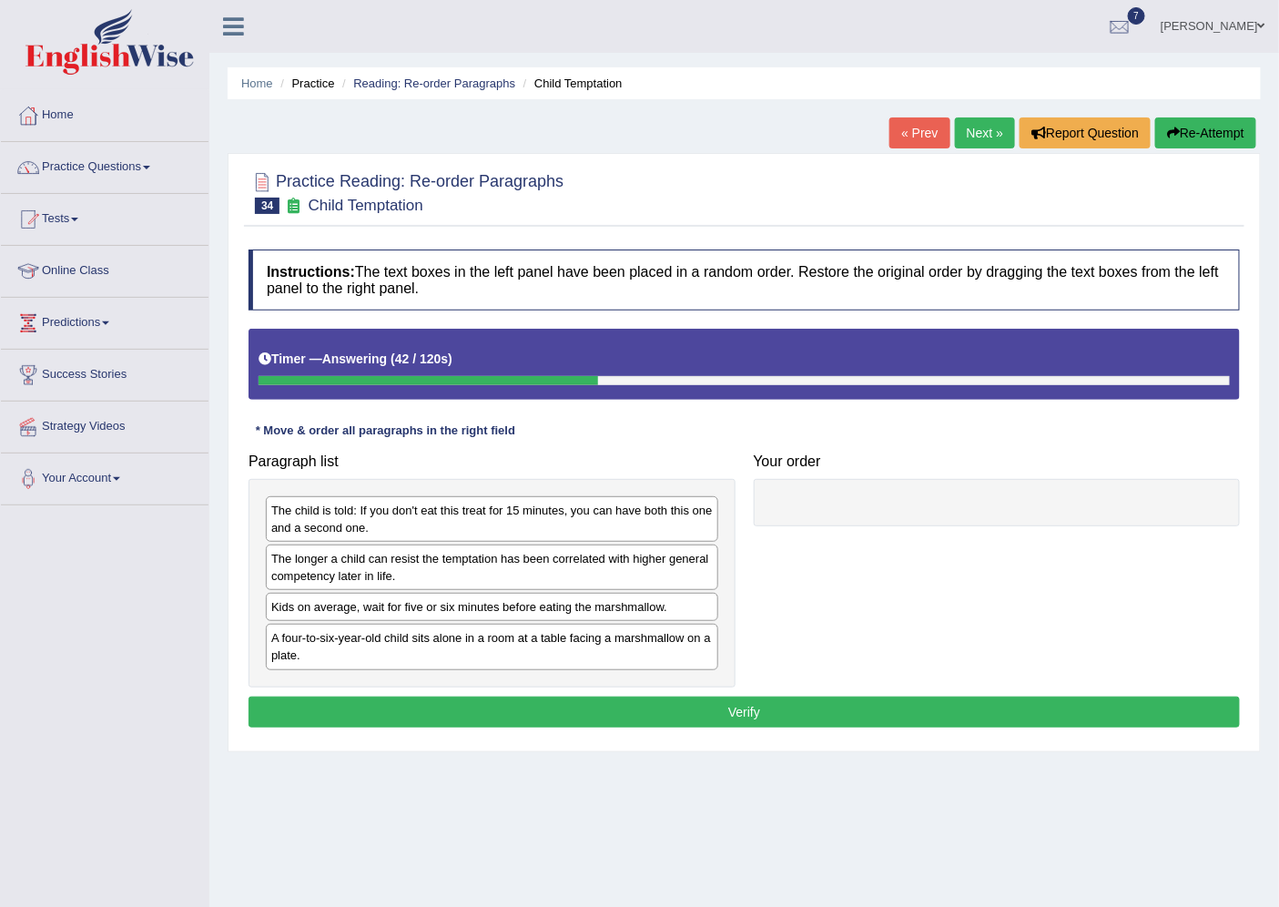
drag, startPoint x: 885, startPoint y: 543, endPoint x: 743, endPoint y: 574, distance: 145.5
click at [646, 645] on div "A four-to-six-year-old child sits alone in a room at a table facing a marshmall…" at bounding box center [492, 647] width 452 height 46
drag, startPoint x: 824, startPoint y: 598, endPoint x: 868, endPoint y: 579, distance: 48.5
click at [858, 584] on div "Paragraph list The child is told: If you don't eat this treat for 15 minutes, y…" at bounding box center [744, 565] width 1010 height 243
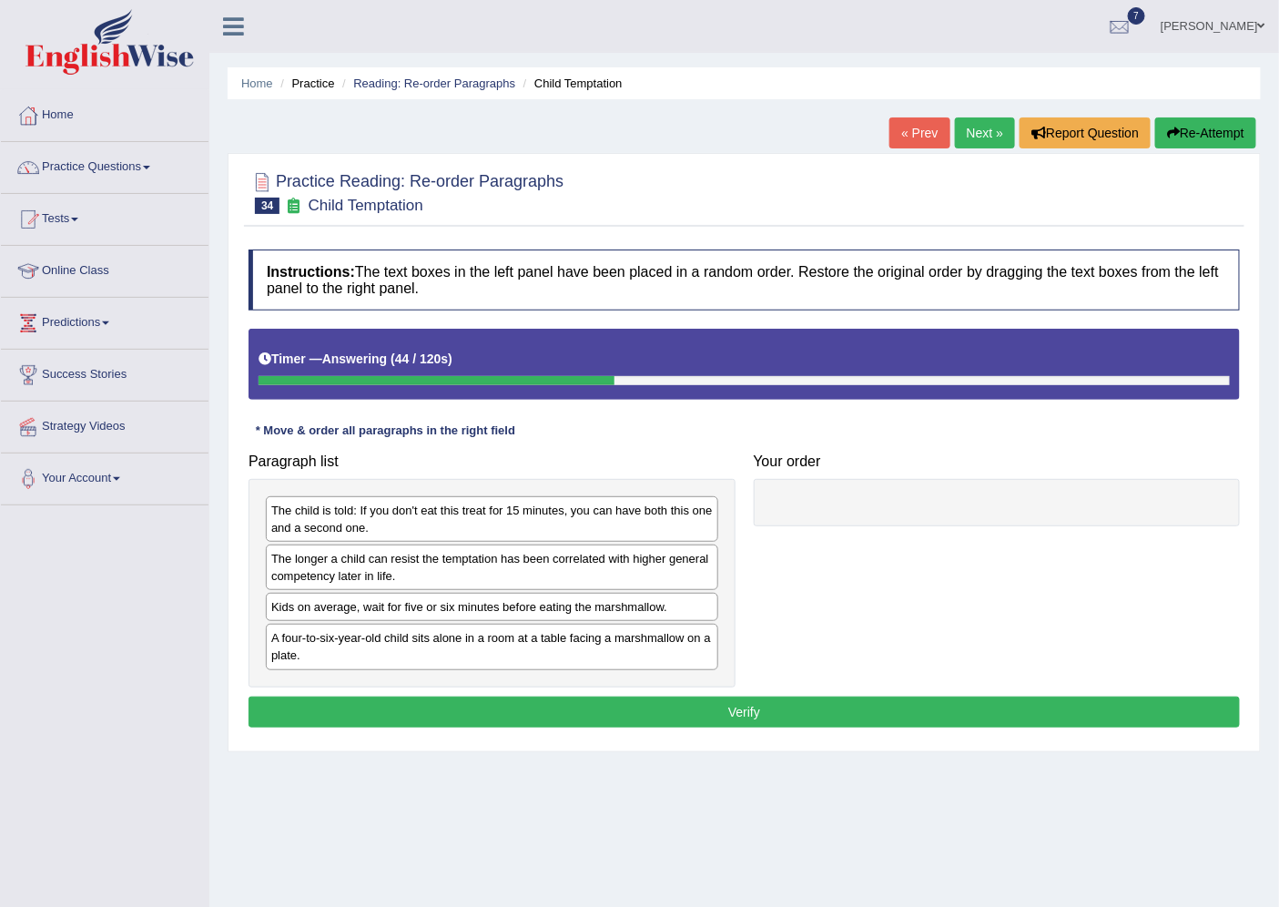
drag, startPoint x: 868, startPoint y: 579, endPoint x: 492, endPoint y: 615, distance: 378.6
click at [502, 614] on div "Paragraph list The child is told: If you don't eat this treat for 15 minutes, y…" at bounding box center [744, 565] width 1010 height 243
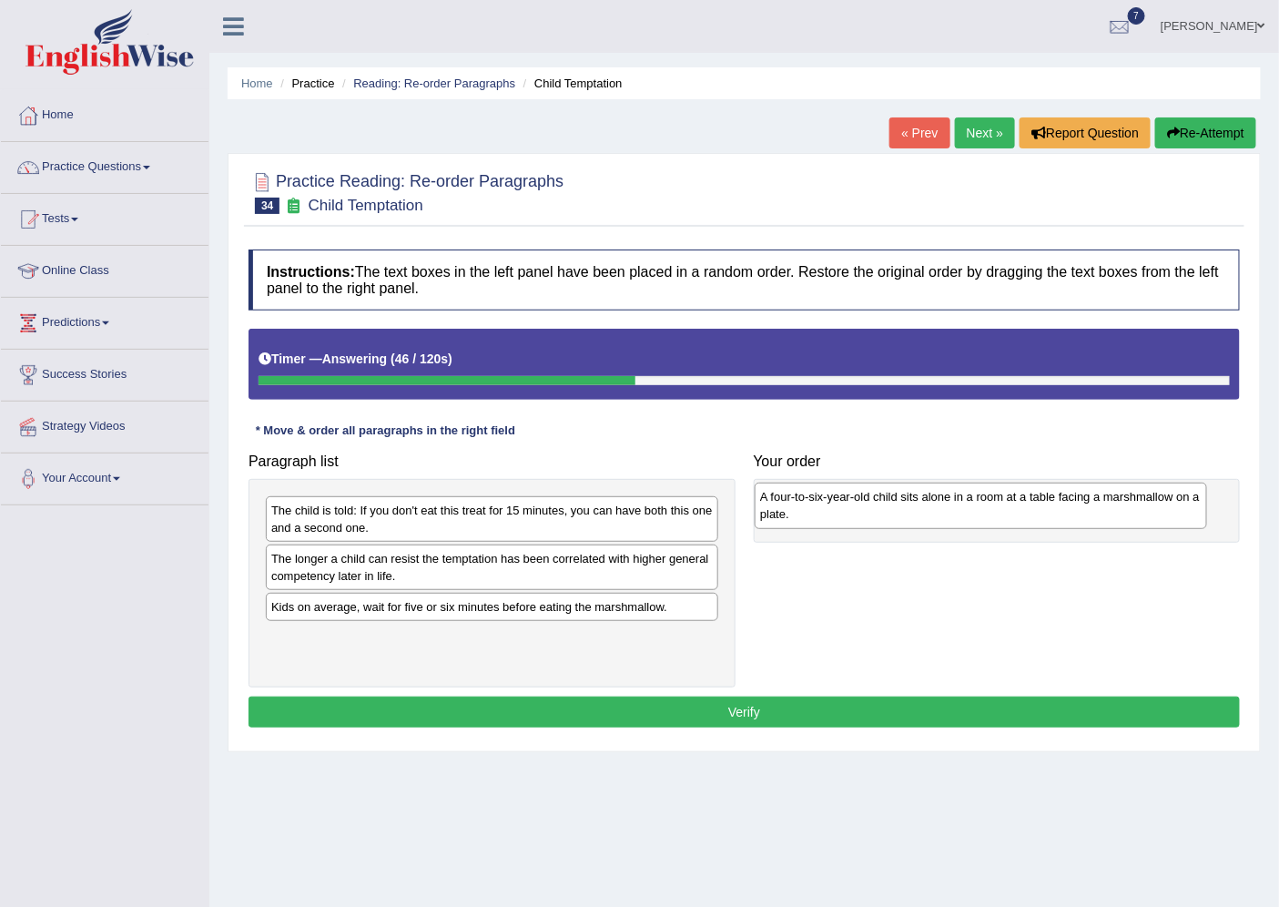
drag, startPoint x: 412, startPoint y: 652, endPoint x: 901, endPoint y: 510, distance: 509.0
click at [901, 510] on div "A four-to-six-year-old child sits alone in a room at a table facing a marshmall…" at bounding box center [981, 505] width 452 height 46
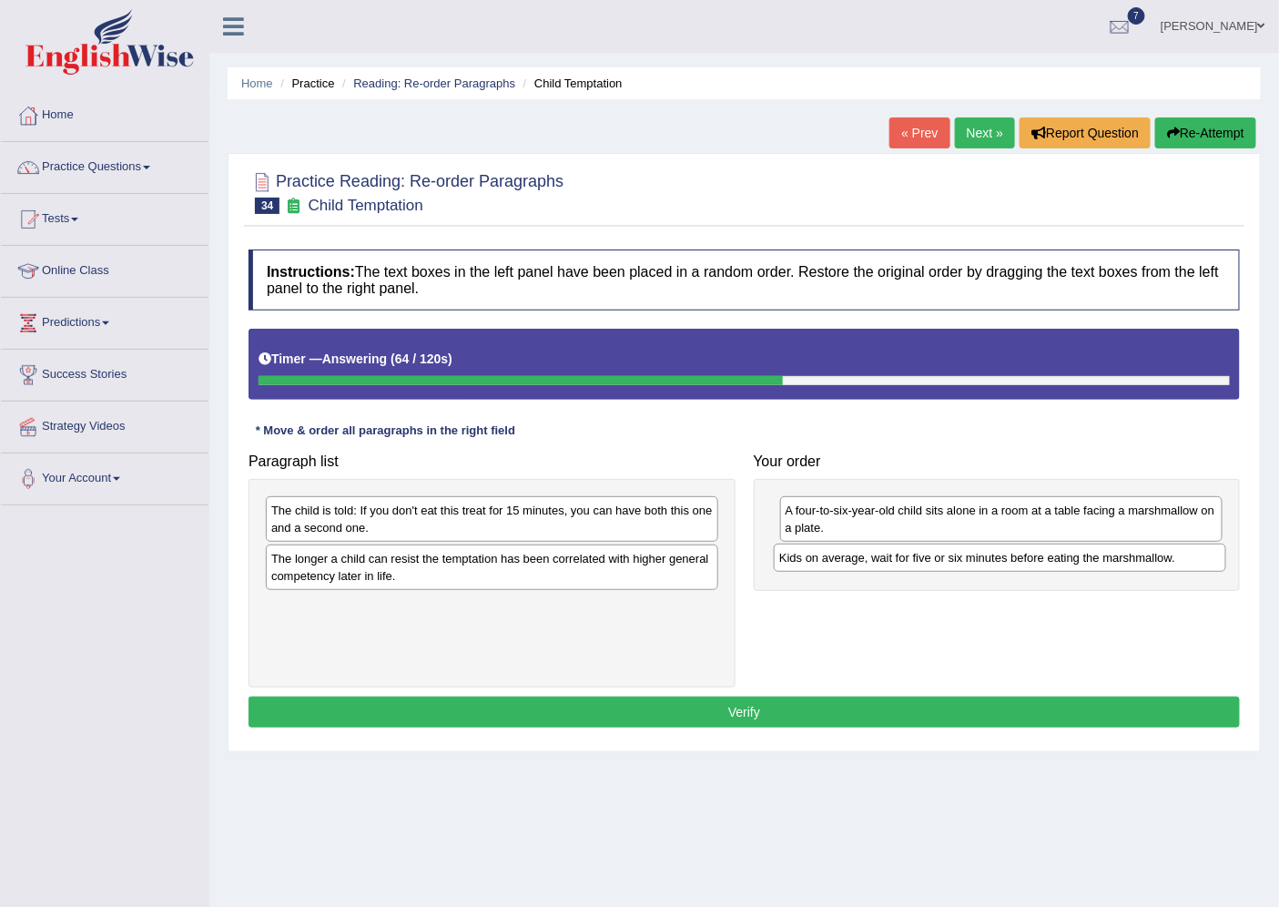
drag, startPoint x: 386, startPoint y: 611, endPoint x: 894, endPoint y: 561, distance: 510.4
click at [894, 561] on div "Kids on average, wait for five or six minutes before eating the marshmallow." at bounding box center [1000, 557] width 452 height 28
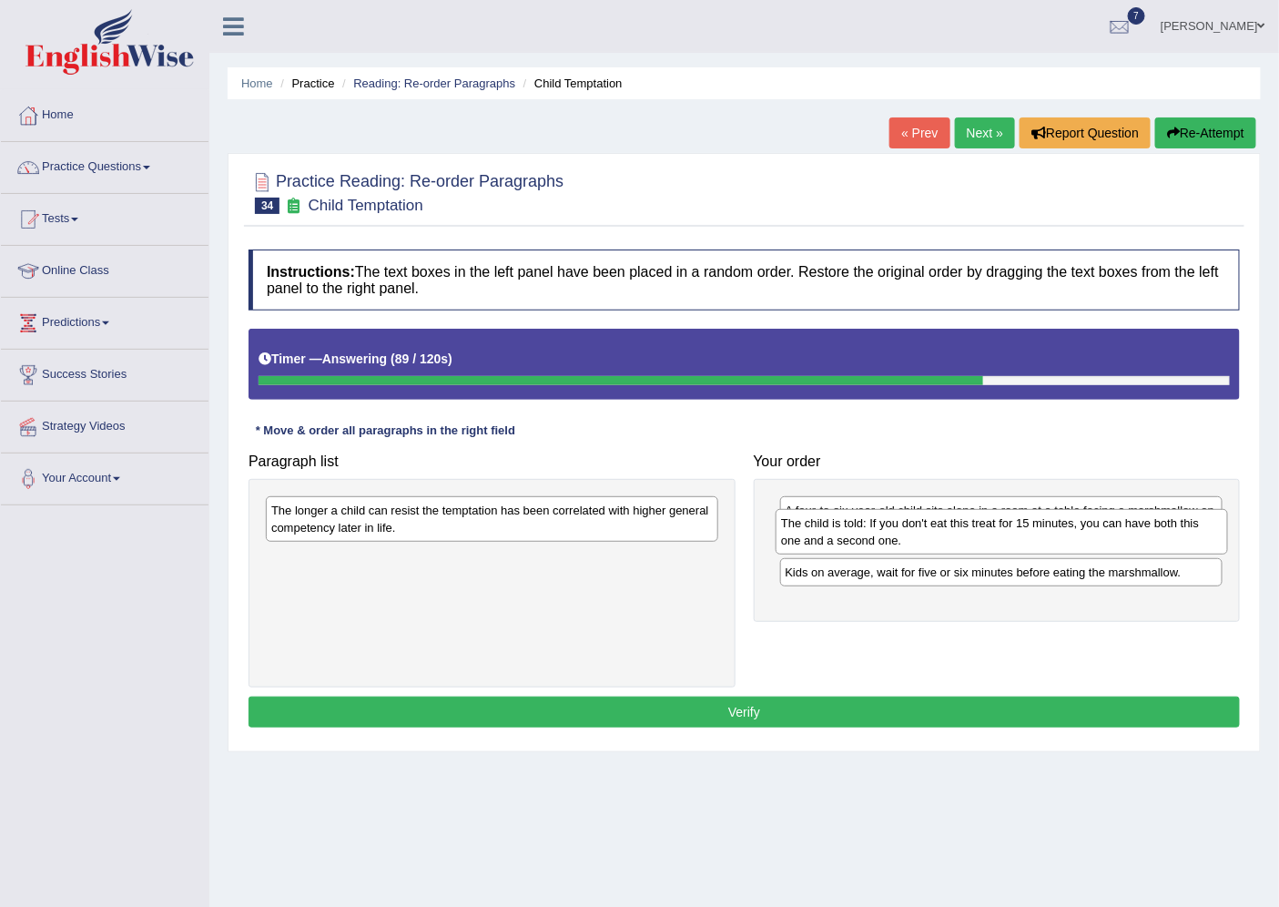
drag, startPoint x: 401, startPoint y: 531, endPoint x: 911, endPoint y: 543, distance: 509.9
click at [911, 543] on div "The child is told: If you don't eat this treat for 15 minutes, you can have bot…" at bounding box center [1002, 532] width 452 height 46
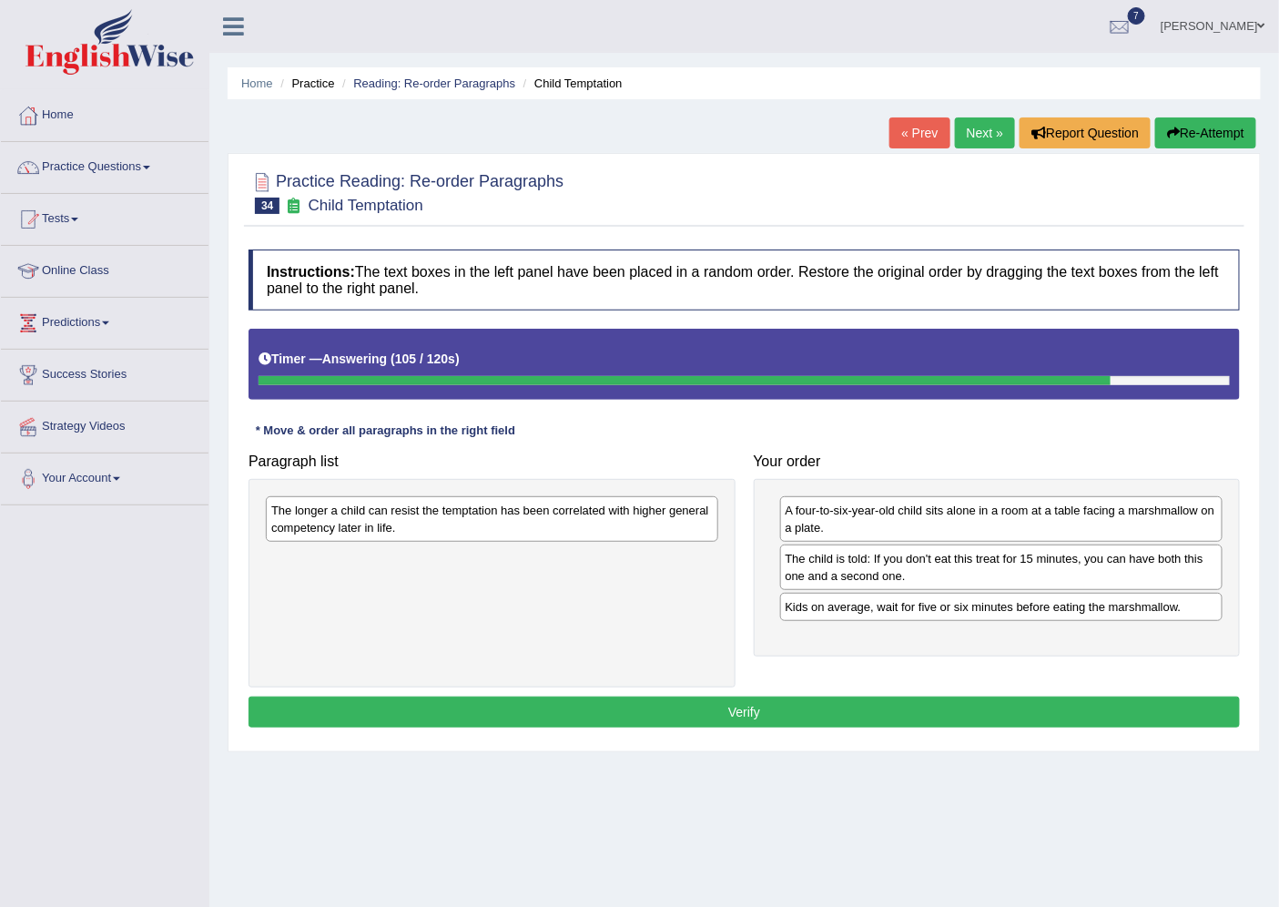
click at [446, 528] on div "The longer a child can resist the temptation has been correlated with higher ge…" at bounding box center [492, 519] width 452 height 46
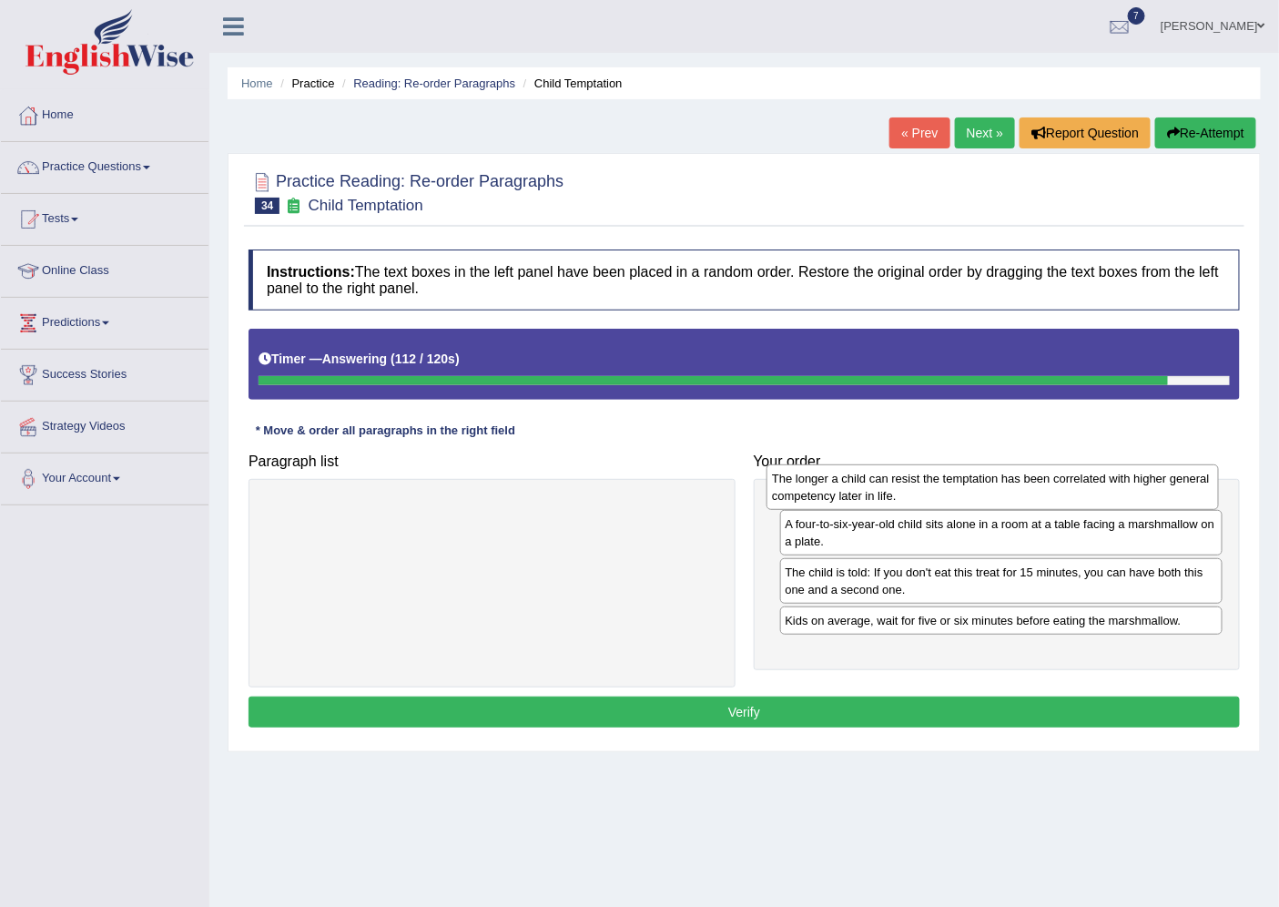
drag, startPoint x: 446, startPoint y: 528, endPoint x: 941, endPoint y: 489, distance: 496.8
click at [945, 495] on div "The longer a child can resist the temptation has been correlated with higher ge…" at bounding box center [992, 487] width 452 height 46
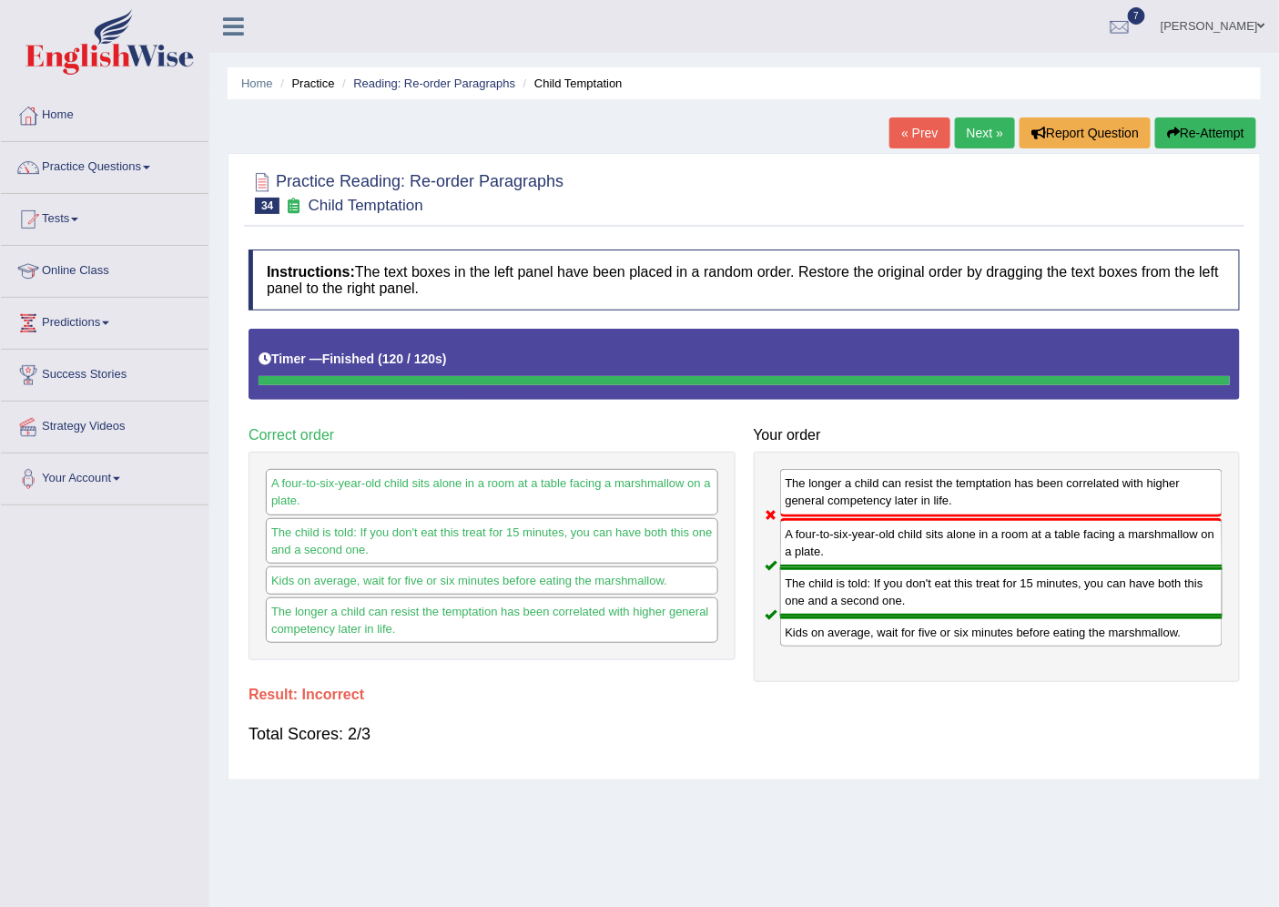
click at [1238, 133] on button "Re-Attempt" at bounding box center [1205, 132] width 101 height 31
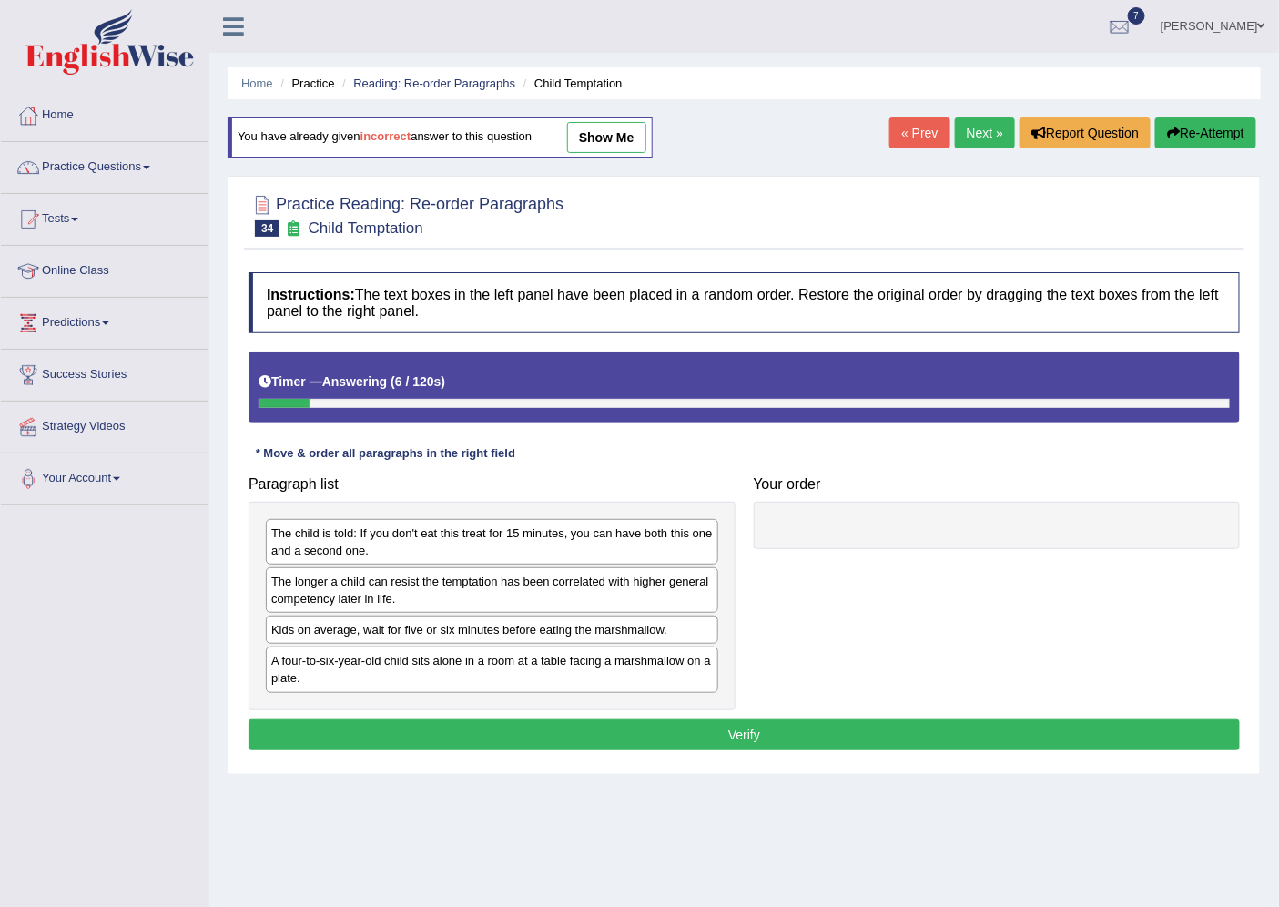
click at [452, 666] on div "A four-to-six-year-old child sits alone in a room at a table facing a marshmall…" at bounding box center [492, 669] width 452 height 46
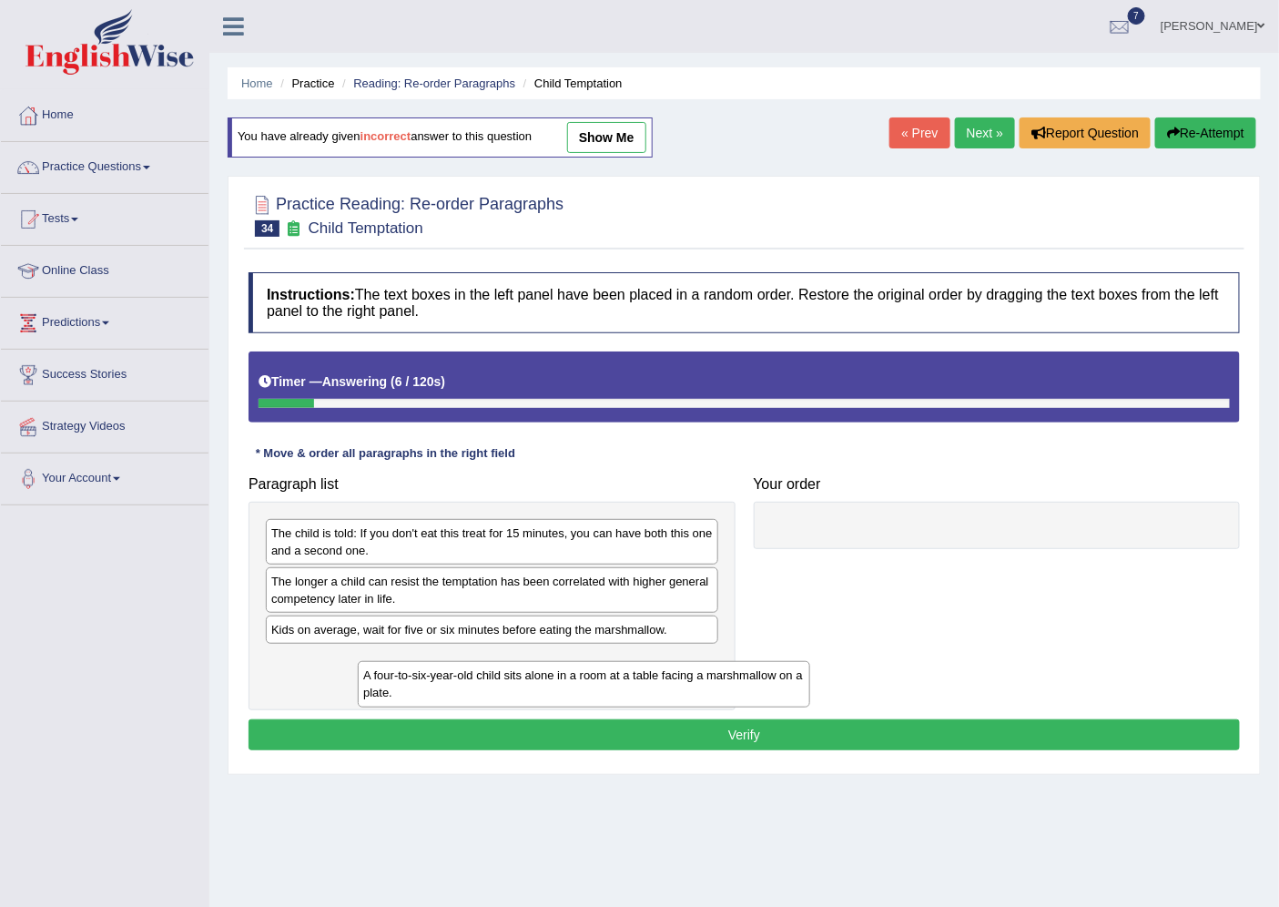
drag, startPoint x: 452, startPoint y: 666, endPoint x: 801, endPoint y: 665, distance: 348.7
click at [758, 672] on div "A four-to-six-year-old child sits alone in a room at a table facing a marshmall…" at bounding box center [584, 684] width 452 height 46
drag, startPoint x: 801, startPoint y: 665, endPoint x: 639, endPoint y: 626, distance: 166.7
drag, startPoint x: 426, startPoint y: 674, endPoint x: 526, endPoint y: 675, distance: 100.1
click at [428, 674] on div "A four-to-six-year-old child sits alone in a room at a table facing a marshmall…" at bounding box center [492, 669] width 452 height 46
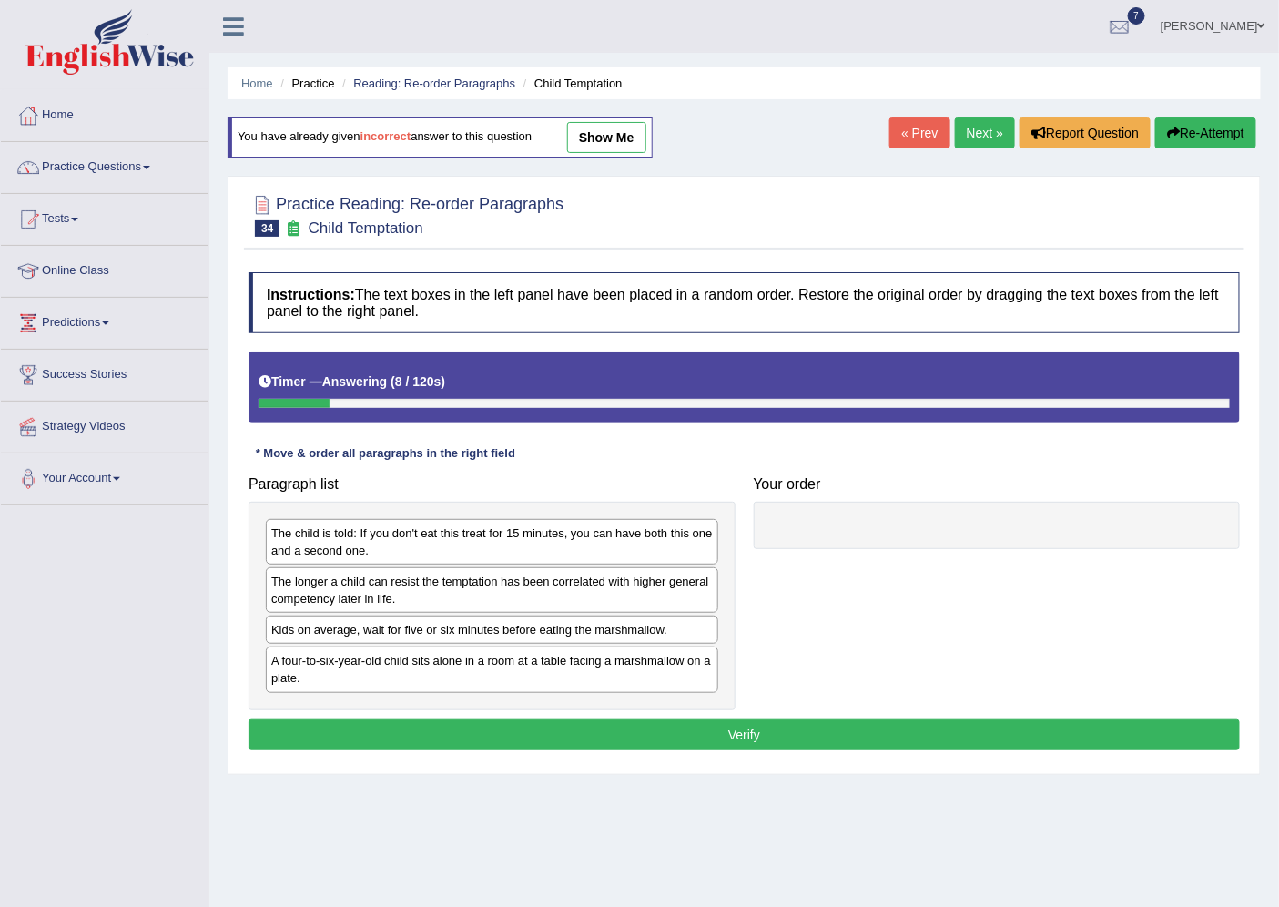
click at [441, 674] on div "A four-to-six-year-old child sits alone in a room at a table facing a marshmall…" at bounding box center [492, 669] width 452 height 46
click at [478, 674] on div "A four-to-six-year-old child sits alone in a room at a table facing a marshmall…" at bounding box center [492, 669] width 452 height 46
drag, startPoint x: 687, startPoint y: 674, endPoint x: 819, endPoint y: 661, distance: 132.6
drag, startPoint x: 819, startPoint y: 661, endPoint x: 547, endPoint y: 667, distance: 272.3
click at [550, 667] on div "Paragraph list The child is told: If you don't eat this treat for 15 minutes, y…" at bounding box center [744, 588] width 1010 height 243
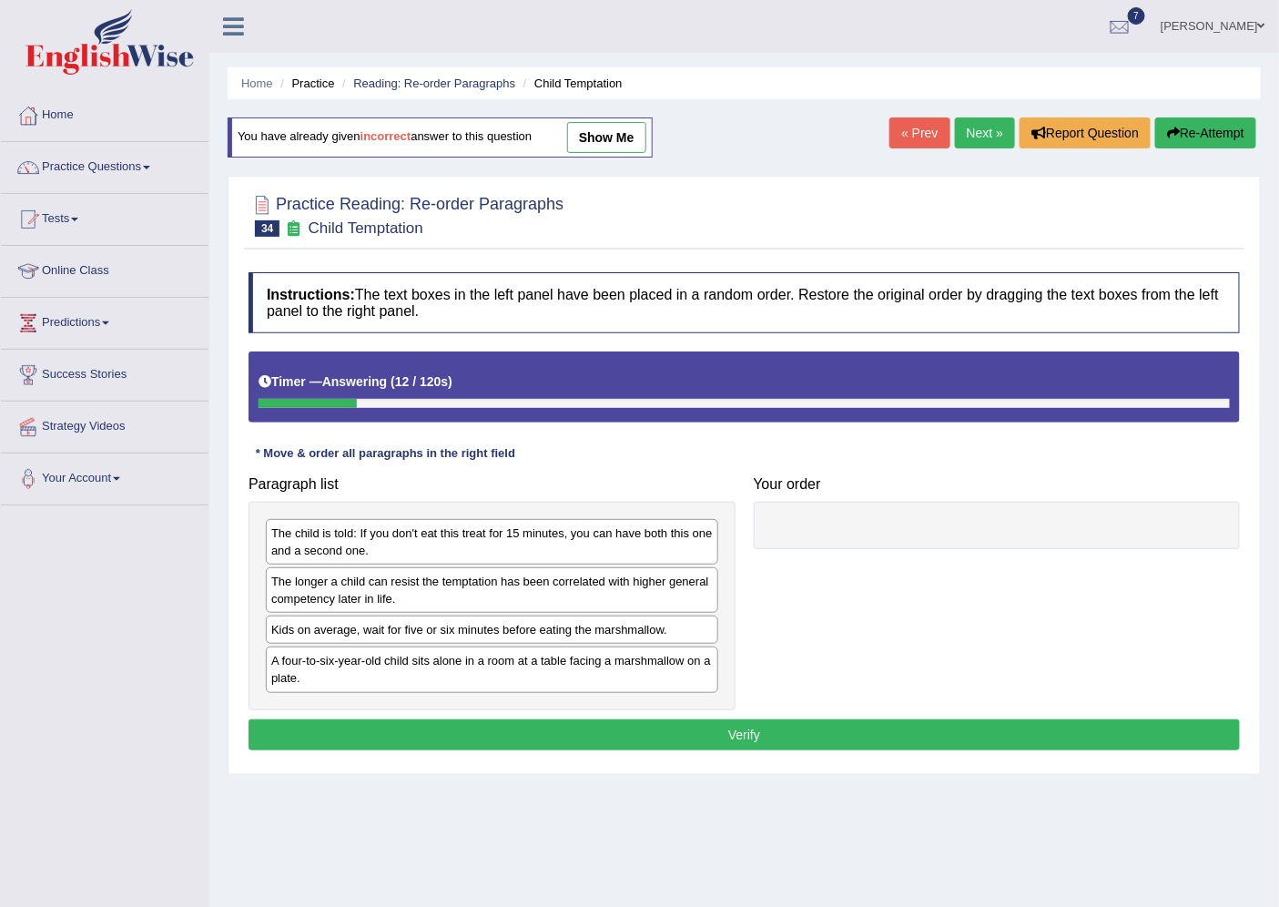
click at [414, 674] on div "A four-to-six-year-old child sits alone in a room at a table facing a marshmall…" at bounding box center [492, 669] width 452 height 46
drag, startPoint x: 414, startPoint y: 674, endPoint x: 511, endPoint y: 701, distance: 100.3
click at [425, 677] on div "A four-to-six-year-old child sits alone in a room at a table facing a marshmall…" at bounding box center [492, 669] width 452 height 46
click at [472, 692] on div "A four-to-six-year-old child sits alone in a room at a table facing a marshmall…" at bounding box center [492, 669] width 452 height 46
click at [566, 702] on div "The child is told: If you don't eat this treat for 15 minutes, you can have bot…" at bounding box center [492, 606] width 487 height 209
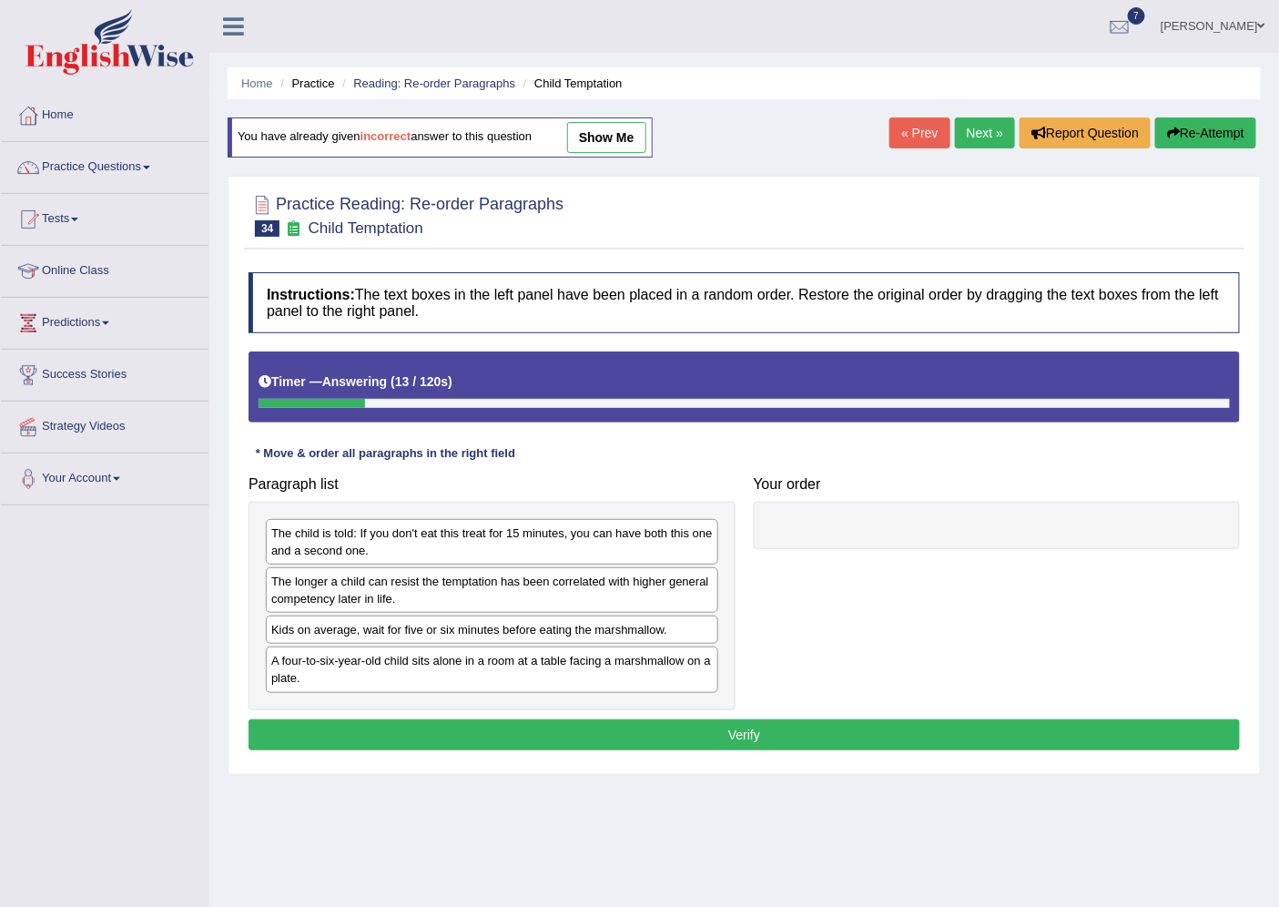
drag, startPoint x: 668, startPoint y: 698, endPoint x: 522, endPoint y: 643, distance: 156.7
click at [522, 643] on div "The child is told: If you don't eat this treat for 15 minutes, you can have bot…" at bounding box center [492, 606] width 487 height 209
drag, startPoint x: 470, startPoint y: 659, endPoint x: 954, endPoint y: 513, distance: 506.0
click at [962, 513] on div "A four-to-six-year-old child sits alone in a room at a table facing a marshmall…" at bounding box center [988, 525] width 452 height 46
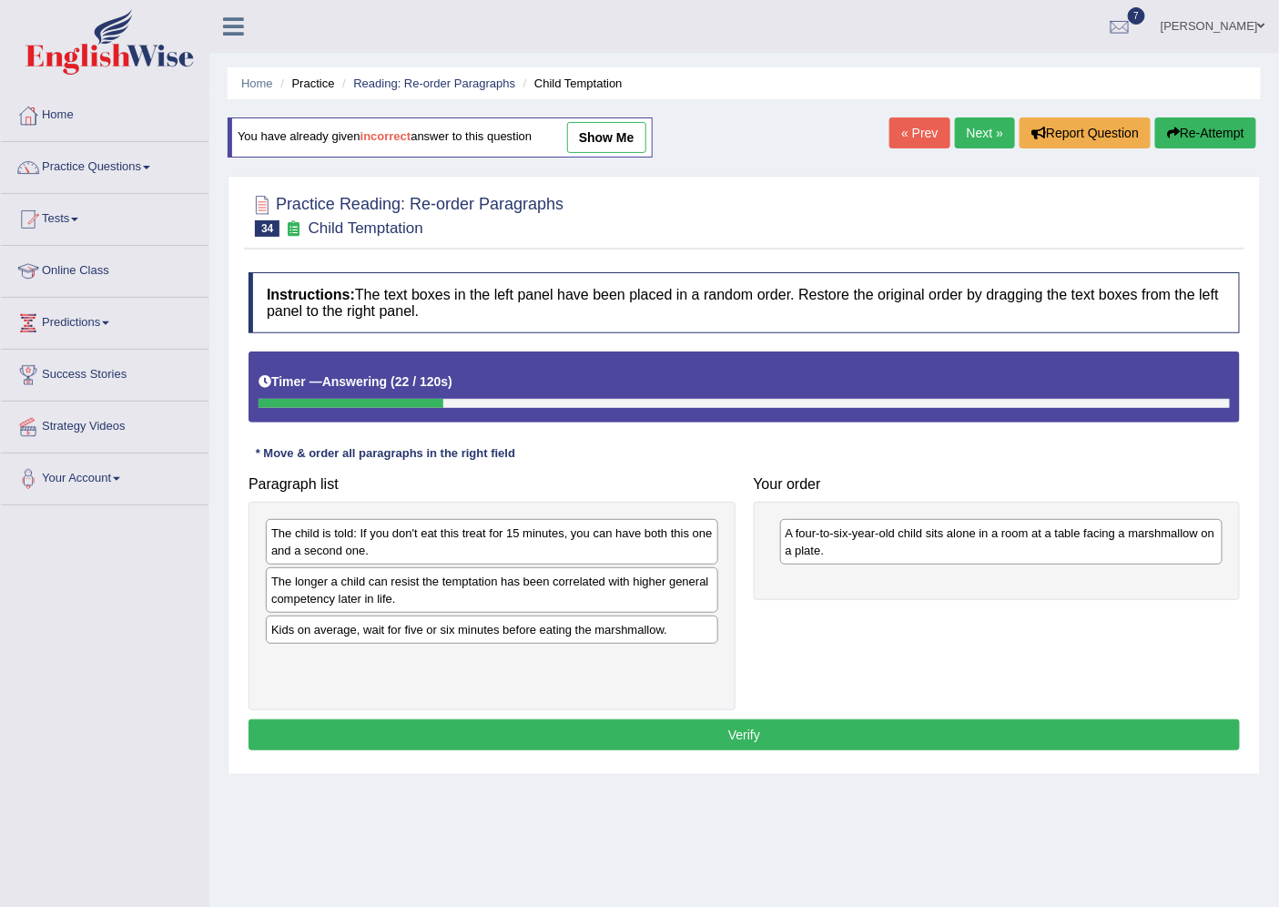
click at [573, 538] on div "The child is told: If you don't eat this treat for 15 minutes, you can have bot…" at bounding box center [492, 542] width 452 height 46
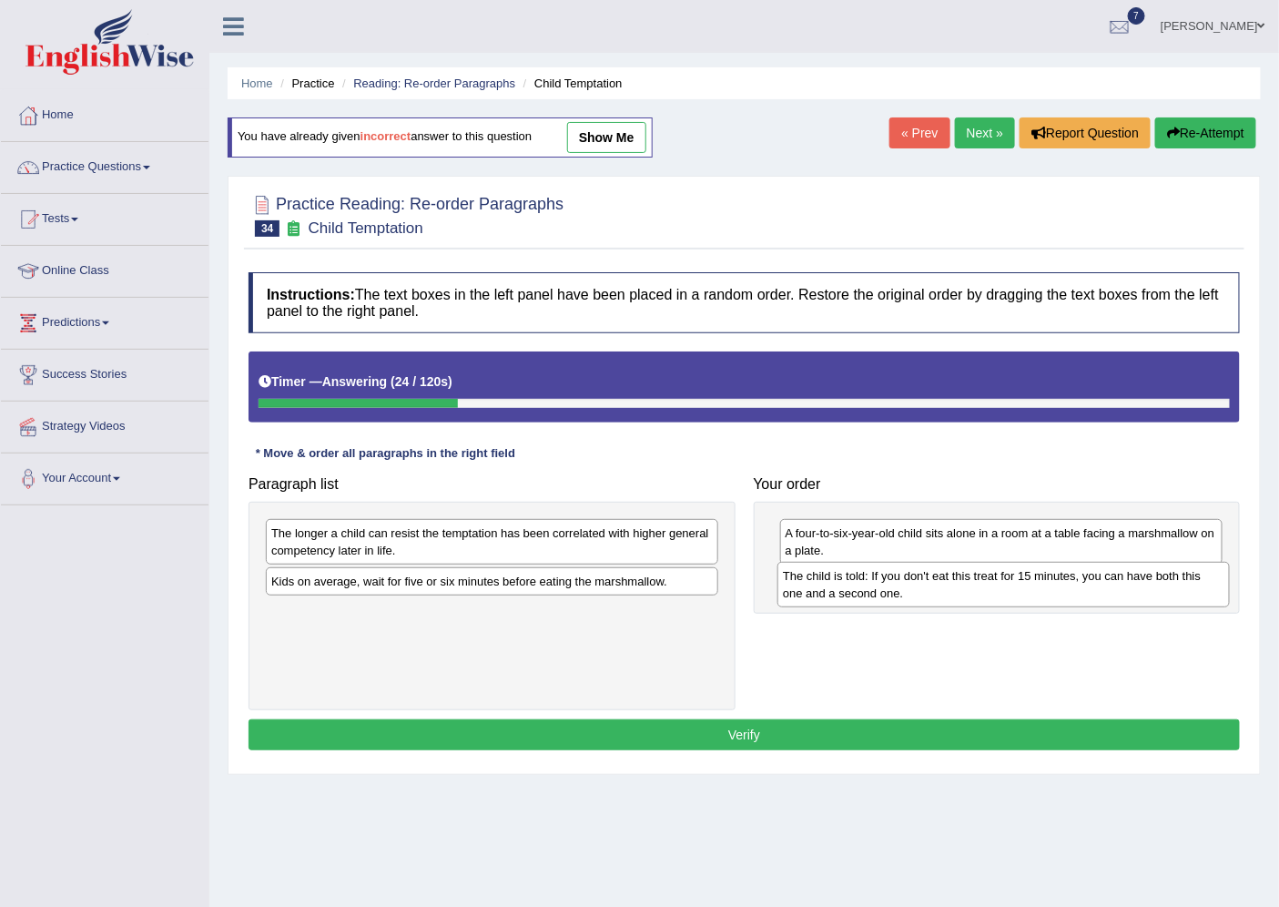
drag, startPoint x: 573, startPoint y: 538, endPoint x: 1084, endPoint y: 581, distance: 512.5
click at [1084, 581] on div "The child is told: If you don't eat this treat for 15 minutes, you can have bot…" at bounding box center [1003, 585] width 452 height 46
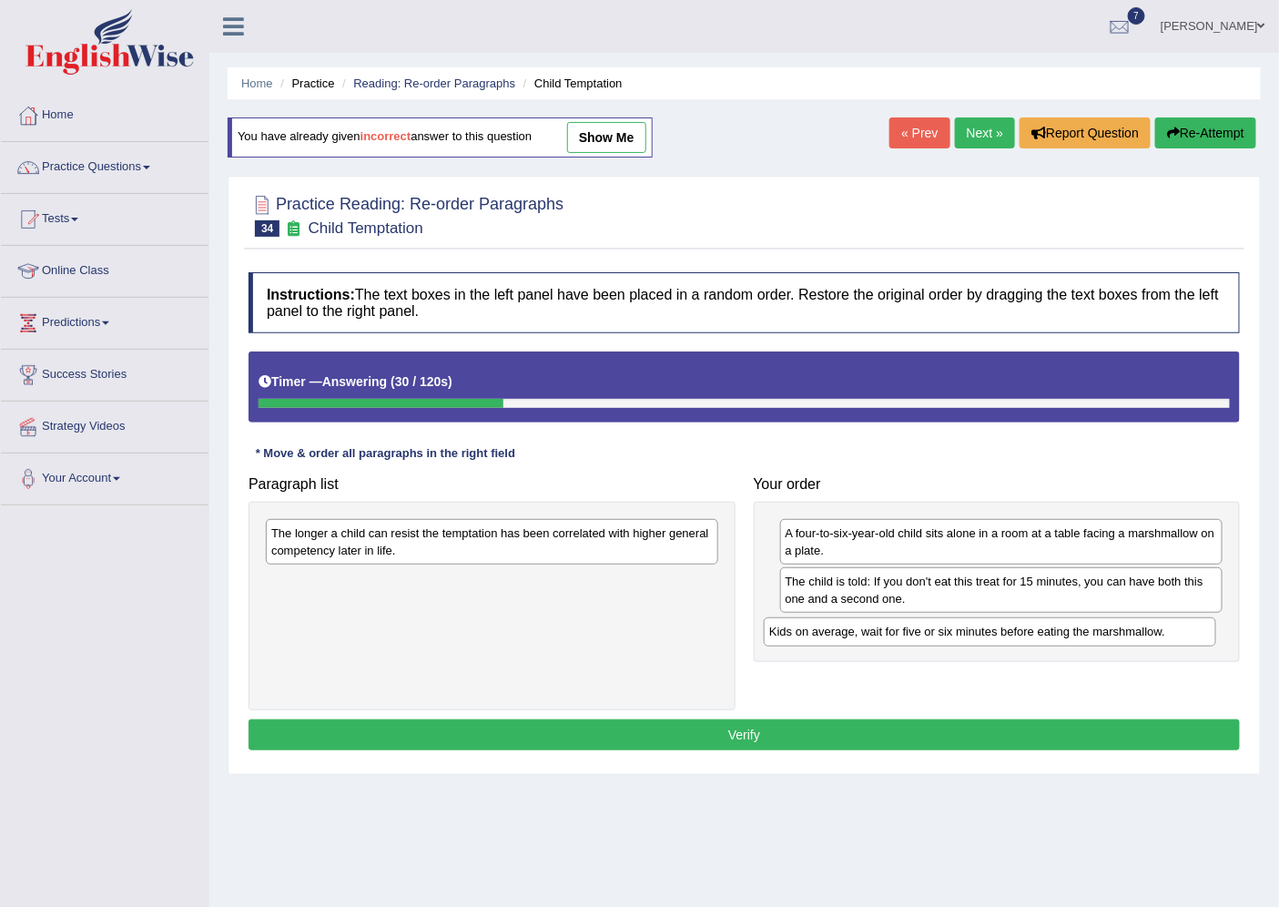
drag, startPoint x: 482, startPoint y: 585, endPoint x: 980, endPoint y: 635, distance: 500.5
click at [980, 635] on div "Kids on average, wait for five or six minutes before eating the marshmallow." at bounding box center [990, 631] width 452 height 28
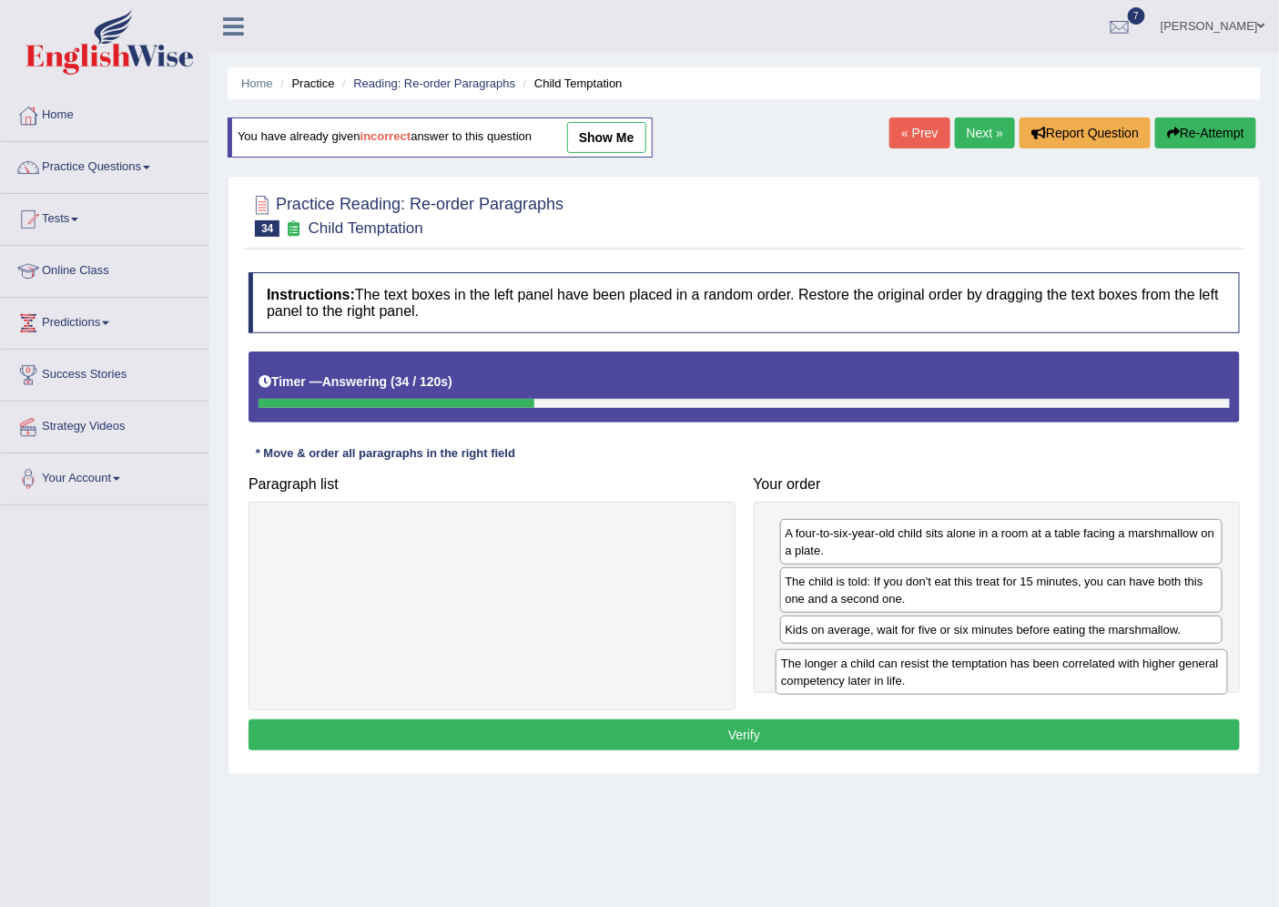
drag, startPoint x: 678, startPoint y: 553, endPoint x: 1188, endPoint y: 684, distance: 526.1
click at [1188, 684] on div "The longer a child can resist the temptation has been correlated with higher ge…" at bounding box center [1002, 672] width 452 height 46
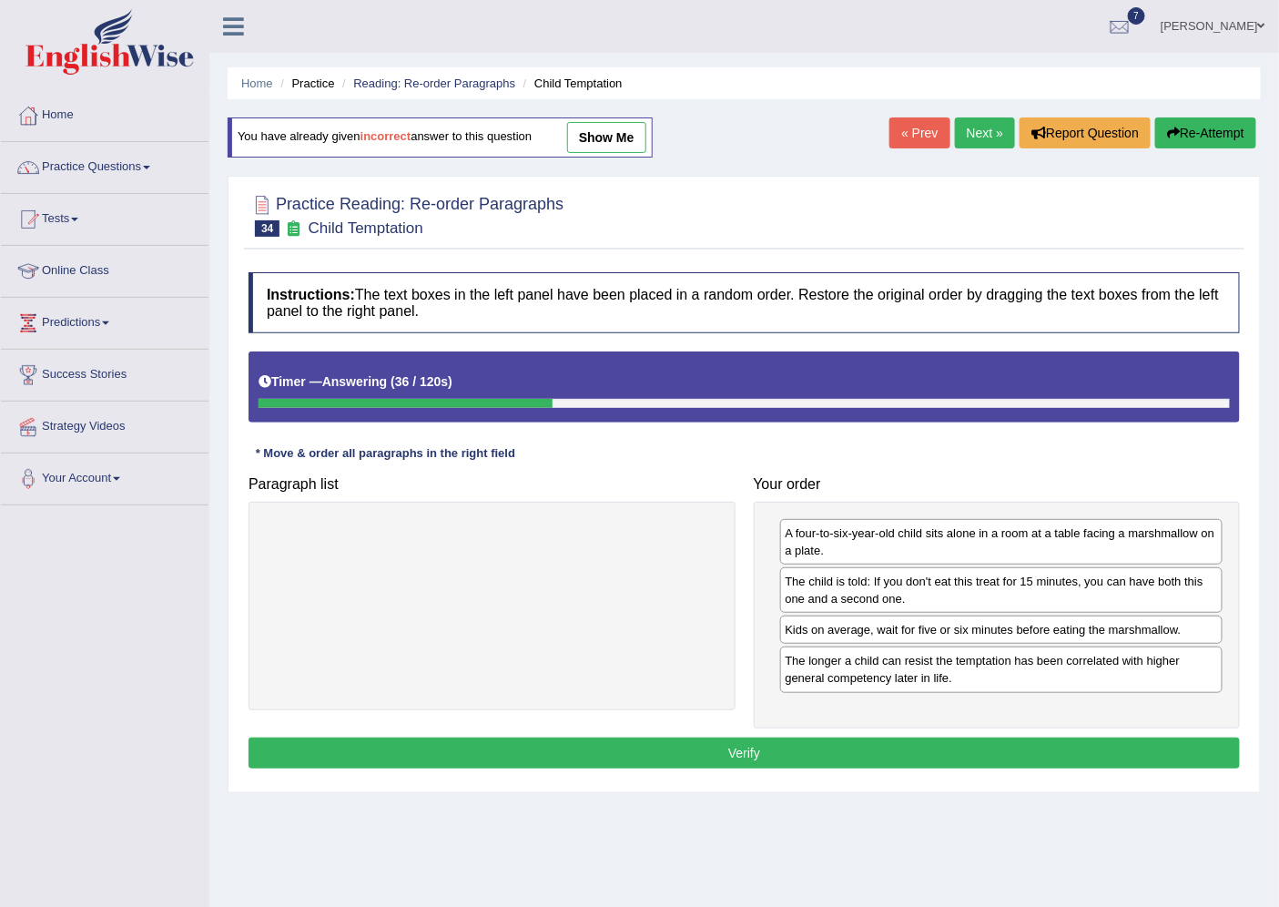
click at [746, 753] on button "Verify" at bounding box center [744, 752] width 991 height 31
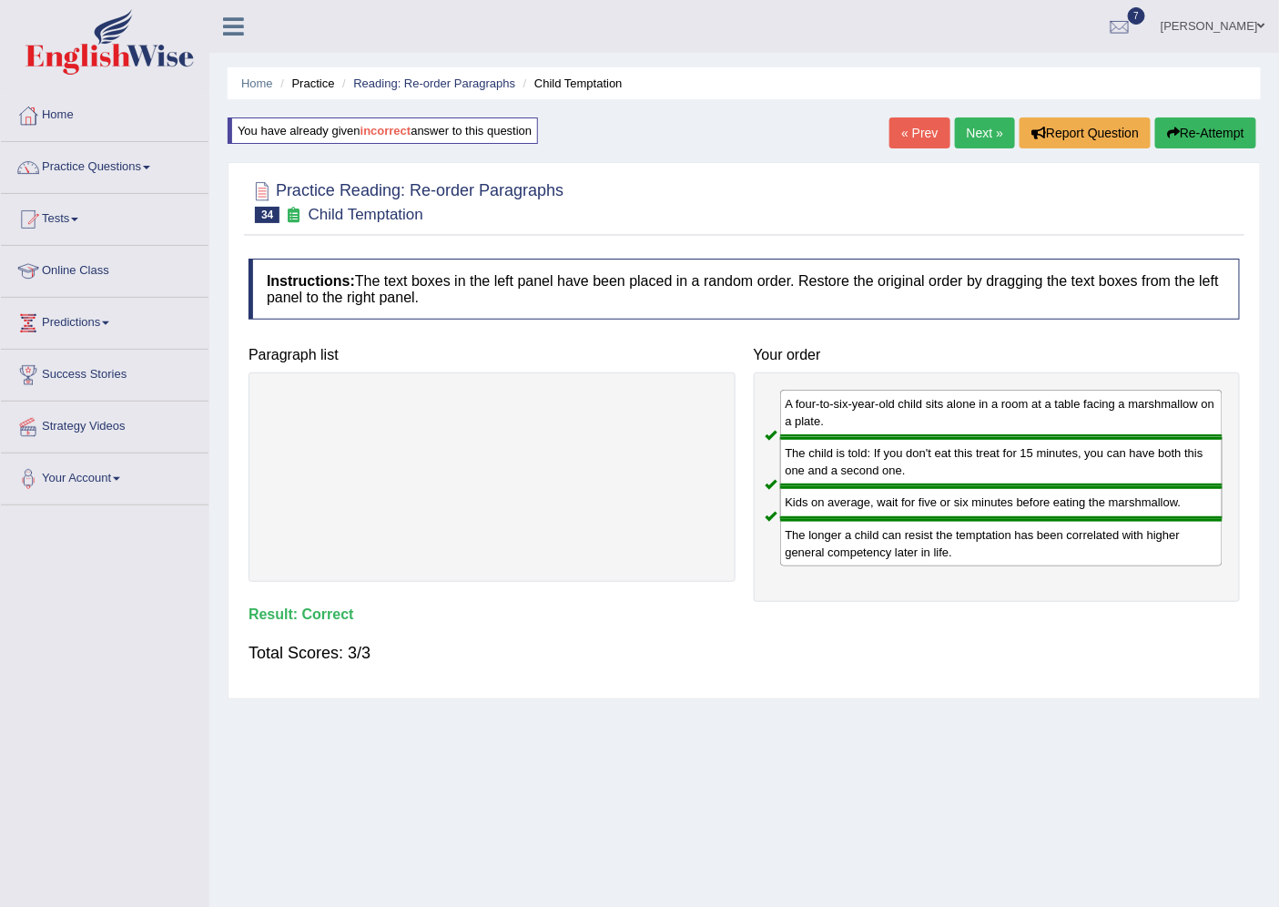
click at [957, 137] on link "Next »" at bounding box center [985, 132] width 60 height 31
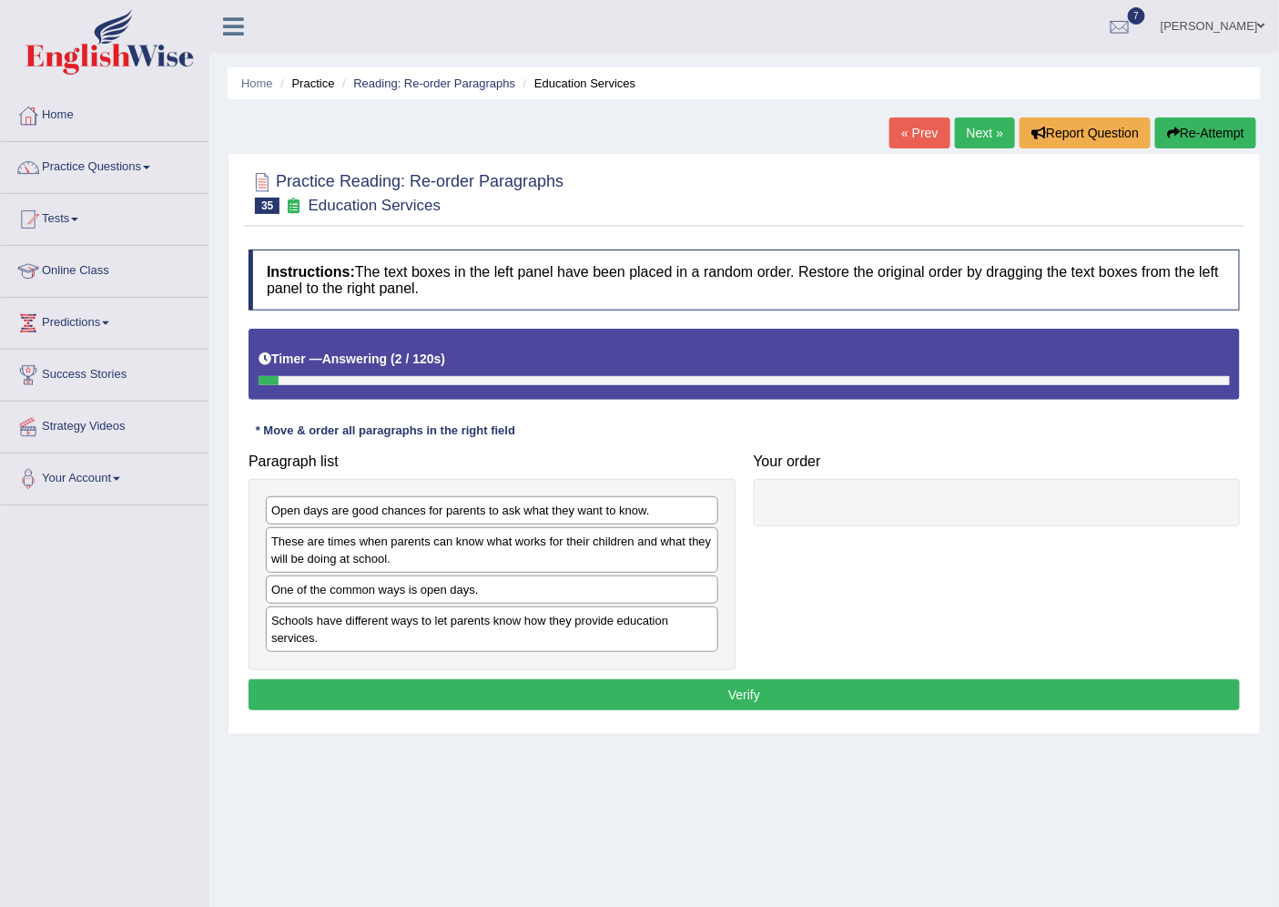
click at [91, 166] on link "Practice Questions" at bounding box center [105, 165] width 208 height 46
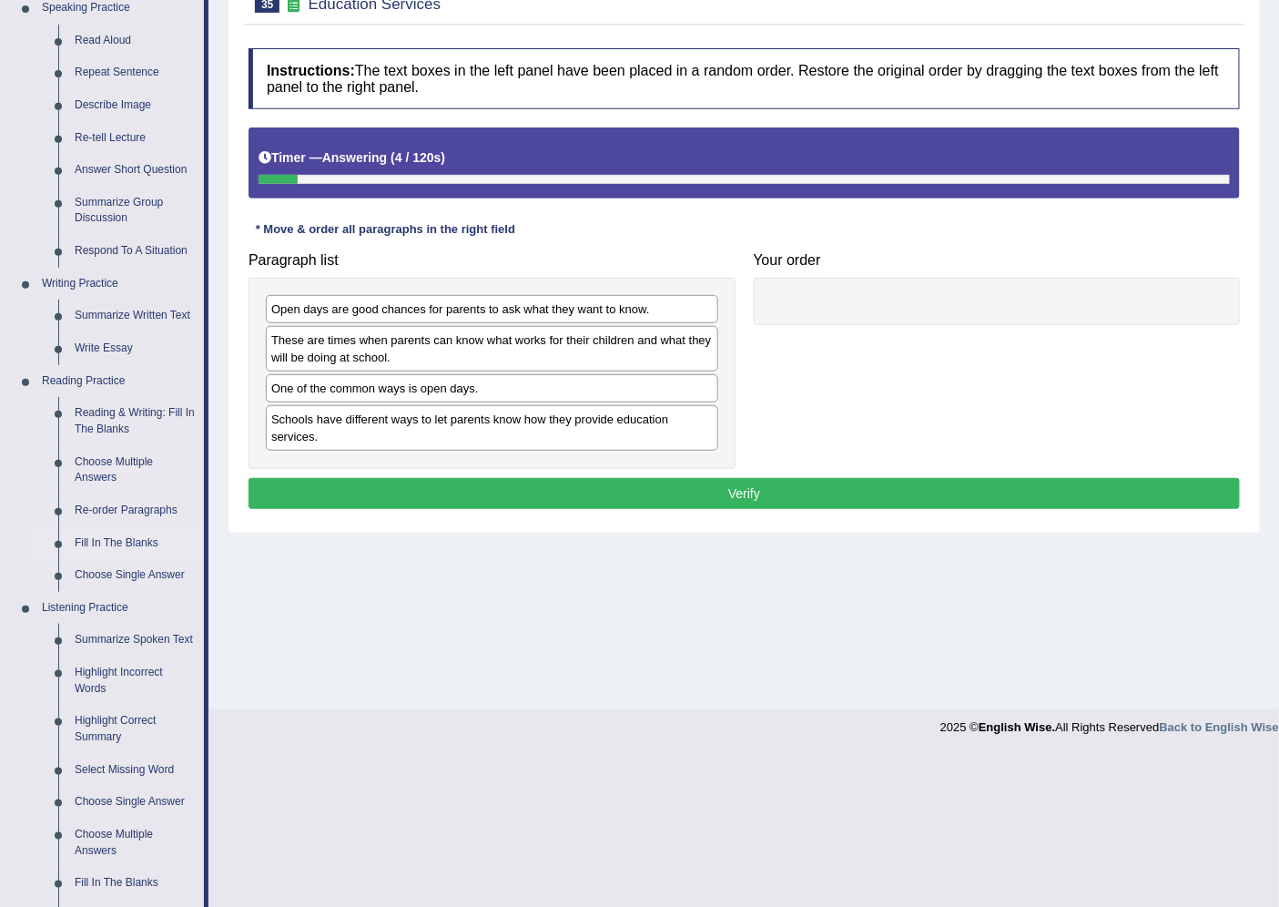
scroll to position [202, 0]
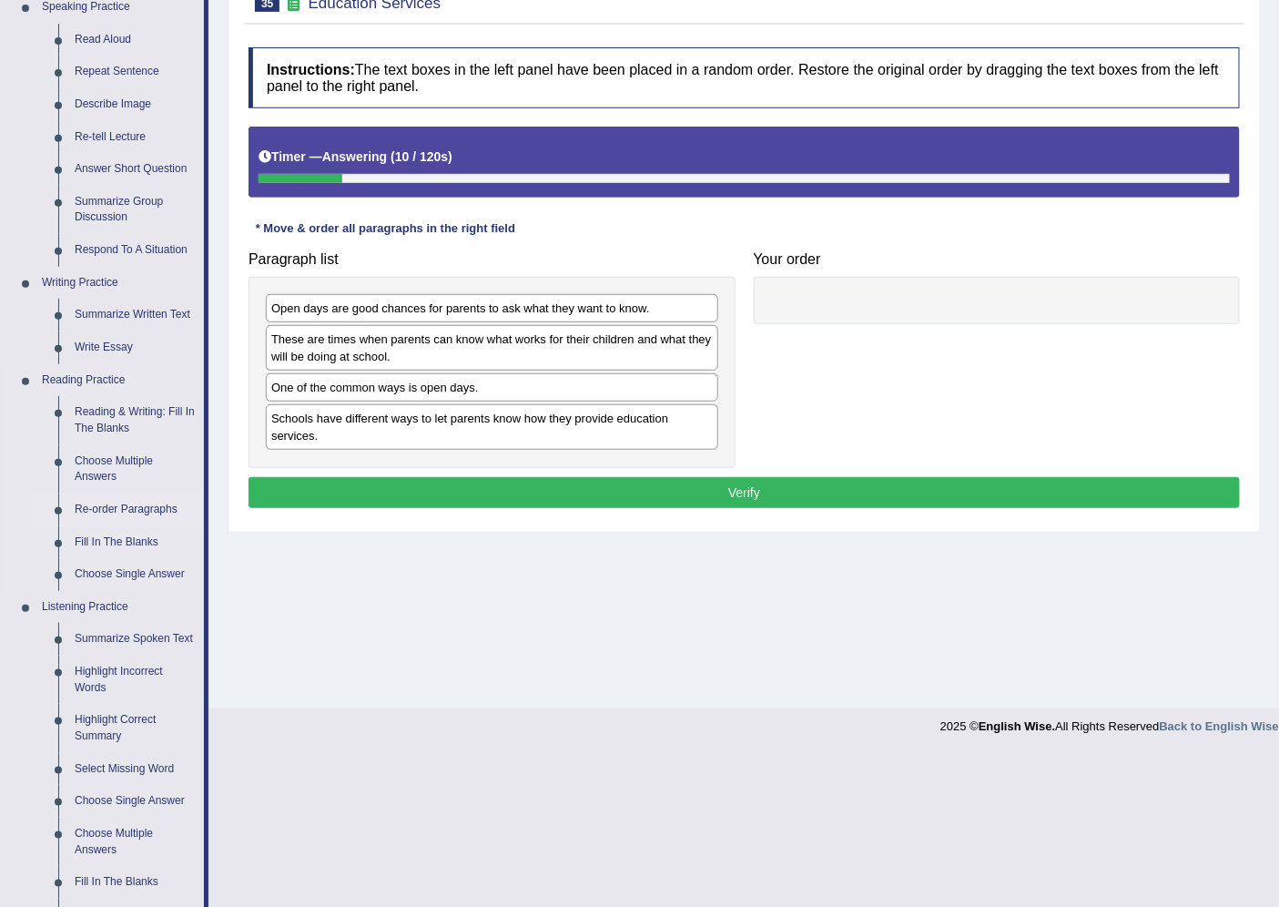
click at [103, 508] on link "Re-order Paragraphs" at bounding box center [134, 509] width 137 height 33
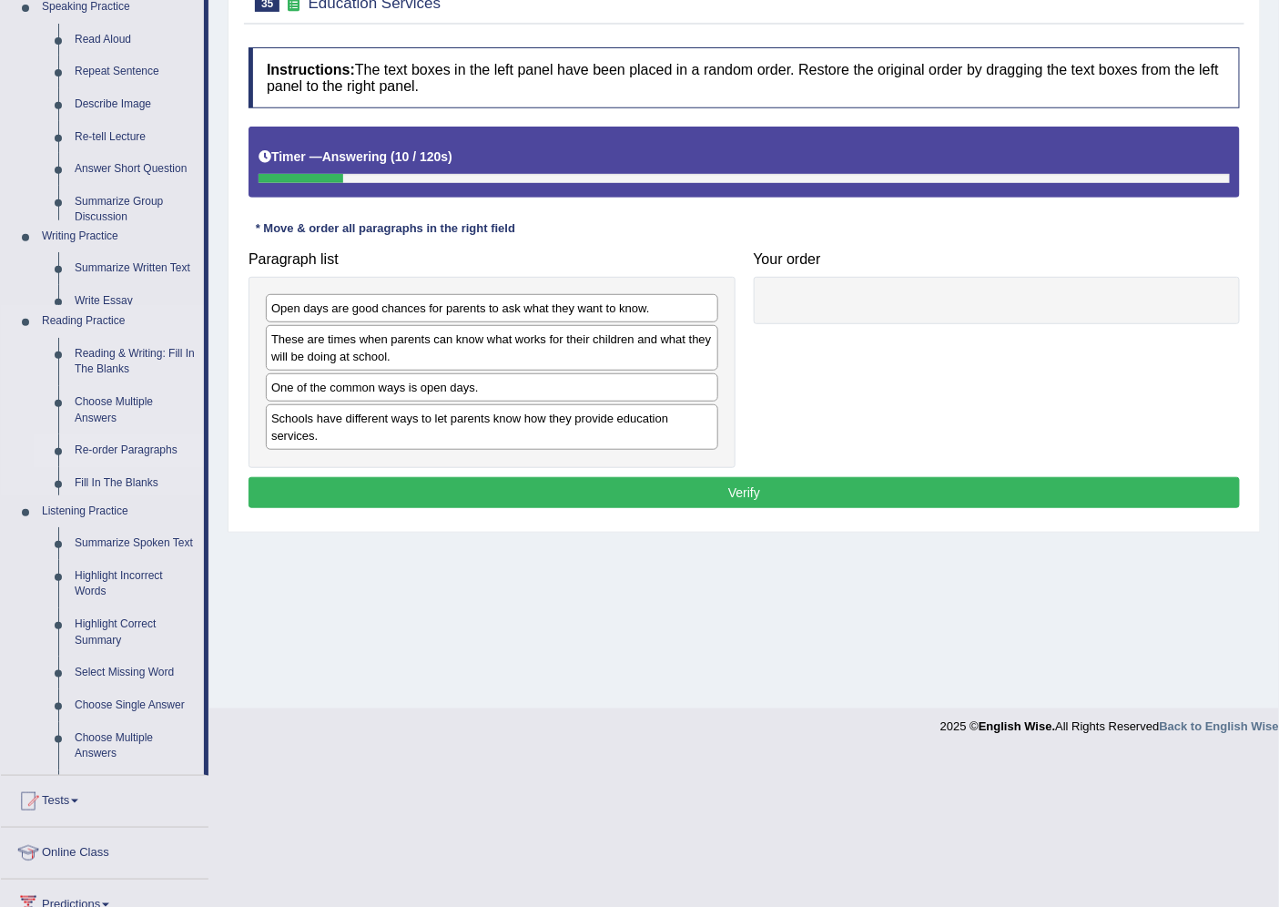
scroll to position [166, 0]
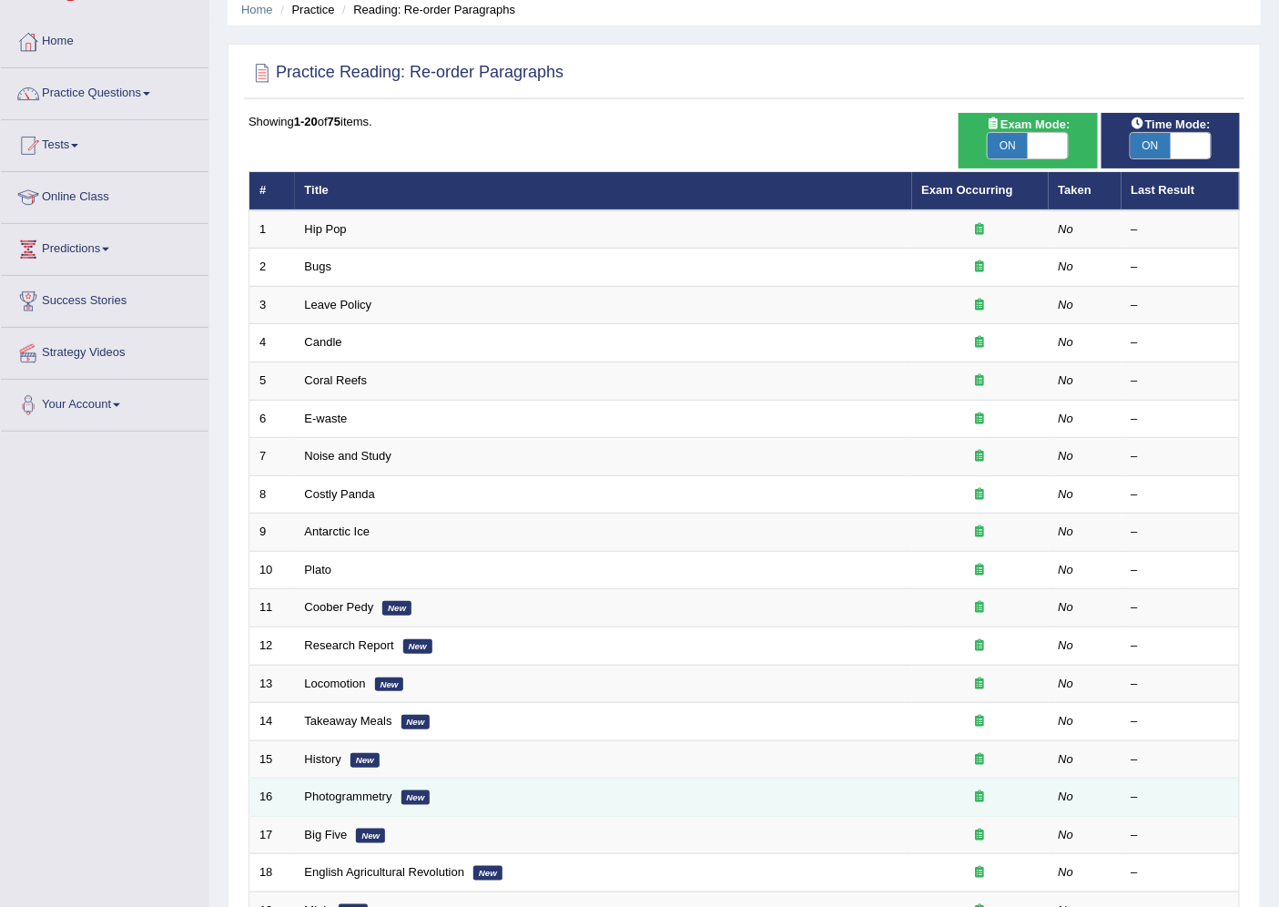
scroll to position [298, 0]
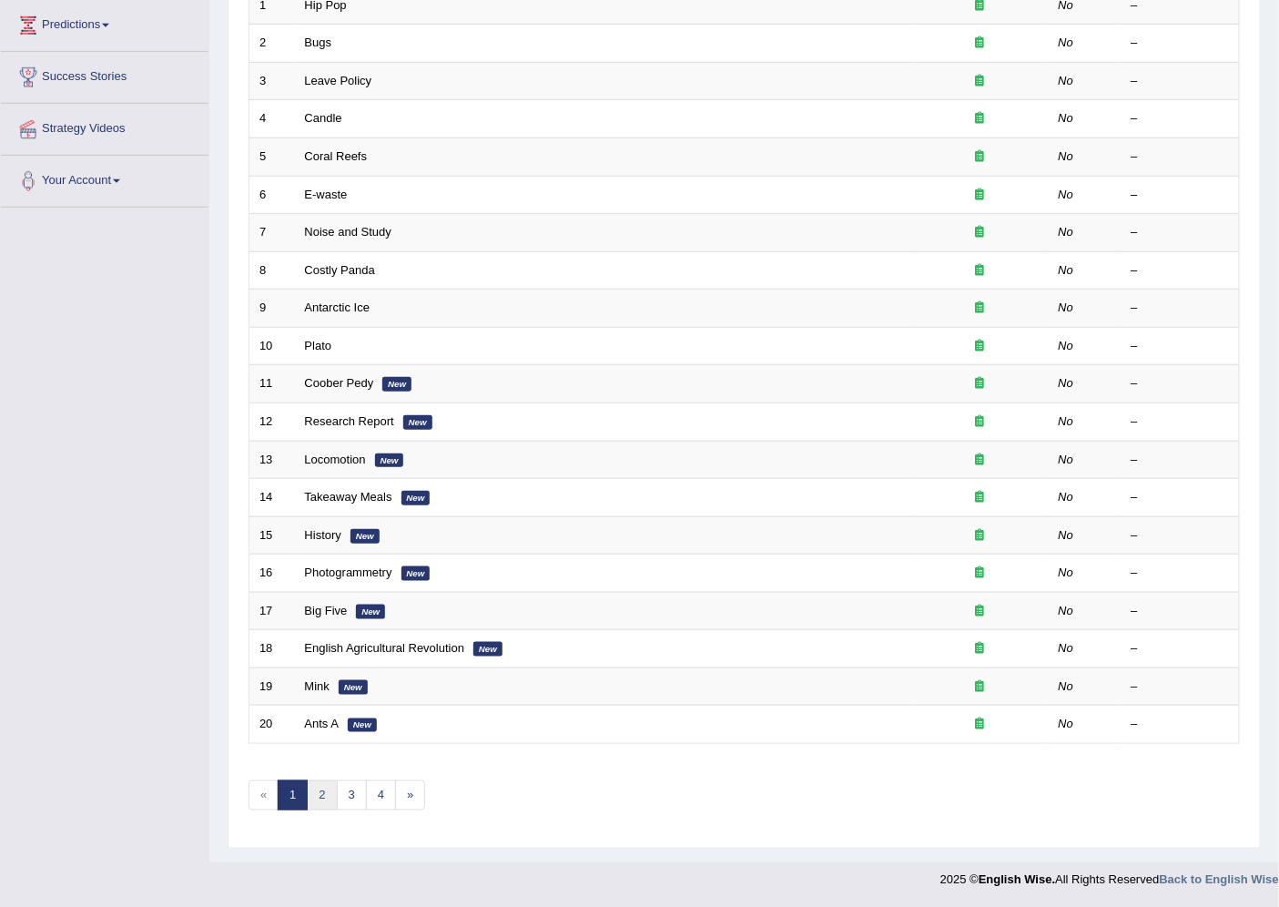
click at [324, 787] on link "2" at bounding box center [322, 795] width 30 height 30
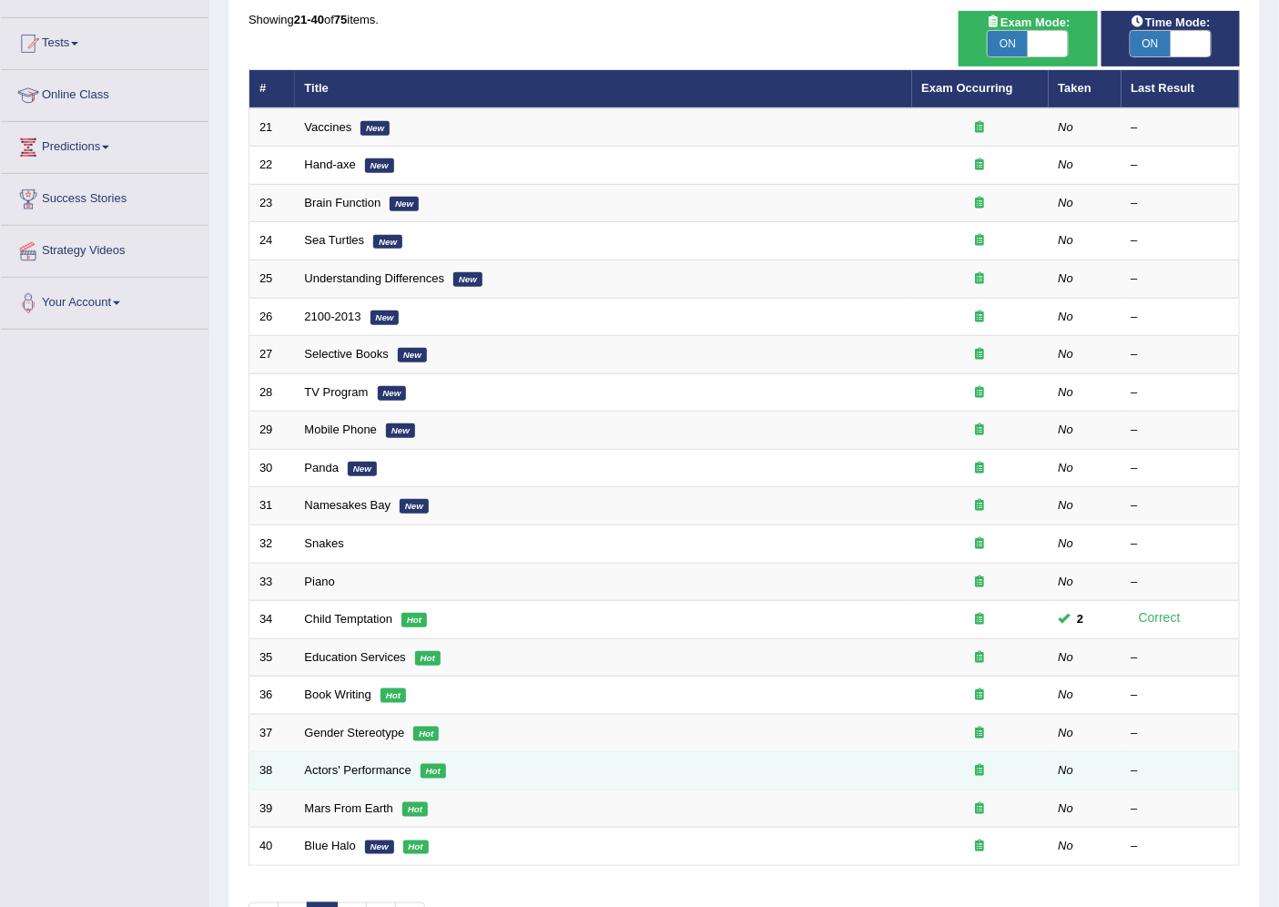
scroll to position [202, 0]
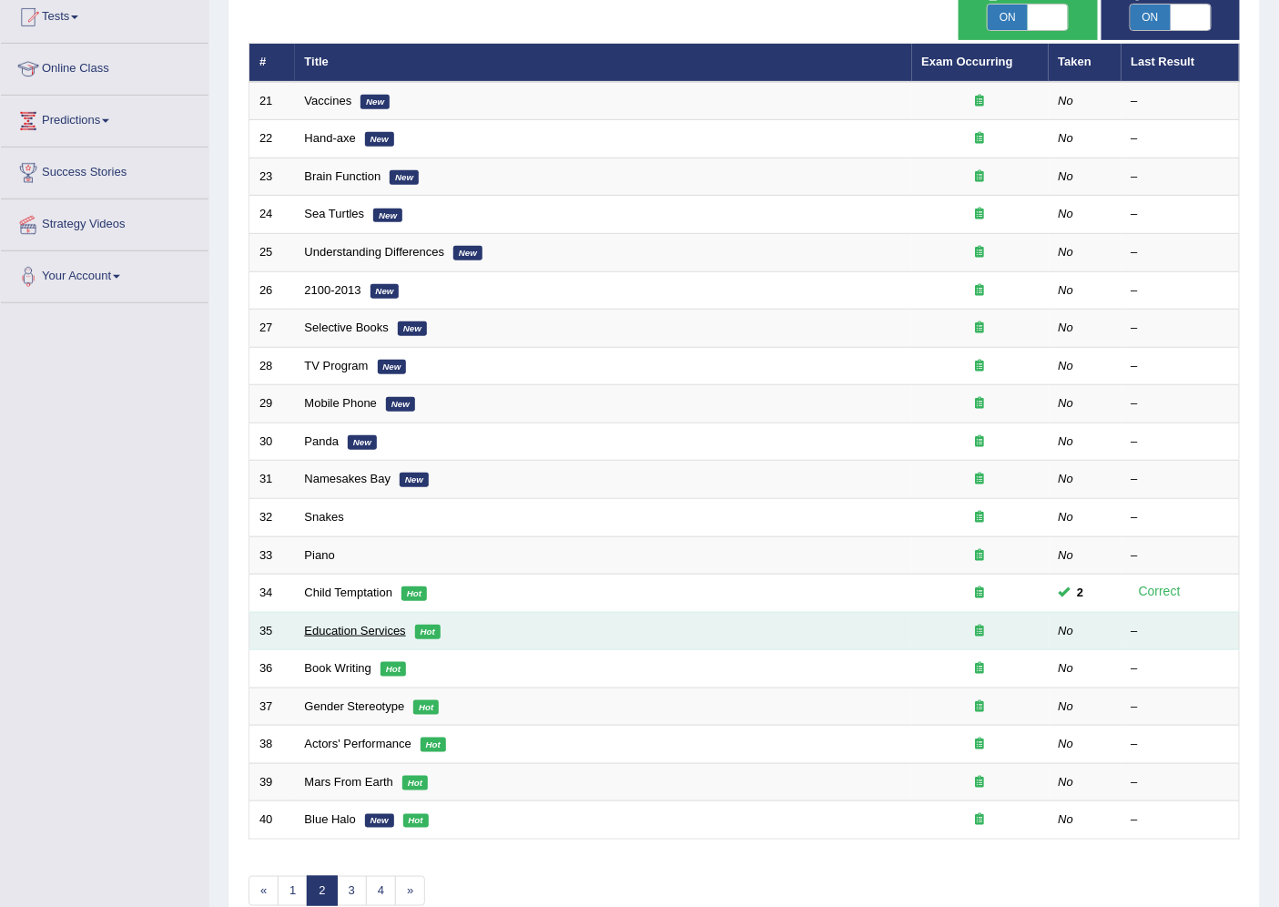
click at [342, 632] on link "Education Services" at bounding box center [355, 631] width 101 height 14
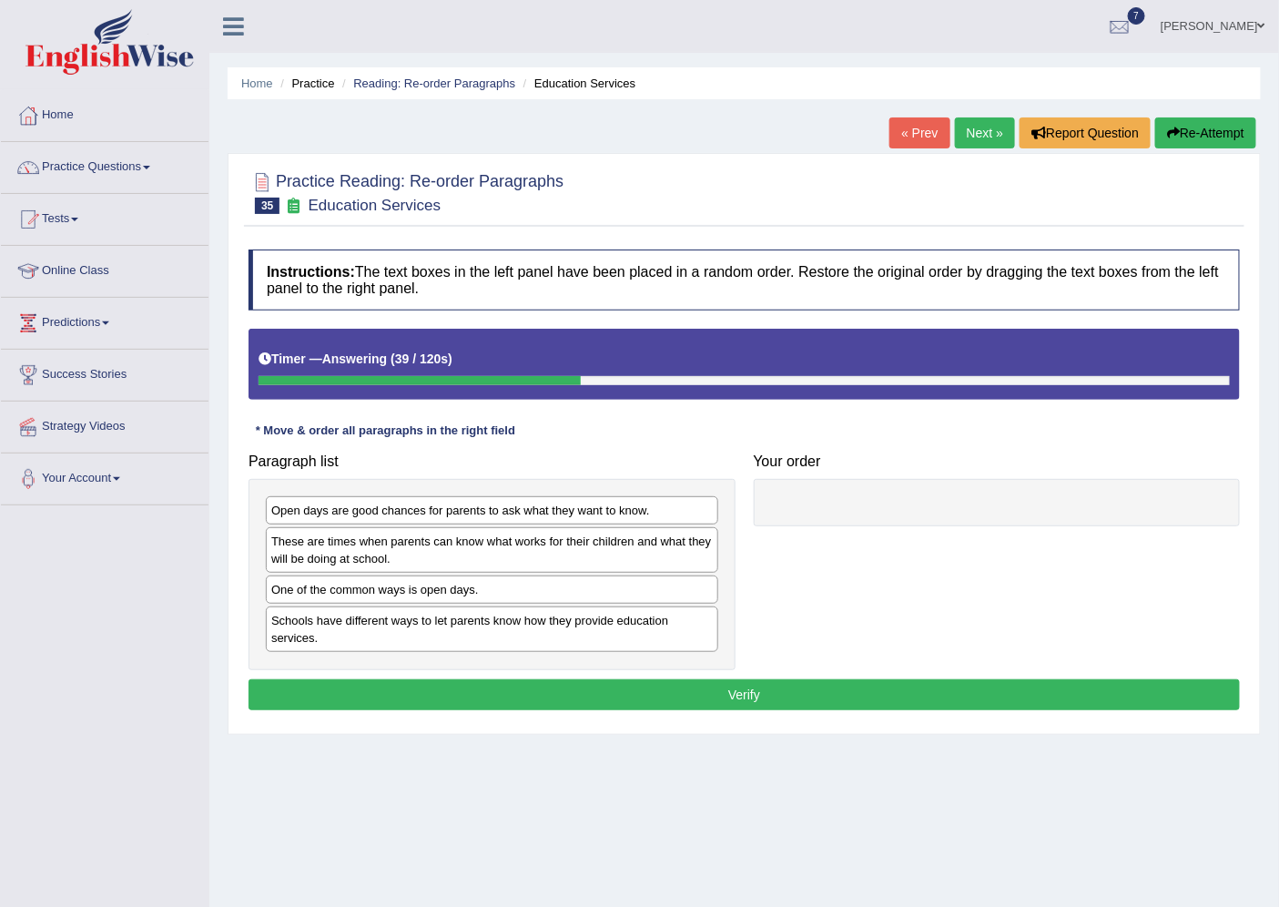
click at [481, 630] on div "Schools have different ways to let parents know how they provide education serv…" at bounding box center [492, 629] width 452 height 46
click at [573, 634] on div "Schools have different ways to let parents know how they provide education serv…" at bounding box center [492, 629] width 452 height 46
click at [619, 634] on div "Schools have different ways to let parents know how they provide education serv…" at bounding box center [492, 629] width 452 height 46
click at [655, 634] on div "Schools have different ways to let parents know how they provide education serv…" at bounding box center [492, 629] width 452 height 46
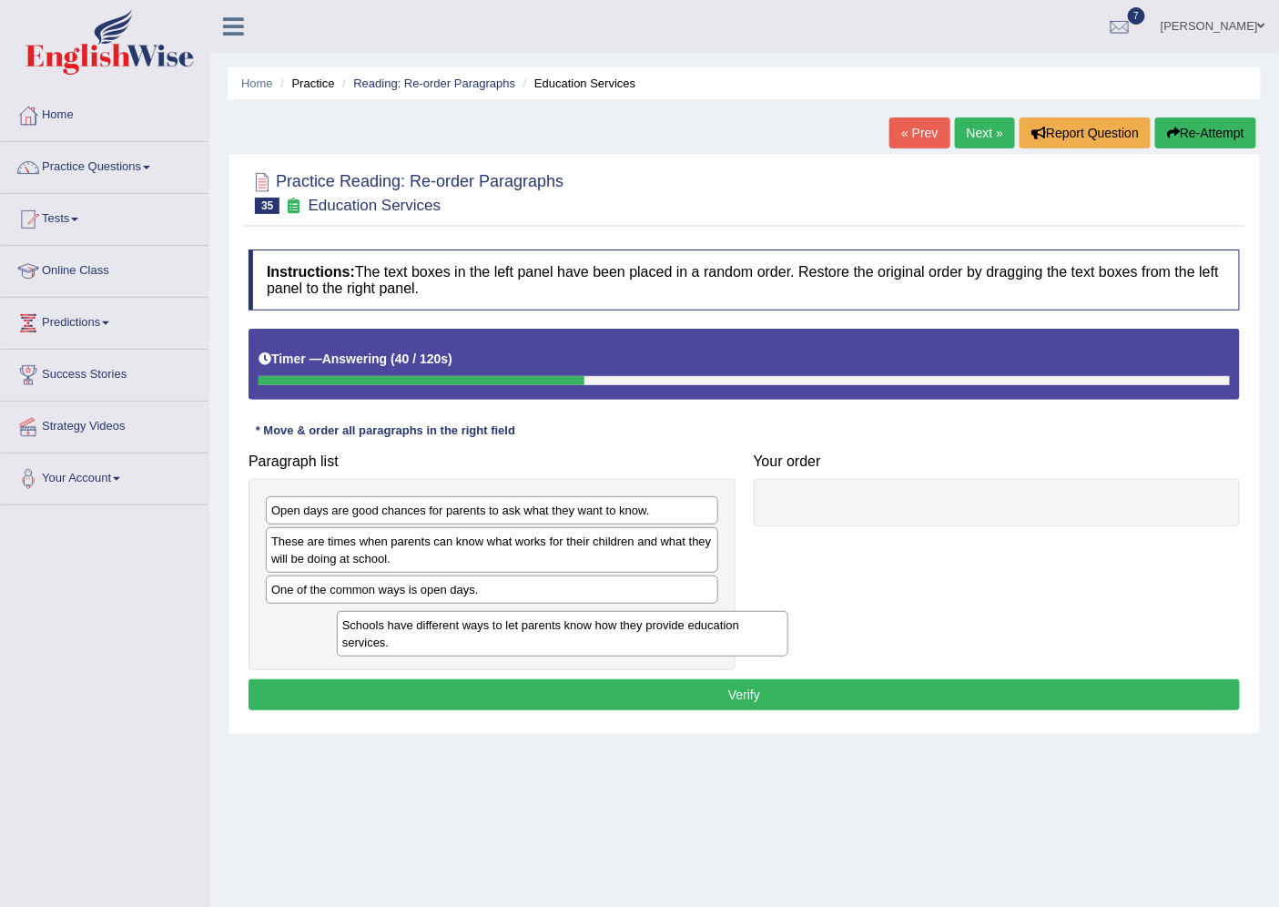
drag, startPoint x: 662, startPoint y: 634, endPoint x: 786, endPoint y: 630, distance: 123.9
click at [681, 634] on div "Schools have different ways to let parents know how they provide education serv…" at bounding box center [563, 634] width 452 height 46
click at [703, 634] on div "Schools have different ways to let parents know how they provide education serv…" at bounding box center [563, 634] width 452 height 46
click at [745, 633] on div "Schools have different ways to let parents know how they provide education serv…" at bounding box center [563, 634] width 452 height 46
drag, startPoint x: 786, startPoint y: 630, endPoint x: 623, endPoint y: 616, distance: 163.5
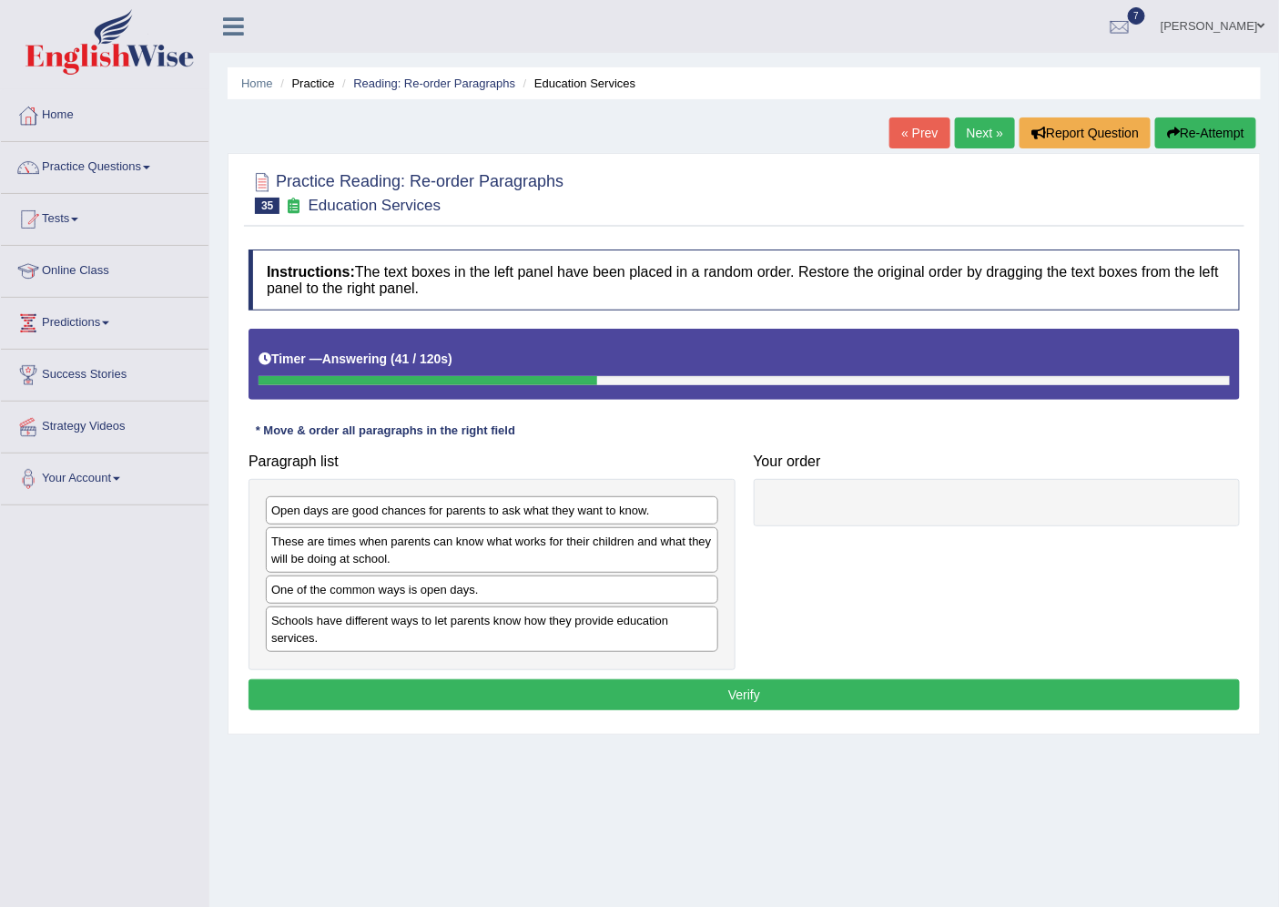
click at [492, 631] on div "Schools have different ways to let parents know how they provide education serv…" at bounding box center [492, 629] width 452 height 46
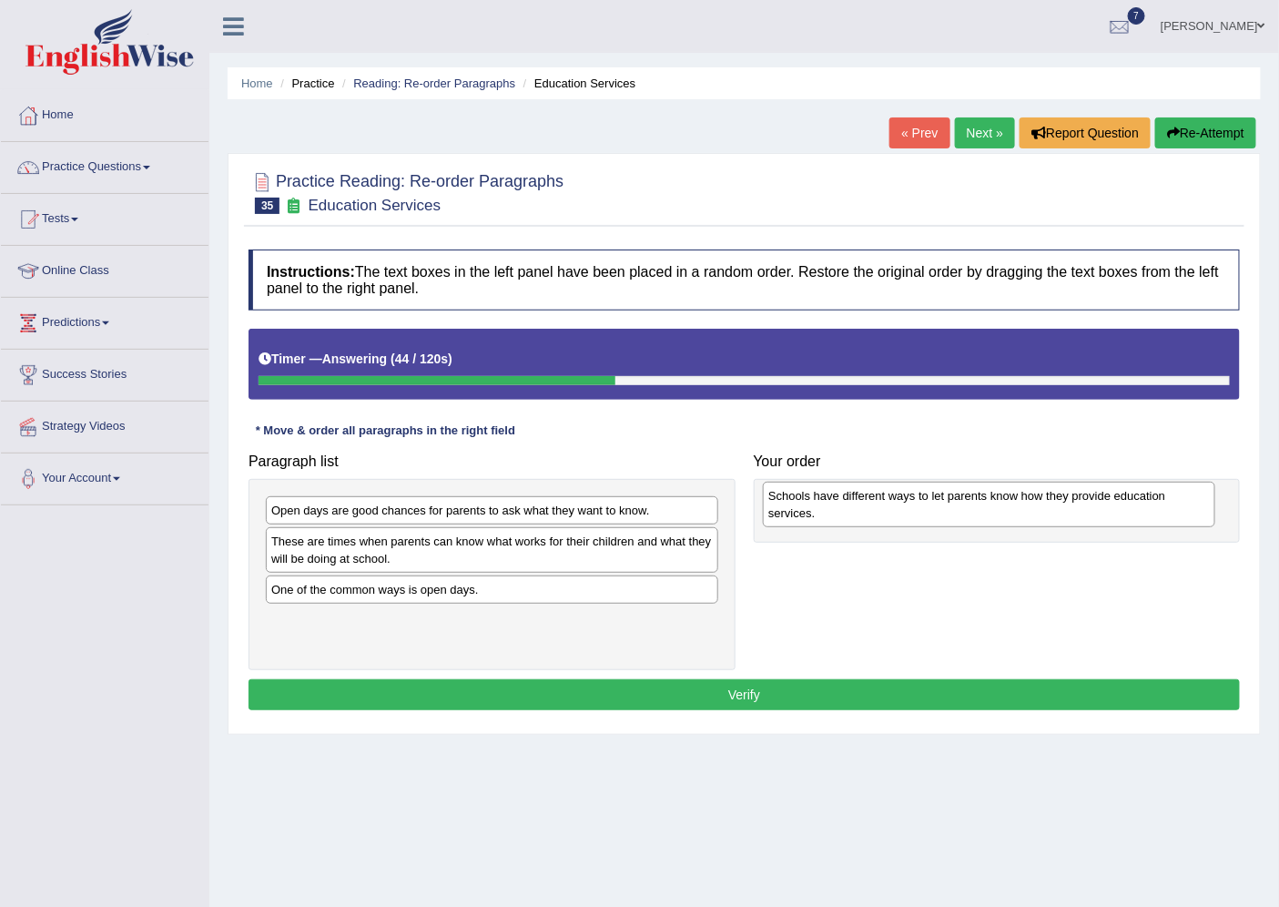
drag, startPoint x: 512, startPoint y: 630, endPoint x: 986, endPoint y: 504, distance: 490.6
click at [990, 504] on div "Schools have different ways to let parents know how they provide education serv…" at bounding box center [989, 505] width 452 height 46
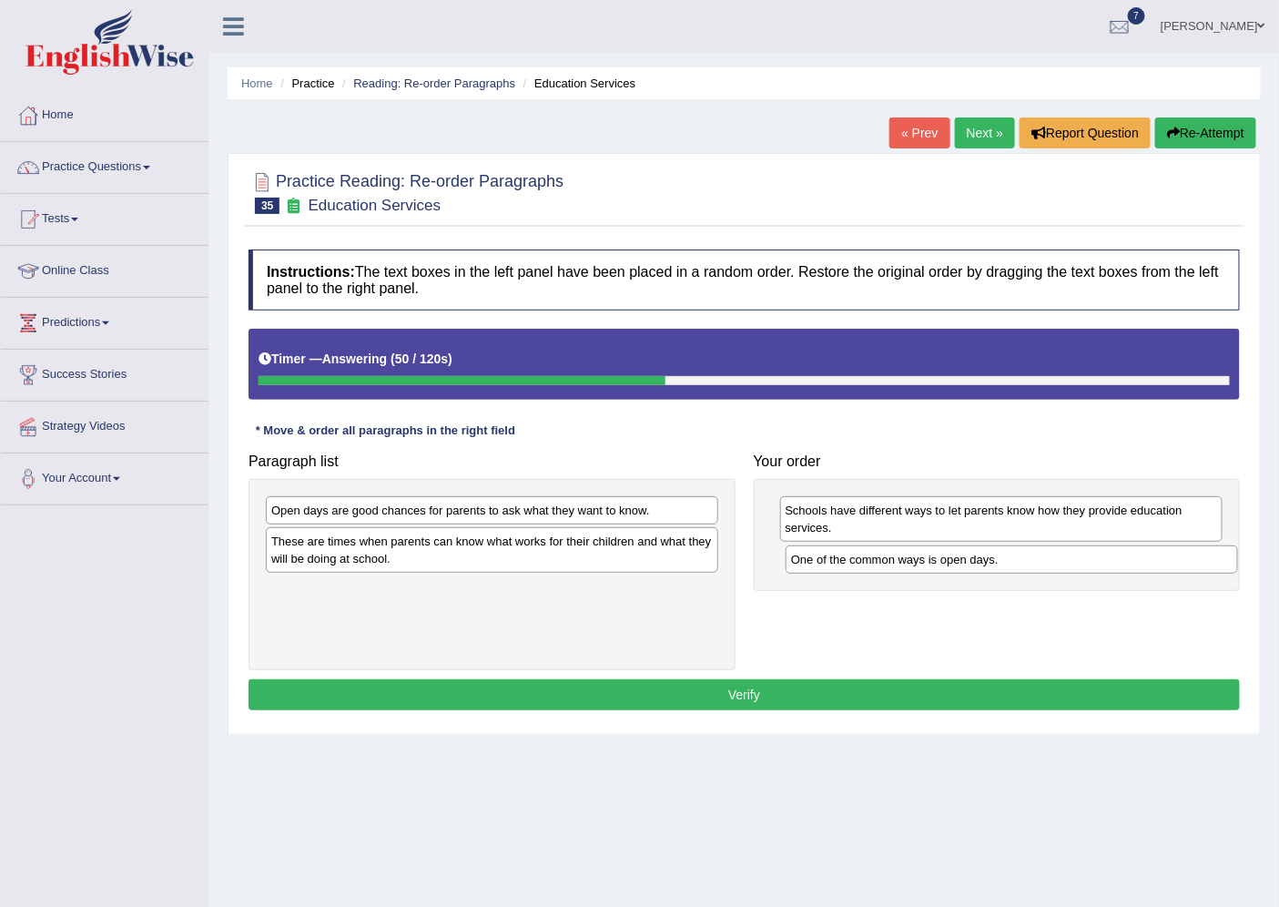
drag, startPoint x: 396, startPoint y: 593, endPoint x: 916, endPoint y: 562, distance: 520.7
click at [916, 562] on div "One of the common ways is open days." at bounding box center [1012, 559] width 452 height 28
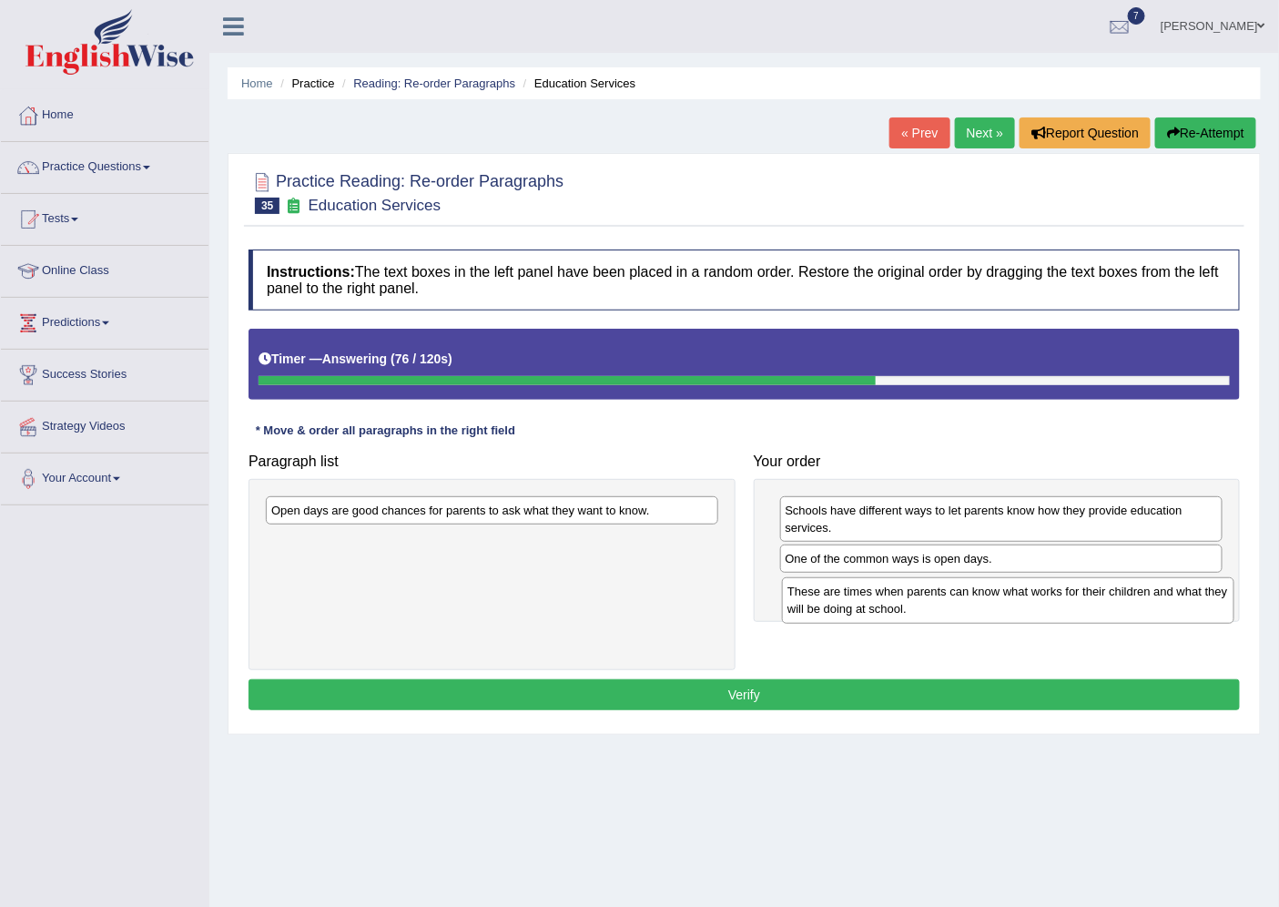
drag, startPoint x: 492, startPoint y: 563, endPoint x: 1009, endPoint y: 613, distance: 518.6
click at [1009, 613] on div "These are times when parents can know what works for their children and what th…" at bounding box center [1008, 600] width 452 height 46
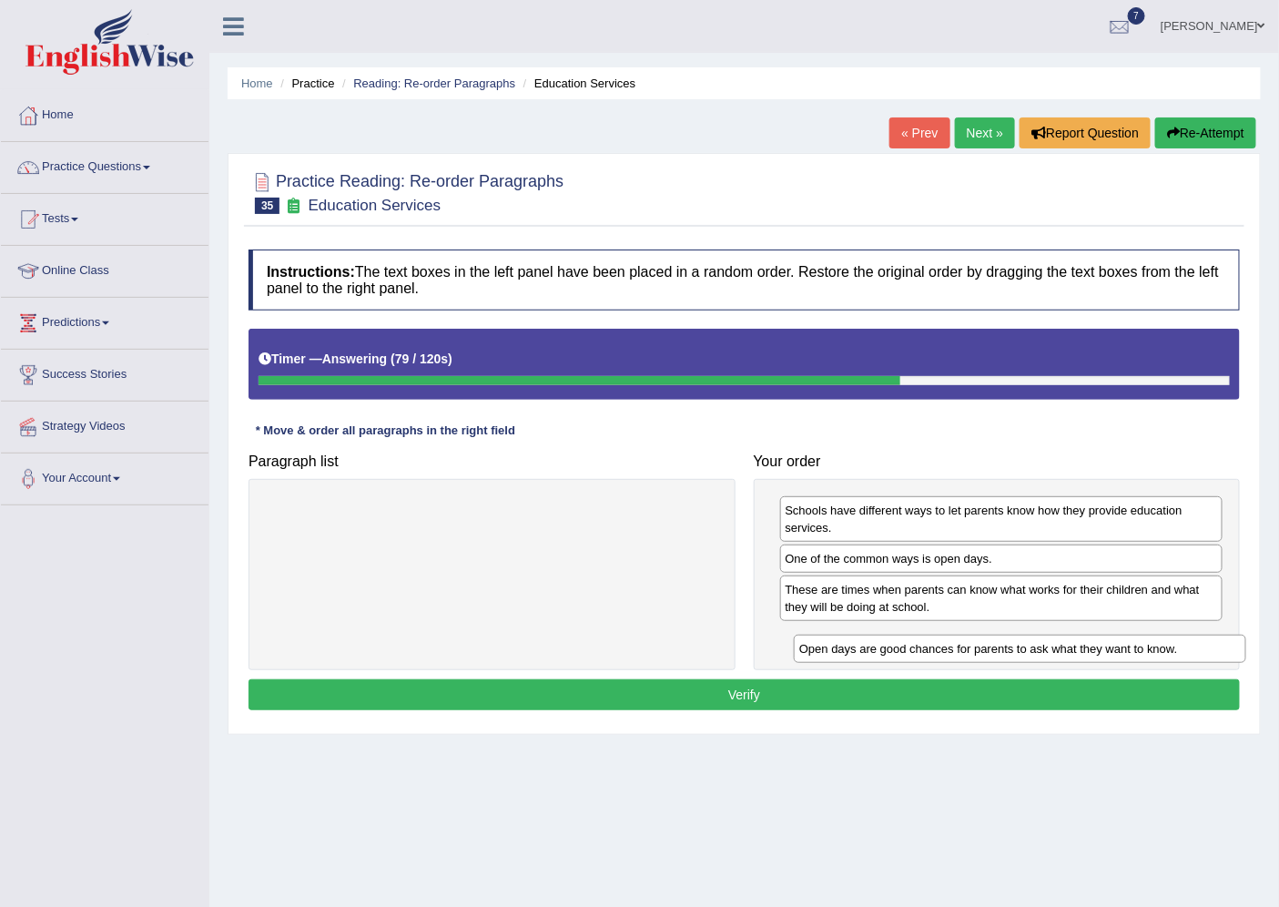
drag, startPoint x: 563, startPoint y: 513, endPoint x: 1091, endPoint y: 651, distance: 545.8
click at [1091, 651] on div "Open days are good chances for parents to ask what they want to know." at bounding box center [1020, 648] width 452 height 28
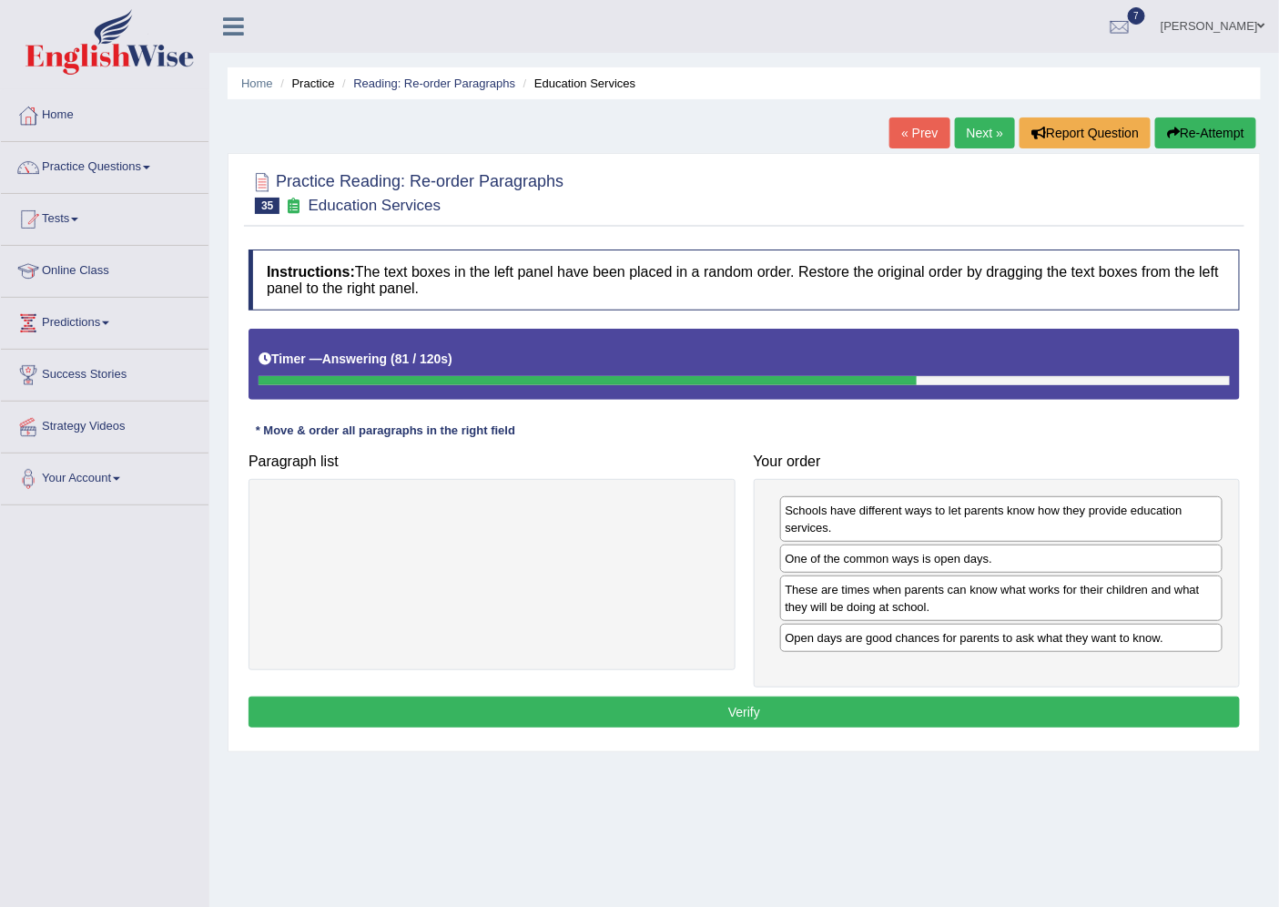
click at [722, 707] on button "Verify" at bounding box center [744, 711] width 991 height 31
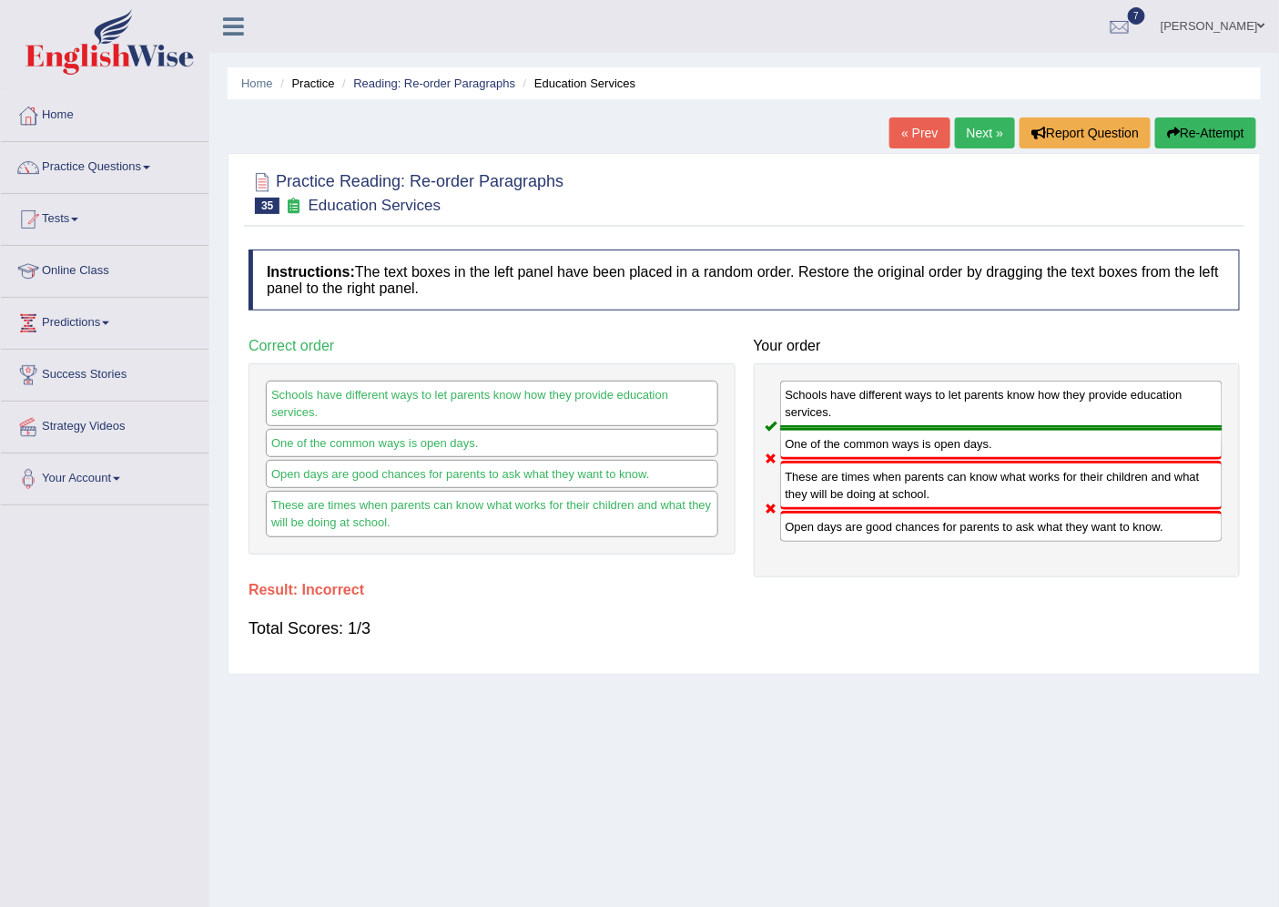
click at [1193, 122] on button "Re-Attempt" at bounding box center [1205, 132] width 101 height 31
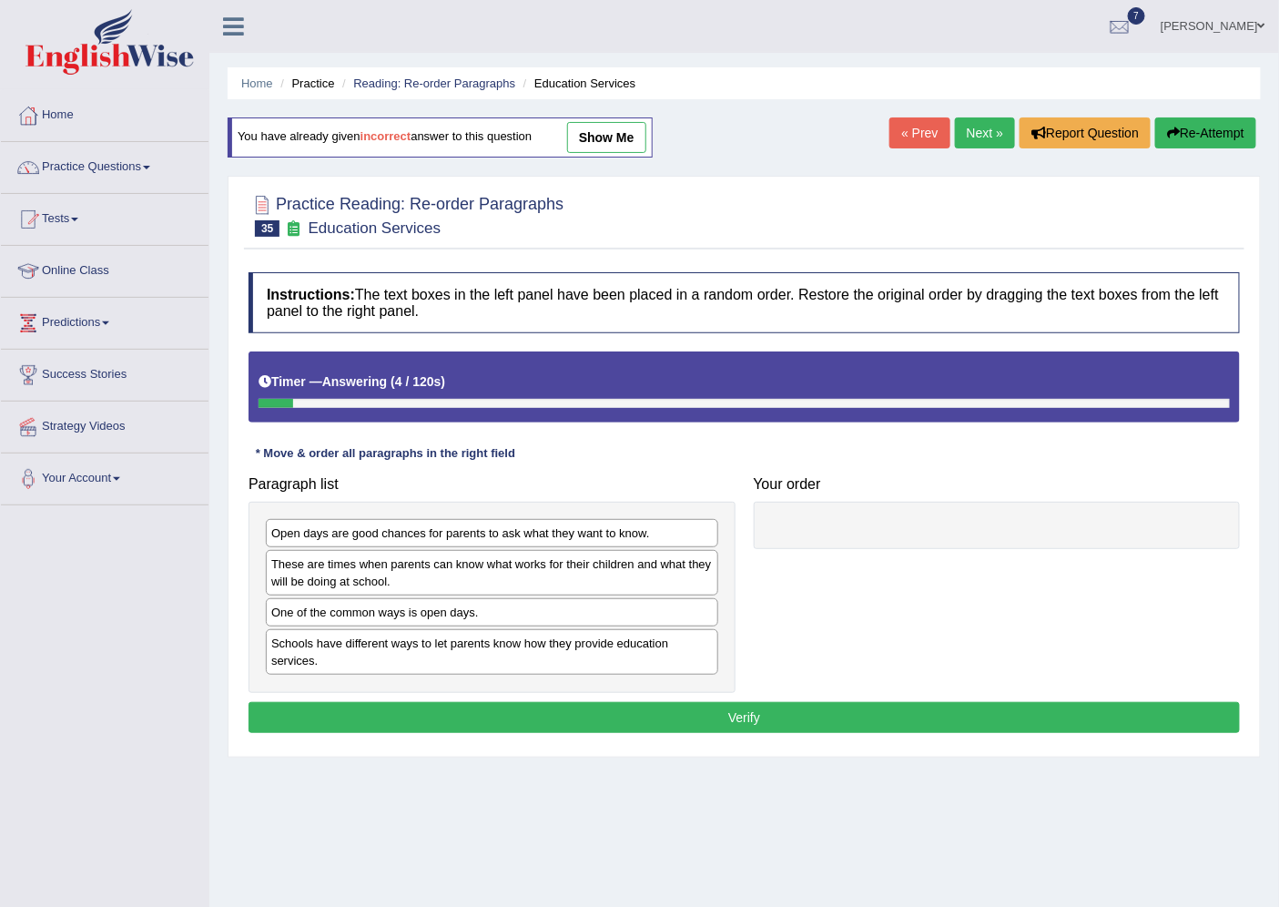
click at [417, 655] on div "Schools have different ways to let parents know how they provide education serv…" at bounding box center [492, 652] width 452 height 46
drag, startPoint x: 417, startPoint y: 655, endPoint x: 716, endPoint y: 651, distance: 299.5
click at [649, 653] on div "Schools have different ways to let parents know how they provide education serv…" at bounding box center [492, 652] width 452 height 46
drag, startPoint x: 716, startPoint y: 651, endPoint x: 875, endPoint y: 623, distance: 160.9
click at [798, 642] on div "Schools have different ways to let parents know how they provide education serv…" at bounding box center [711, 650] width 452 height 46
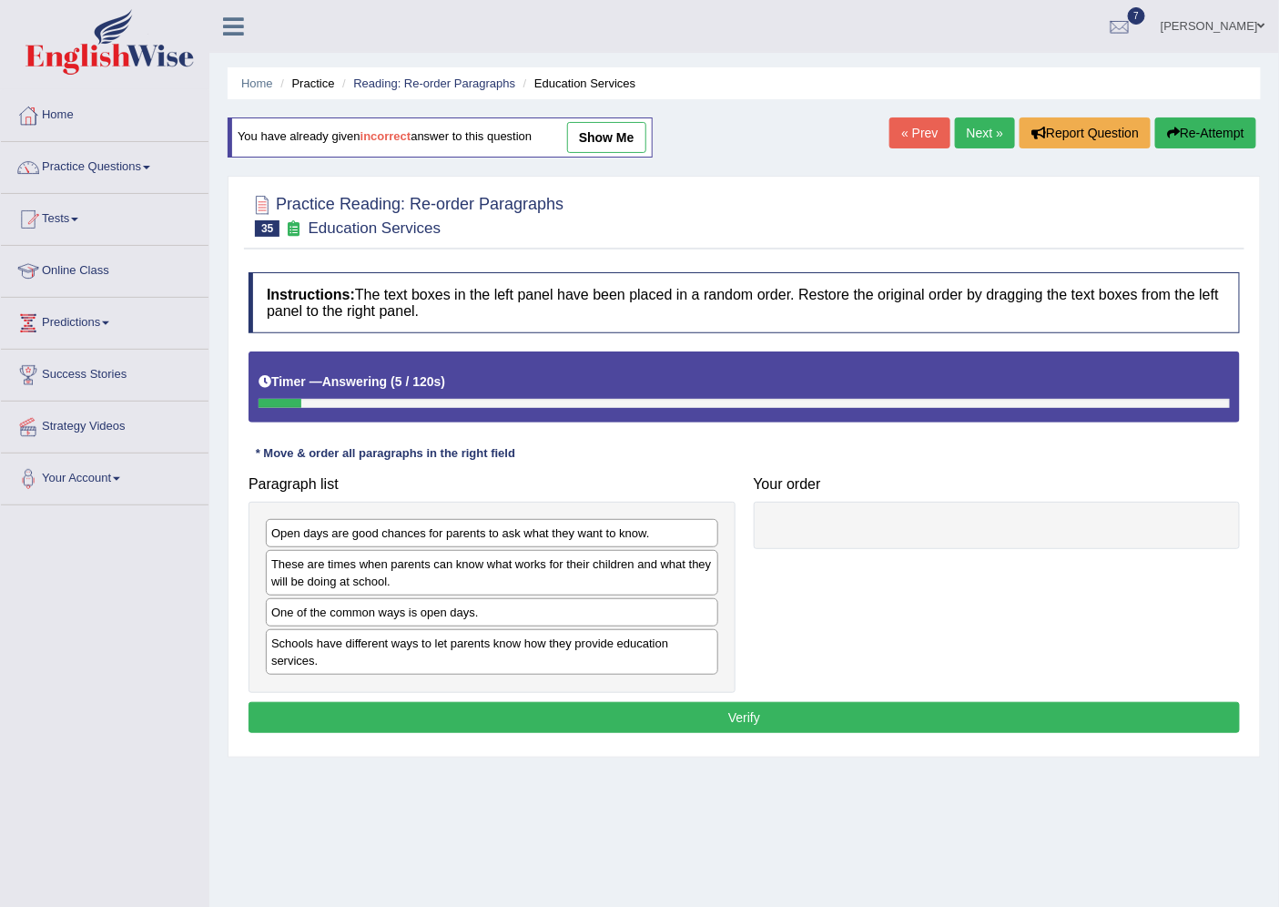
drag, startPoint x: 875, startPoint y: 623, endPoint x: 722, endPoint y: 612, distance: 153.3
click at [392, 656] on div "Schools have different ways to let parents know how they provide education serv…" at bounding box center [492, 652] width 452 height 46
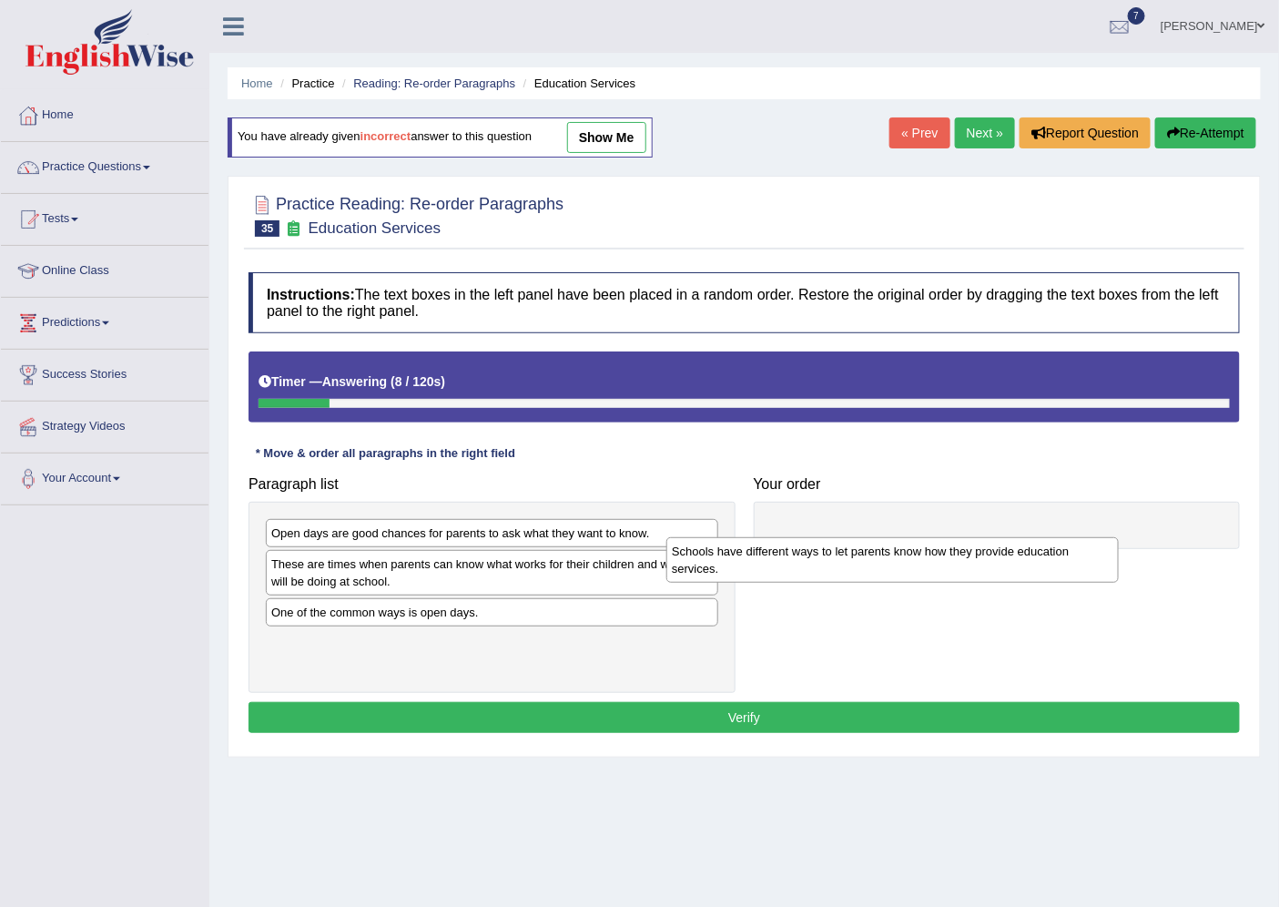
drag, startPoint x: 668, startPoint y: 640, endPoint x: 1156, endPoint y: 512, distance: 504.5
click at [1087, 541] on div "Schools have different ways to let parents know how they provide education serv…" at bounding box center [892, 560] width 452 height 46
click at [1172, 505] on div at bounding box center [997, 525] width 487 height 47
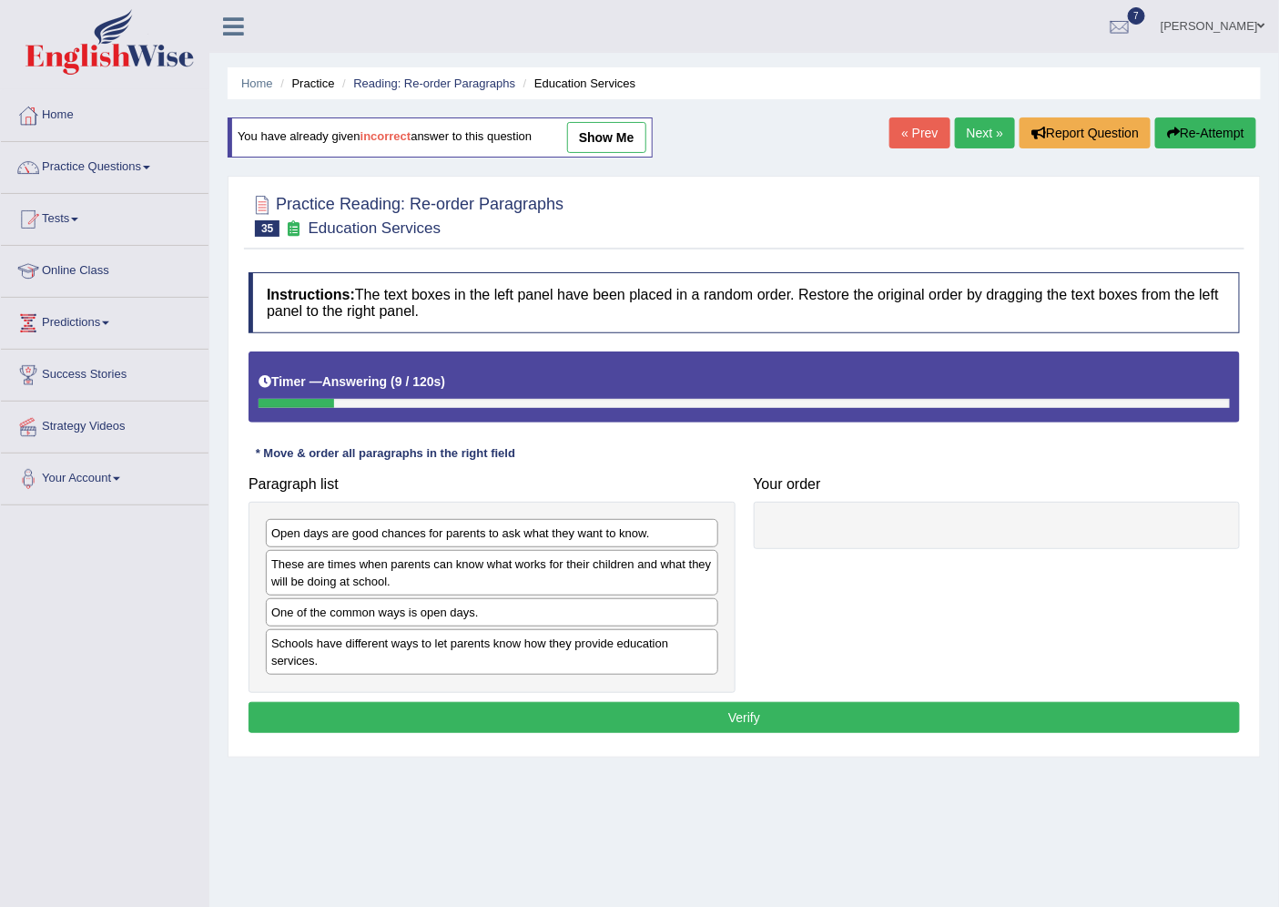
drag, startPoint x: 1178, startPoint y: 502, endPoint x: 1011, endPoint y: 530, distance: 168.8
click at [1011, 530] on div at bounding box center [997, 525] width 487 height 47
click at [444, 647] on div "Schools have different ways to let parents know how they provide education serv…" at bounding box center [492, 652] width 452 height 46
click at [503, 648] on div "Schools have different ways to let parents know how they provide education serv…" at bounding box center [492, 652] width 452 height 46
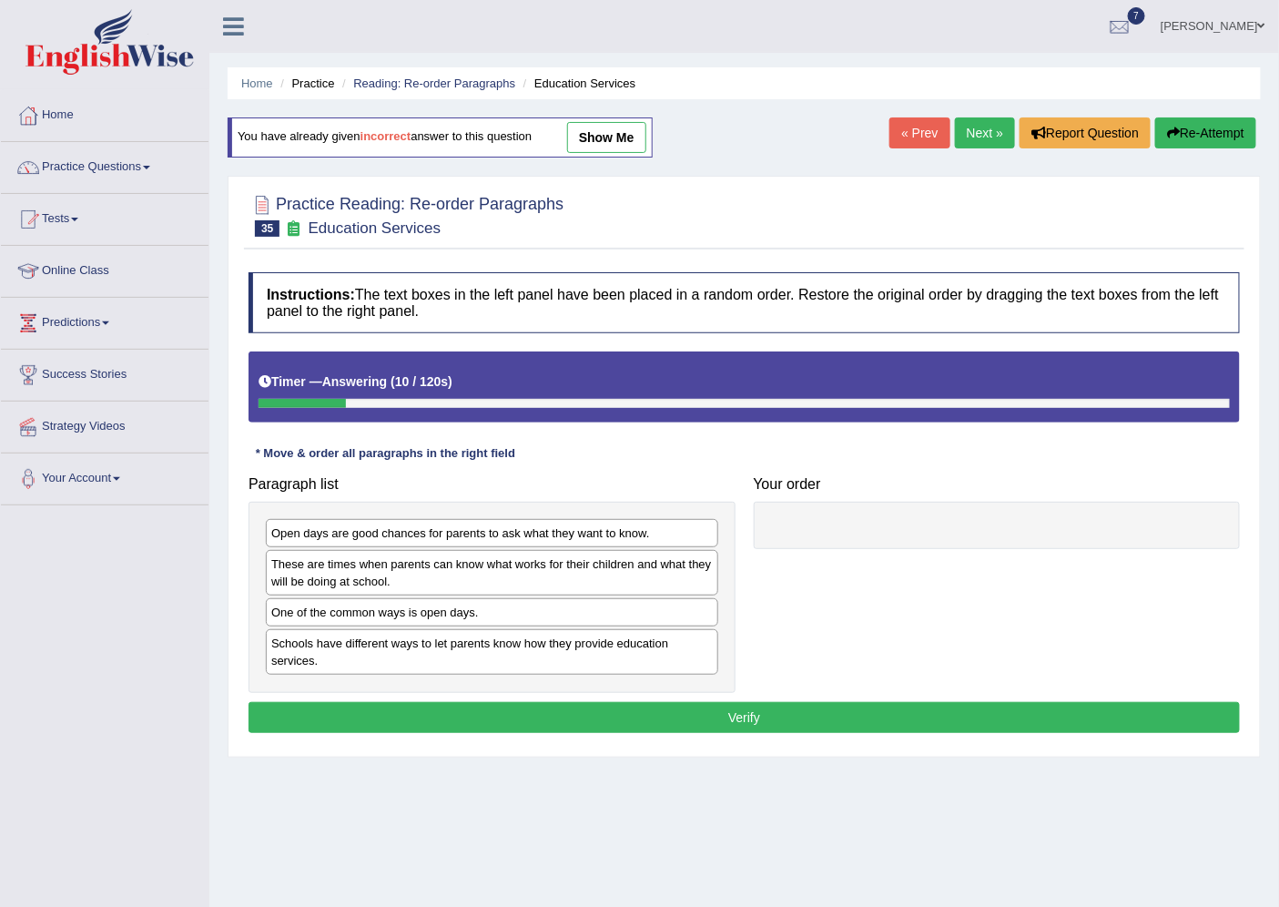
click at [592, 649] on div "Schools have different ways to let parents know how they provide education serv…" at bounding box center [492, 652] width 452 height 46
drag, startPoint x: 631, startPoint y: 649, endPoint x: 720, endPoint y: 637, distance: 90.0
click at [680, 643] on div "Schools have different ways to let parents know how they provide education serv…" at bounding box center [509, 653] width 452 height 46
click at [769, 623] on div "Paragraph list Open days are good chances for parents to ask what they want to …" at bounding box center [744, 580] width 1010 height 226
drag, startPoint x: 772, startPoint y: 623, endPoint x: 701, endPoint y: 635, distance: 72.1
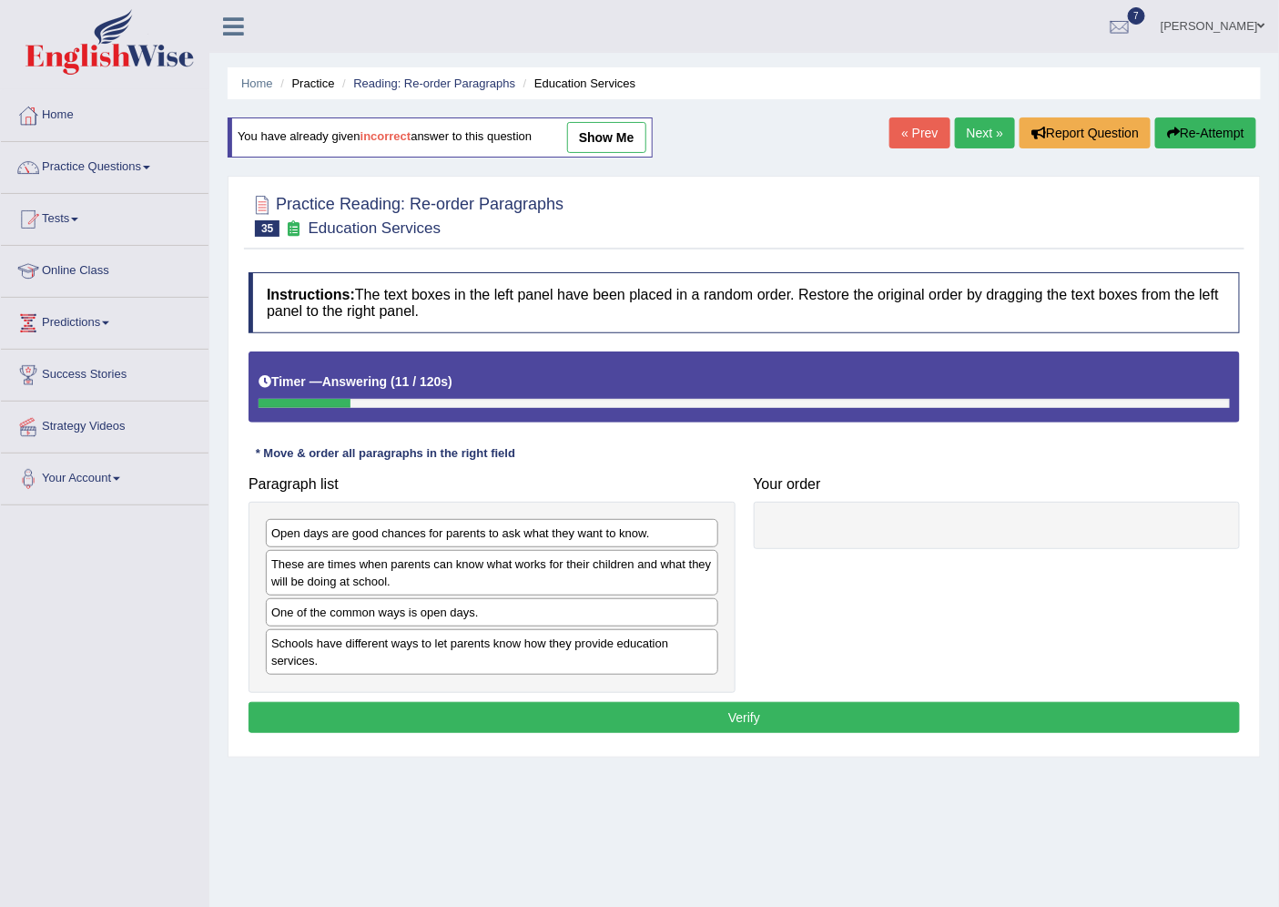
click at [772, 622] on div "Paragraph list Open days are good chances for parents to ask what they want to …" at bounding box center [744, 580] width 1010 height 226
drag, startPoint x: 701, startPoint y: 635, endPoint x: 530, endPoint y: 653, distance: 172.0
click at [552, 646] on div "Paragraph list Open days are good chances for parents to ask what they want to …" at bounding box center [744, 580] width 1010 height 226
drag, startPoint x: 476, startPoint y: 654, endPoint x: 748, endPoint y: 657, distance: 272.2
click at [748, 657] on div "Schools have different ways to let parents know how they provide education serv…" at bounding box center [545, 668] width 452 height 46
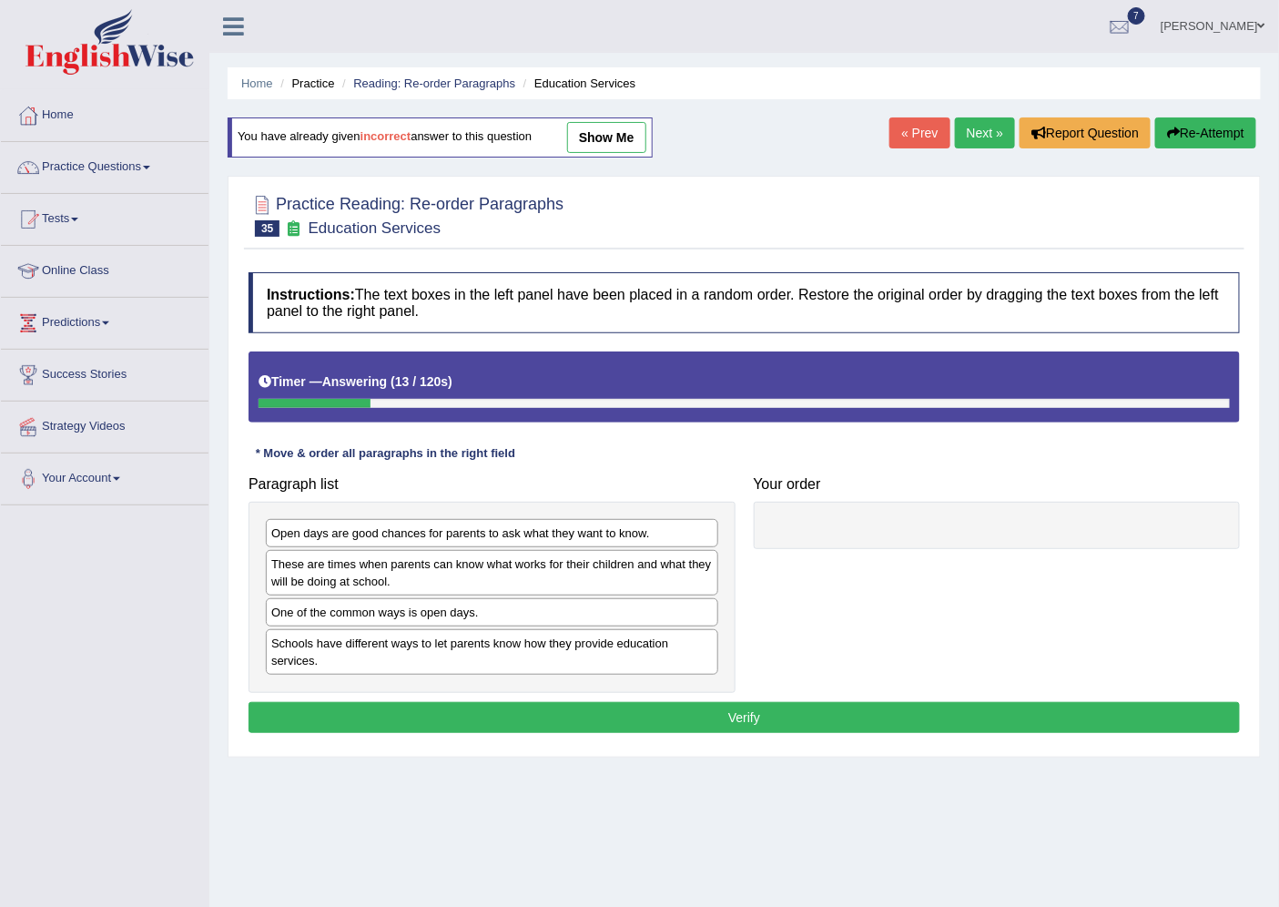
drag, startPoint x: 822, startPoint y: 637, endPoint x: 581, endPoint y: 599, distance: 244.2
drag, startPoint x: 359, startPoint y: 658, endPoint x: 645, endPoint y: 639, distance: 286.5
click at [633, 640] on div "Schools have different ways to let parents know how they provide education serv…" at bounding box center [491, 651] width 452 height 46
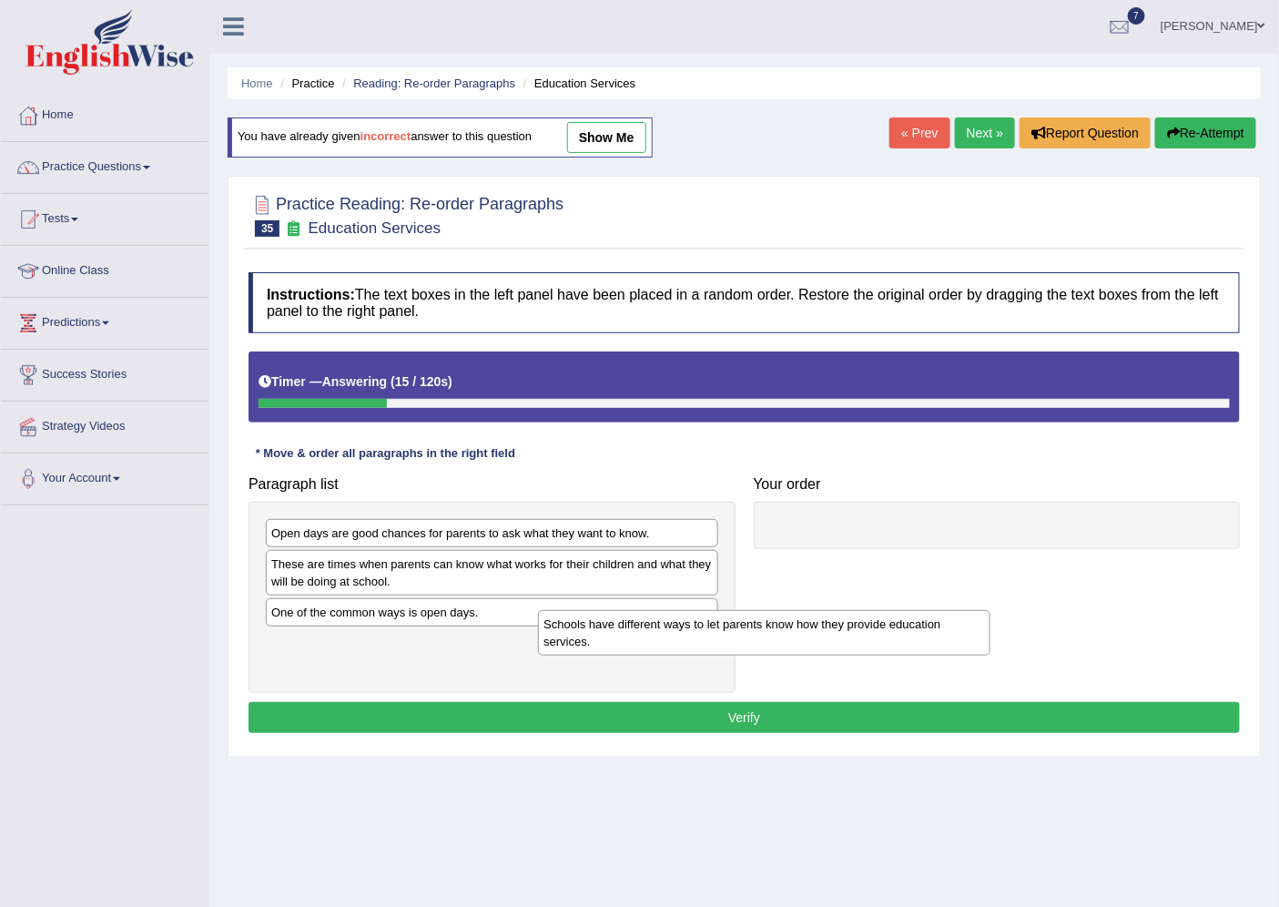
drag, startPoint x: 756, startPoint y: 622, endPoint x: 890, endPoint y: 569, distance: 144.7
click at [801, 608] on div "Paragraph list Open days are good chances for parents to ask what they want to …" at bounding box center [744, 580] width 1010 height 226
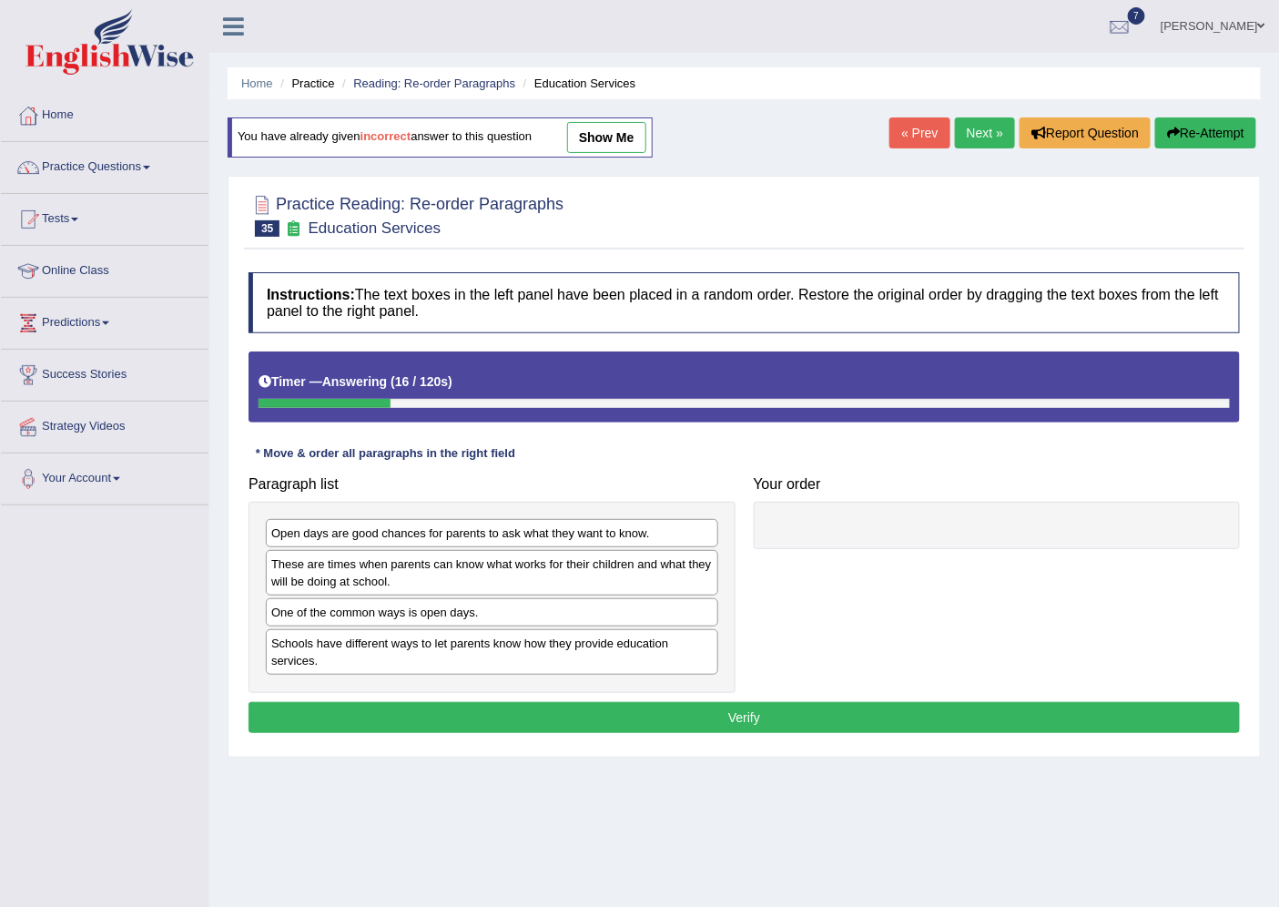
drag, startPoint x: 890, startPoint y: 569, endPoint x: 506, endPoint y: 631, distance: 389.1
click at [549, 624] on div "Paragraph list Open days are good chances for parents to ask what they want to …" at bounding box center [744, 580] width 1010 height 226
click at [312, 653] on div "Schools have different ways to let parents know how they provide education serv…" at bounding box center [492, 652] width 452 height 46
click at [320, 655] on div "Schools have different ways to let parents know how they provide education serv…" at bounding box center [492, 652] width 452 height 46
click at [368, 663] on div "Schools have different ways to let parents know how they provide education serv…" at bounding box center [500, 656] width 452 height 46
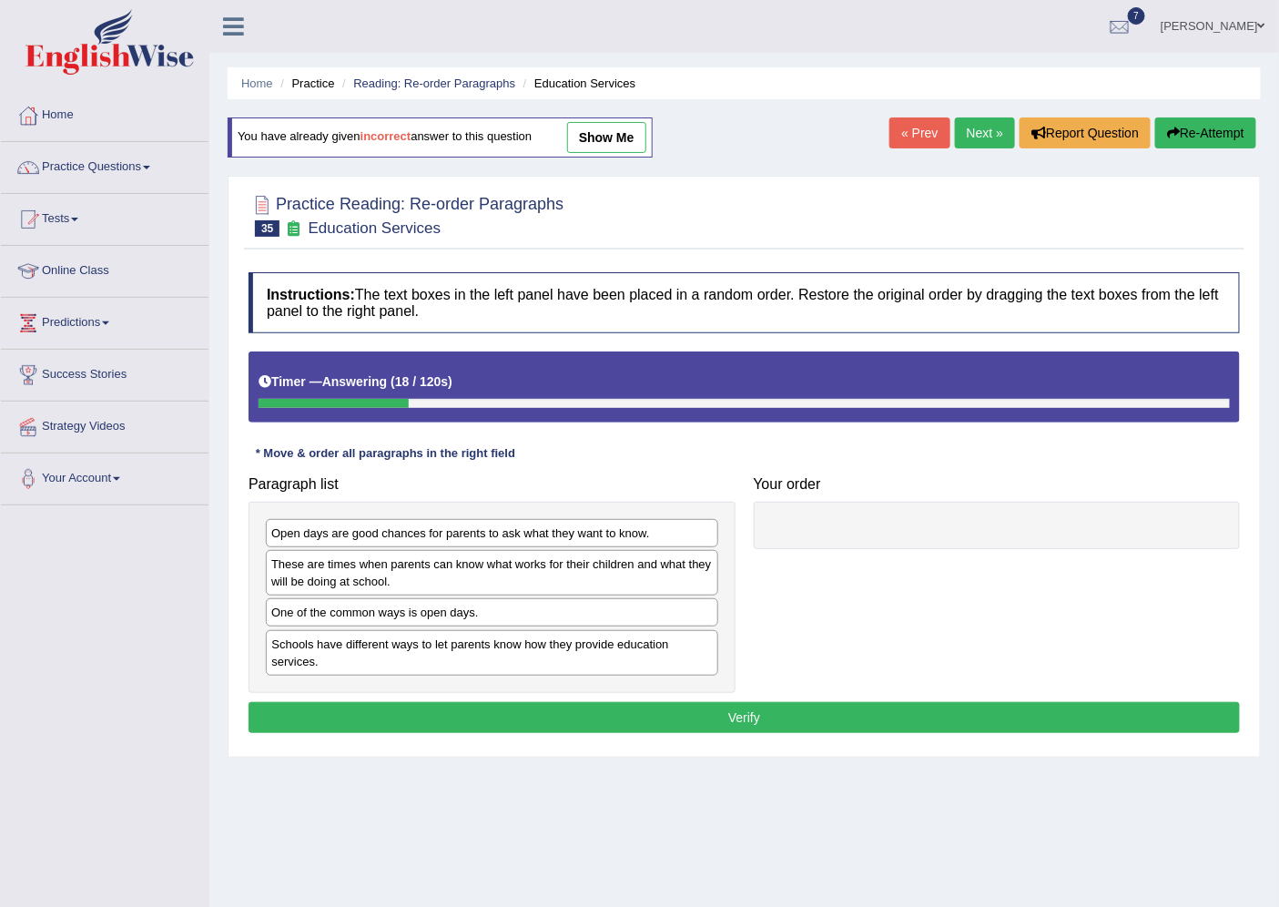
drag, startPoint x: 421, startPoint y: 666, endPoint x: 556, endPoint y: 660, distance: 135.8
click at [556, 659] on div "Schools have different ways to let parents know how they provide education serv…" at bounding box center [492, 652] width 452 height 46
click at [496, 640] on div "Schools have different ways to let parents know how they provide education serv…" at bounding box center [492, 652] width 452 height 46
click at [496, 653] on div "Schools have different ways to let parents know how they provide education serv…" at bounding box center [492, 652] width 452 height 46
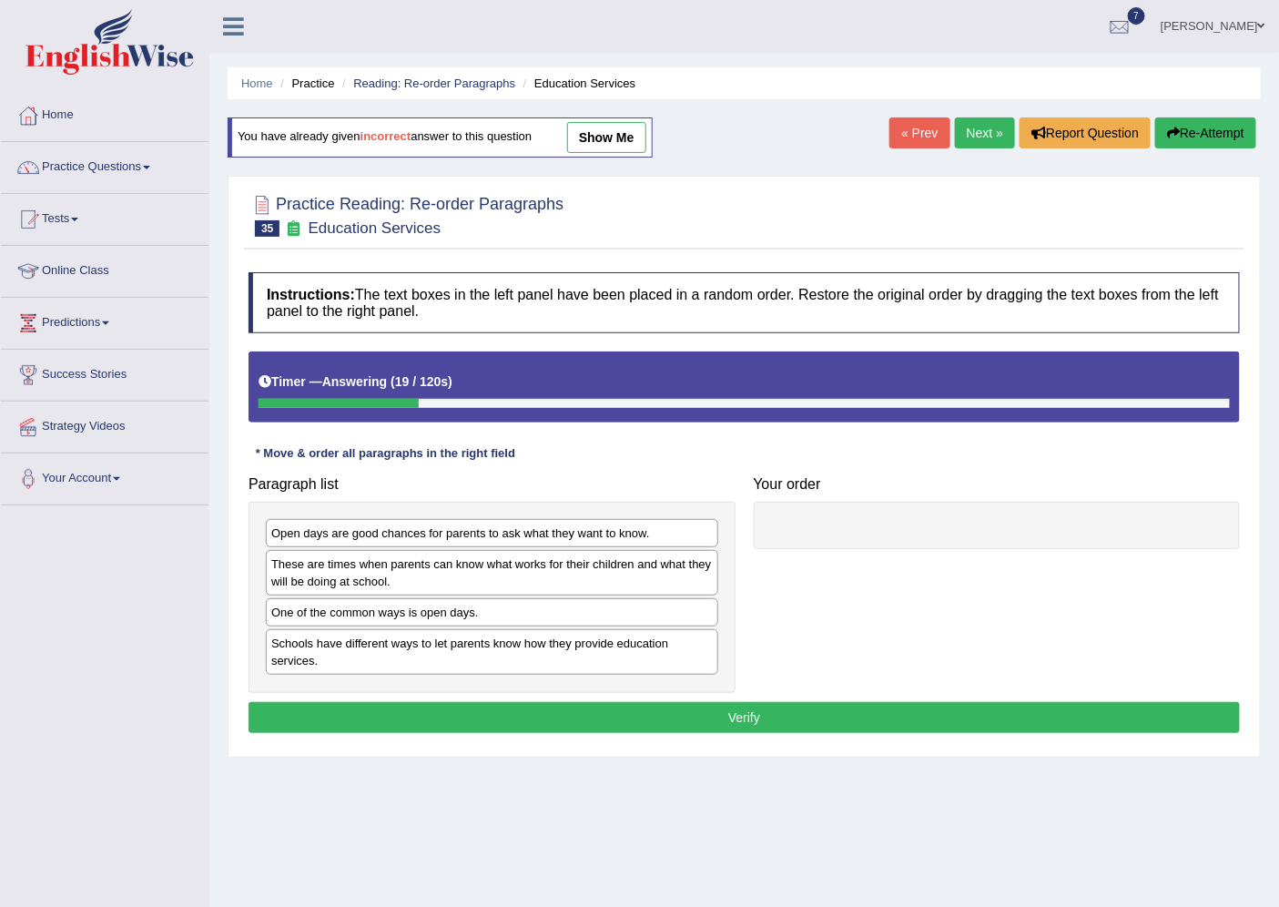
click at [496, 656] on div "Schools have different ways to let parents know how they provide education serv…" at bounding box center [492, 652] width 452 height 46
click at [495, 662] on div "Schools have different ways to let parents know how they provide education serv…" at bounding box center [492, 656] width 452 height 46
click at [493, 671] on div "Schools have different ways to let parents know how they provide education serv…" at bounding box center [492, 656] width 452 height 46
drag, startPoint x: 492, startPoint y: 671, endPoint x: 485, endPoint y: 648, distance: 23.9
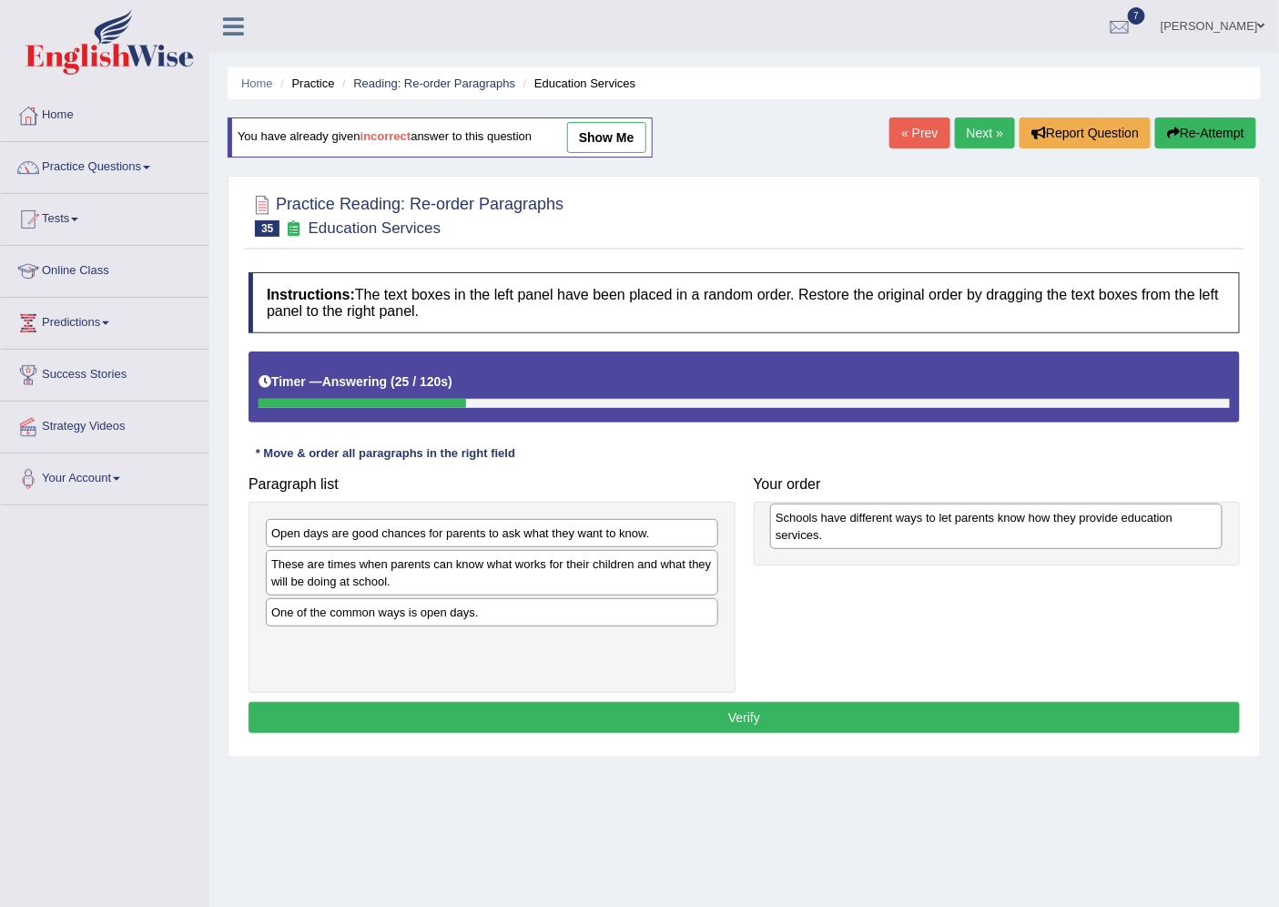
drag, startPoint x: 346, startPoint y: 651, endPoint x: 850, endPoint y: 524, distance: 519.9
click at [850, 524] on div "Schools have different ways to let parents know how they provide education serv…" at bounding box center [996, 526] width 452 height 46
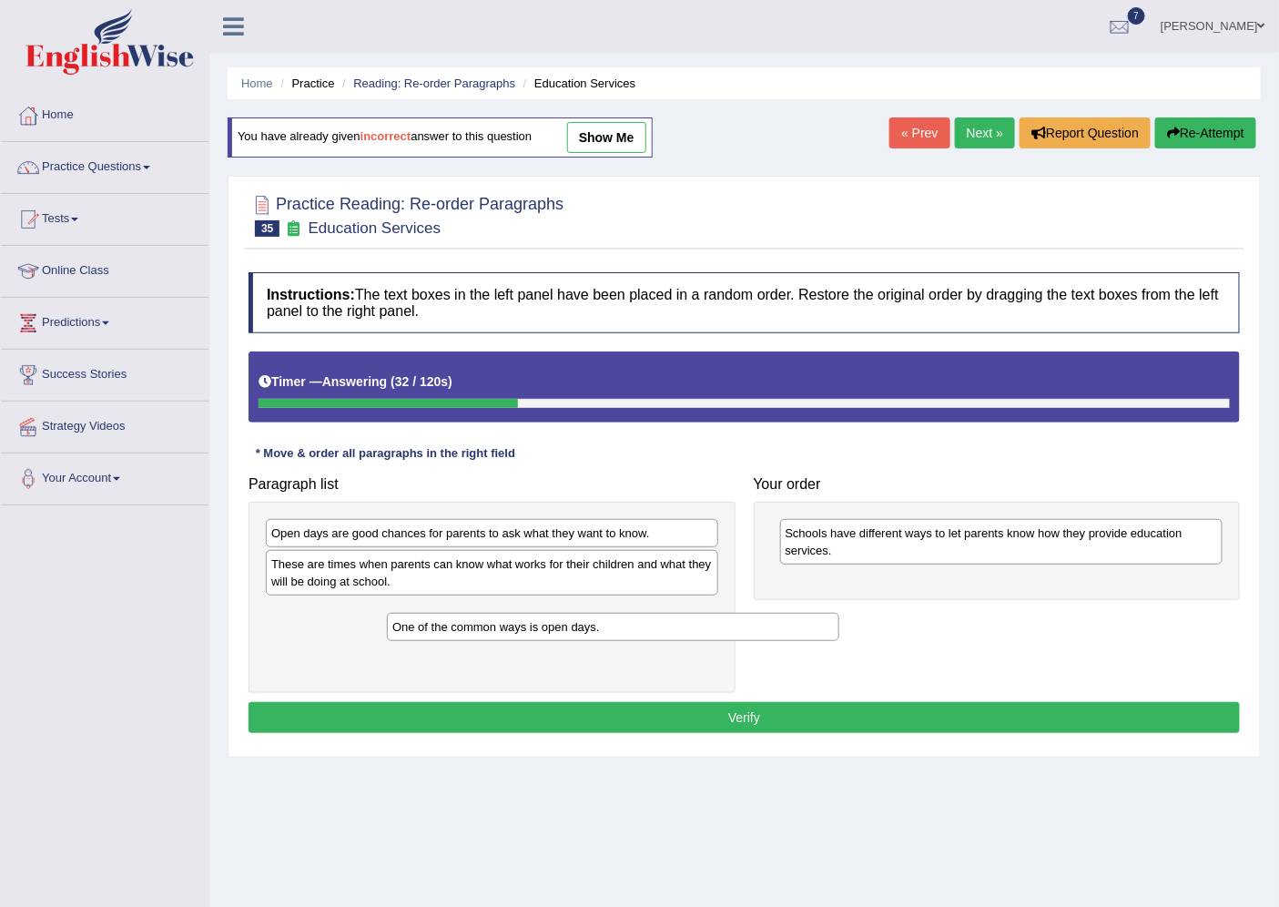
drag, startPoint x: 394, startPoint y: 613, endPoint x: 558, endPoint y: 626, distance: 164.4
click at [546, 626] on div "One of the common ways is open days." at bounding box center [613, 627] width 452 height 28
click at [558, 626] on div "One of the common ways is open days." at bounding box center [613, 627] width 452 height 28
click at [603, 625] on div "One of the common ways is open days." at bounding box center [613, 627] width 452 height 28
click at [632, 624] on div "One of the common ways is open days." at bounding box center [613, 627] width 452 height 28
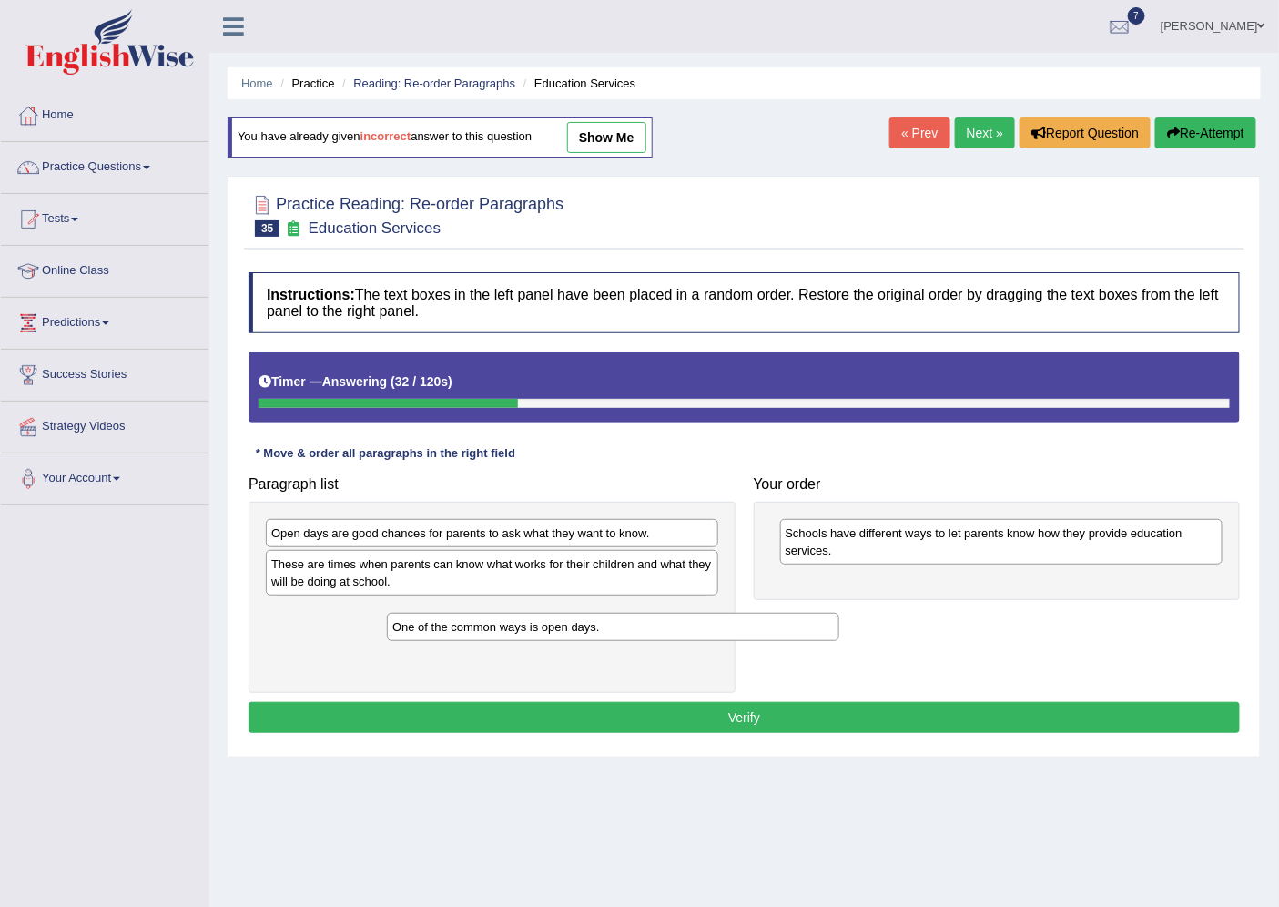
click at [657, 623] on div "One of the common ways is open days." at bounding box center [613, 627] width 452 height 28
click at [703, 617] on div "One of the common ways is open days." at bounding box center [613, 627] width 452 height 28
drag, startPoint x: 712, startPoint y: 616, endPoint x: 824, endPoint y: 596, distance: 113.7
drag, startPoint x: 859, startPoint y: 583, endPoint x: 425, endPoint y: 593, distance: 434.3
click at [574, 584] on div "Paragraph list Open days are good chances for parents to ask what they want to …" at bounding box center [744, 580] width 1010 height 226
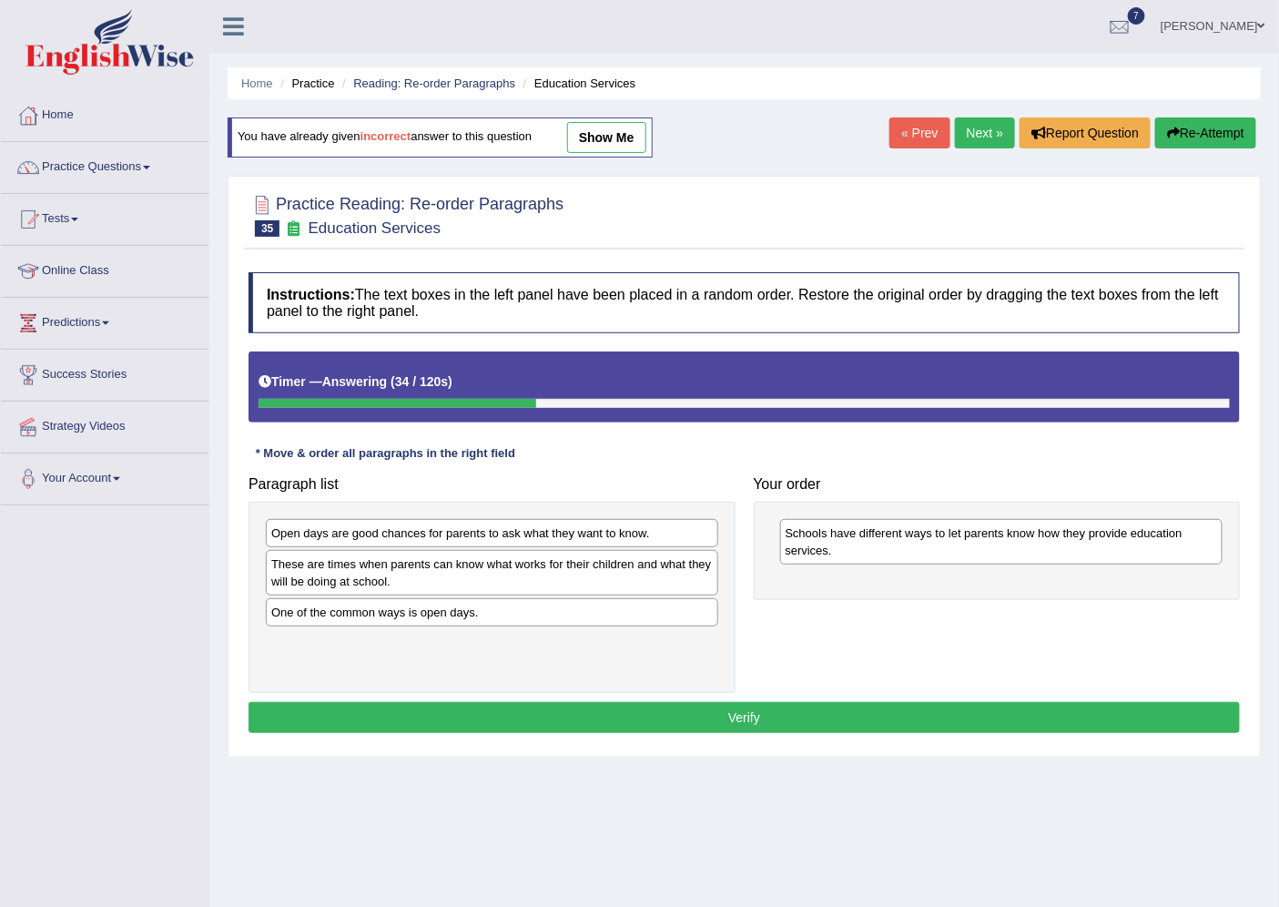
click at [294, 614] on div "One of the common ways is open days." at bounding box center [492, 612] width 452 height 28
click at [295, 614] on div "One of the common ways is open days." at bounding box center [492, 612] width 452 height 28
drag, startPoint x: 296, startPoint y: 614, endPoint x: 348, endPoint y: 619, distance: 52.1
click at [298, 614] on div "One of the common ways is open days." at bounding box center [492, 613] width 452 height 28
drag, startPoint x: 348, startPoint y: 619, endPoint x: 410, endPoint y: 620, distance: 61.9
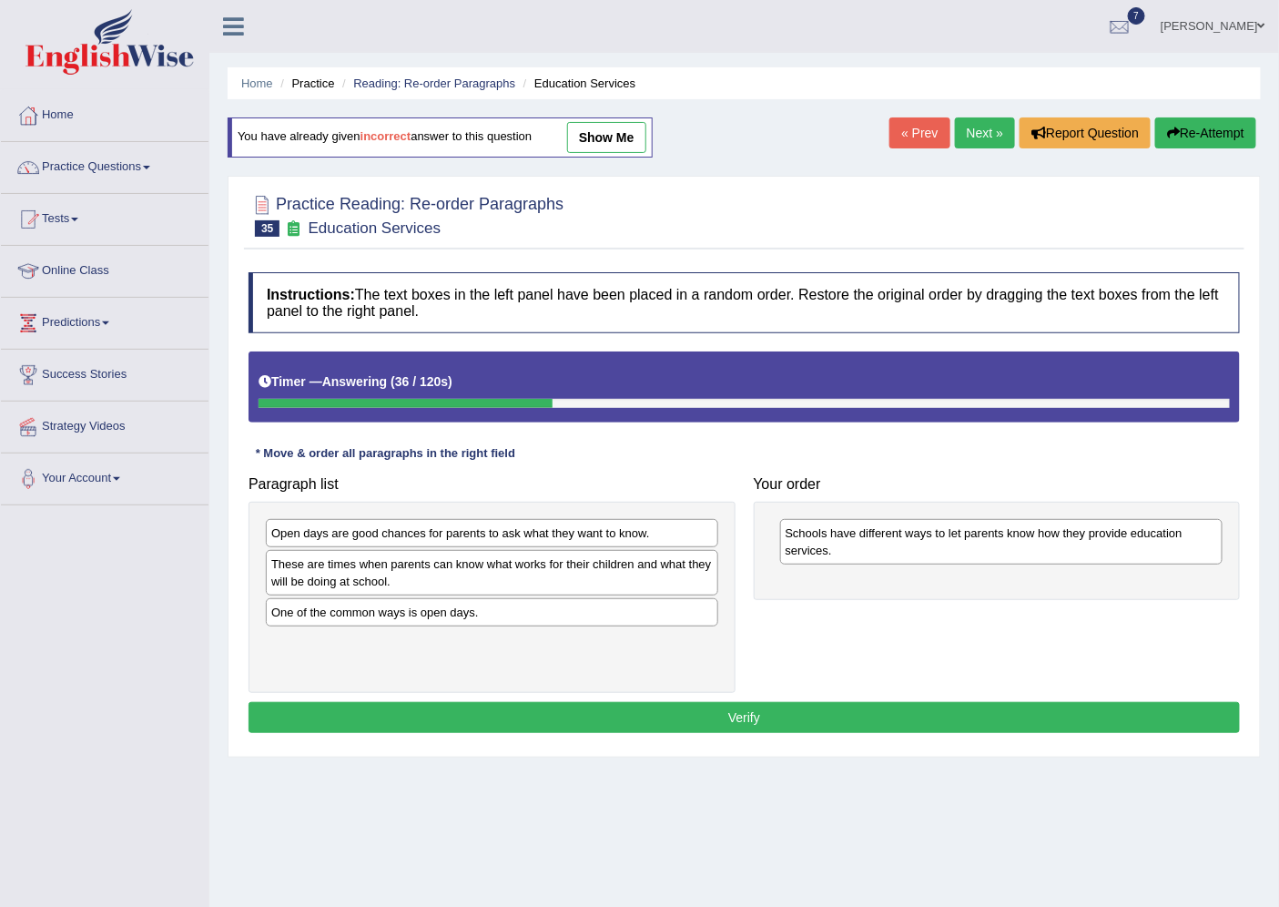
click at [320, 612] on div "One of the common ways is open days." at bounding box center [492, 612] width 452 height 28
drag, startPoint x: 320, startPoint y: 612, endPoint x: 834, endPoint y: 581, distance: 515.3
click at [834, 581] on div "One of the common ways is open days." at bounding box center [1006, 582] width 452 height 28
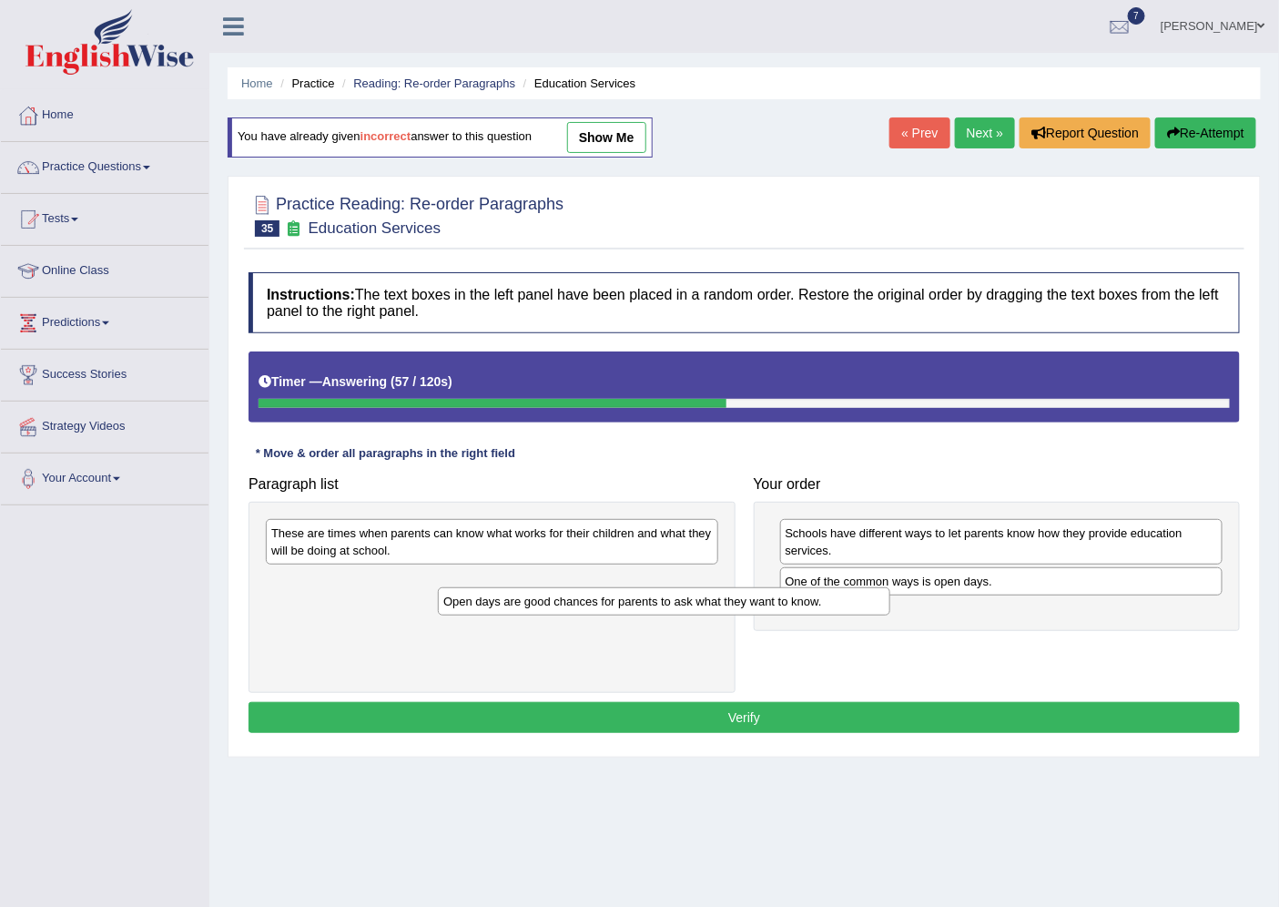
drag, startPoint x: 442, startPoint y: 535, endPoint x: 770, endPoint y: 622, distance: 338.9
click at [730, 615] on div "Open days are good chances for parents to ask what they want to know." at bounding box center [664, 601] width 452 height 28
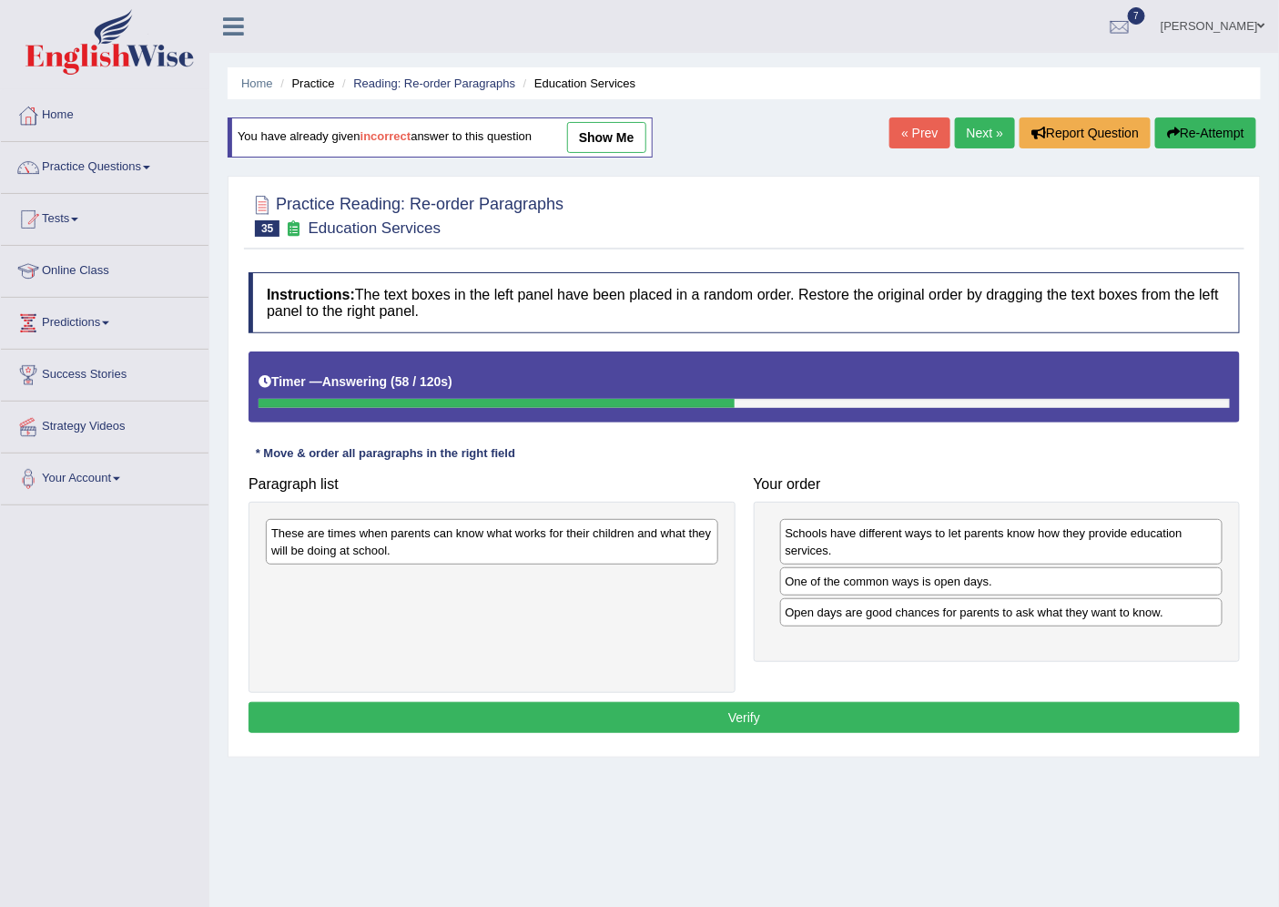
drag, startPoint x: 770, startPoint y: 622, endPoint x: 914, endPoint y: 624, distance: 143.9
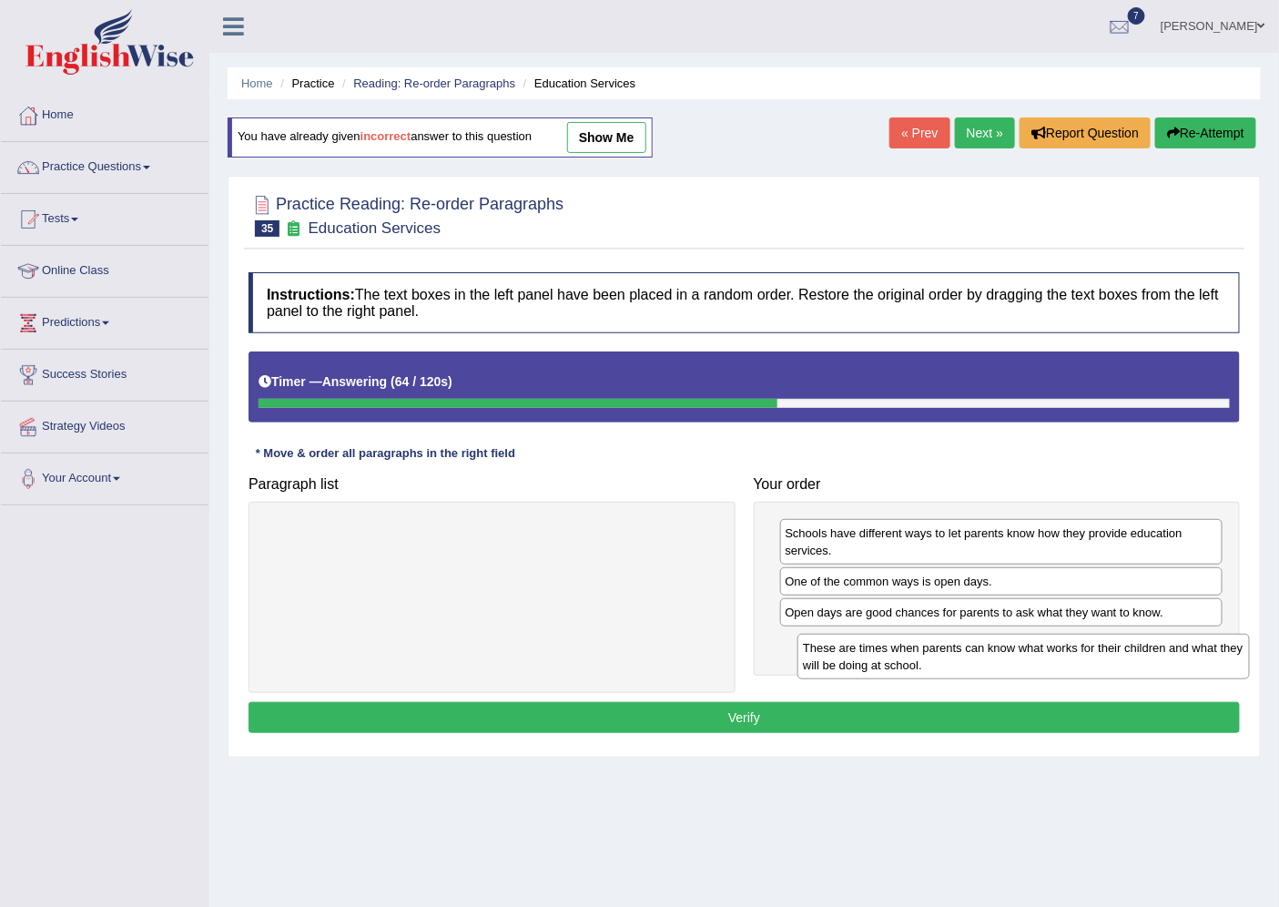
drag, startPoint x: 549, startPoint y: 534, endPoint x: 1081, endPoint y: 649, distance: 543.9
click at [1081, 649] on div "These are times when parents can know what works for their children and what th…" at bounding box center [1023, 657] width 452 height 46
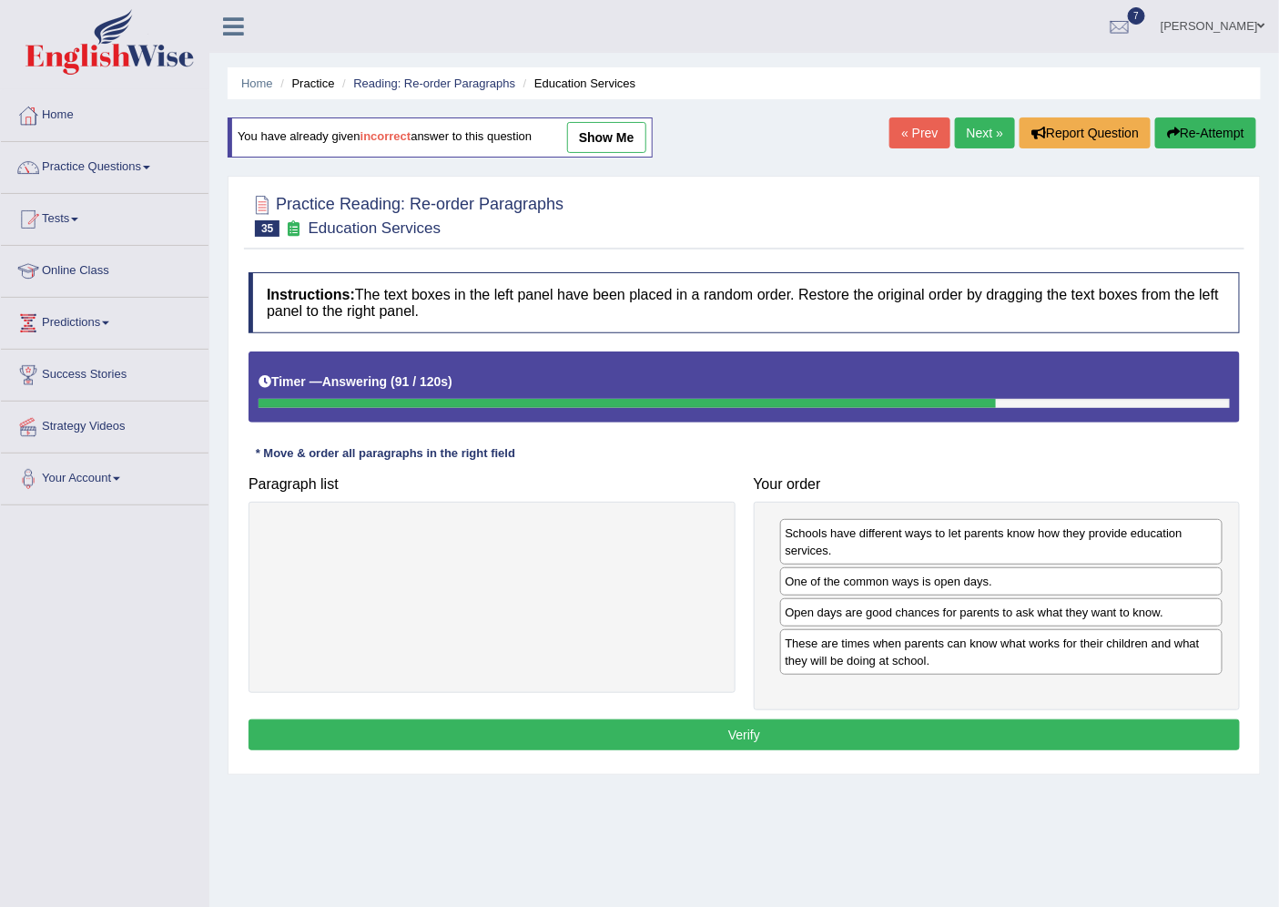
click at [723, 742] on button "Verify" at bounding box center [744, 734] width 991 height 31
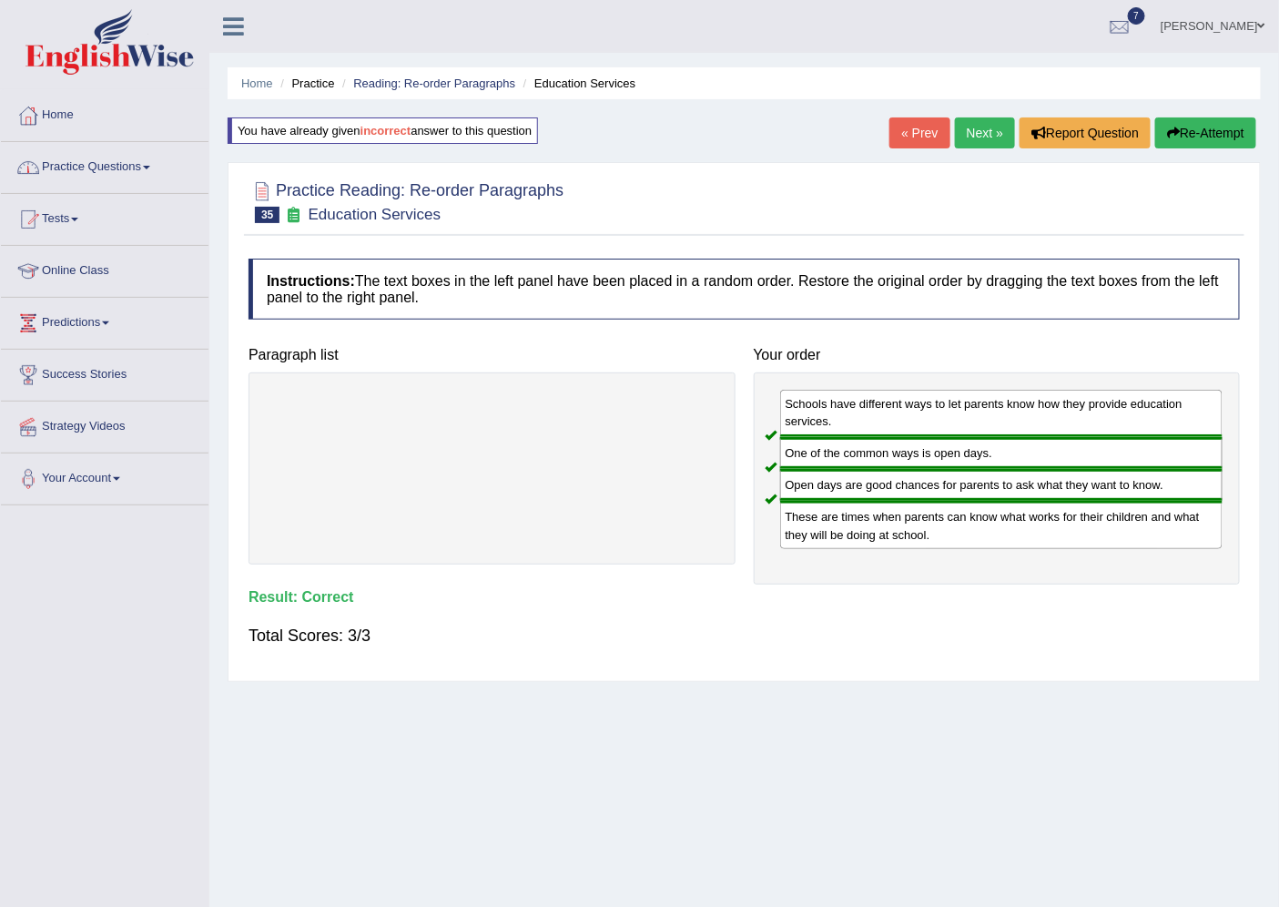
click at [74, 165] on link "Practice Questions" at bounding box center [105, 165] width 208 height 46
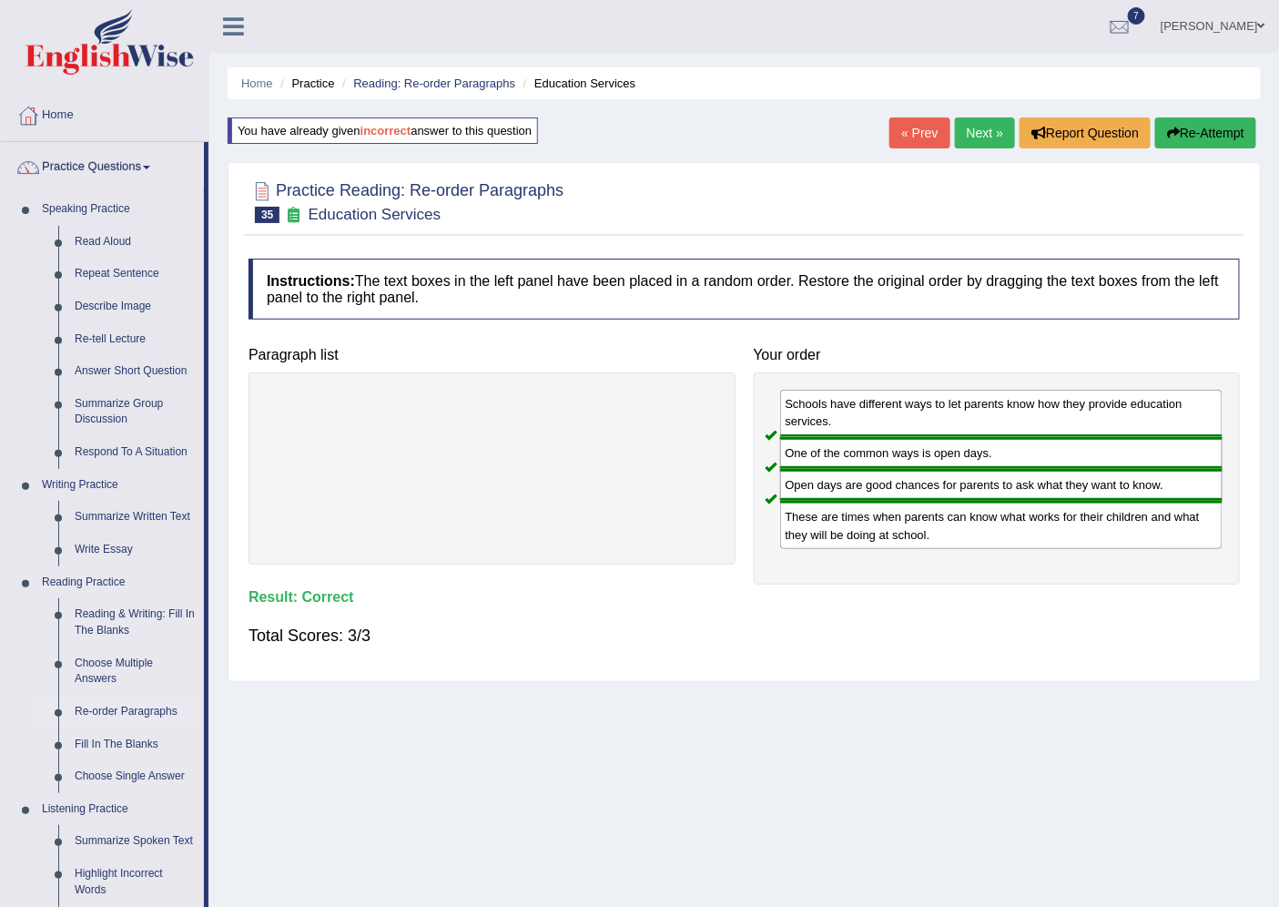
click at [91, 706] on link "Re-order Paragraphs" at bounding box center [134, 711] width 137 height 33
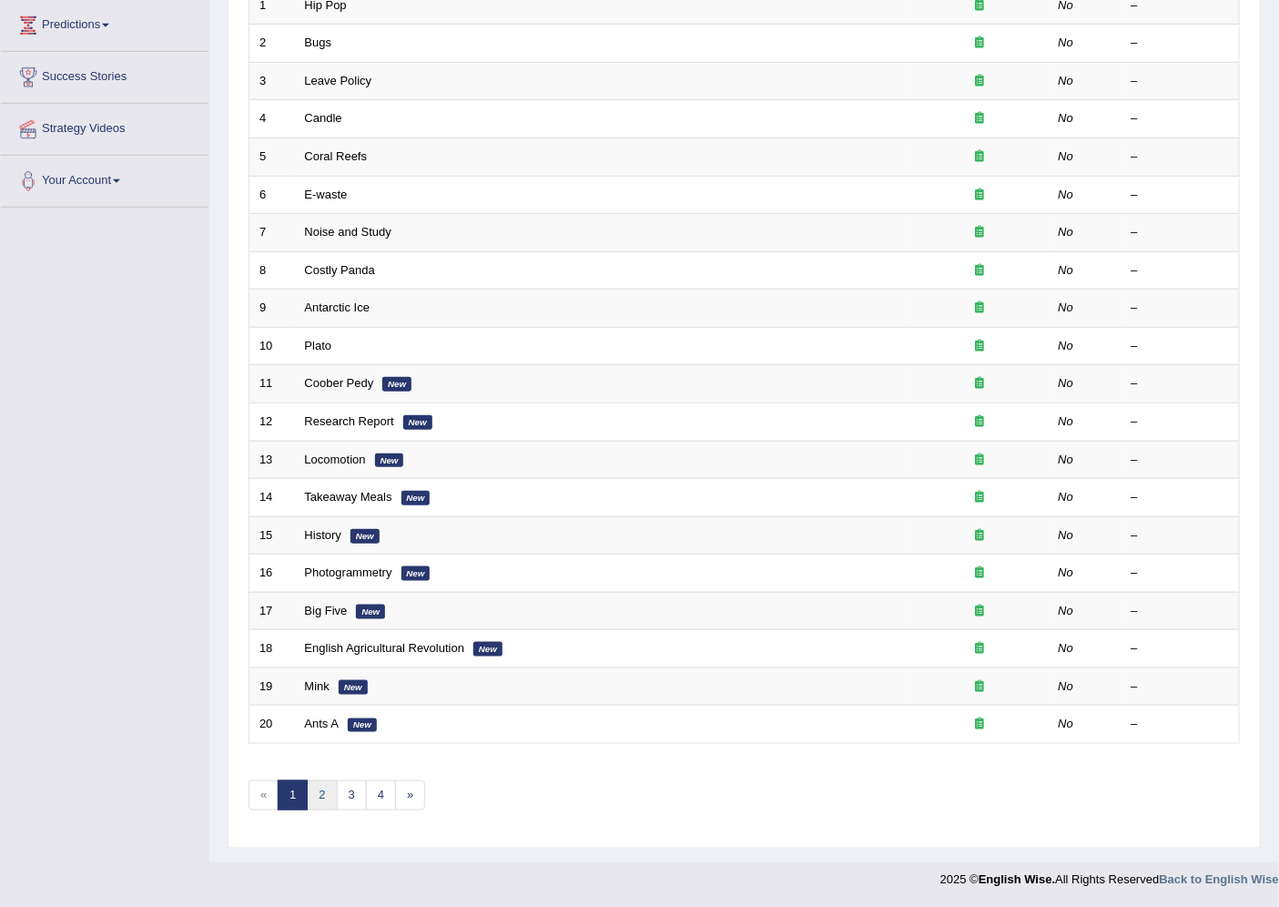
click at [322, 797] on link "2" at bounding box center [322, 795] width 30 height 30
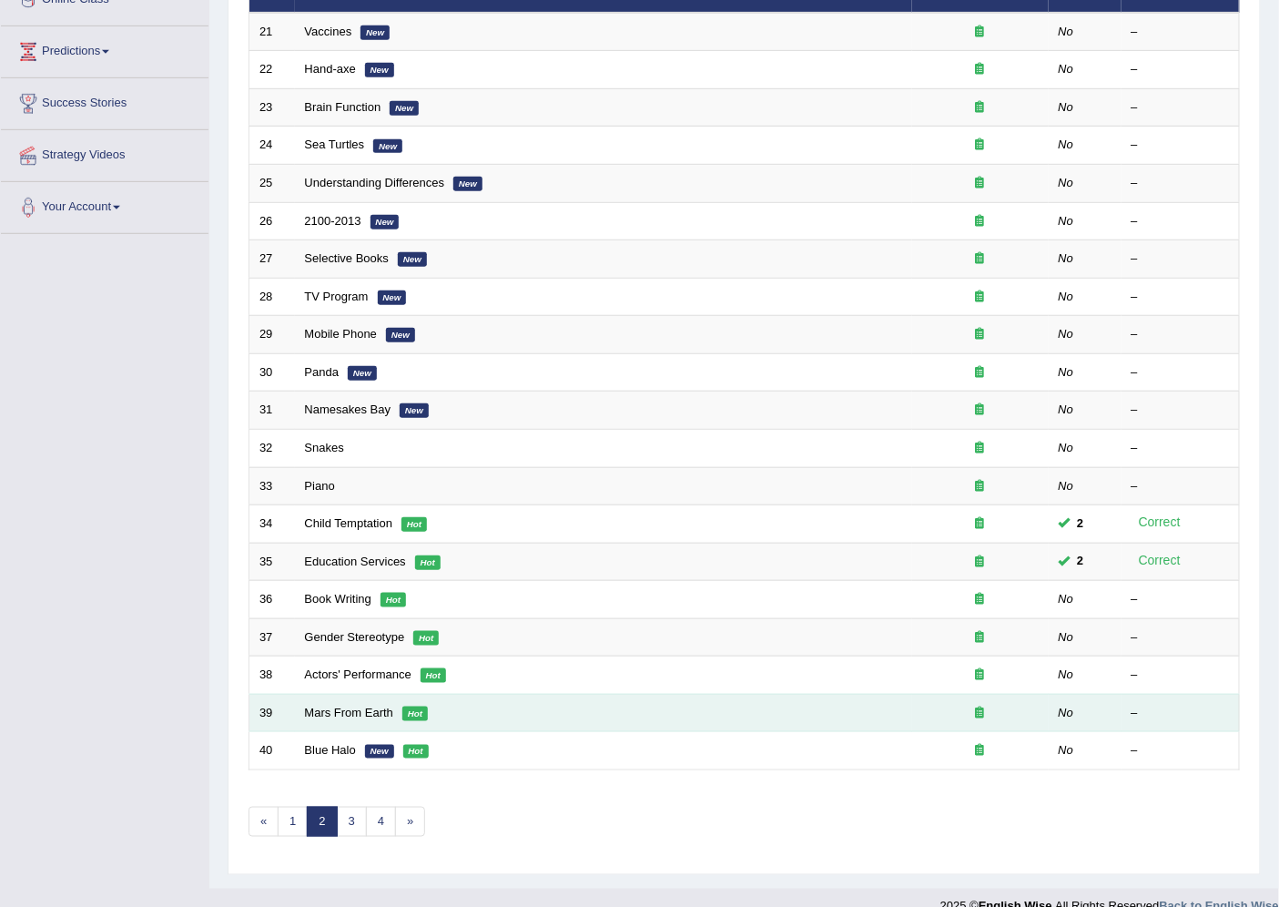
scroll to position [298, 0]
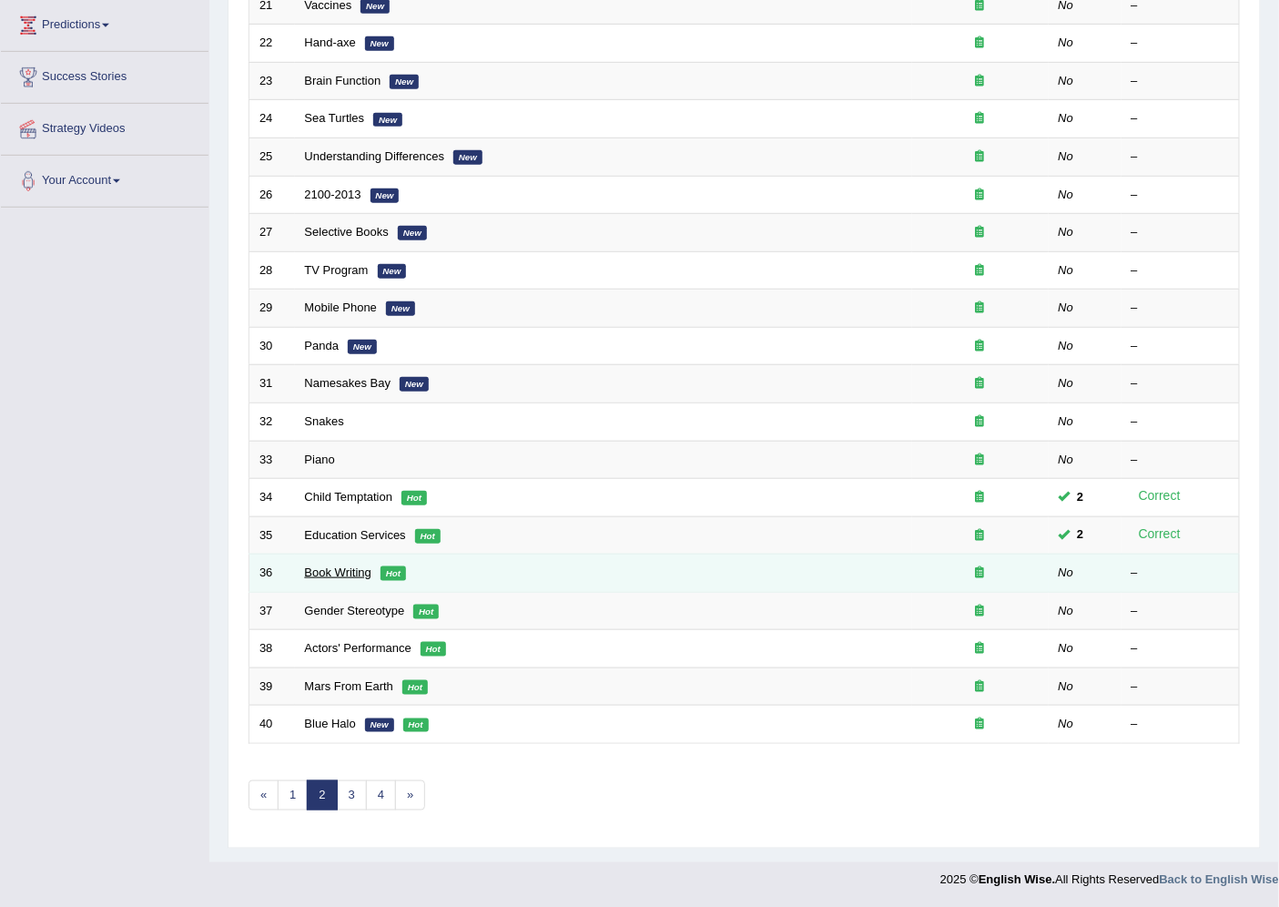
click at [342, 571] on link "Book Writing" at bounding box center [338, 572] width 66 height 14
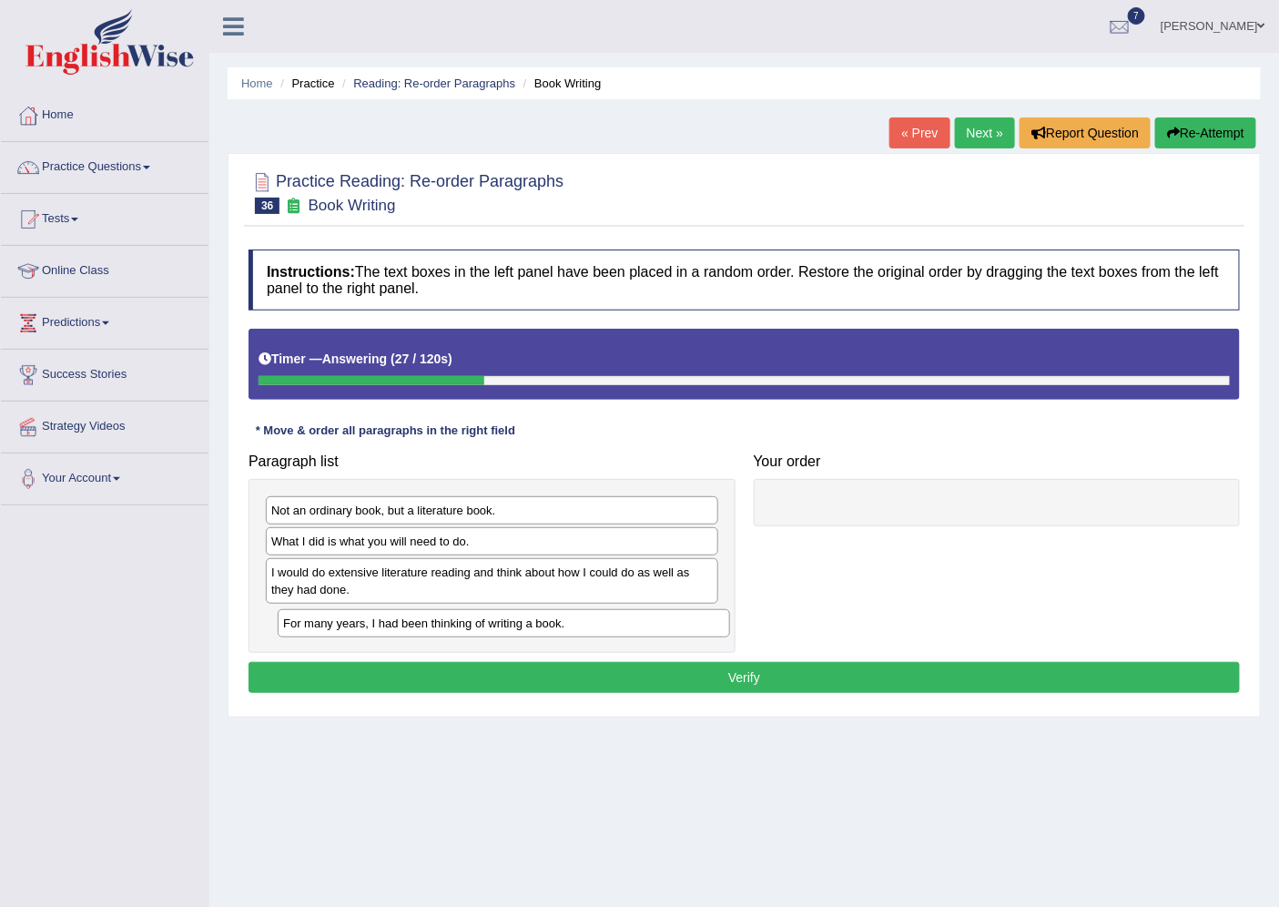
drag, startPoint x: 478, startPoint y: 624, endPoint x: 553, endPoint y: 625, distance: 74.7
click at [501, 626] on div "For many years, I had been thinking of writing a book." at bounding box center [504, 623] width 452 height 28
drag, startPoint x: 553, startPoint y: 625, endPoint x: 492, endPoint y: 622, distance: 60.2
drag, startPoint x: 324, startPoint y: 619, endPoint x: 820, endPoint y: 495, distance: 511.3
click at [821, 494] on div "For many years, I had been thinking of writing a book." at bounding box center [990, 496] width 452 height 28
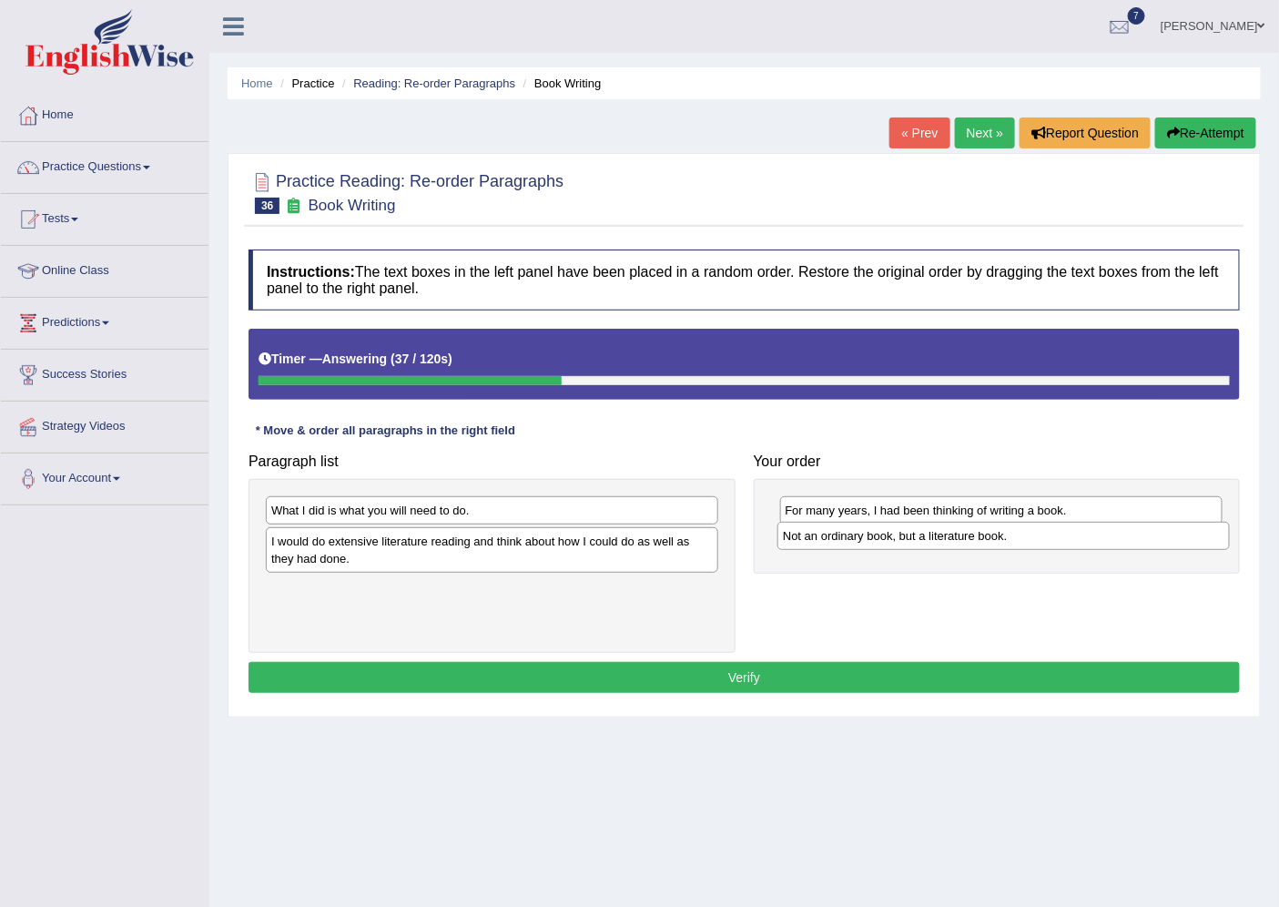
drag, startPoint x: 365, startPoint y: 515, endPoint x: 877, endPoint y: 541, distance: 512.2
click at [877, 541] on div "Not an ordinary book, but a literature book." at bounding box center [1003, 536] width 452 height 28
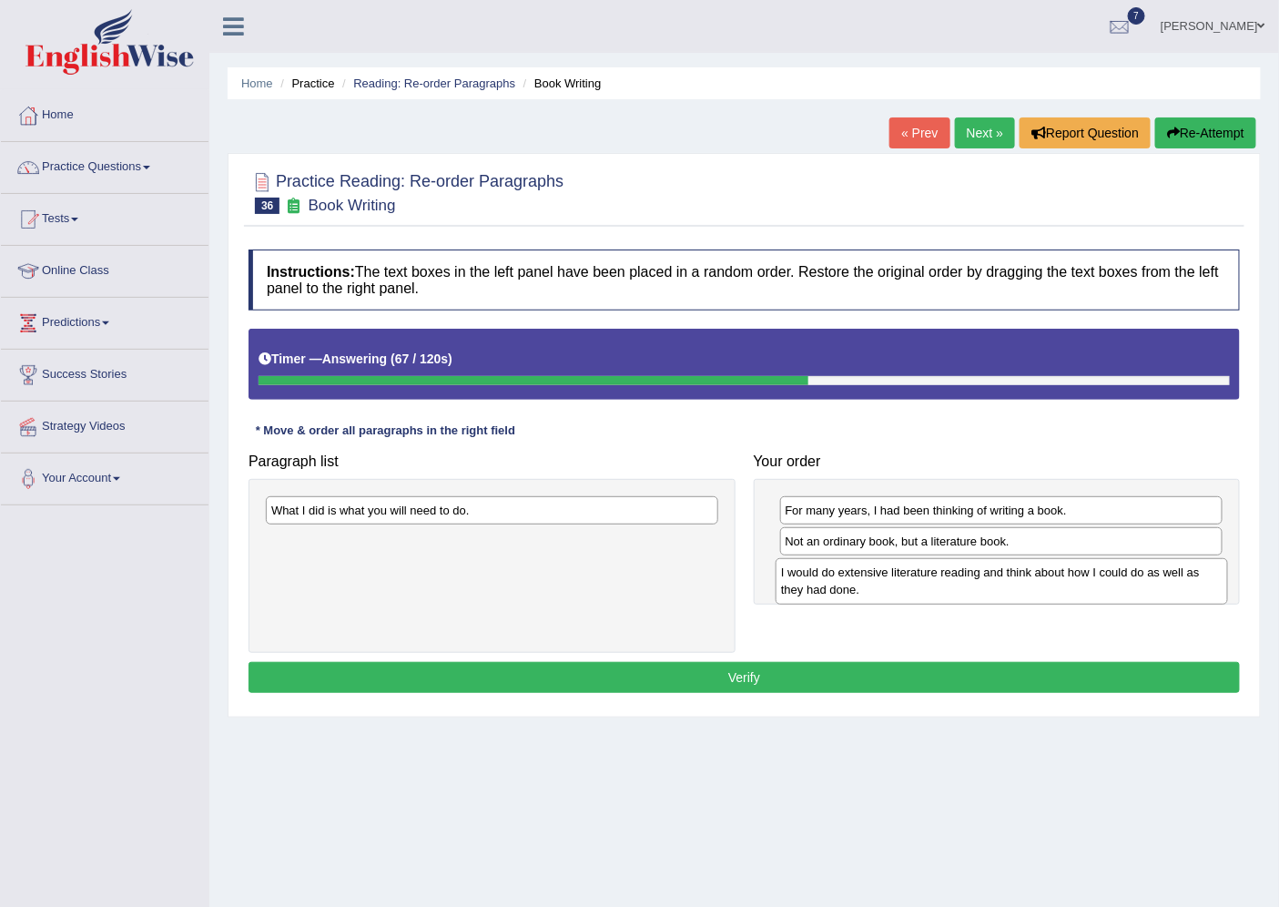
drag, startPoint x: 410, startPoint y: 550, endPoint x: 919, endPoint y: 581, distance: 510.7
click at [919, 581] on div "I would do extensive literature reading and think about how I could do as well …" at bounding box center [1002, 581] width 452 height 46
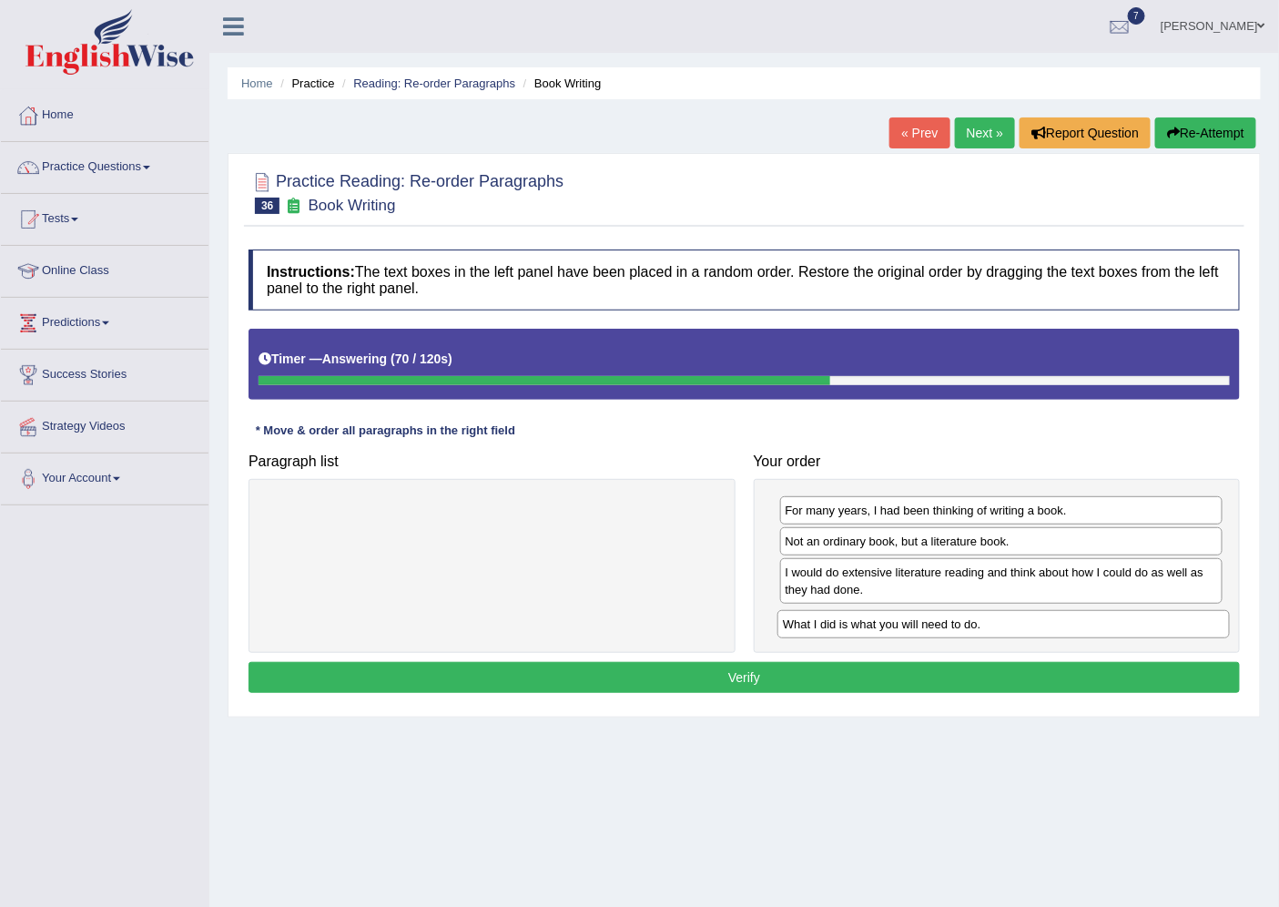
drag, startPoint x: 581, startPoint y: 516, endPoint x: 1092, endPoint y: 630, distance: 524.1
click at [1092, 630] on div "What I did is what you will need to do." at bounding box center [1003, 624] width 452 height 28
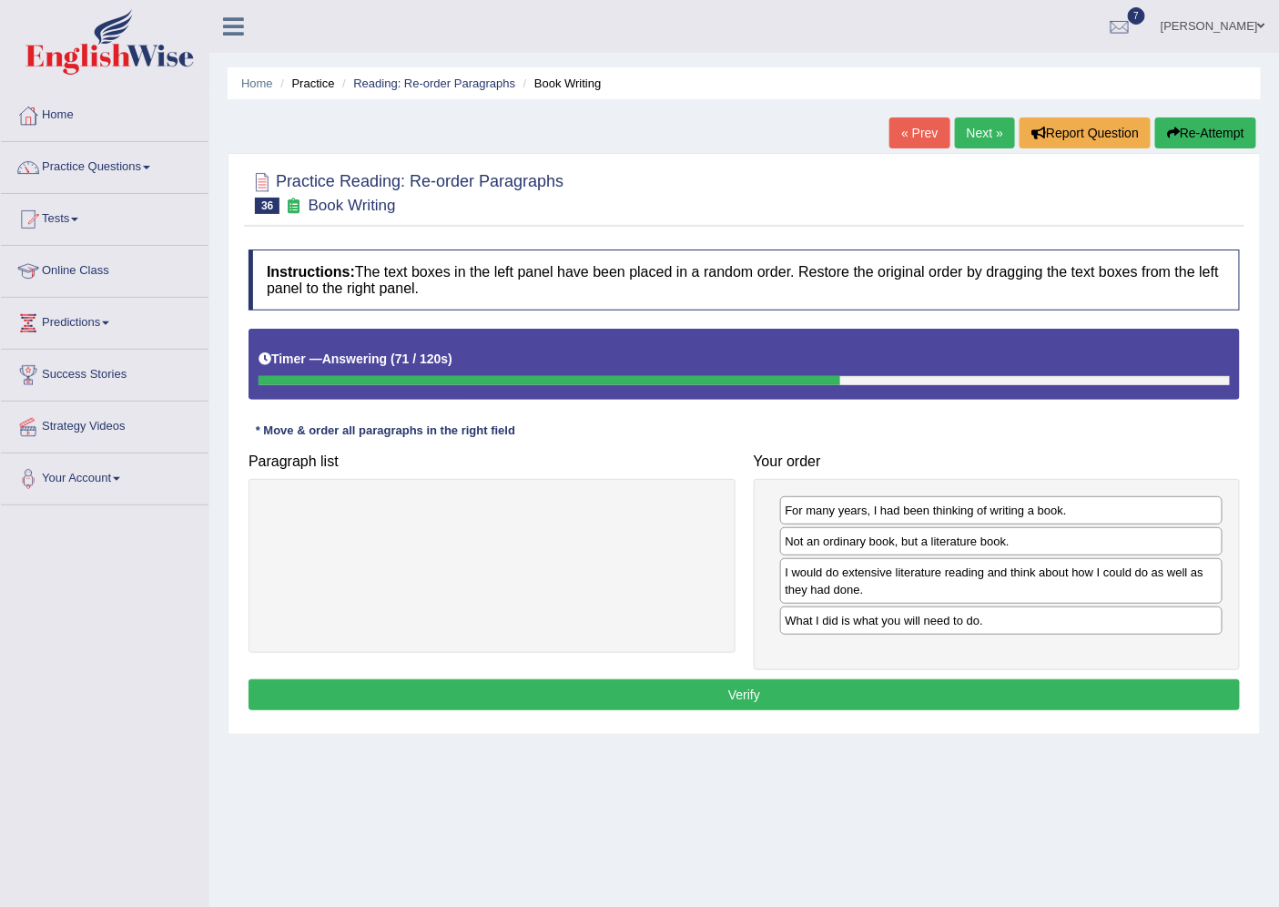
click at [728, 693] on button "Verify" at bounding box center [744, 694] width 991 height 31
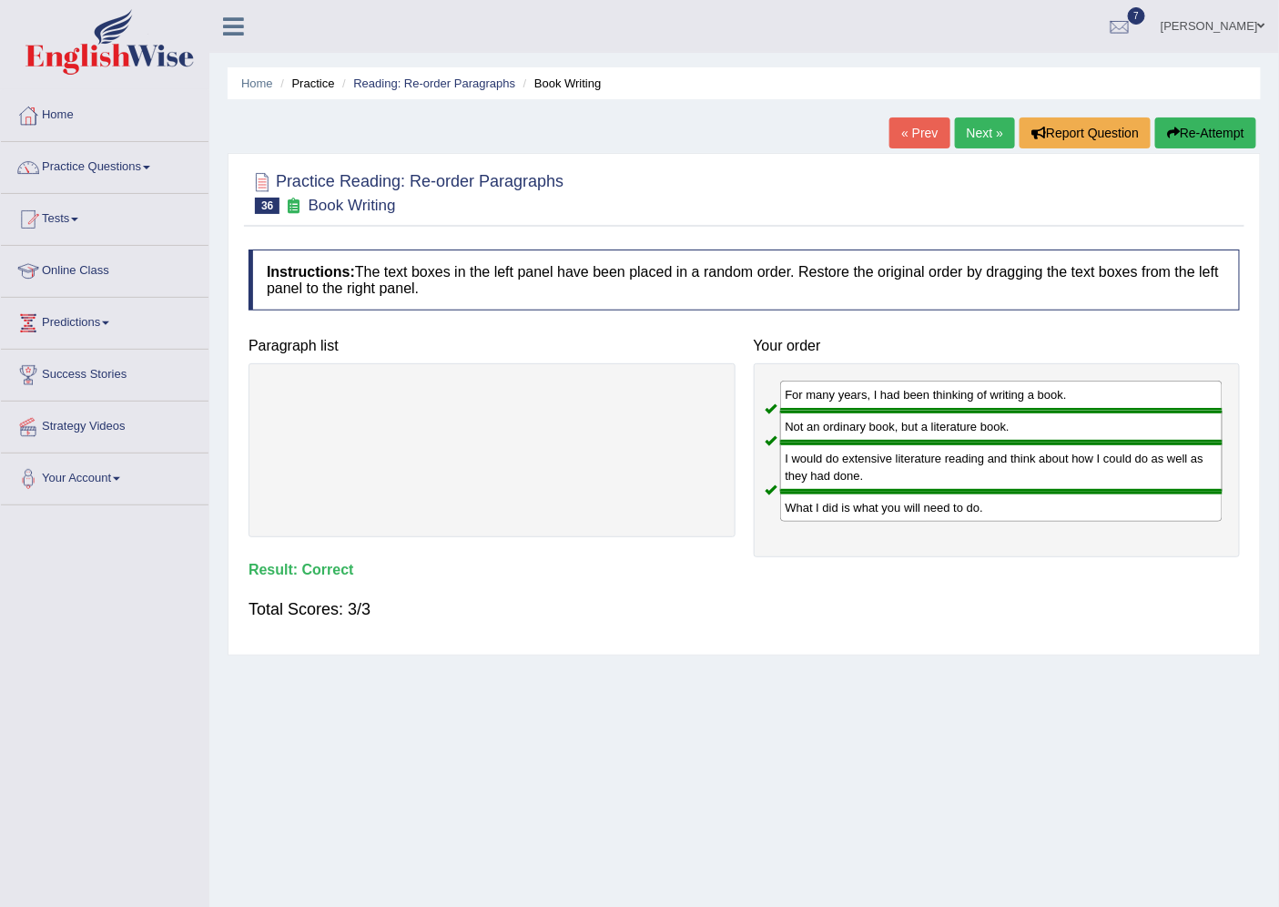
click at [972, 125] on link "Next »" at bounding box center [985, 132] width 60 height 31
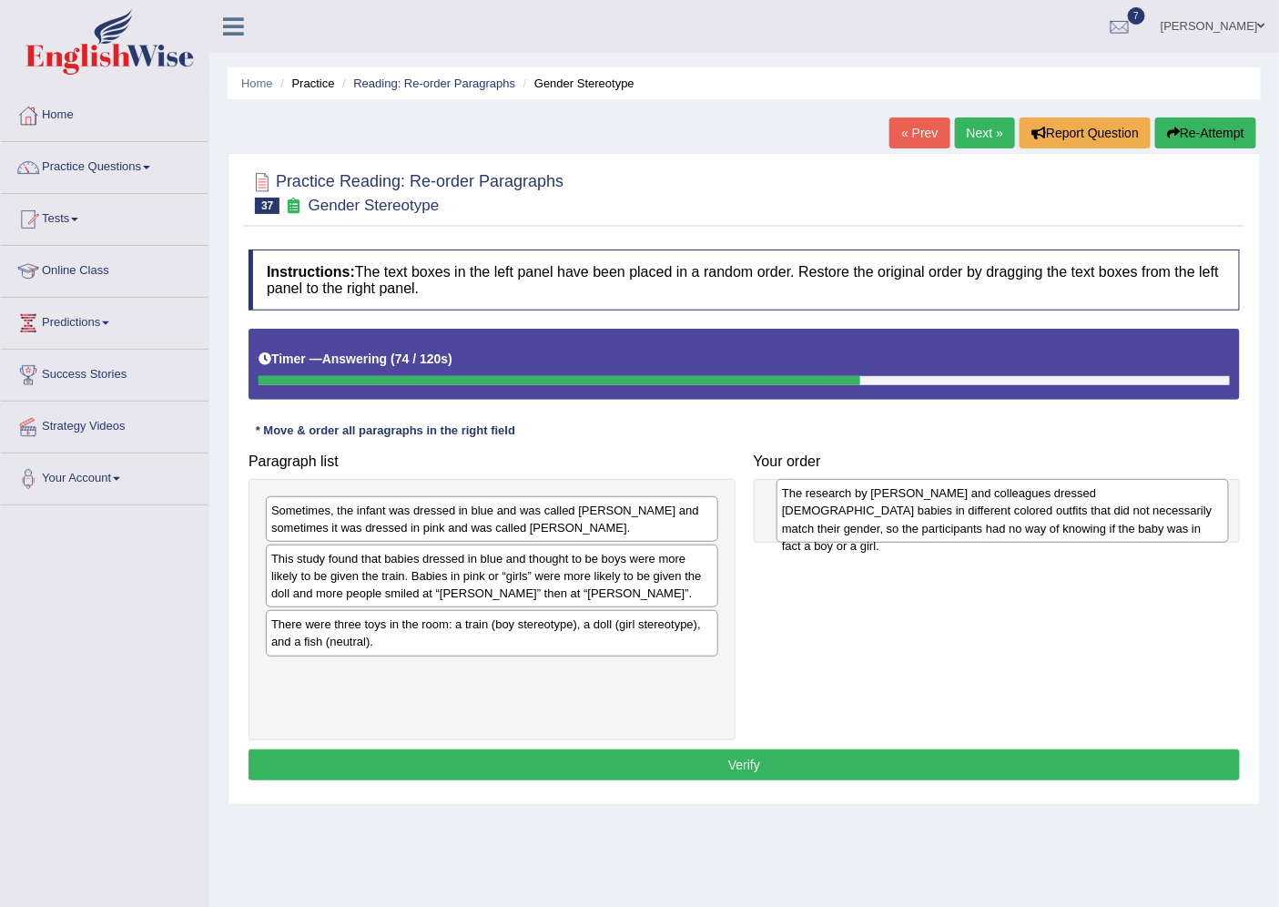
drag, startPoint x: 357, startPoint y: 687, endPoint x: 868, endPoint y: 507, distance: 541.6
click at [868, 507] on div "The research by [PERSON_NAME] and colleagues dressed [DEMOGRAPHIC_DATA] babies …" at bounding box center [1002, 511] width 452 height 64
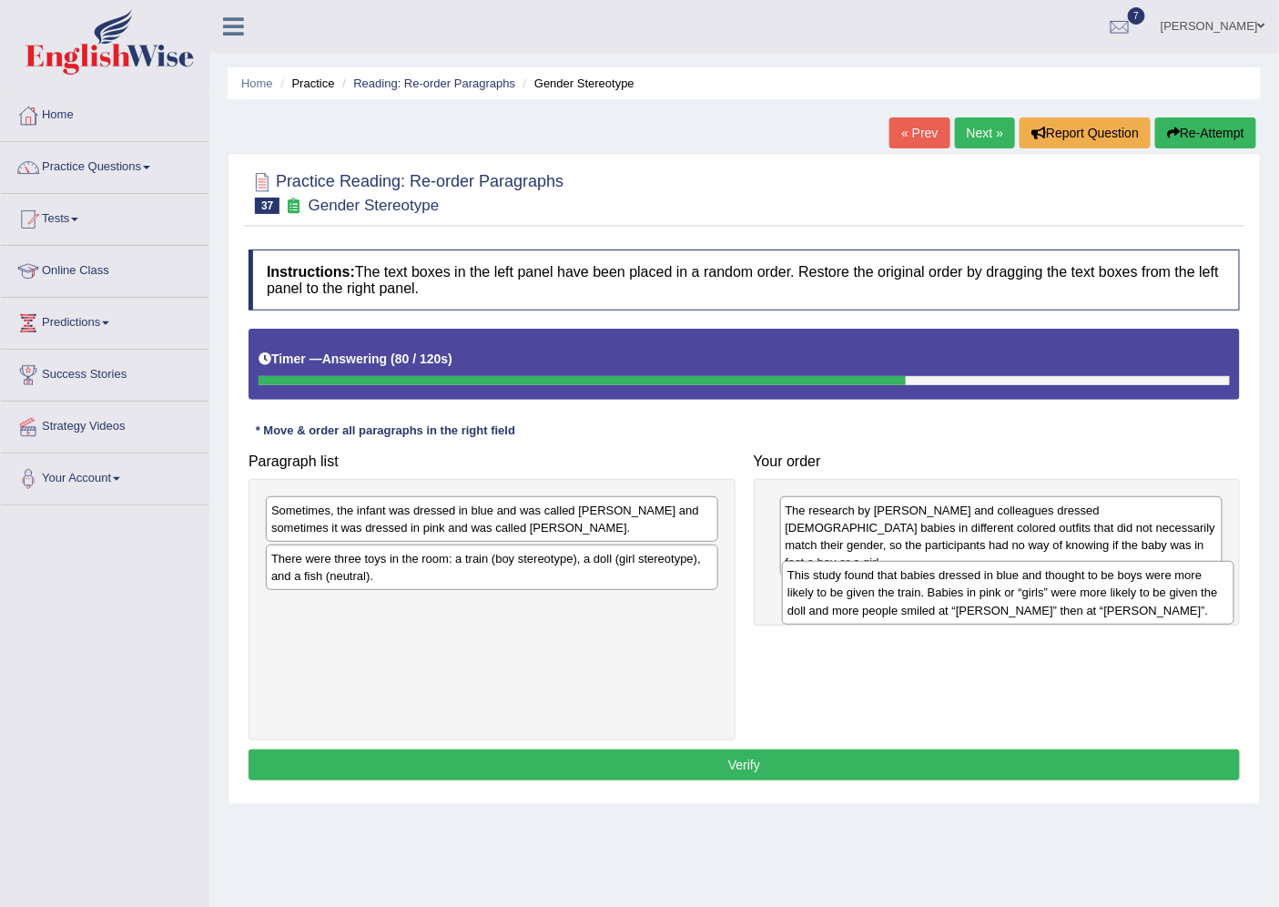
drag, startPoint x: 592, startPoint y: 577, endPoint x: 1108, endPoint y: 594, distance: 516.4
click at [1108, 594] on div "This study found that babies dressed in blue and thought to be boys were more l…" at bounding box center [1008, 593] width 452 height 64
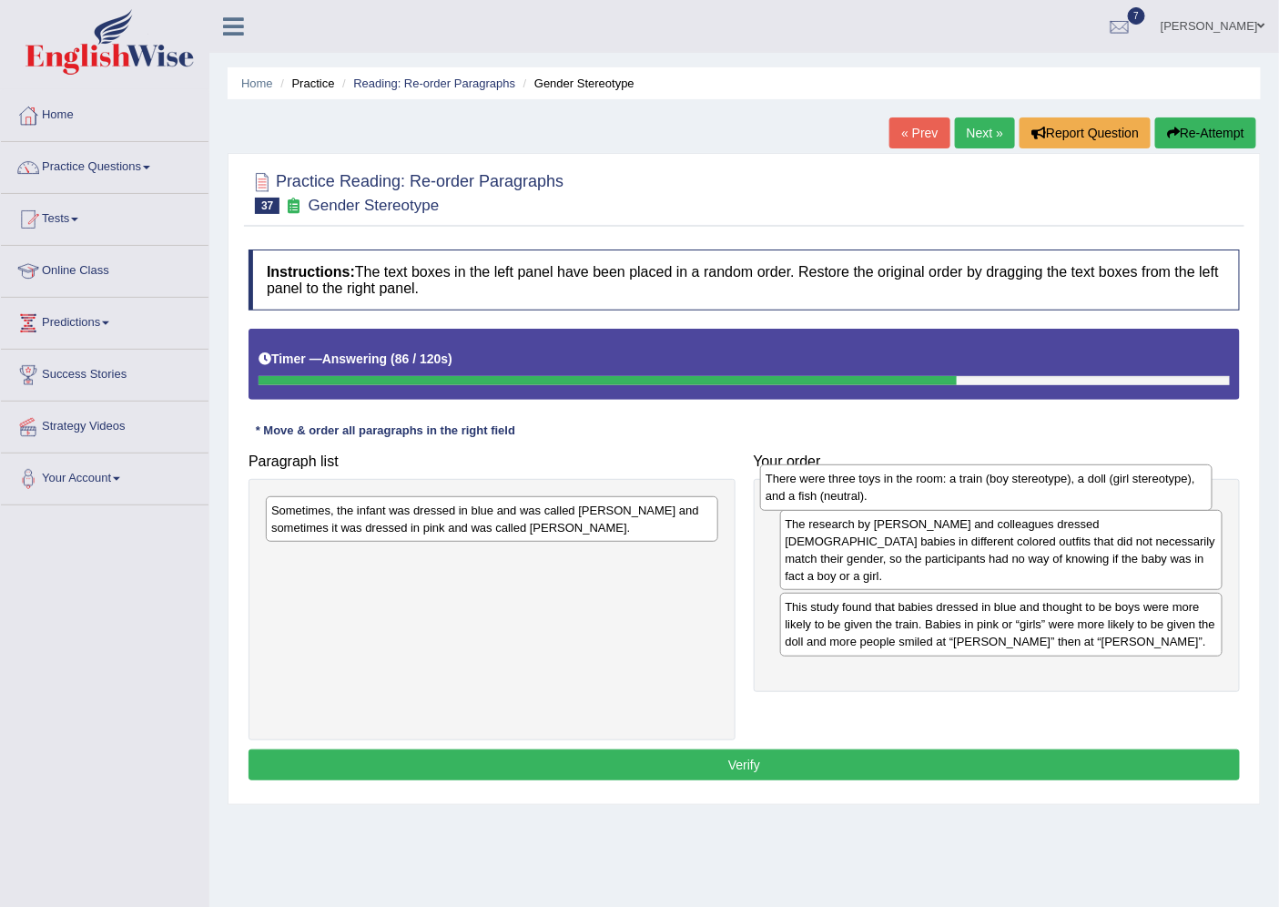
drag, startPoint x: 394, startPoint y: 573, endPoint x: 888, endPoint y: 493, distance: 500.7
click at [888, 493] on div "There were three toys in the room: a train (boy stereotype), a doll (girl stere…" at bounding box center [986, 487] width 452 height 46
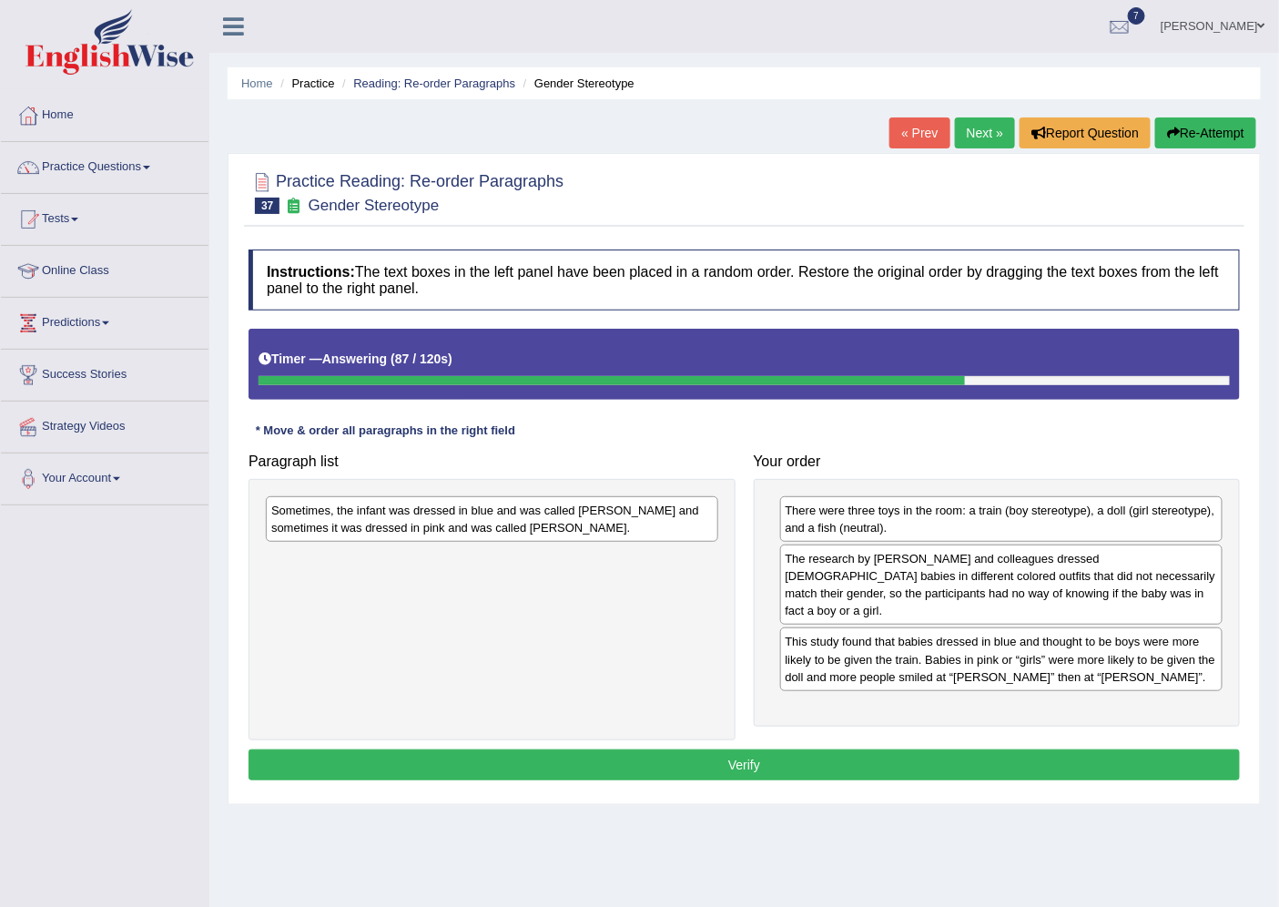
drag, startPoint x: 888, startPoint y: 493, endPoint x: 912, endPoint y: 489, distance: 24.1
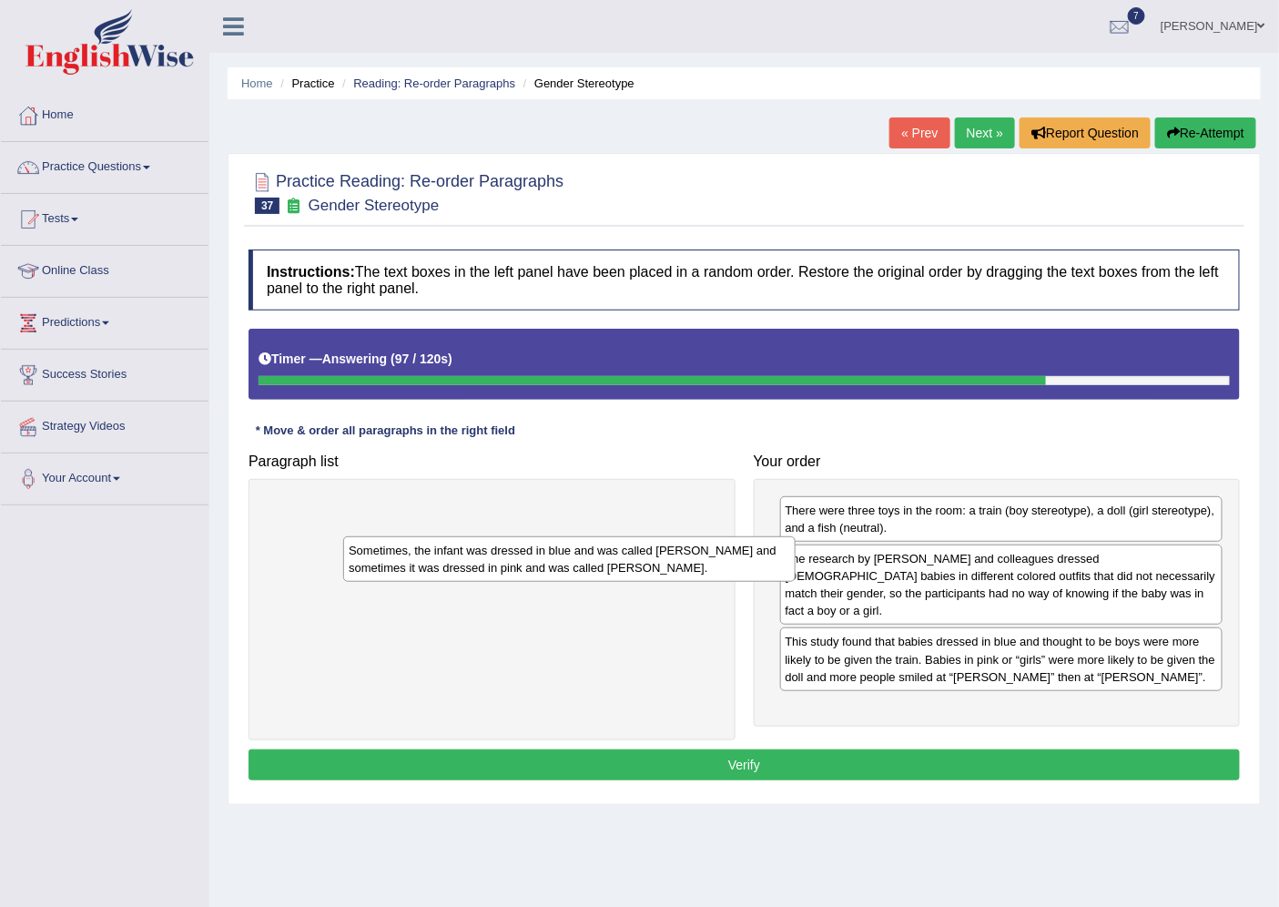
drag, startPoint x: 476, startPoint y: 524, endPoint x: 784, endPoint y: 614, distance: 320.6
click at [715, 582] on div "Sometimes, the infant was dressed in blue and was called [PERSON_NAME] and some…" at bounding box center [569, 559] width 452 height 46
click at [746, 582] on div "Sometimes, the infant was dressed in blue and was called [PERSON_NAME] and some…" at bounding box center [569, 559] width 452 height 46
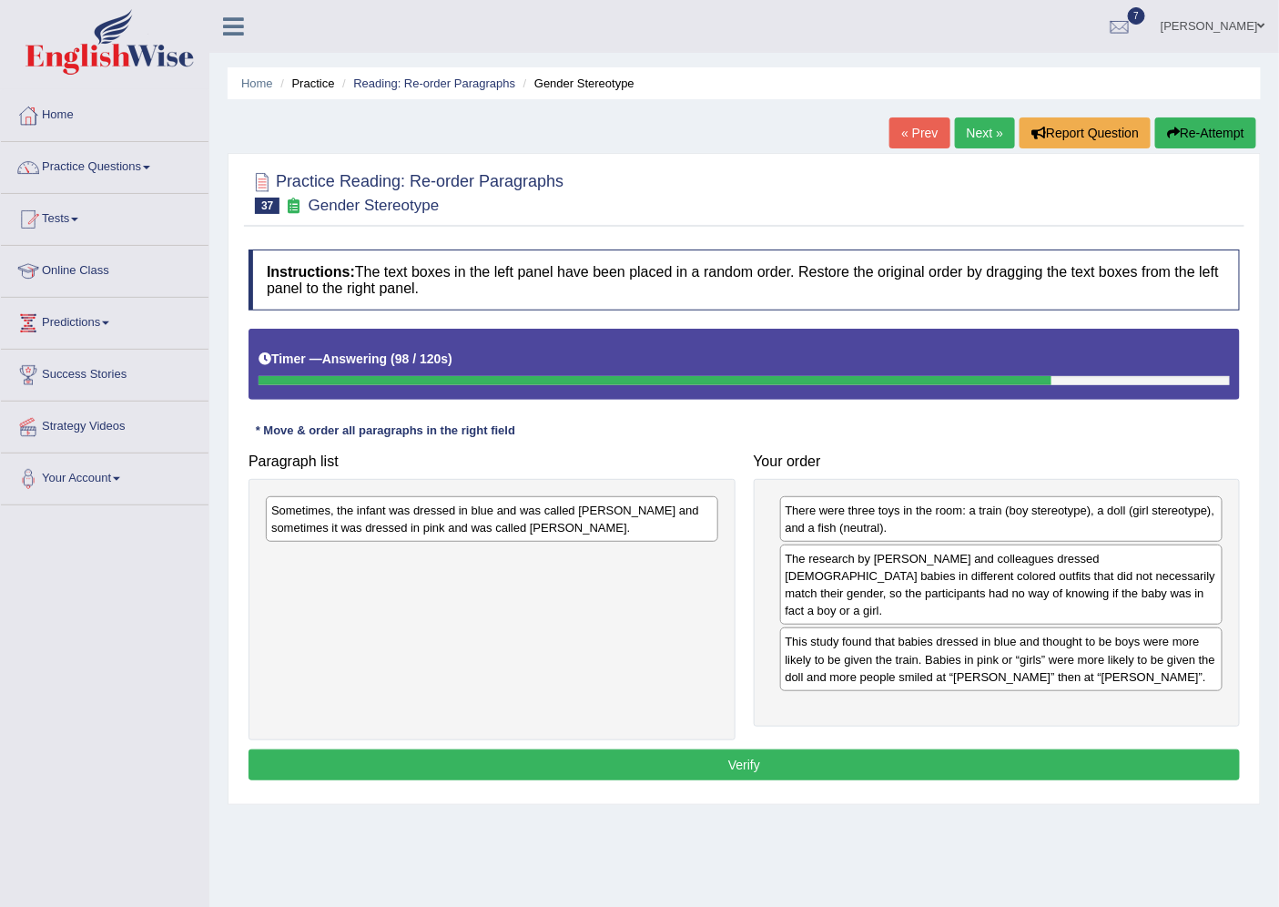
drag, startPoint x: 784, startPoint y: 614, endPoint x: 692, endPoint y: 575, distance: 99.9
click at [540, 513] on div "Sometimes, the infant was dressed in blue and was called [PERSON_NAME] and some…" at bounding box center [492, 519] width 452 height 46
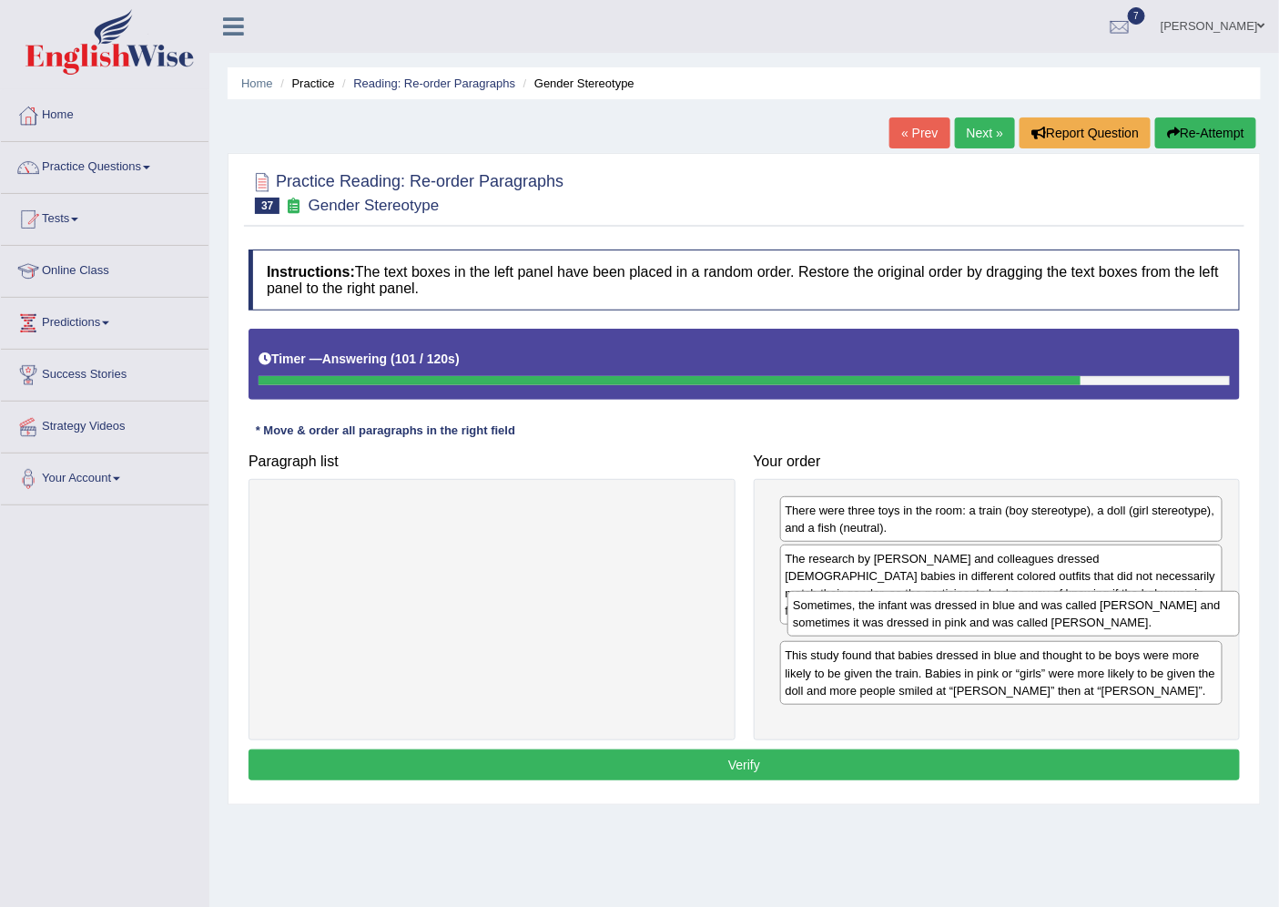
drag, startPoint x: 540, startPoint y: 513, endPoint x: 1061, endPoint y: 607, distance: 530.1
click at [1061, 607] on div "Sometimes, the infant was dressed in blue and was called [PERSON_NAME] and some…" at bounding box center [1013, 614] width 452 height 46
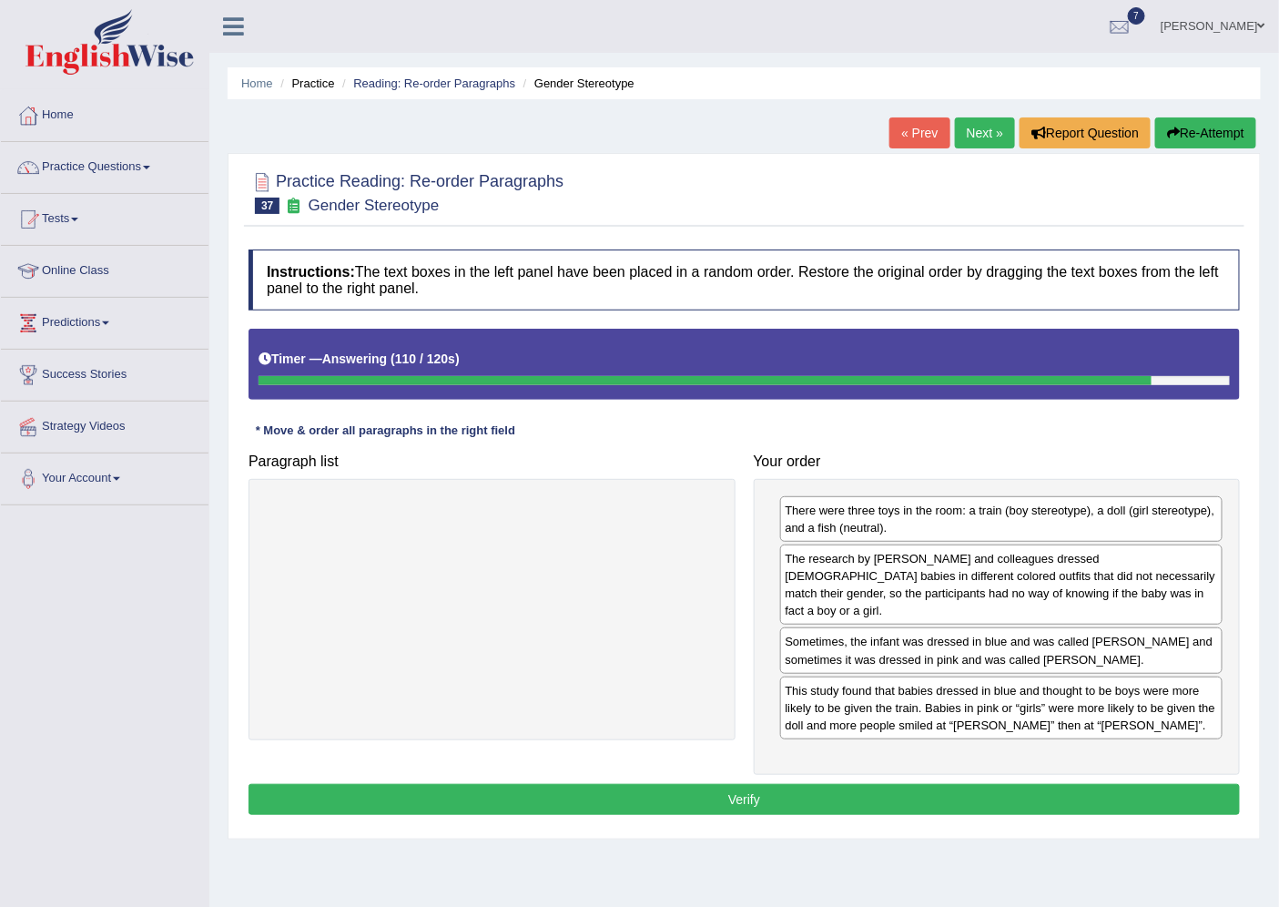
click at [703, 784] on button "Verify" at bounding box center [744, 799] width 991 height 31
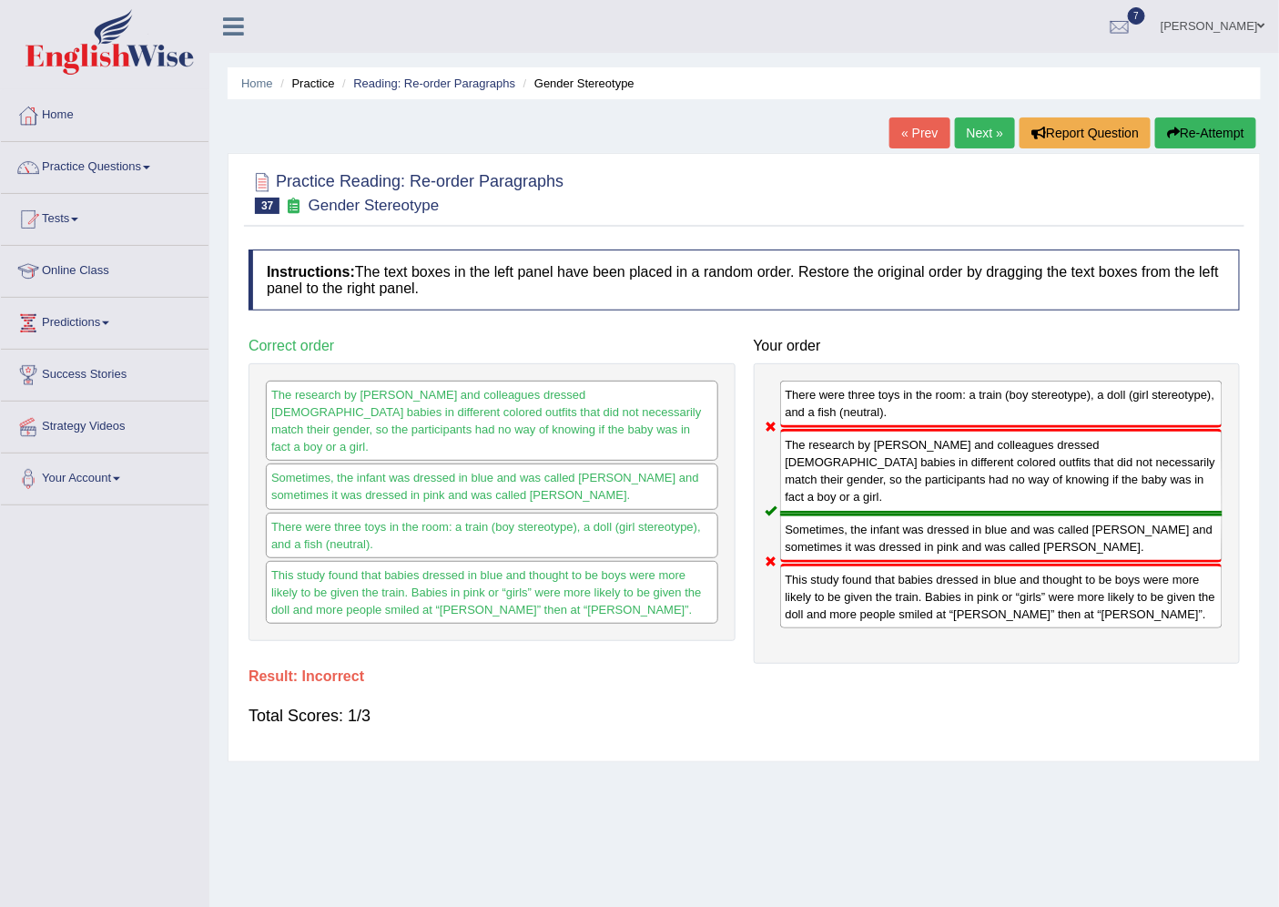
click at [1202, 127] on button "Re-Attempt" at bounding box center [1205, 132] width 101 height 31
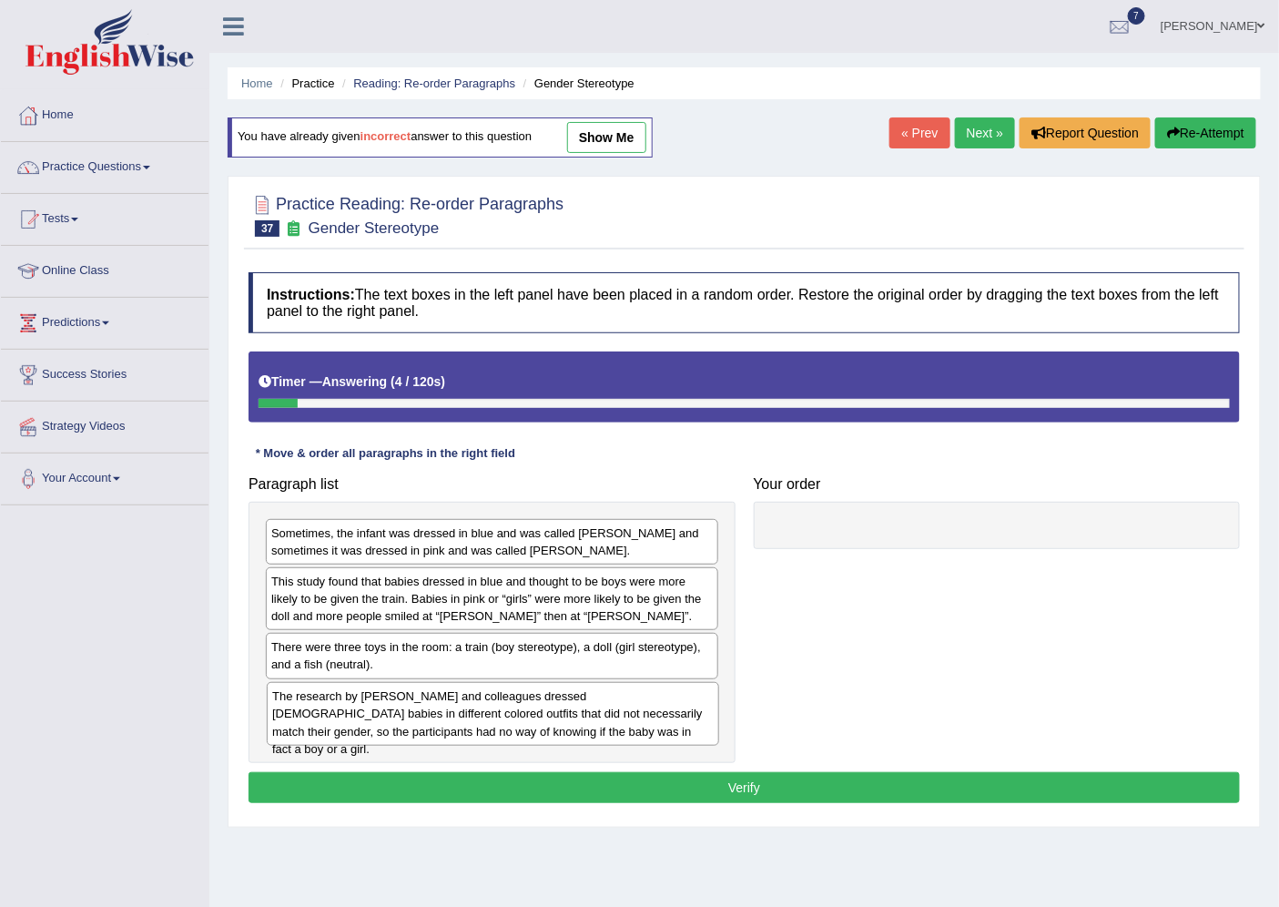
drag, startPoint x: 430, startPoint y: 721, endPoint x: 680, endPoint y: 710, distance: 250.6
click at [480, 722] on div "The research by Will and colleagues dressed 6-month-old babies in different col…" at bounding box center [493, 714] width 452 height 64
drag, startPoint x: 680, startPoint y: 710, endPoint x: 1045, endPoint y: 625, distance: 374.7
drag, startPoint x: 1045, startPoint y: 625, endPoint x: 674, endPoint y: 685, distance: 376.2
click at [867, 659] on div "Paragraph list Sometimes, the infant was dressed in blue and was called Adam an…" at bounding box center [744, 615] width 1010 height 296
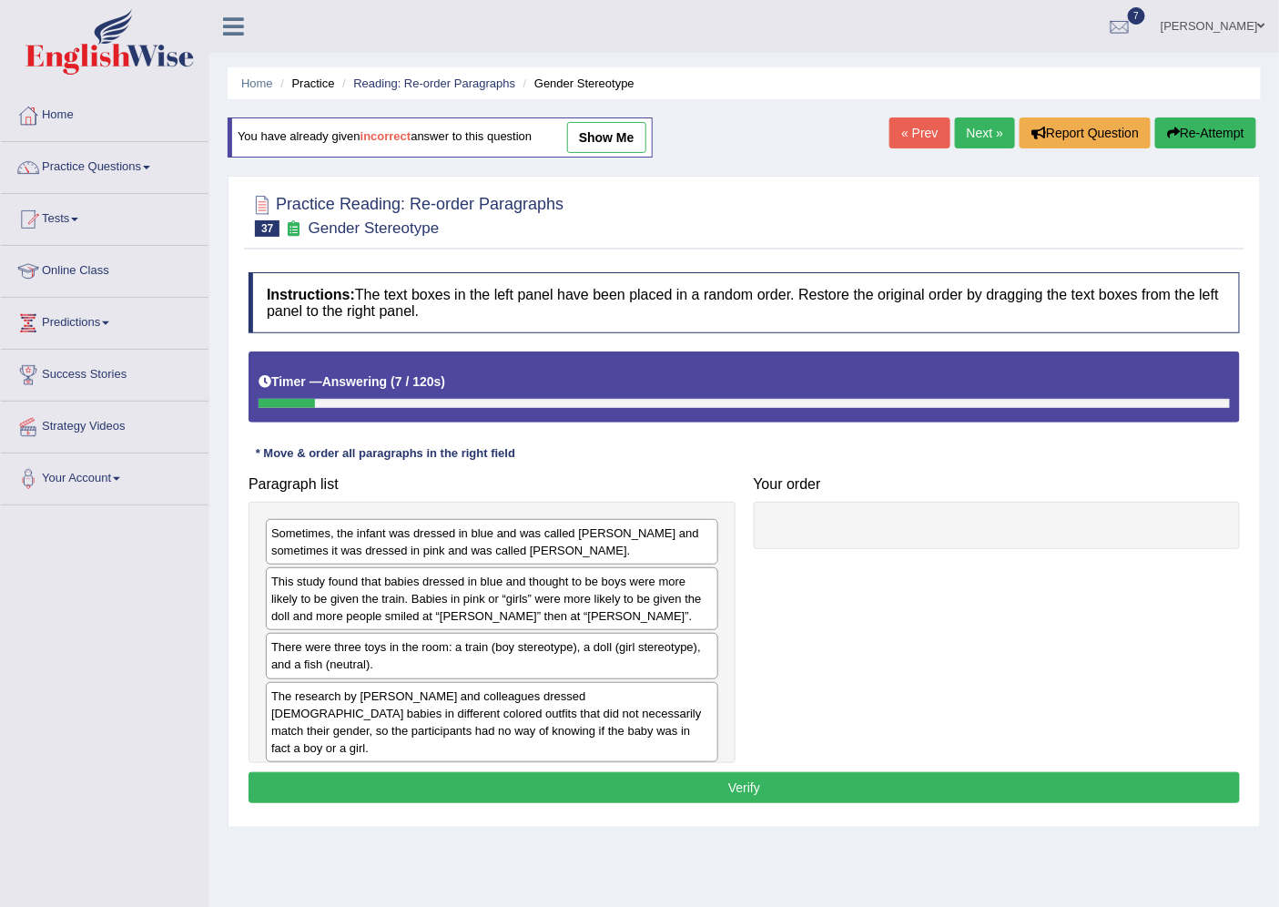
click at [308, 719] on div "The research by Will and colleagues dressed 6-month-old babies in different col…" at bounding box center [492, 722] width 452 height 80
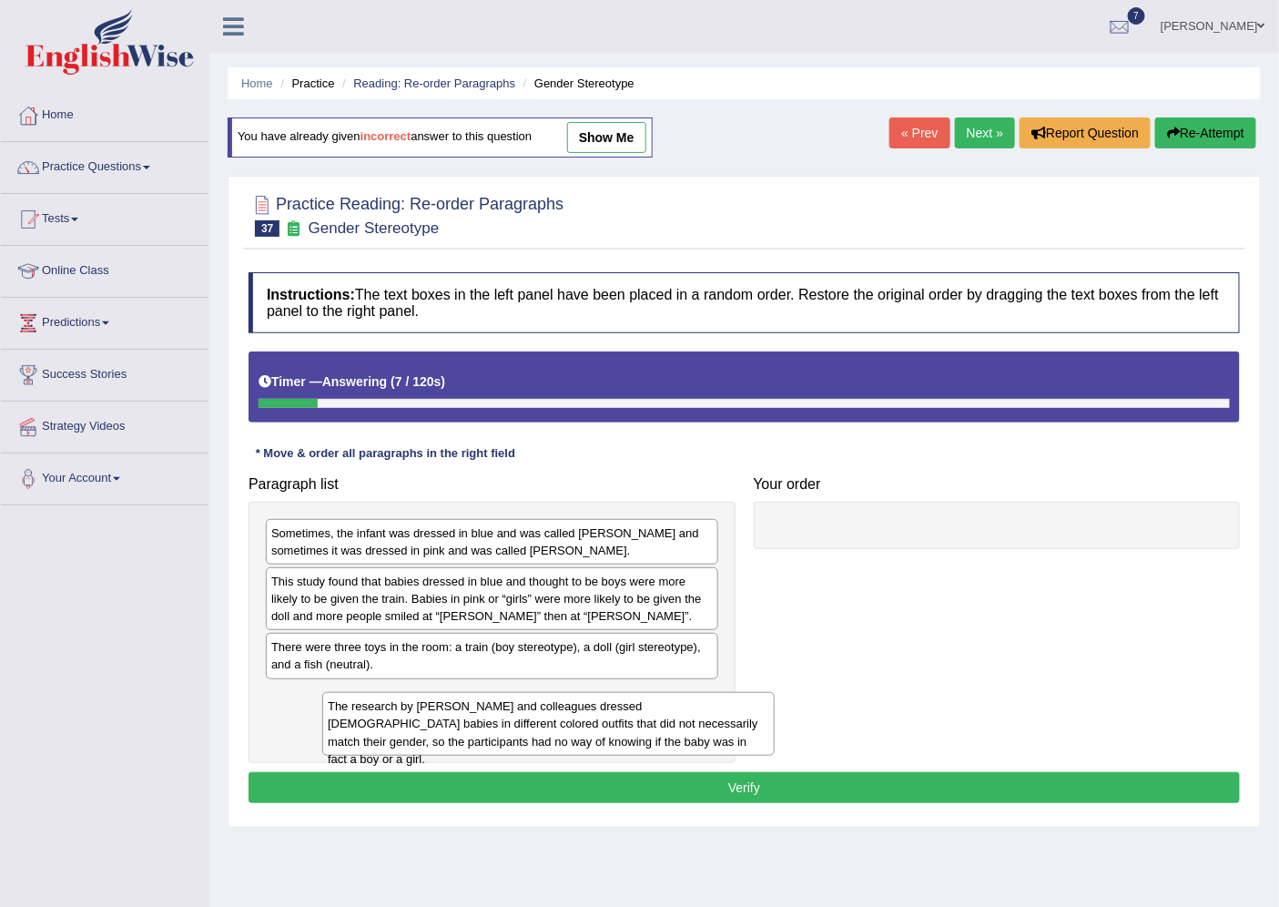
drag, startPoint x: 308, startPoint y: 719, endPoint x: 669, endPoint y: 692, distance: 362.4
click at [631, 703] on div "The research by Will and colleagues dressed 6-month-old babies in different col…" at bounding box center [548, 724] width 452 height 64
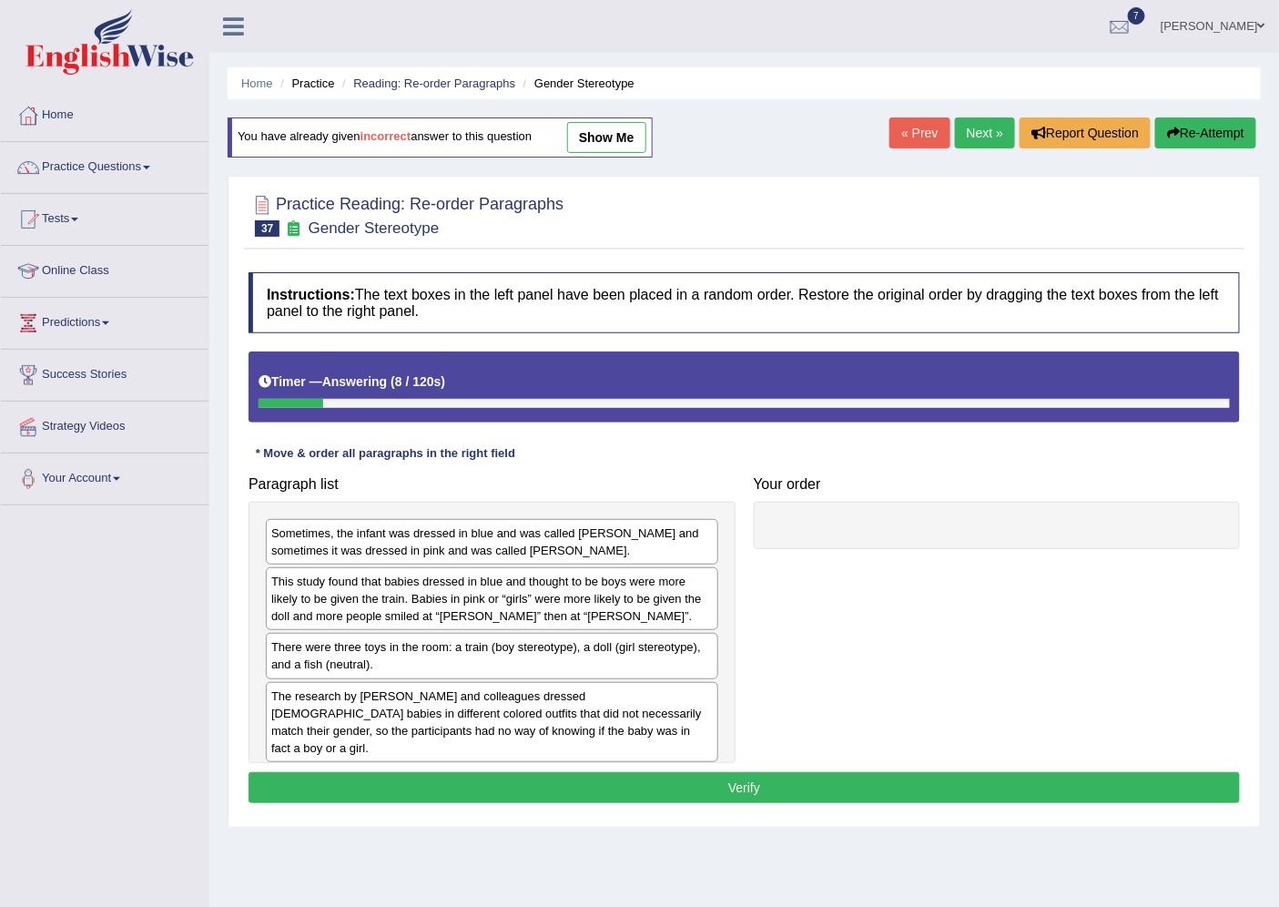
drag, startPoint x: 669, startPoint y: 692, endPoint x: 725, endPoint y: 614, distance: 96.0
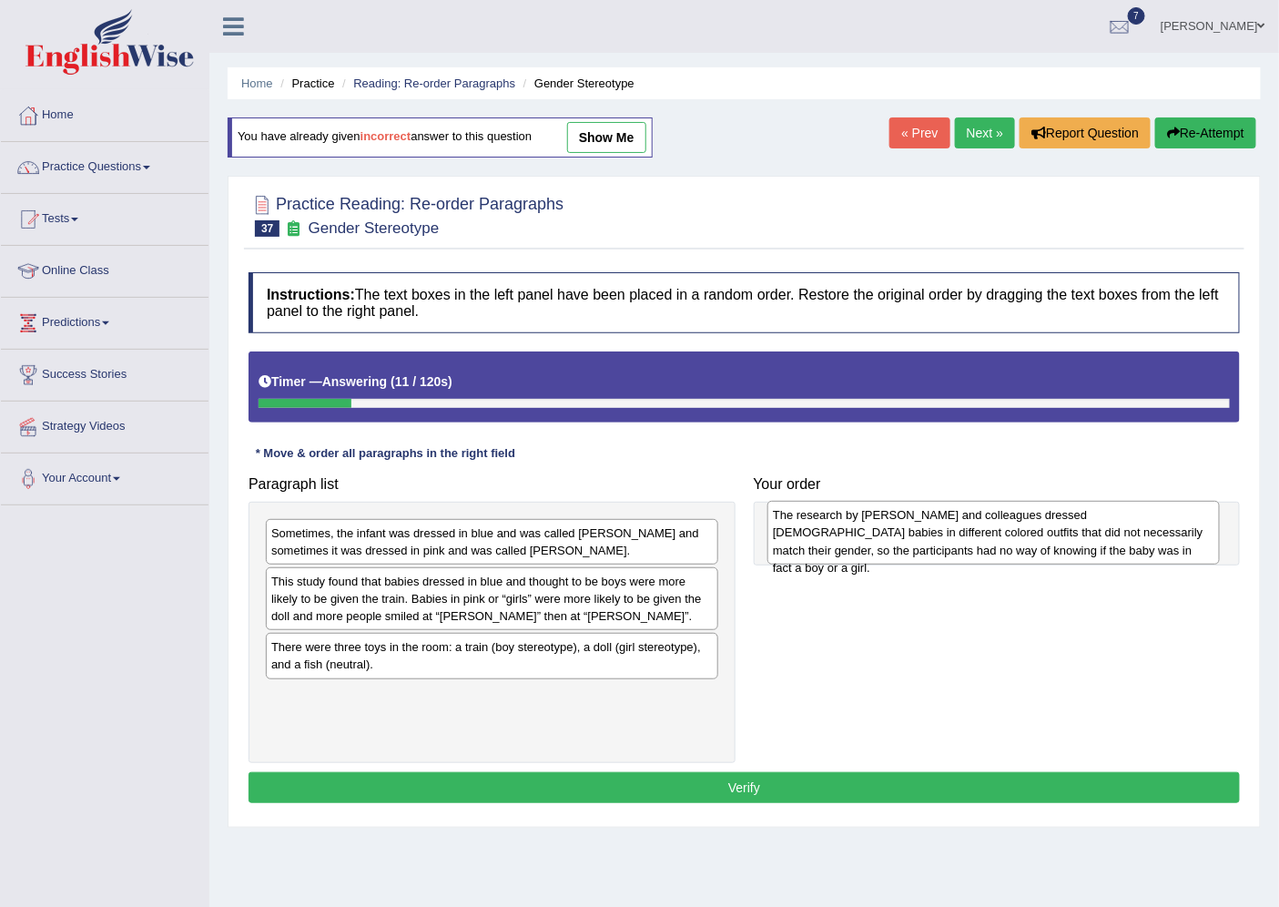
drag, startPoint x: 307, startPoint y: 720, endPoint x: 808, endPoint y: 539, distance: 533.3
click at [808, 539] on div "The research by Will and colleagues dressed 6-month-old babies in different col…" at bounding box center [993, 533] width 452 height 64
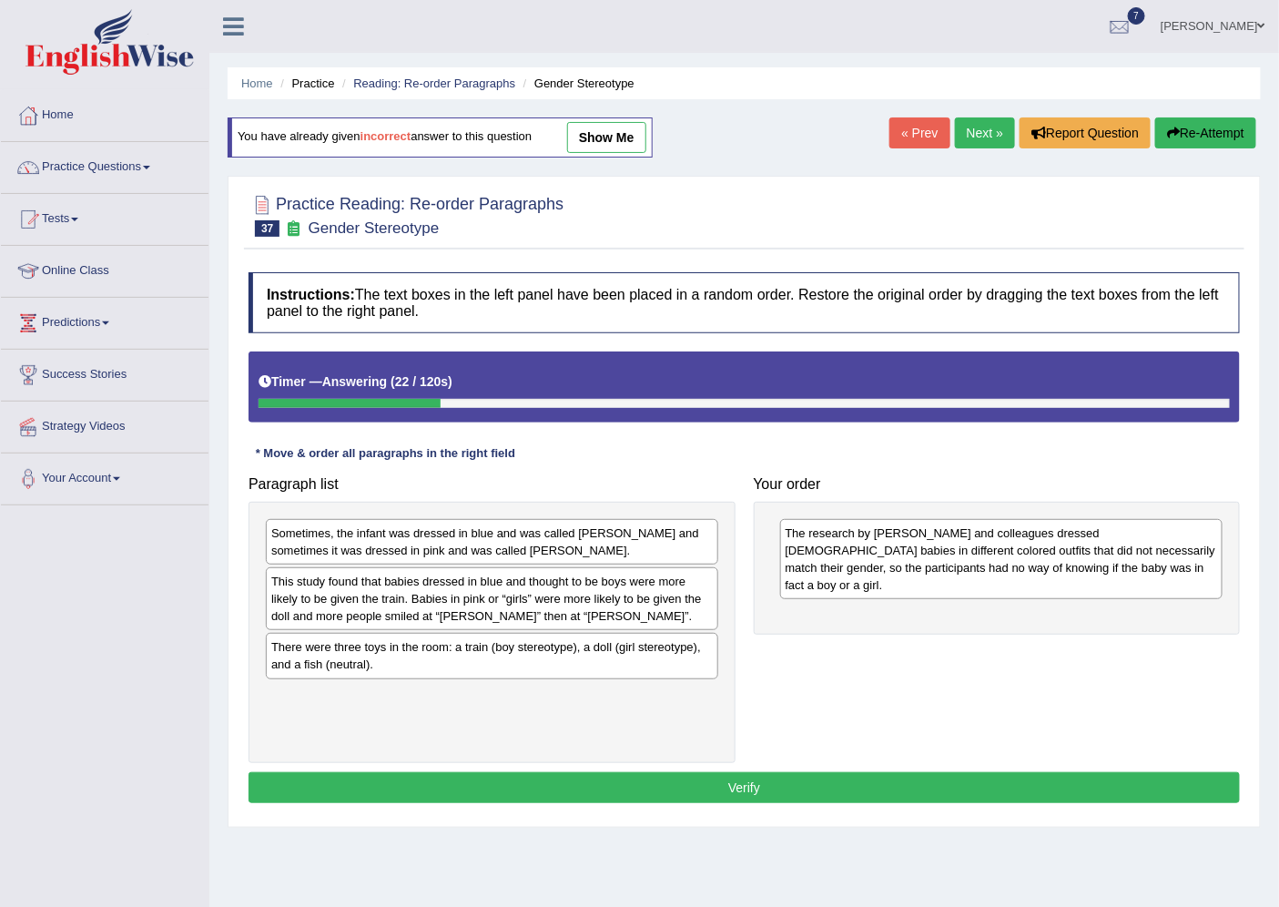
drag, startPoint x: 416, startPoint y: 550, endPoint x: 597, endPoint y: 590, distance: 185.5
click at [448, 555] on div "Sometimes, the infant was dressed in blue and was called Adam and sometimes it …" at bounding box center [492, 542] width 452 height 46
drag, startPoint x: 597, startPoint y: 590, endPoint x: 604, endPoint y: 537, distance: 53.2
click at [368, 657] on div "There were three toys in the room: a train (boy stereotype), a doll (girl stere…" at bounding box center [492, 656] width 452 height 46
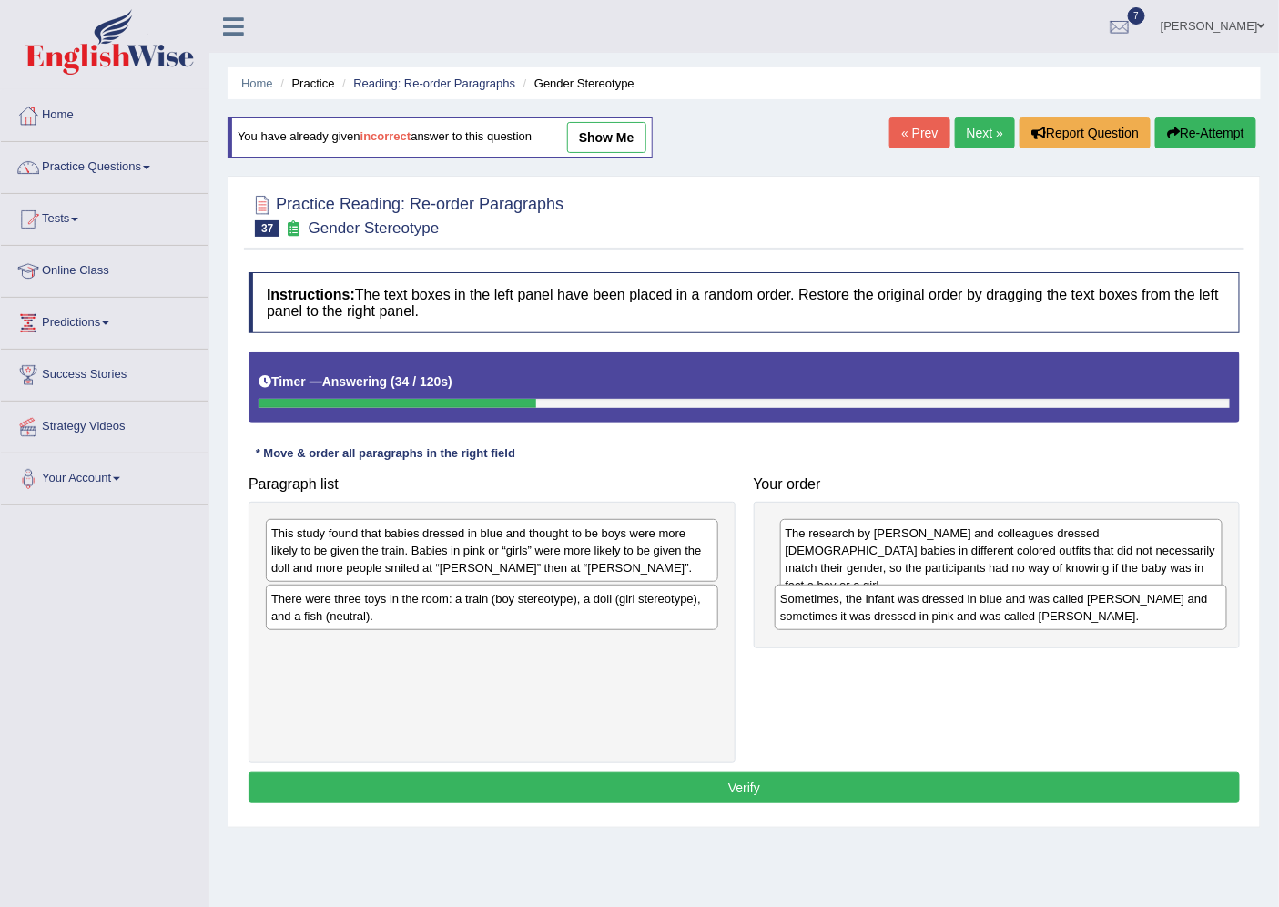
drag, startPoint x: 441, startPoint y: 541, endPoint x: 949, endPoint y: 606, distance: 513.1
click at [949, 606] on div "Sometimes, the infant was dressed in blue and was called Adam and sometimes it …" at bounding box center [1001, 607] width 452 height 46
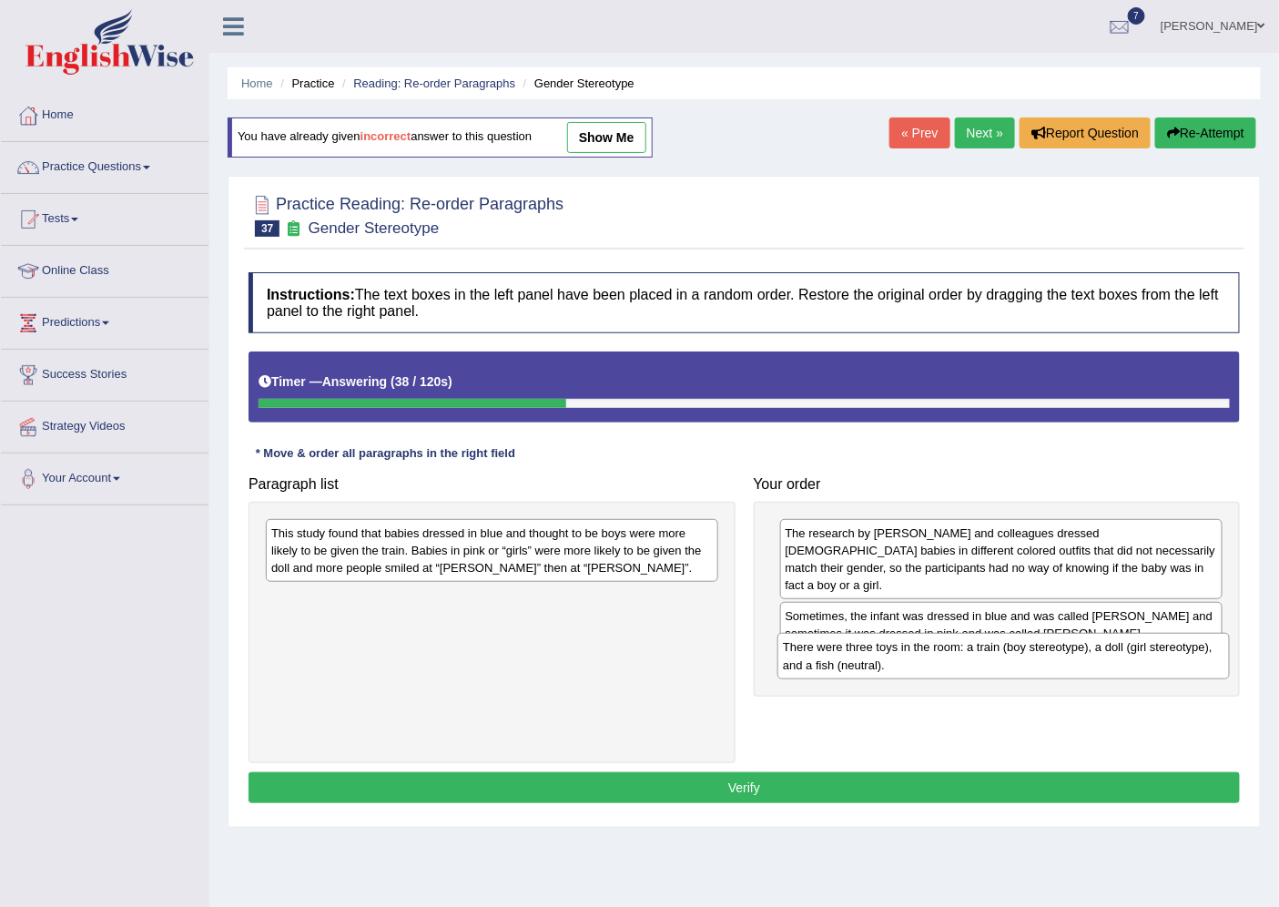
drag, startPoint x: 422, startPoint y: 612, endPoint x: 934, endPoint y: 660, distance: 513.9
click at [934, 660] on div "There were three toys in the room: a train (boy stereotype), a doll (girl stere…" at bounding box center [1003, 656] width 452 height 46
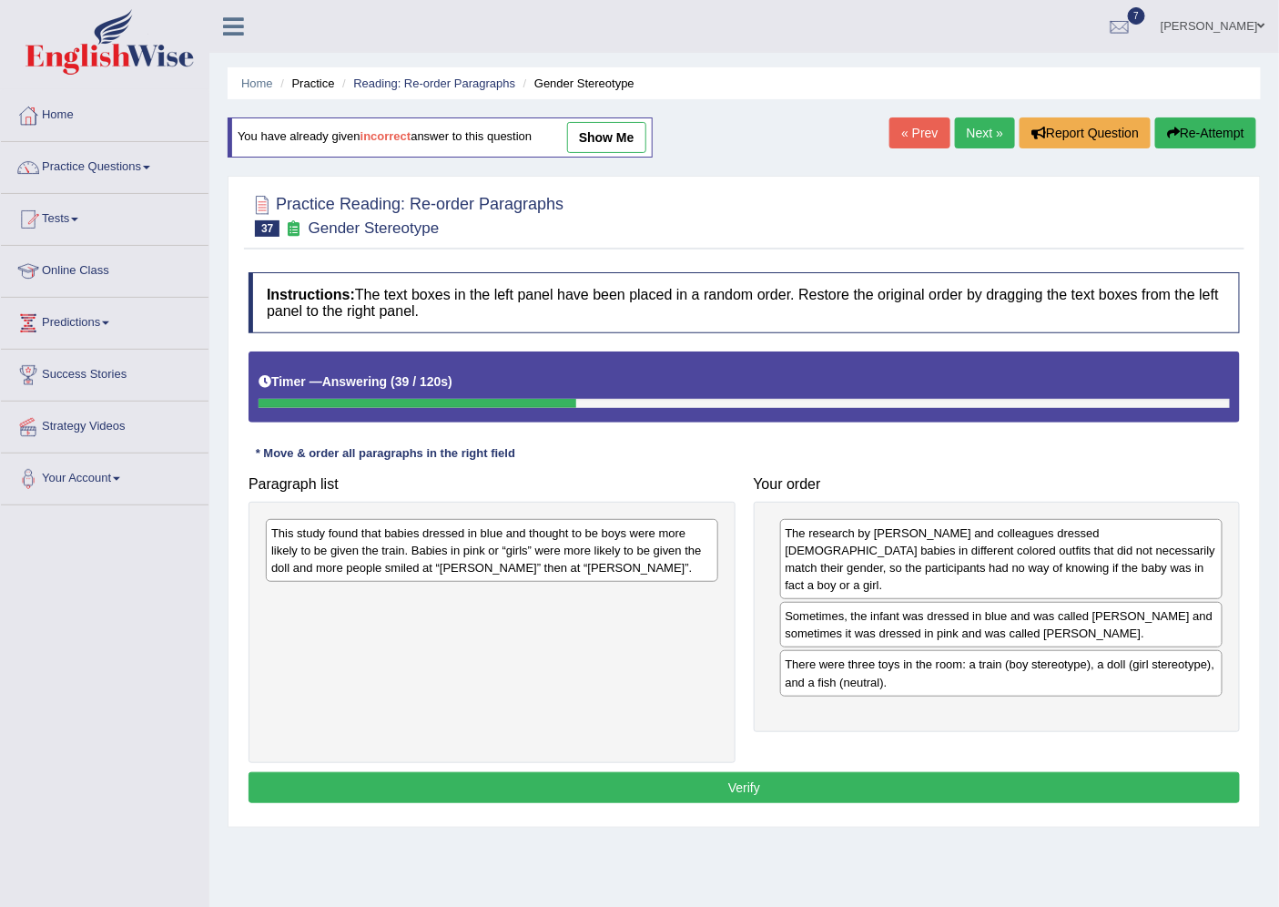
click at [643, 544] on div "This study found that babies dressed in blue and thought to be boys were more l…" at bounding box center [492, 550] width 452 height 63
drag, startPoint x: 643, startPoint y: 544, endPoint x: 677, endPoint y: 583, distance: 51.6
click at [654, 557] on div "This study found that babies dressed in blue and thought to be boys were more l…" at bounding box center [492, 550] width 452 height 63
click at [670, 572] on div "This study found that babies dressed in blue and thought to be boys were more l…" at bounding box center [492, 550] width 452 height 63
drag, startPoint x: 677, startPoint y: 583, endPoint x: 758, endPoint y: 661, distance: 112.7
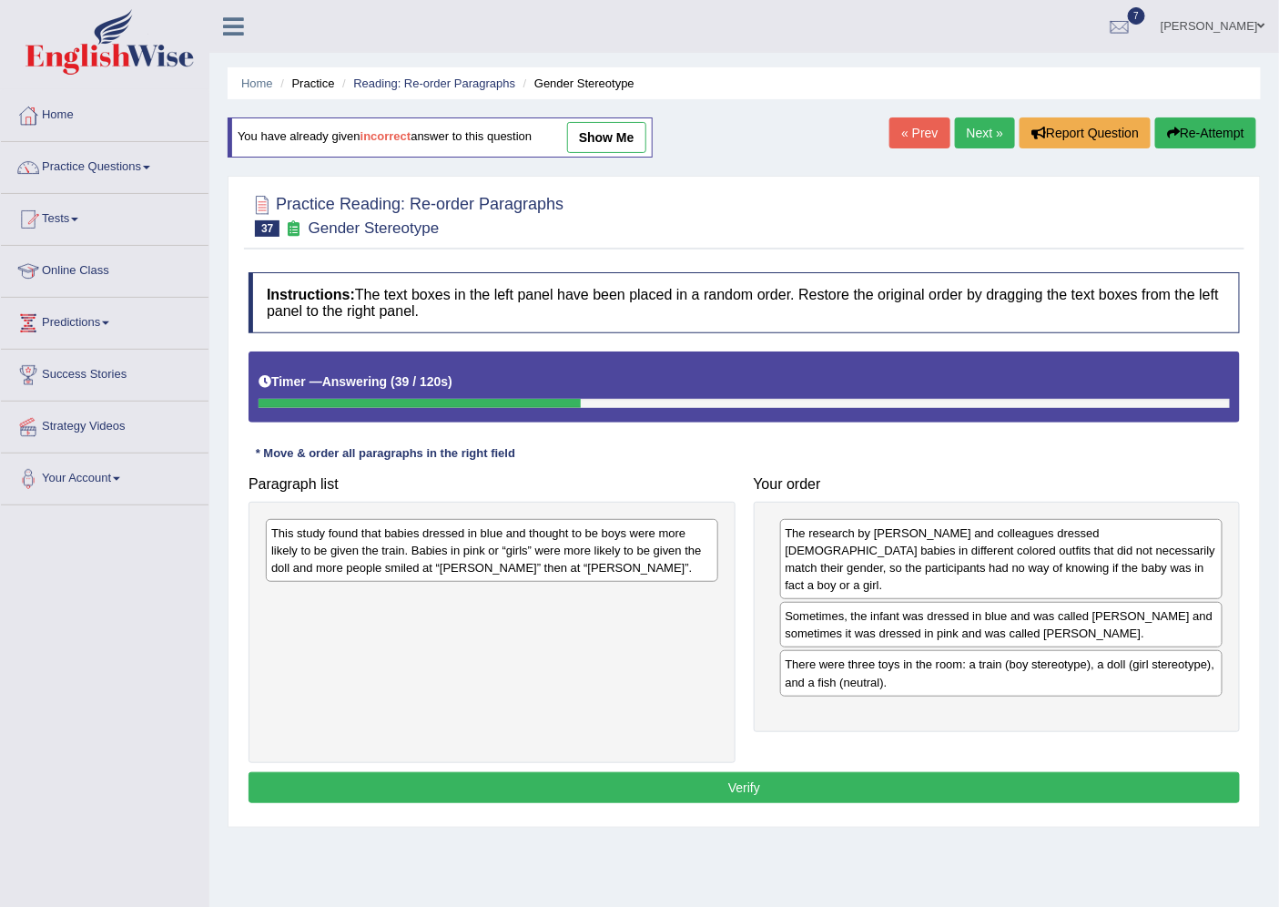
drag, startPoint x: 758, startPoint y: 661, endPoint x: 770, endPoint y: 667, distance: 13.4
click at [767, 666] on div "The research by Will and colleagues dressed 6-month-old babies in different col…" at bounding box center [997, 617] width 487 height 230
drag, startPoint x: 770, startPoint y: 667, endPoint x: 548, endPoint y: 562, distance: 245.9
click at [580, 576] on div "Paragraph list This study found that babies dressed in blue and thought to be b…" at bounding box center [744, 615] width 1010 height 296
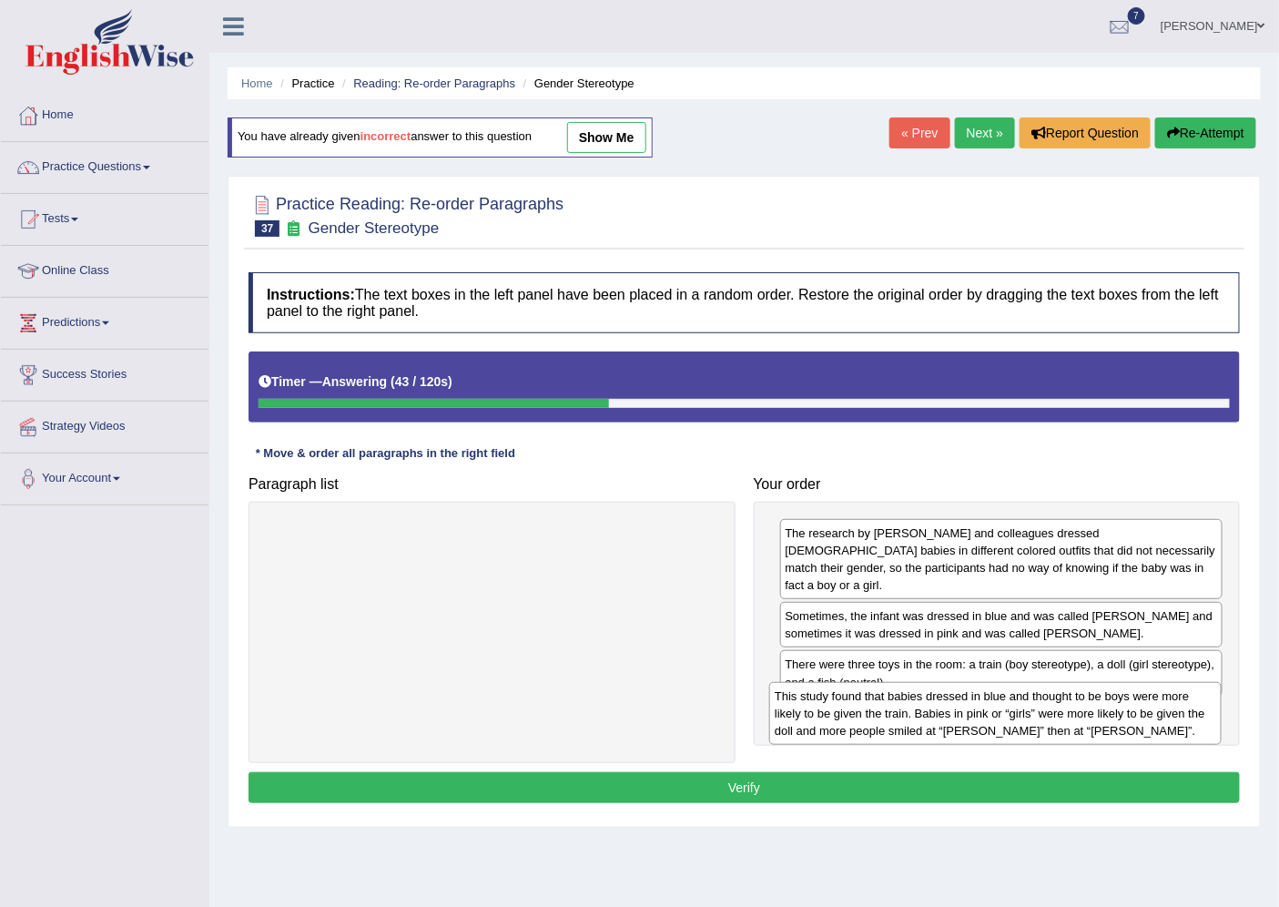
drag, startPoint x: 494, startPoint y: 534, endPoint x: 998, endPoint y: 697, distance: 529.1
click at [998, 697] on div "This study found that babies dressed in blue and thought to be boys were more l…" at bounding box center [995, 714] width 452 height 64
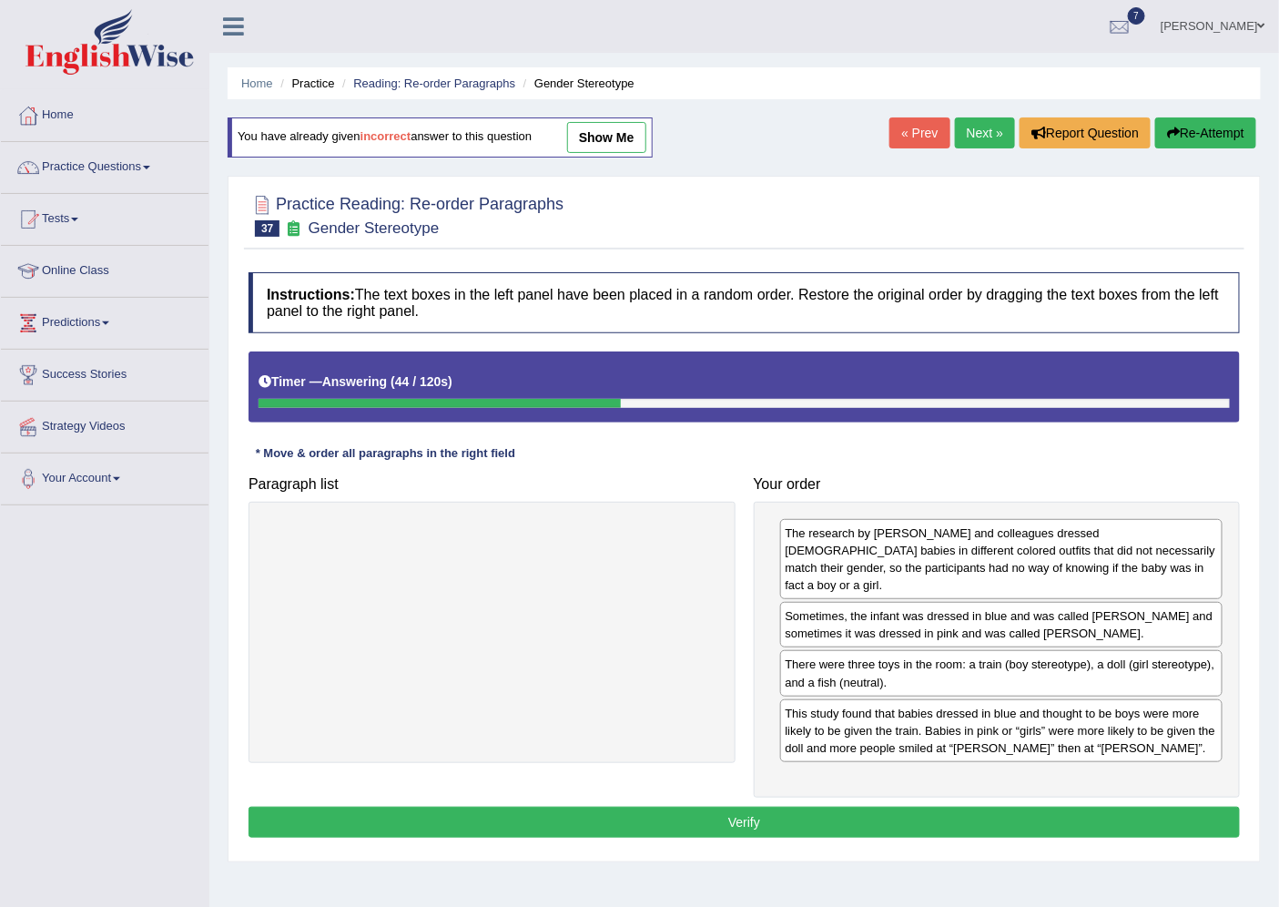
click at [686, 807] on button "Verify" at bounding box center [744, 822] width 991 height 31
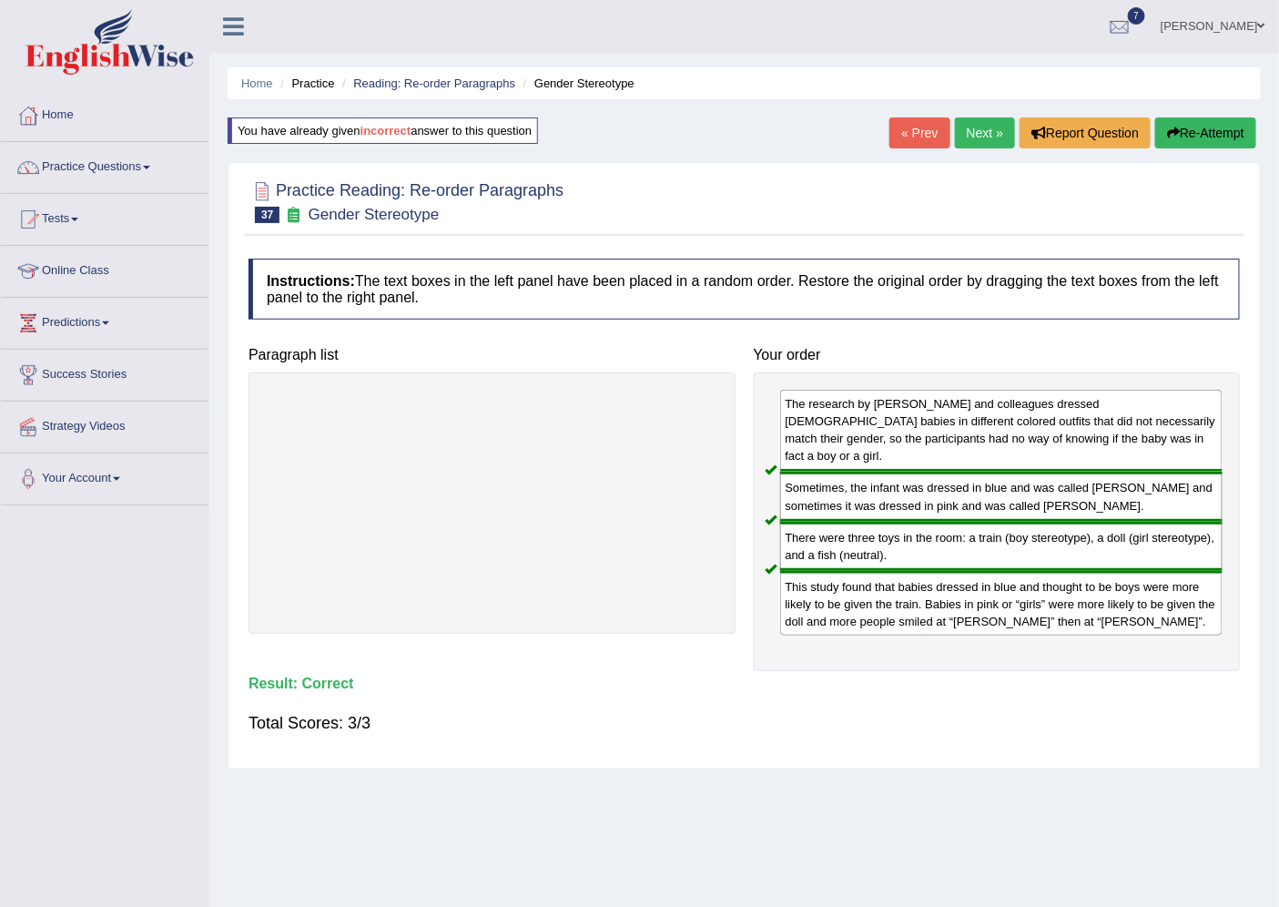
click at [959, 139] on link "Next »" at bounding box center [985, 132] width 60 height 31
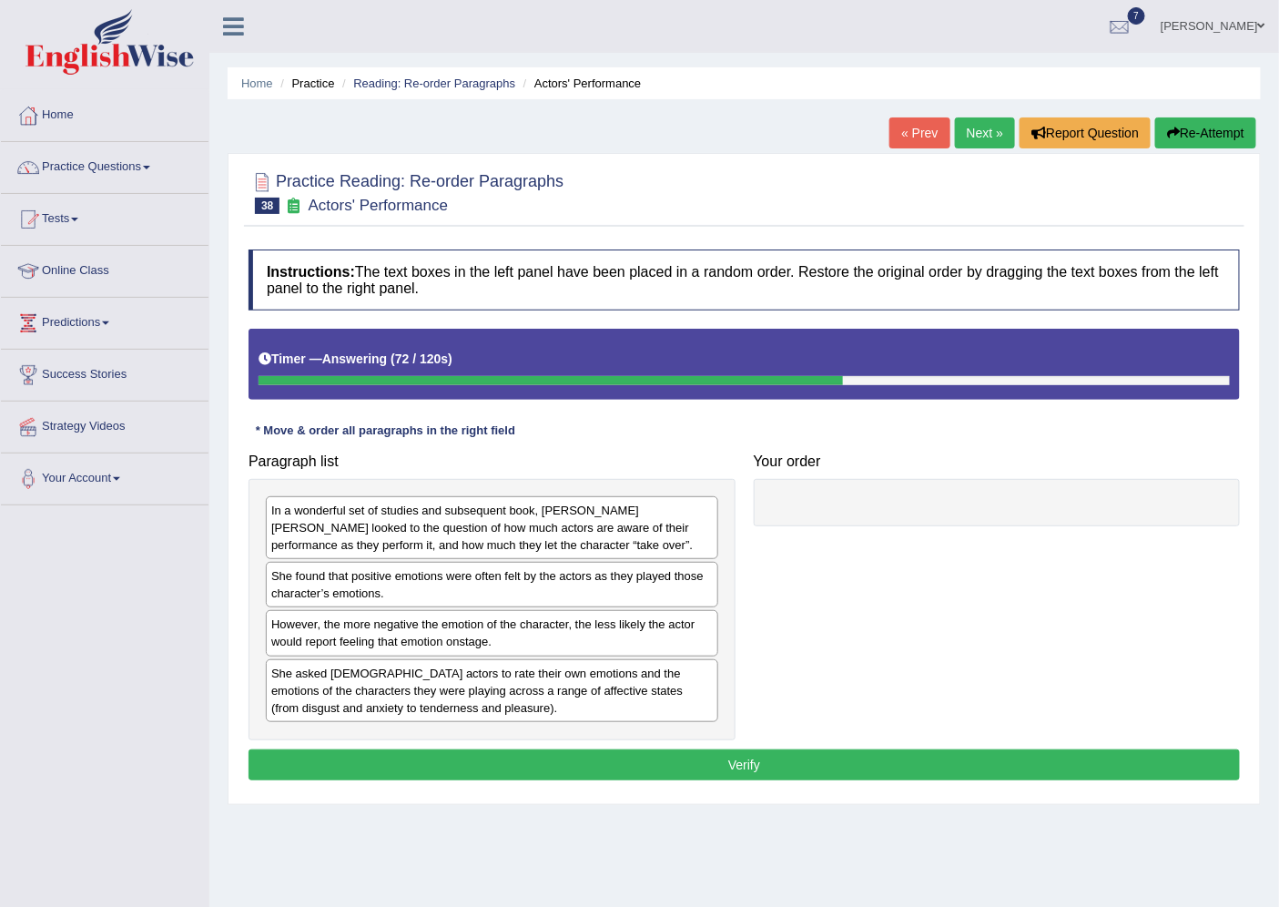
drag, startPoint x: 465, startPoint y: 533, endPoint x: 588, endPoint y: 540, distance: 123.1
click at [466, 533] on div "In a wonderful set of studies and subsequent book, [PERSON_NAME] [PERSON_NAME] …" at bounding box center [492, 527] width 452 height 63
drag, startPoint x: 588, startPoint y: 540, endPoint x: 537, endPoint y: 523, distance: 53.5
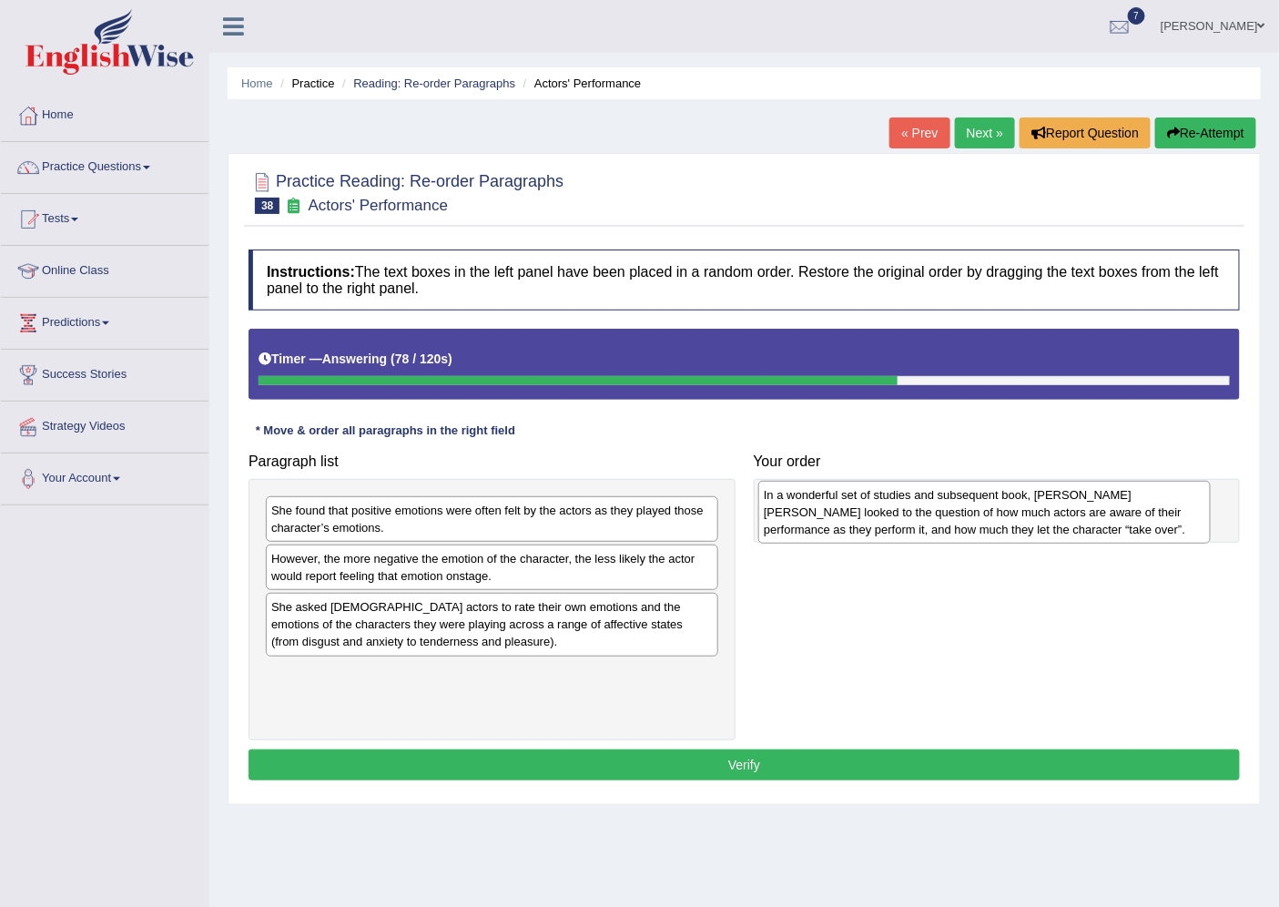
drag, startPoint x: 391, startPoint y: 526, endPoint x: 884, endPoint y: 511, distance: 492.7
click at [884, 511] on div "In a wonderful set of studies and subsequent book, [PERSON_NAME] [PERSON_NAME] …" at bounding box center [984, 513] width 452 height 64
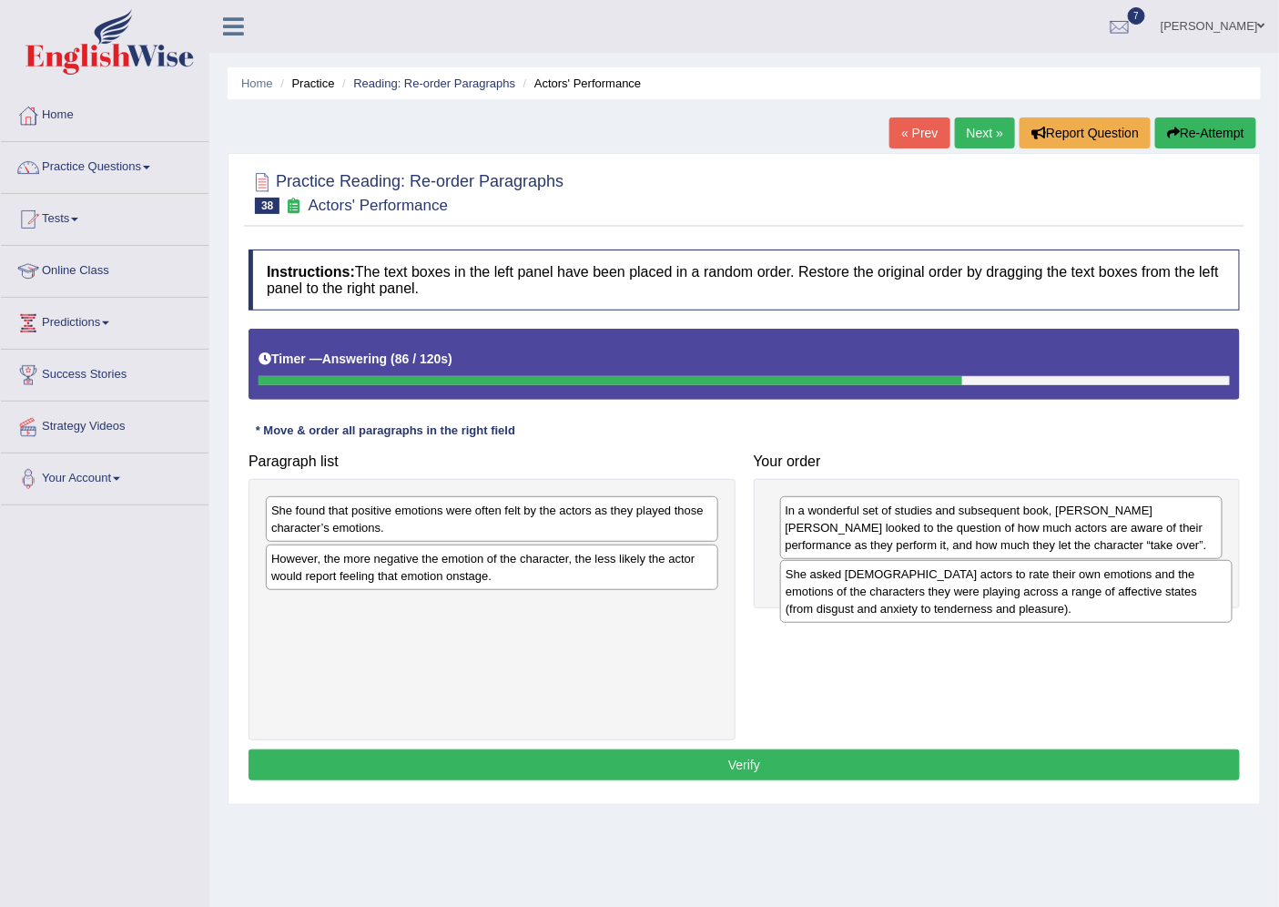
drag, startPoint x: 430, startPoint y: 632, endPoint x: 944, endPoint y: 598, distance: 515.4
click at [944, 598] on div "She asked Dutch actors to rate their own emotions and the emotions of the chara…" at bounding box center [1006, 592] width 452 height 64
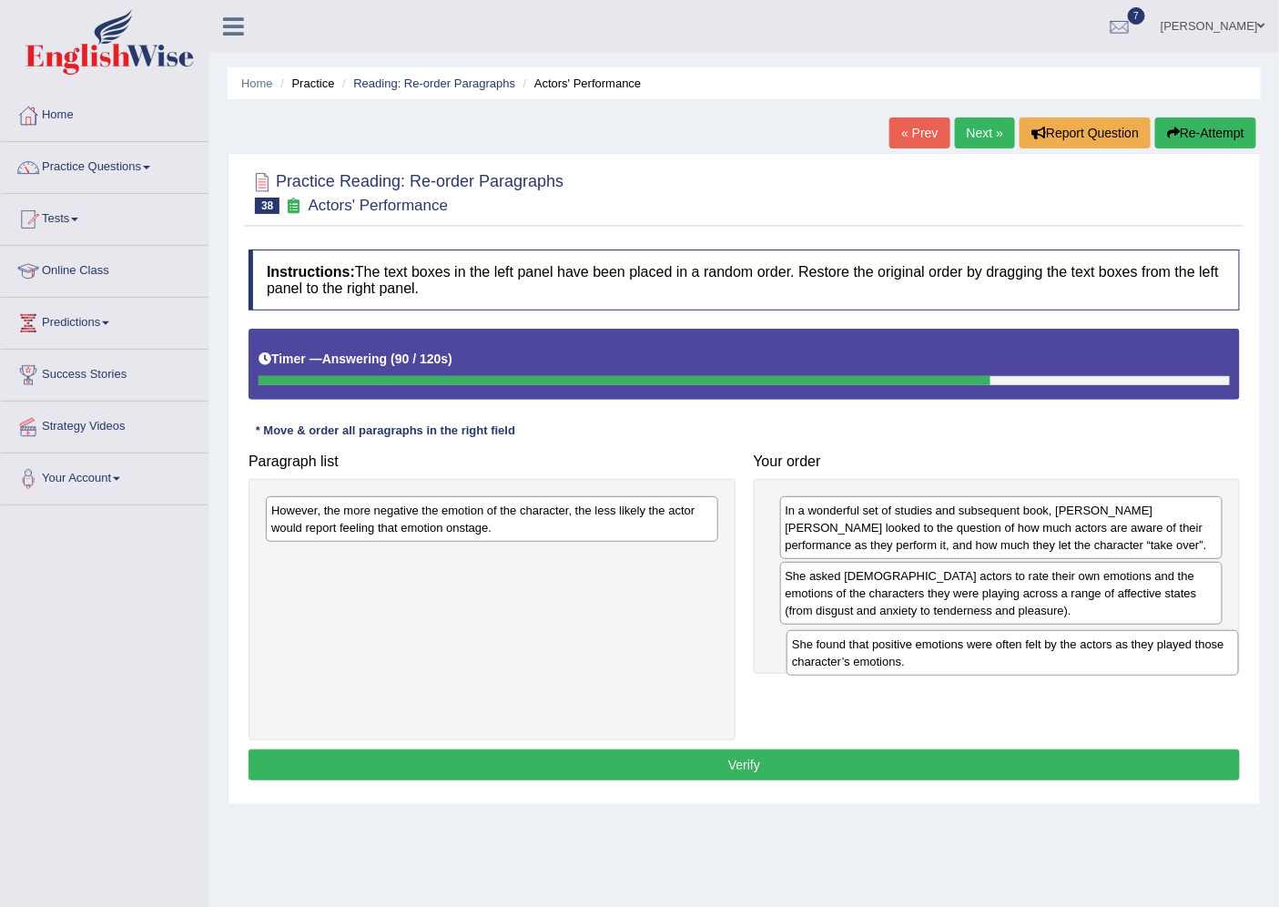
drag, startPoint x: 603, startPoint y: 534, endPoint x: 1118, endPoint y: 665, distance: 531.6
click at [1122, 668] on div "She found that positive emotions were often felt by the actors as they played t…" at bounding box center [1013, 653] width 452 height 46
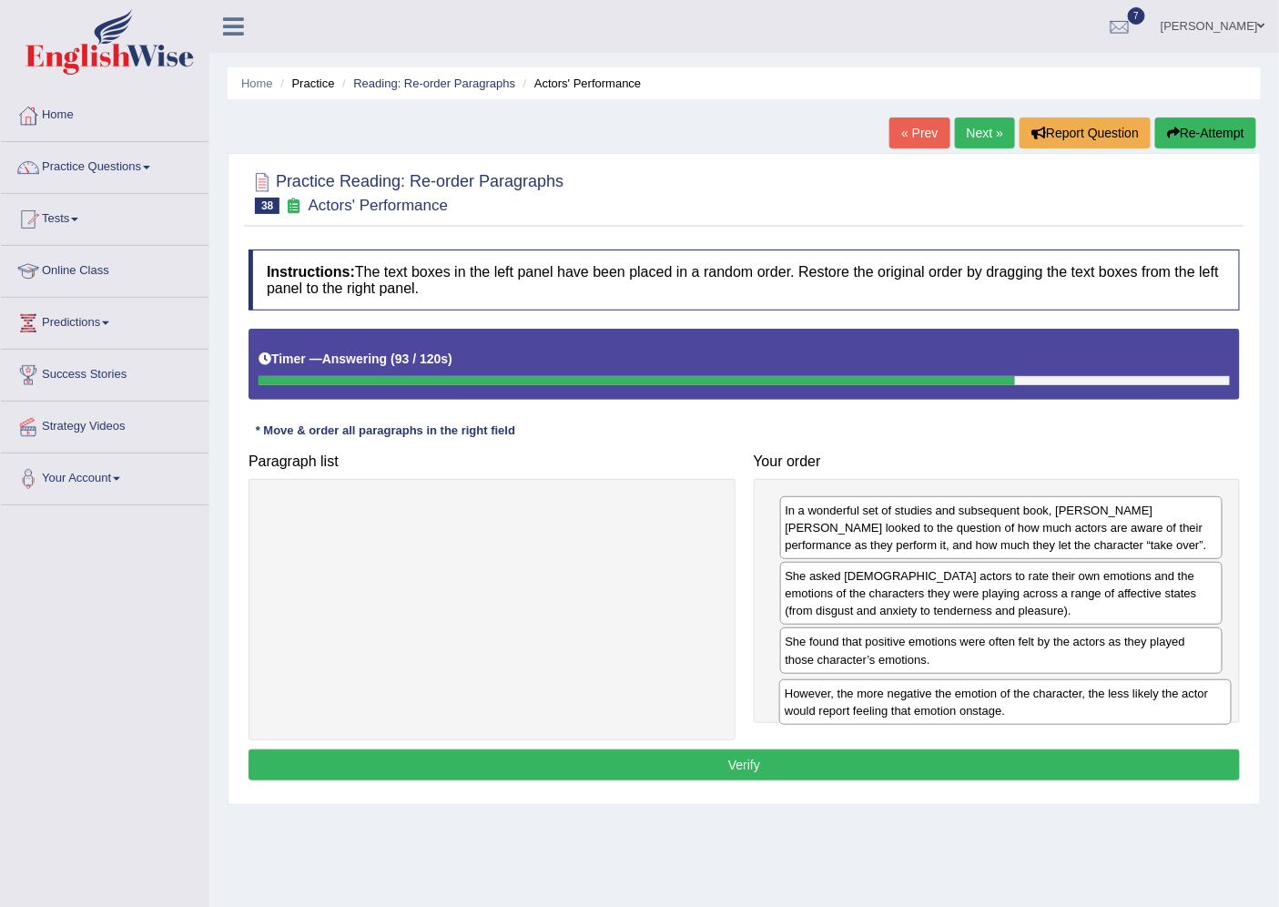
drag, startPoint x: 654, startPoint y: 531, endPoint x: 1167, endPoint y: 714, distance: 545.0
click at [1167, 714] on div "However, the more negative the emotion of the character, the less likely the ac…" at bounding box center [1005, 702] width 452 height 46
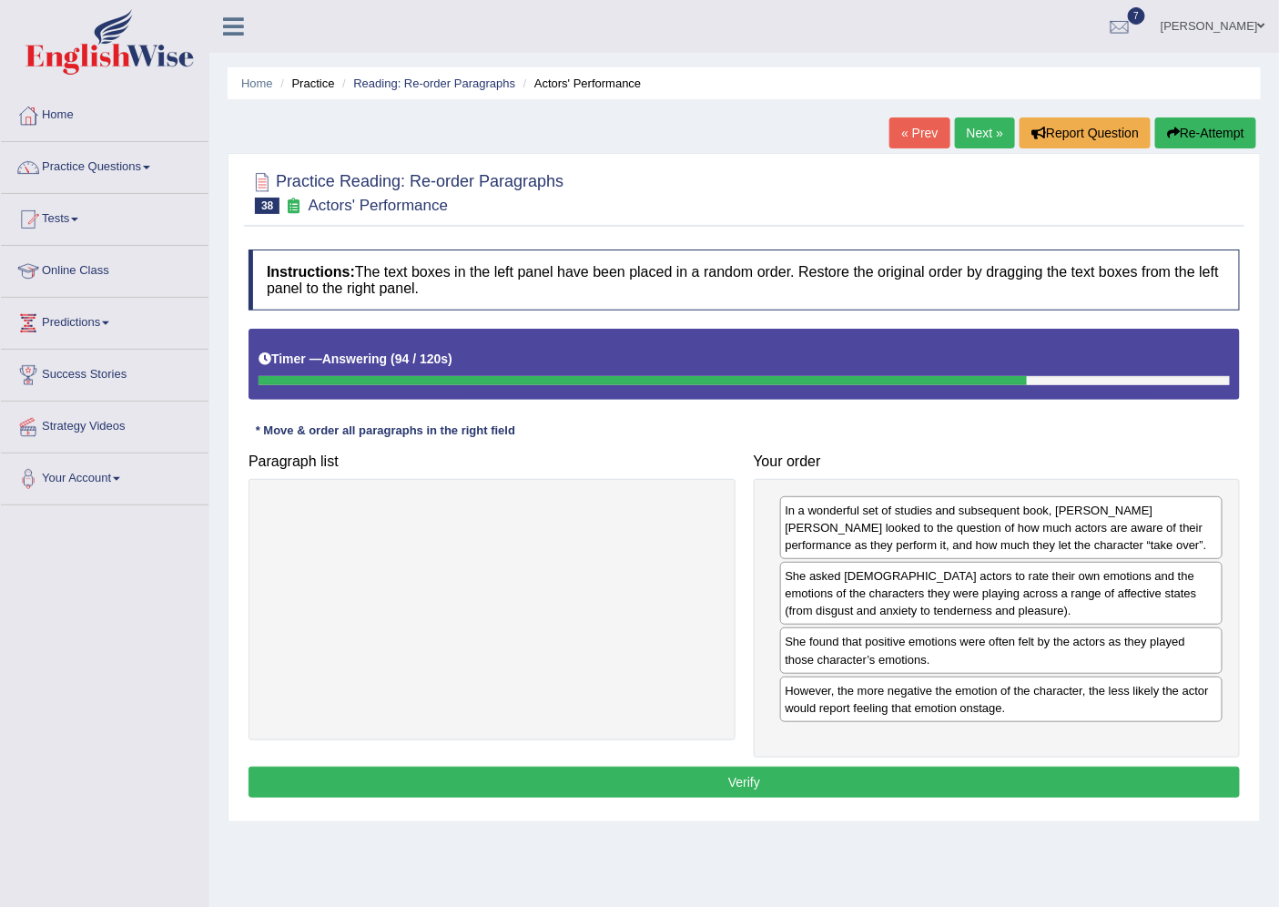
click at [743, 771] on button "Verify" at bounding box center [744, 781] width 991 height 31
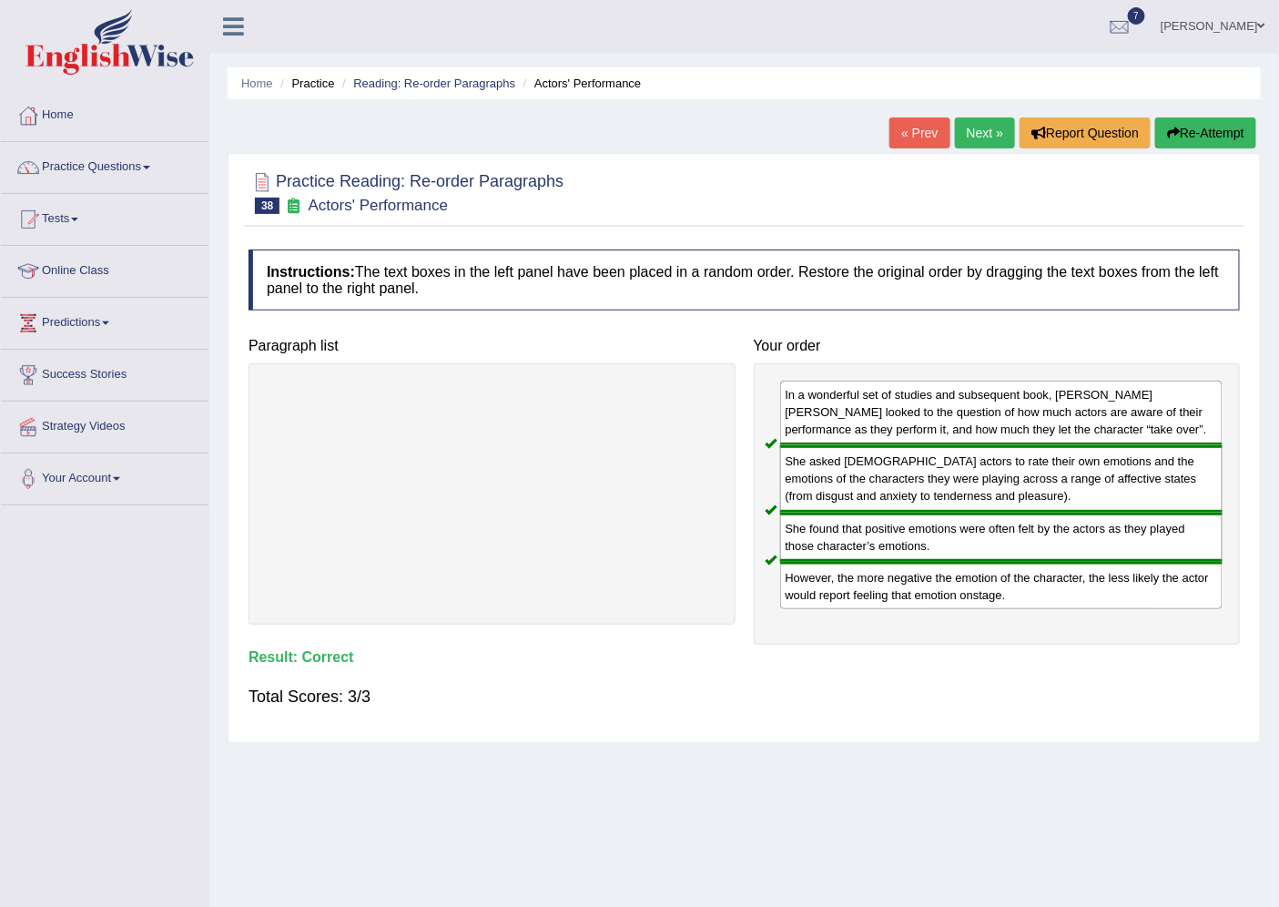
click at [969, 134] on link "Next »" at bounding box center [985, 132] width 60 height 31
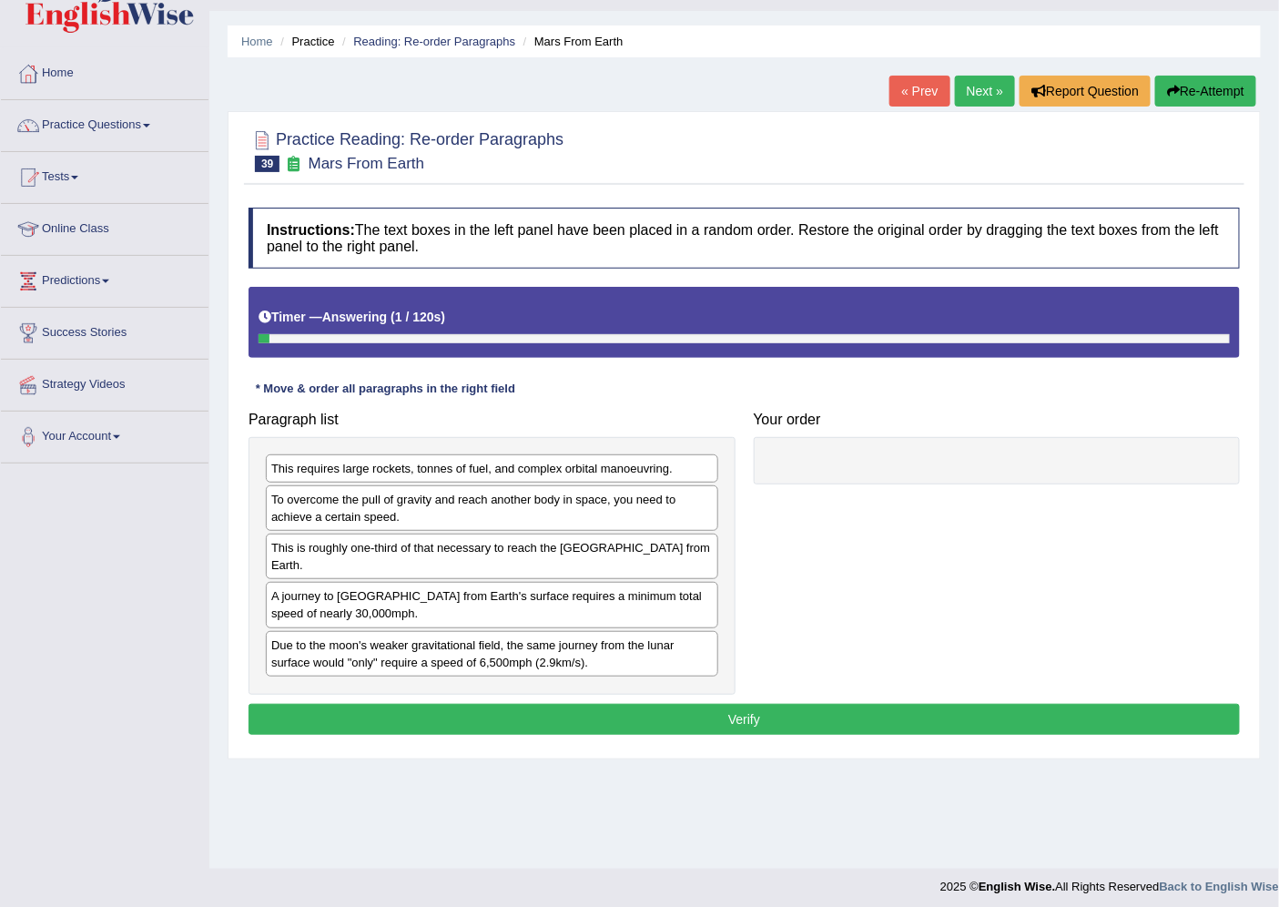
scroll to position [48, 0]
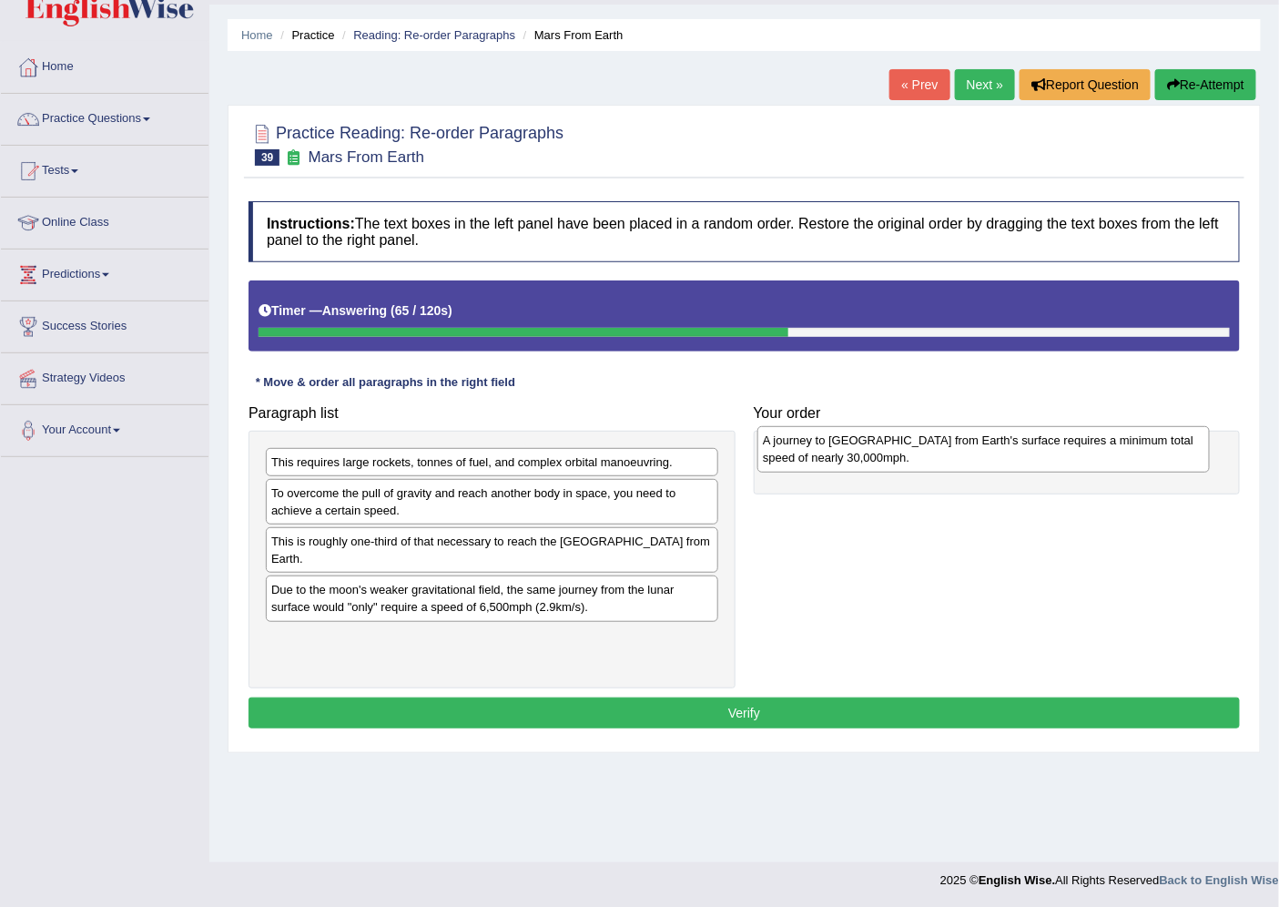
drag, startPoint x: 434, startPoint y: 604, endPoint x: 926, endPoint y: 453, distance: 514.3
click at [926, 453] on div "A journey to [GEOGRAPHIC_DATA] from Earth's surface requires a minimum total sp…" at bounding box center [983, 449] width 452 height 46
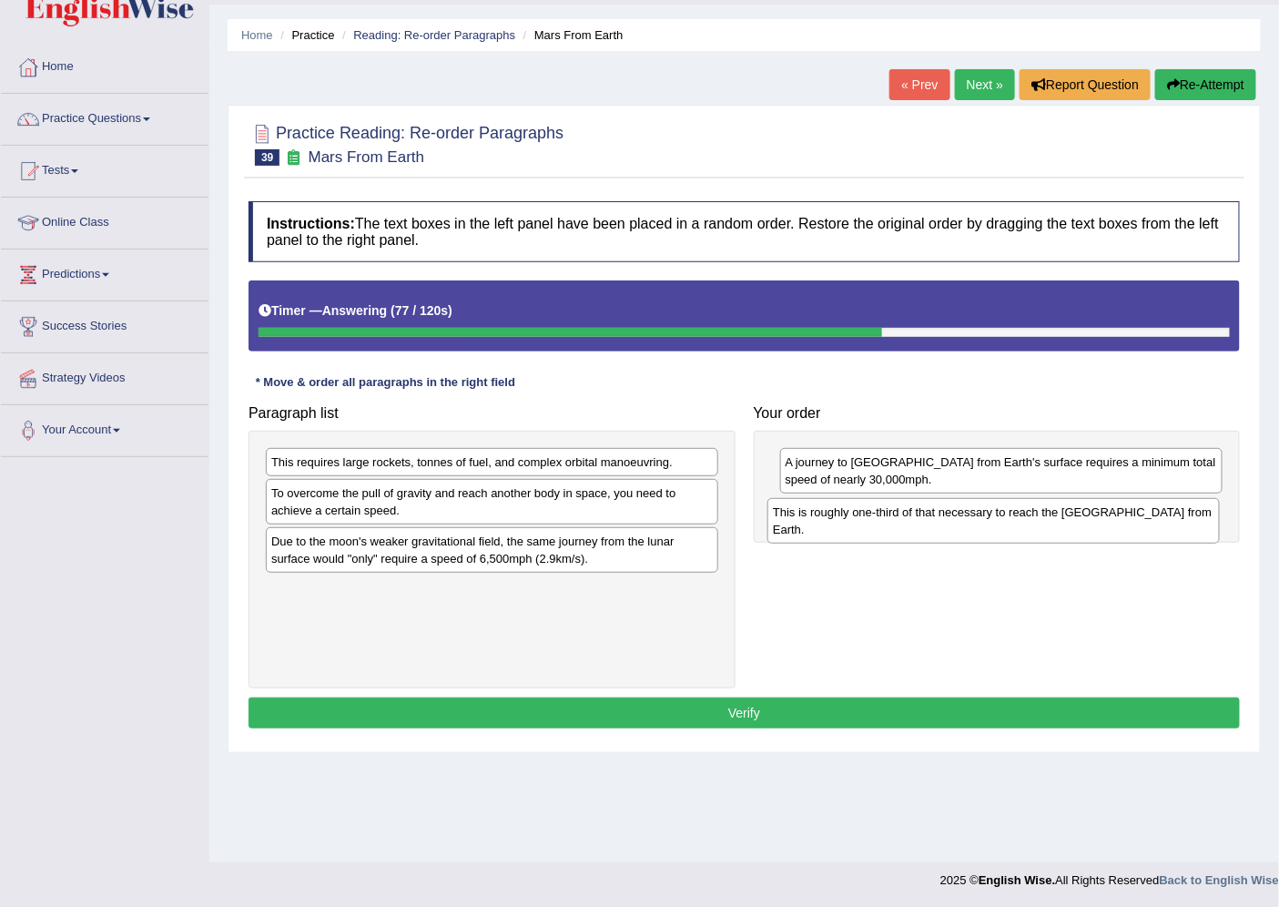
drag, startPoint x: 577, startPoint y: 550, endPoint x: 1079, endPoint y: 520, distance: 502.5
click at [1079, 520] on div "This is roughly one-third of that necessary to reach the [GEOGRAPHIC_DATA] from…" at bounding box center [993, 521] width 452 height 46
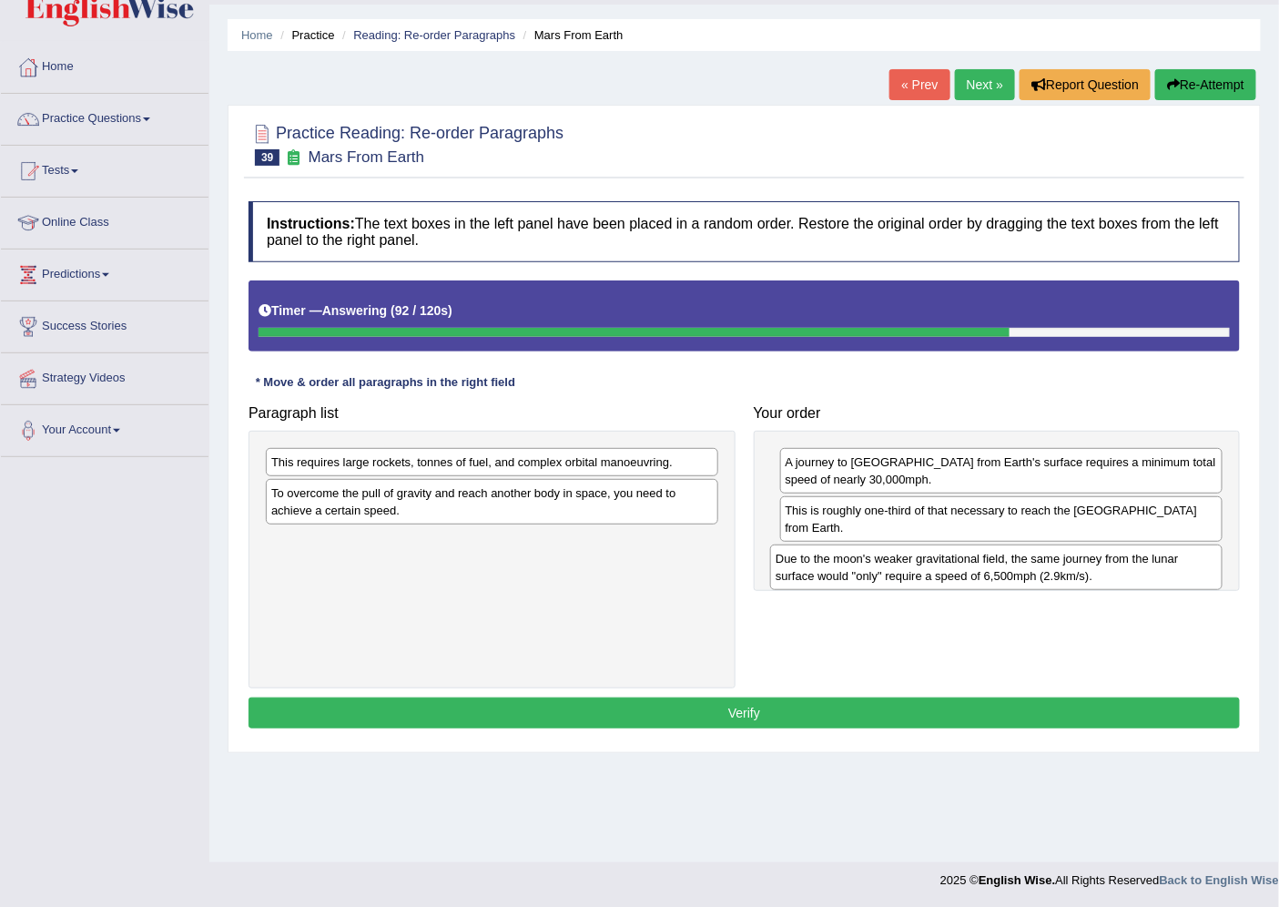
drag, startPoint x: 394, startPoint y: 567, endPoint x: 898, endPoint y: 584, distance: 504.6
click at [898, 584] on div "Due to the moon's weaker gravitational field, the same journey from the lunar s…" at bounding box center [996, 567] width 452 height 46
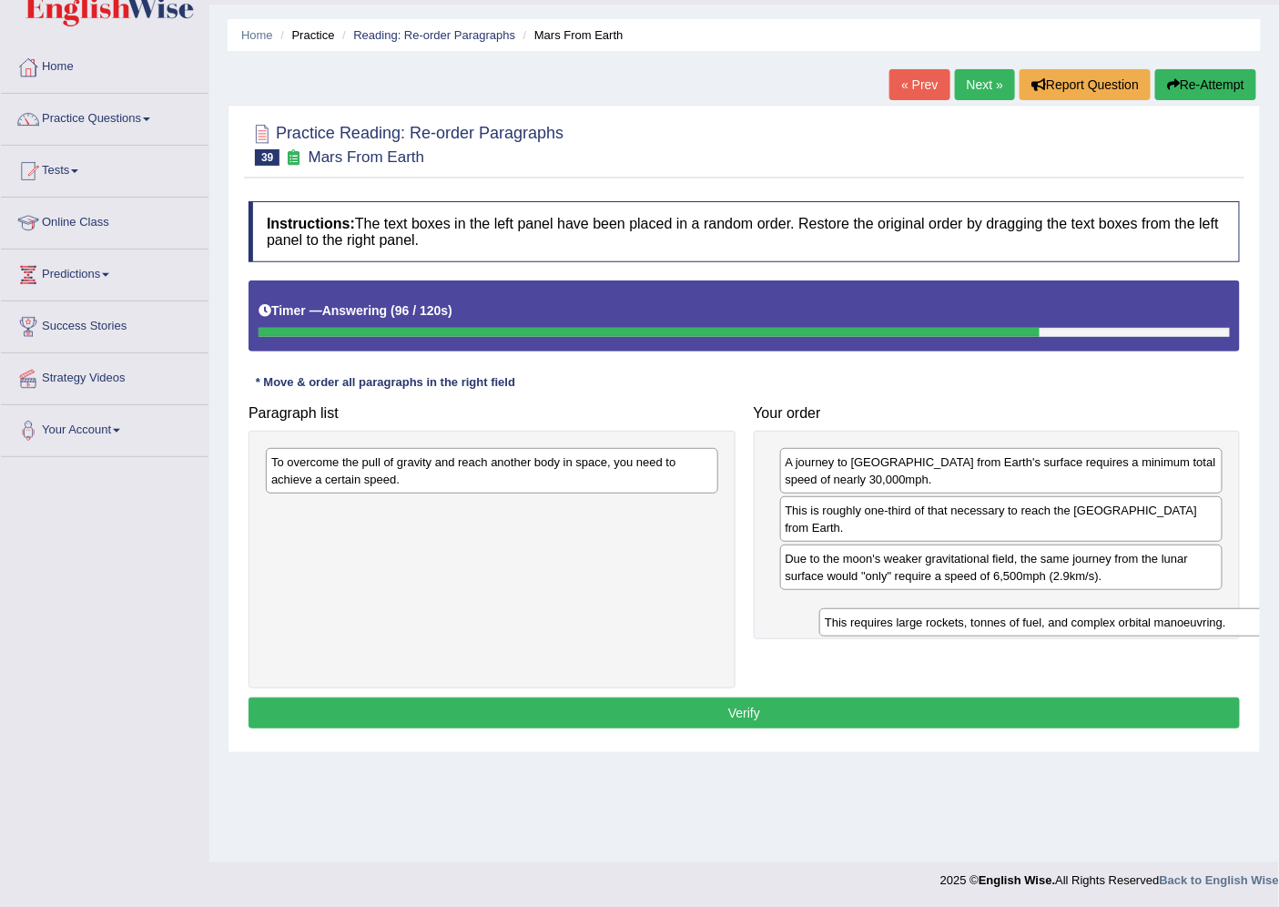
drag, startPoint x: 542, startPoint y: 462, endPoint x: 1096, endPoint y: 624, distance: 577.6
click at [1096, 624] on div "This requires large rockets, tonnes of fuel, and complex orbital manoeuvring." at bounding box center [1045, 622] width 452 height 28
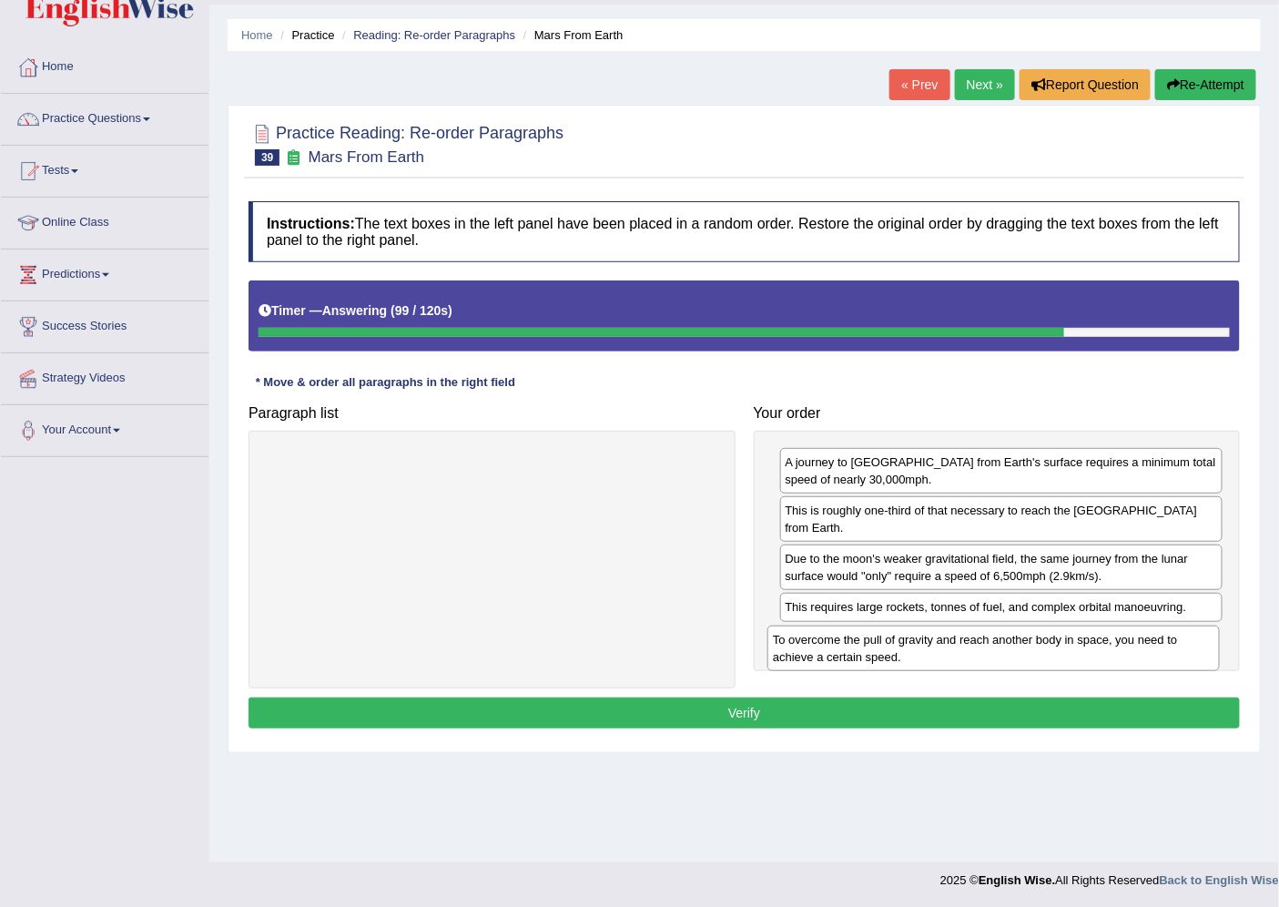
drag, startPoint x: 553, startPoint y: 477, endPoint x: 1054, endPoint y: 654, distance: 531.8
click at [1054, 654] on div "To overcome the pull of gravity and reach another body in space, you need to ac…" at bounding box center [993, 648] width 452 height 46
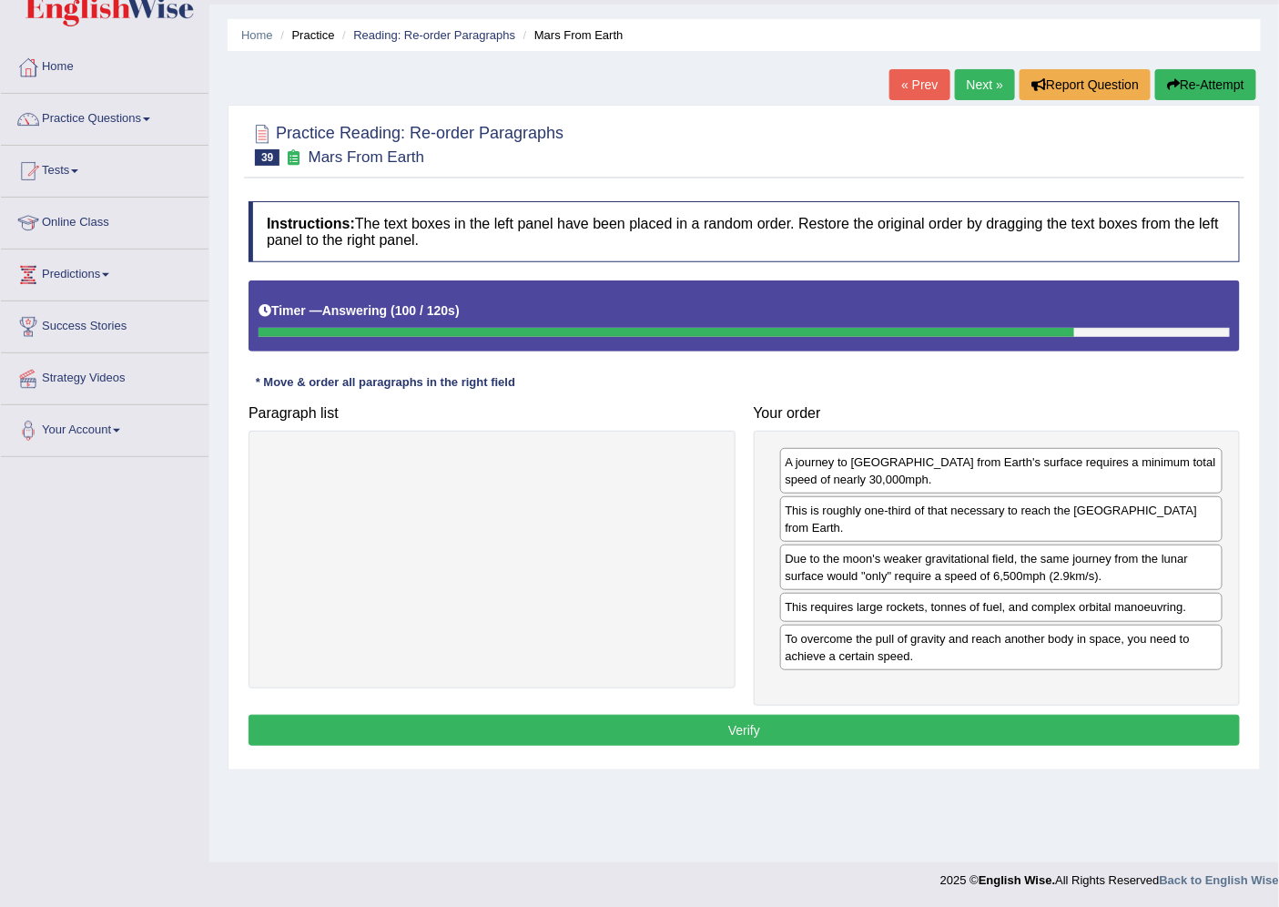
click at [747, 729] on button "Verify" at bounding box center [744, 730] width 991 height 31
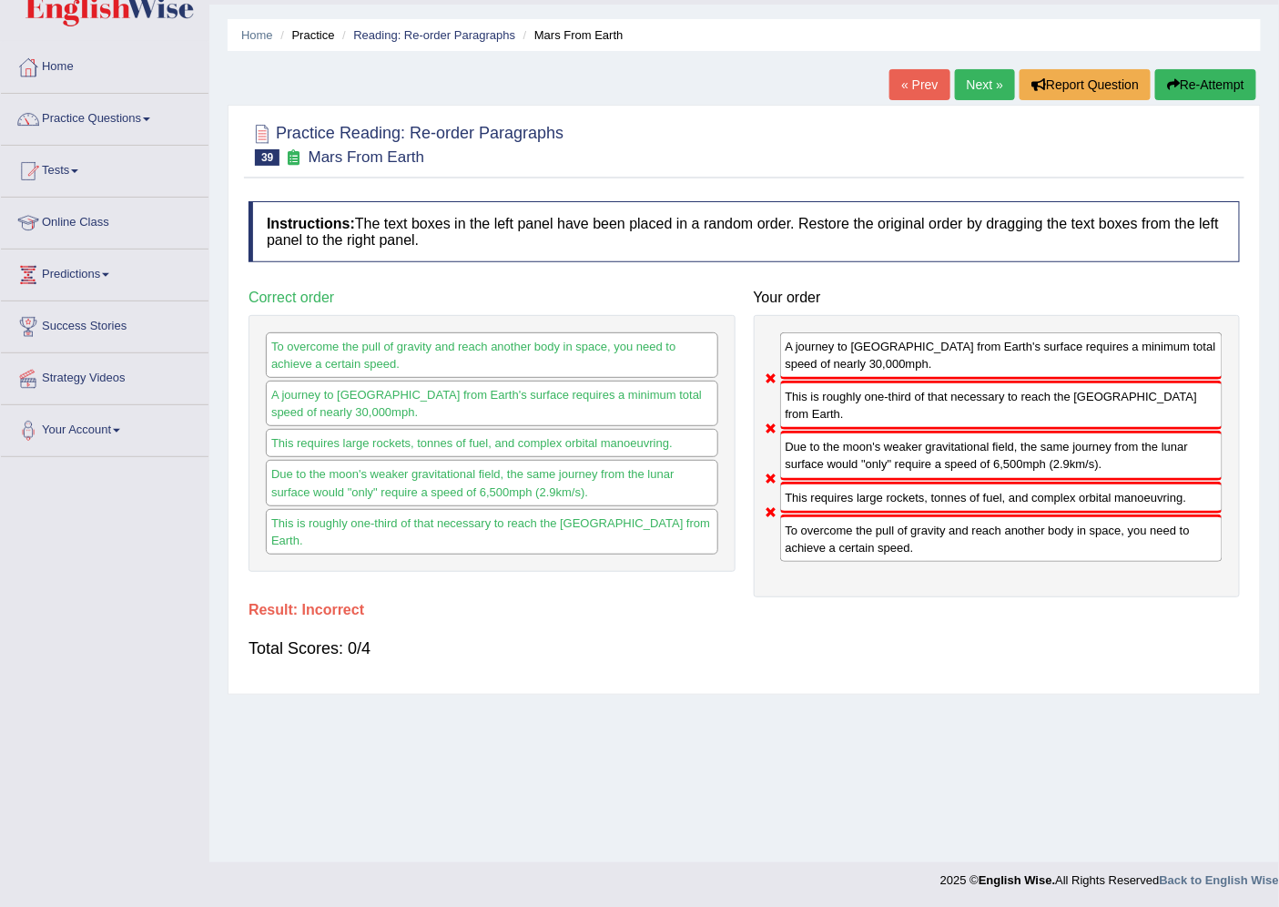
click at [1181, 94] on button "Re-Attempt" at bounding box center [1205, 84] width 101 height 31
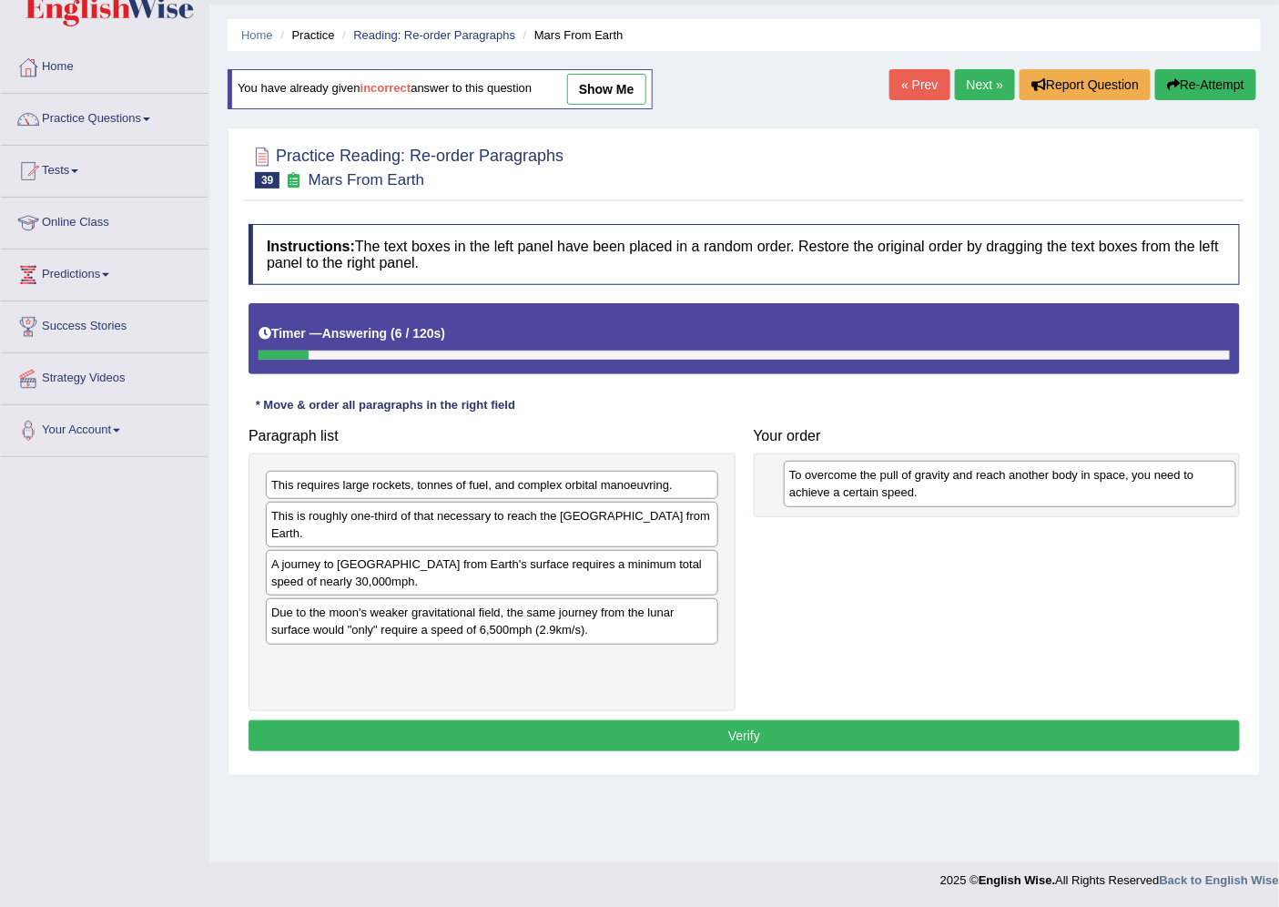
drag, startPoint x: 401, startPoint y: 528, endPoint x: 919, endPoint y: 487, distance: 519.6
click at [919, 487] on div "To overcome the pull of gravity and reach another body in space, you need to ac…" at bounding box center [1010, 484] width 452 height 46
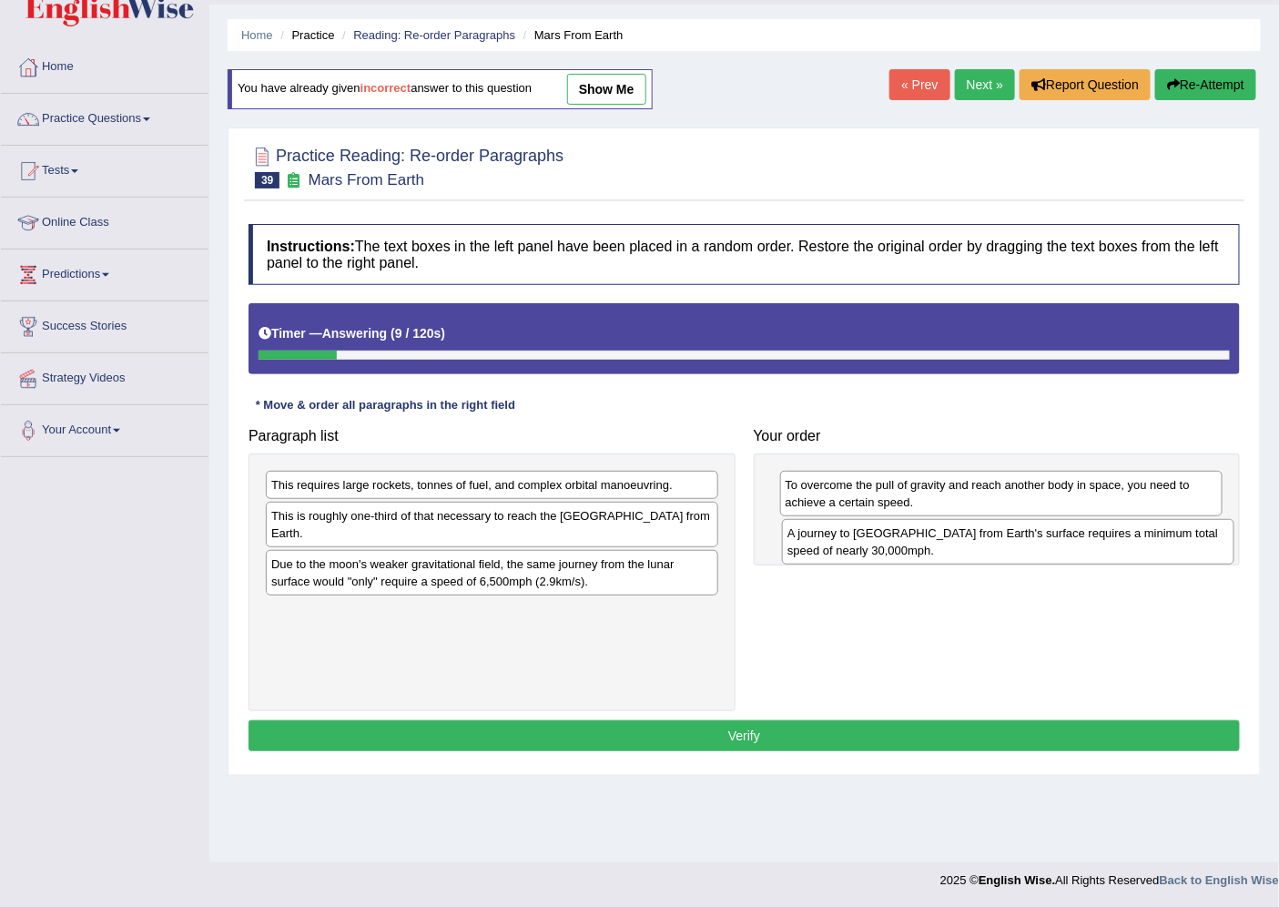
drag, startPoint x: 576, startPoint y: 581, endPoint x: 1092, endPoint y: 550, distance: 517.1
click at [1092, 550] on div "A journey to [GEOGRAPHIC_DATA] from Earth's surface requires a minimum total sp…" at bounding box center [1008, 542] width 452 height 46
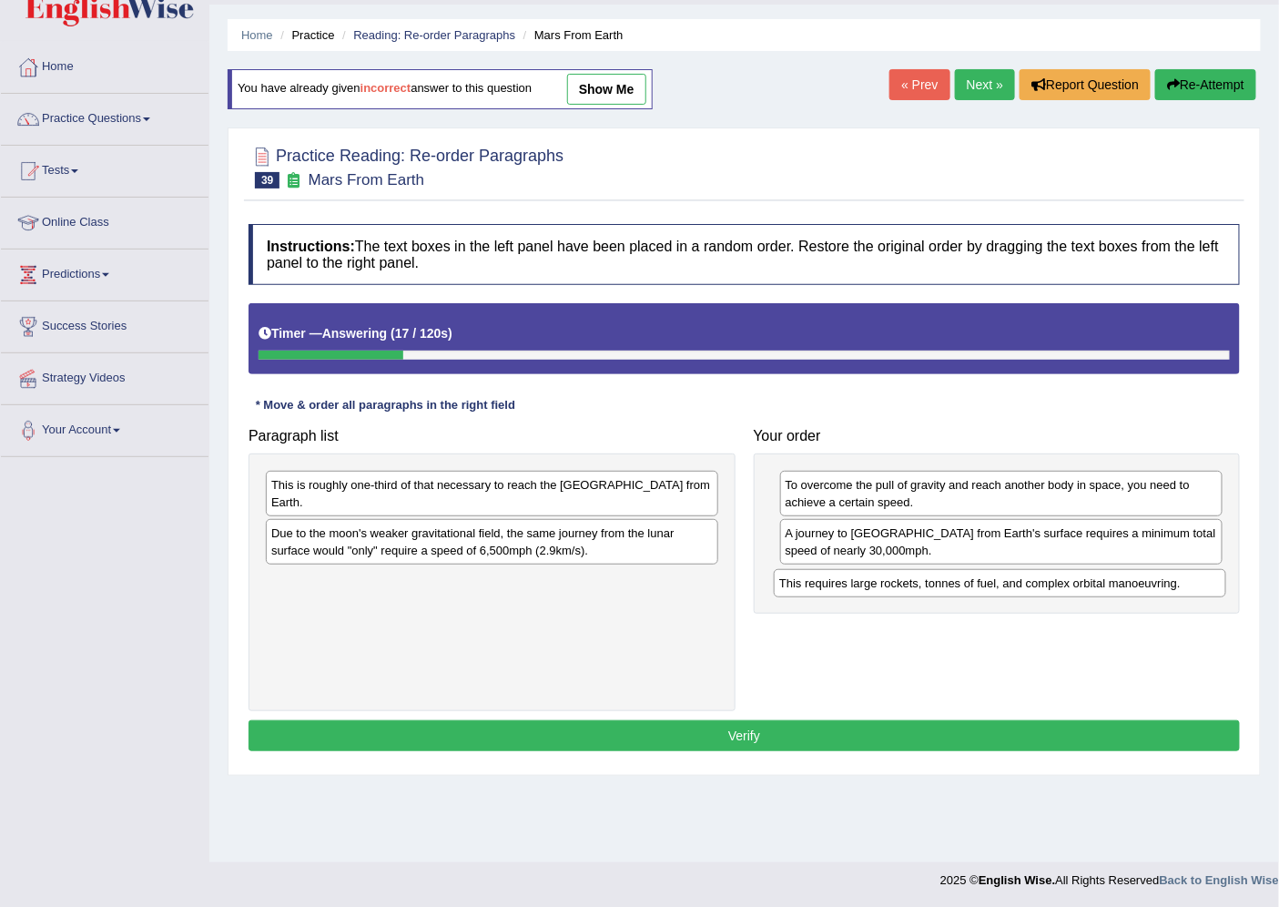
drag, startPoint x: 546, startPoint y: 482, endPoint x: 1054, endPoint y: 580, distance: 517.2
click at [1054, 580] on div "This requires large rockets, tonnes of fuel, and complex orbital manoeuvring." at bounding box center [1000, 583] width 452 height 28
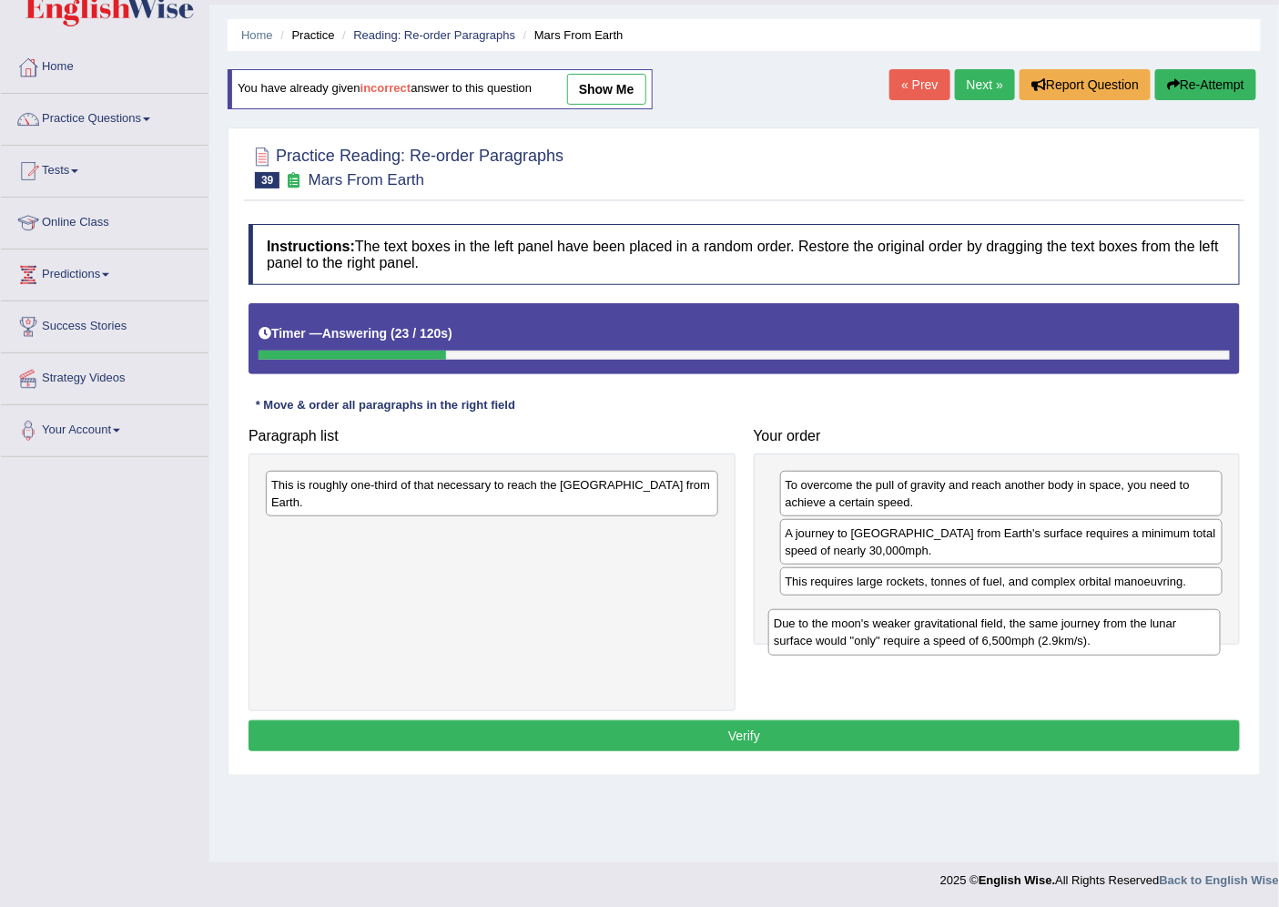
drag, startPoint x: 481, startPoint y: 546, endPoint x: 983, endPoint y: 635, distance: 510.3
click at [983, 635] on div "Due to the moon's weaker gravitational field, the same journey from the lunar s…" at bounding box center [994, 632] width 452 height 46
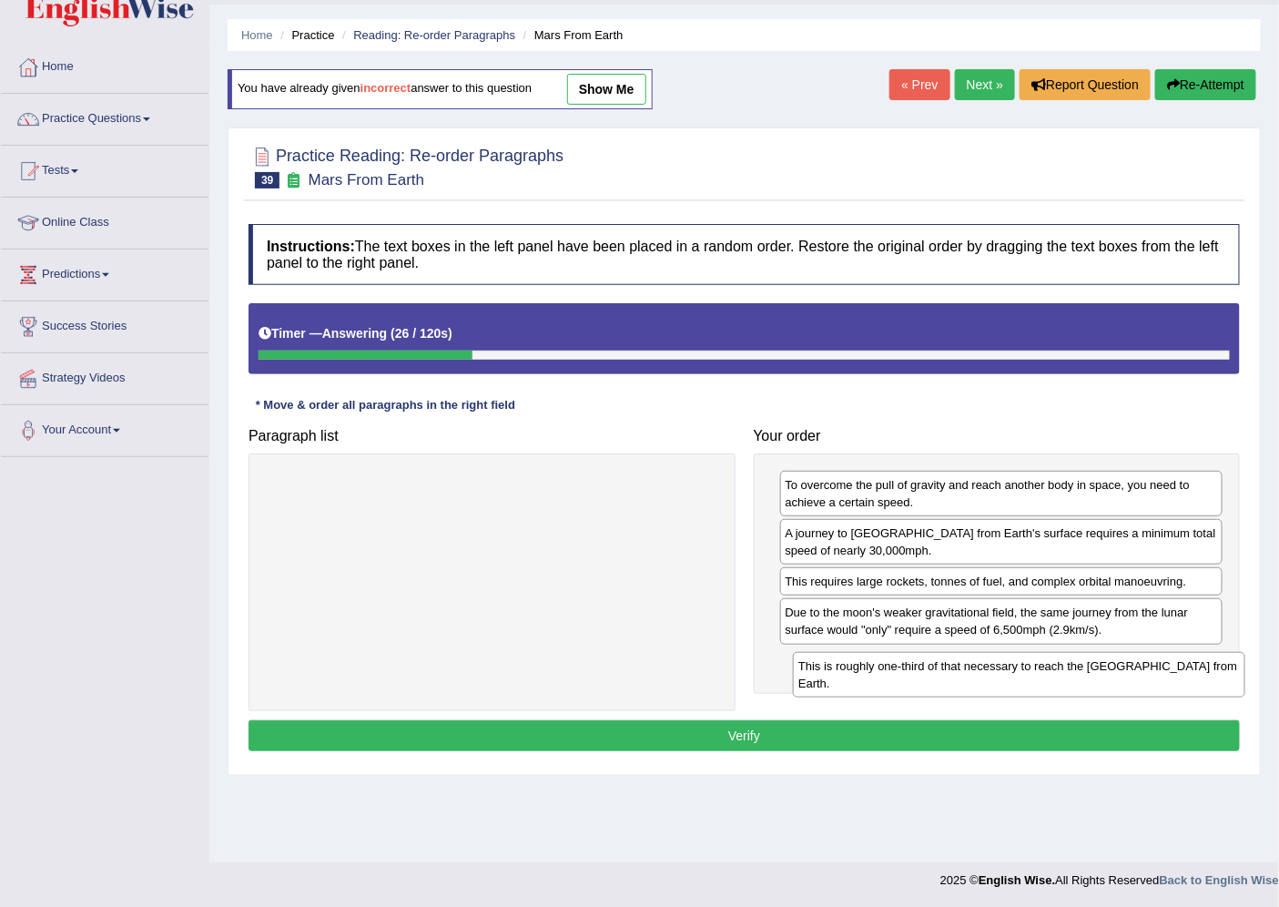
drag, startPoint x: 624, startPoint y: 503, endPoint x: 1151, endPoint y: 685, distance: 557.3
click at [1151, 685] on div "This is roughly one-third of that necessary to reach the [GEOGRAPHIC_DATA] from…" at bounding box center [1019, 675] width 452 height 46
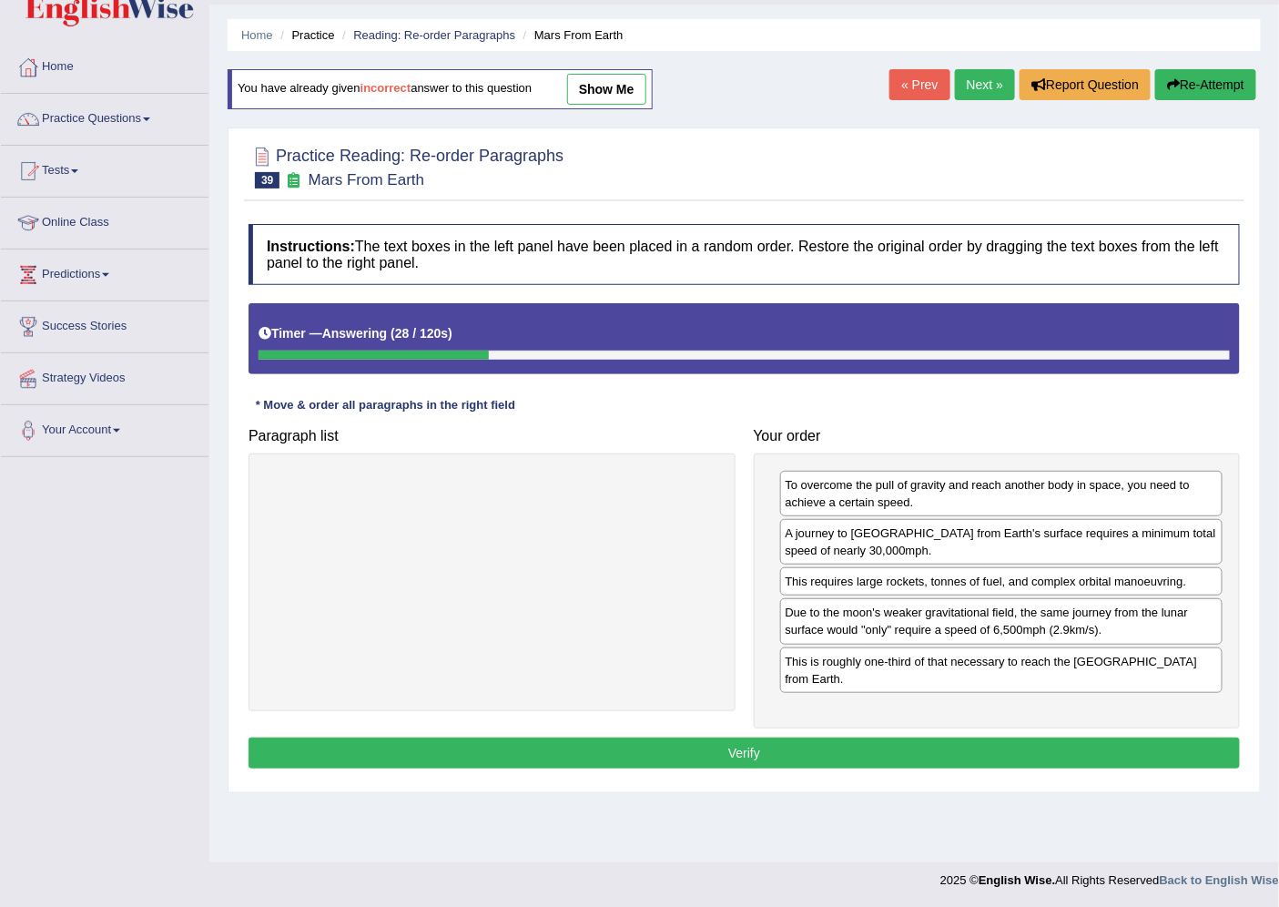
click at [796, 749] on button "Verify" at bounding box center [744, 752] width 991 height 31
